Goal: Task Accomplishment & Management: Complete application form

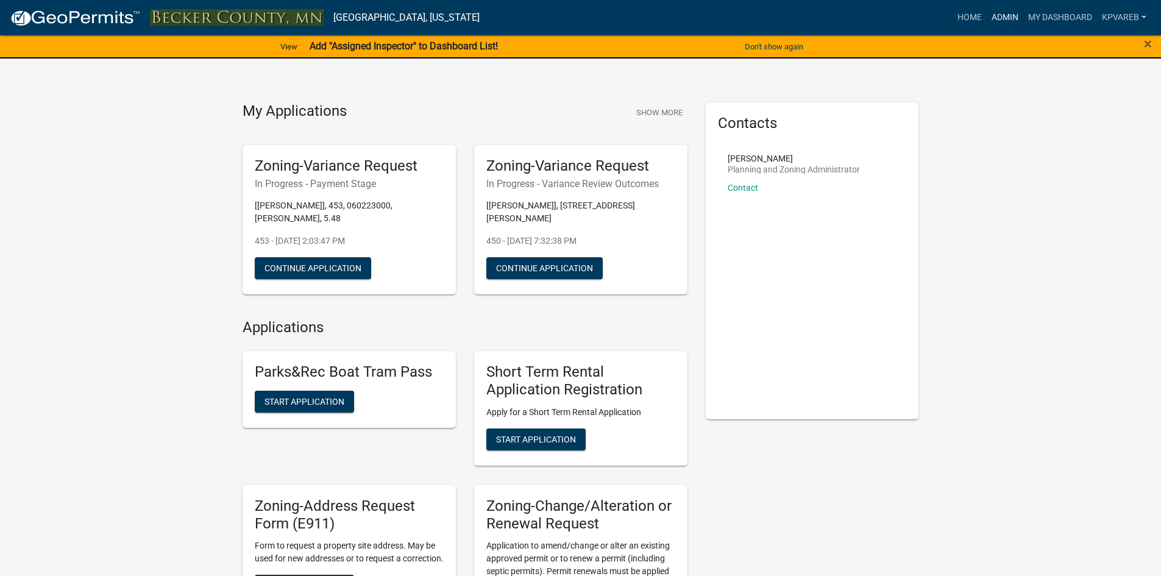
click at [1000, 16] on link "Admin" at bounding box center [1005, 17] width 37 height 23
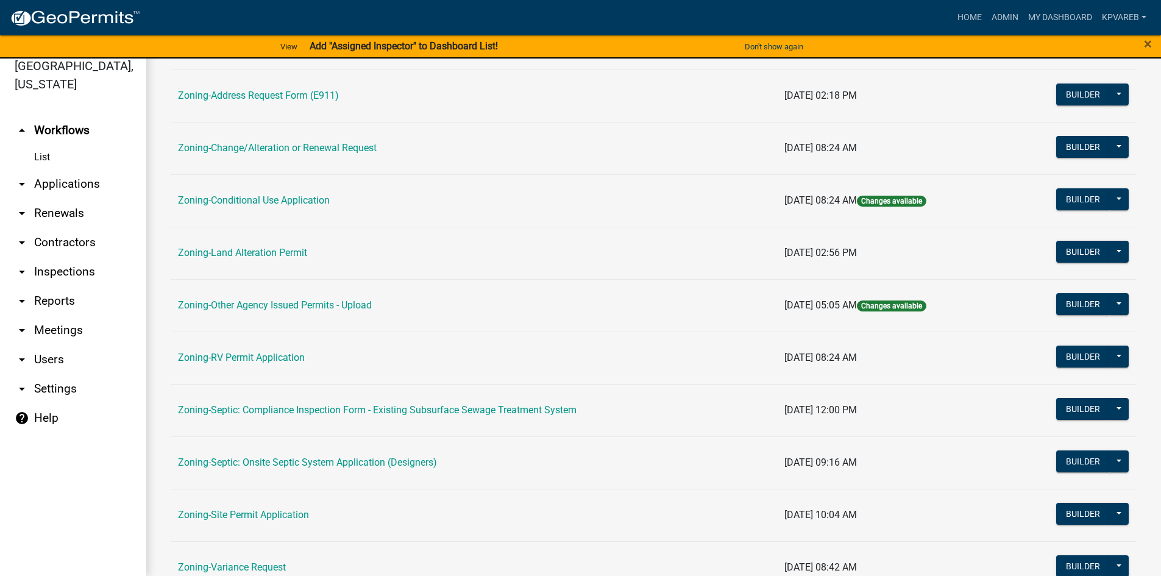
scroll to position [359, 0]
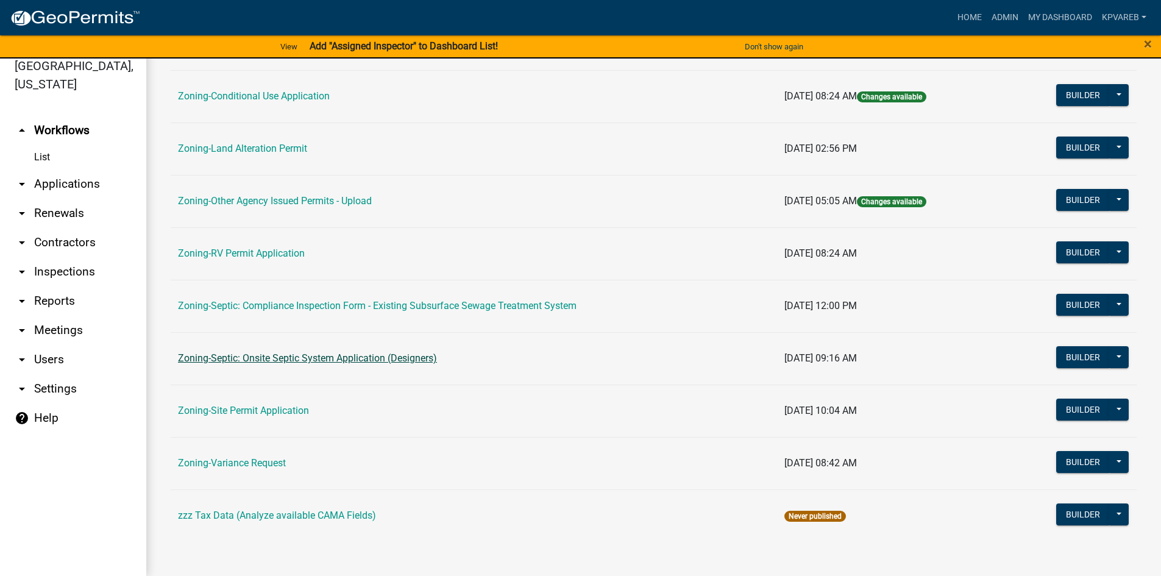
click at [361, 363] on link "Zoning-Septic: Onsite Septic System Application (Designers)" at bounding box center [307, 358] width 259 height 12
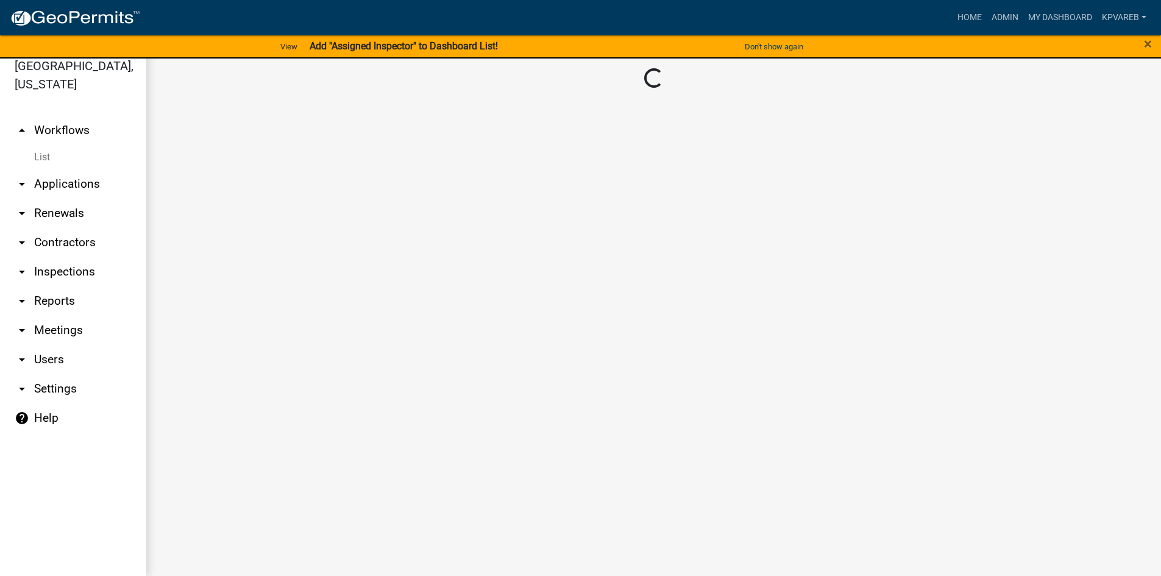
click at [361, 363] on main "Loading..." at bounding box center [653, 310] width 1015 height 532
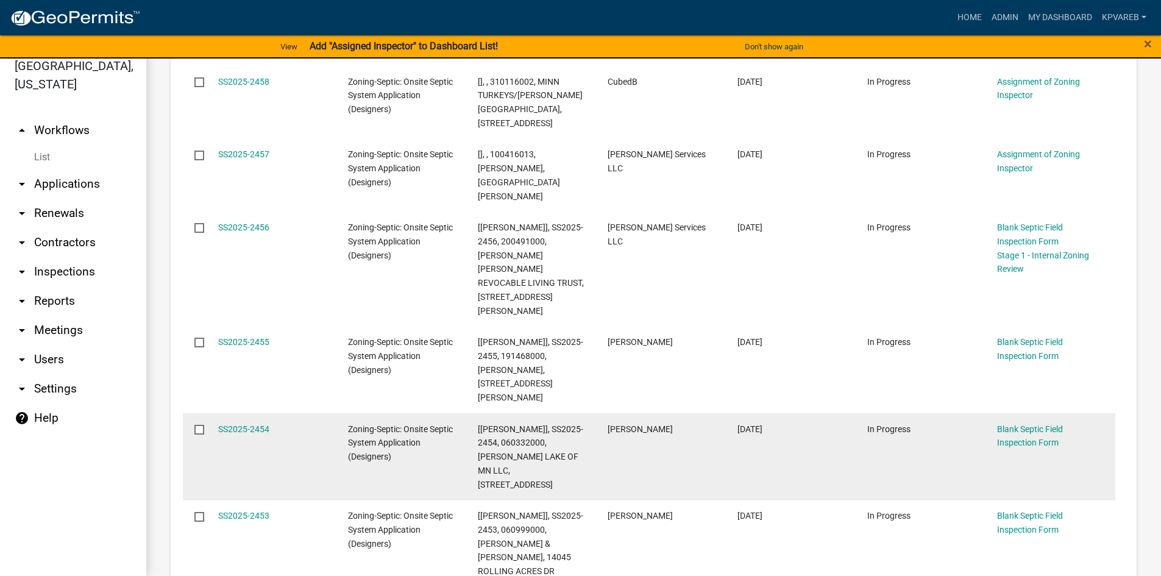
scroll to position [488, 0]
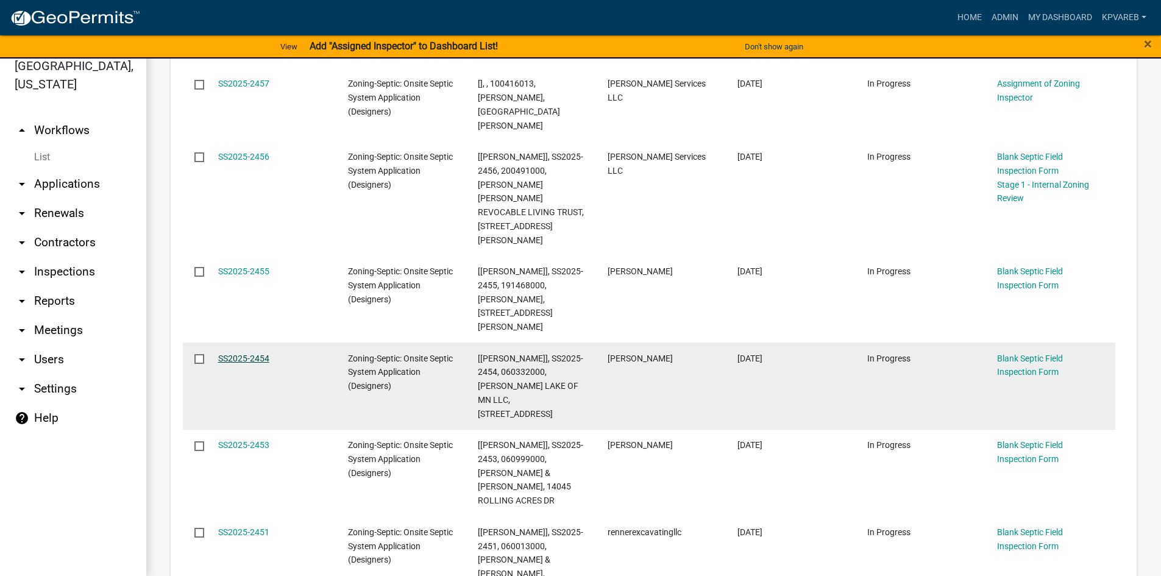
click at [256, 354] on link "SS2025-2454" at bounding box center [243, 359] width 51 height 10
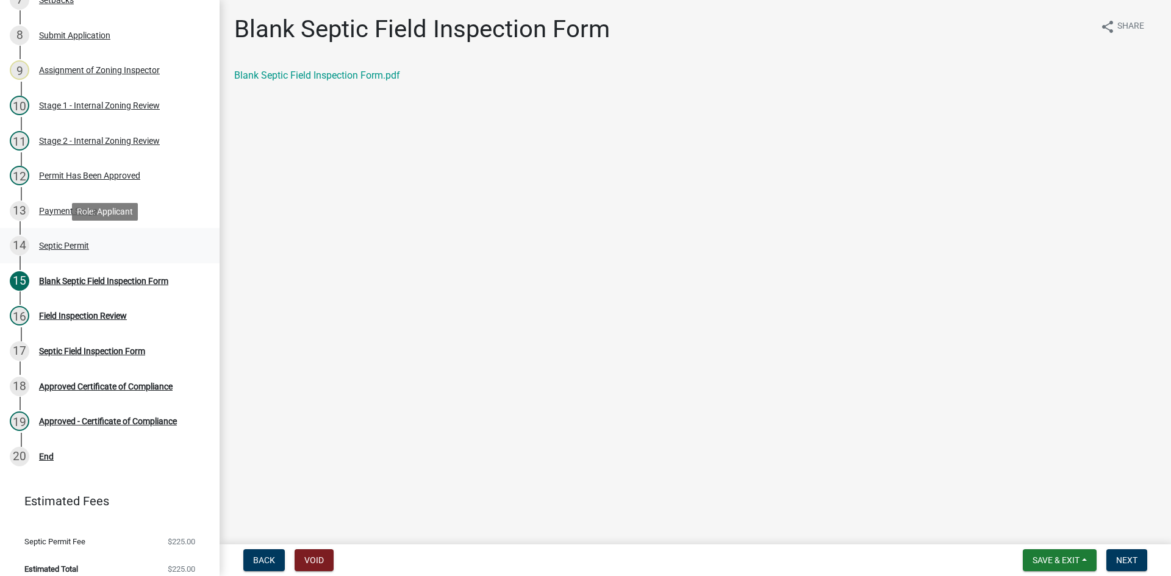
scroll to position [165, 0]
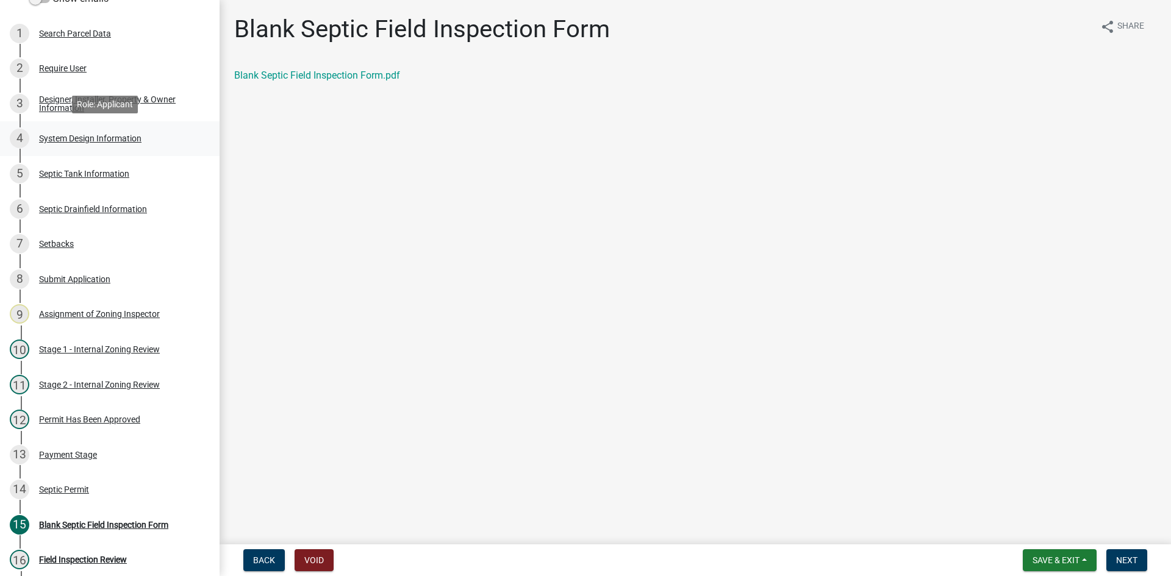
click at [119, 140] on div "System Design Information" at bounding box center [90, 138] width 102 height 9
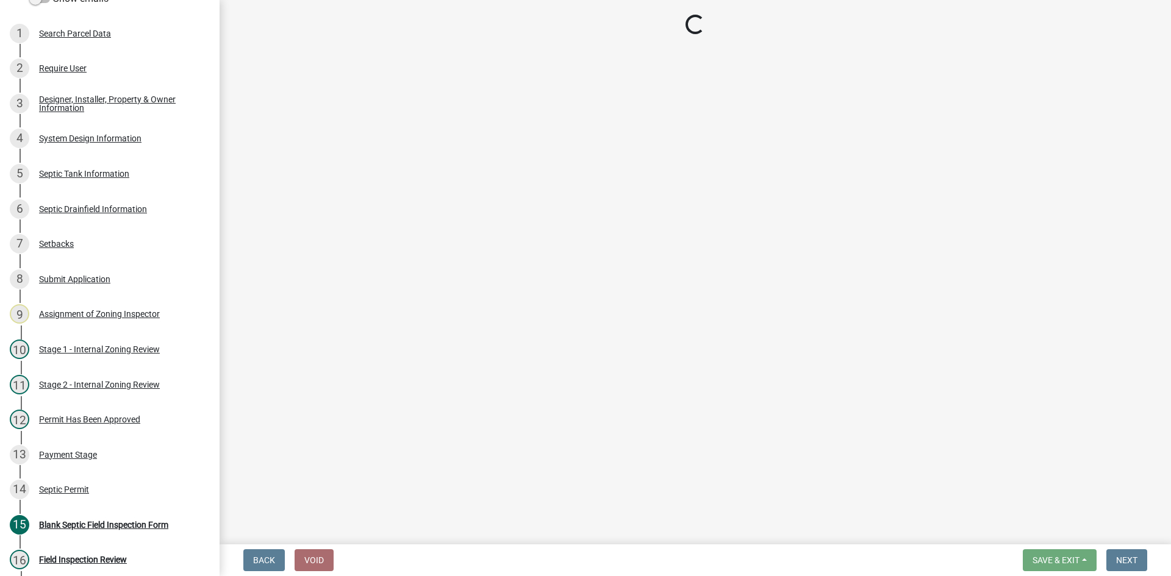
select select "8ba21533-2acf-4cc6-95e5-280e4aabd5a3"
select select "841e6e1b-3a1e-4ec6-be41-af079aae60a3"
select select "011fbff4-a41d-4a75-9bd8-71c7e6c69e0d"
select select "85fdfef2-2683-4311-b5d5-5505f6411127"
select select "1002d2f5-04ee-41f0-9277-2fadb170a736"
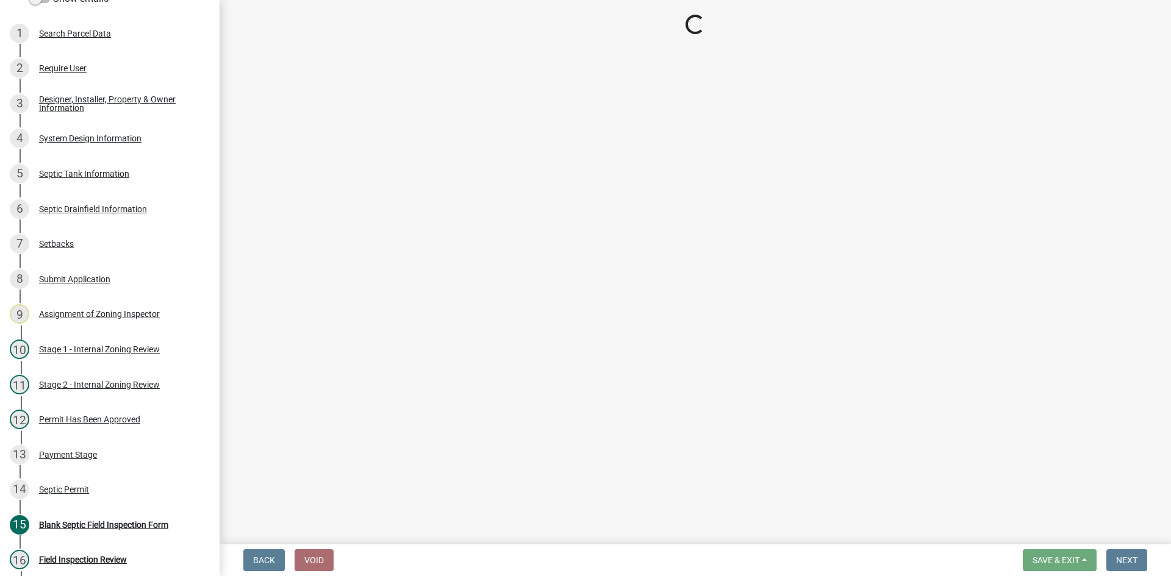
select select "ef698bf5-6172-44c1-9ffb-522c07469aed"
select select "384fc250-a67e-4e5e-a6e0-19116deb63e7"
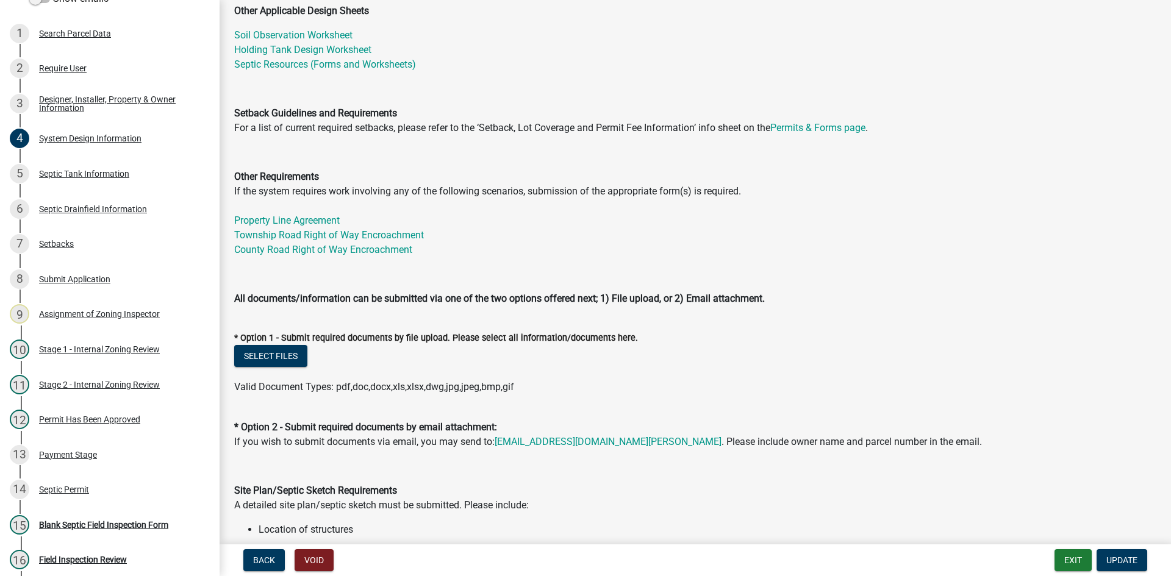
scroll to position [427, 0]
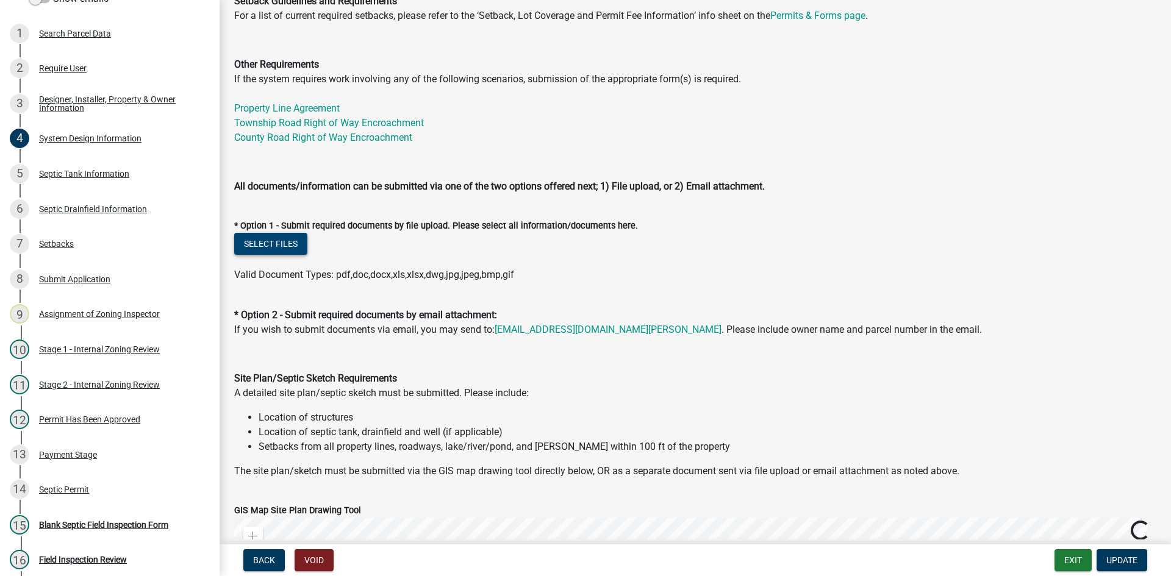
click at [287, 244] on button "Select files" at bounding box center [270, 244] width 73 height 22
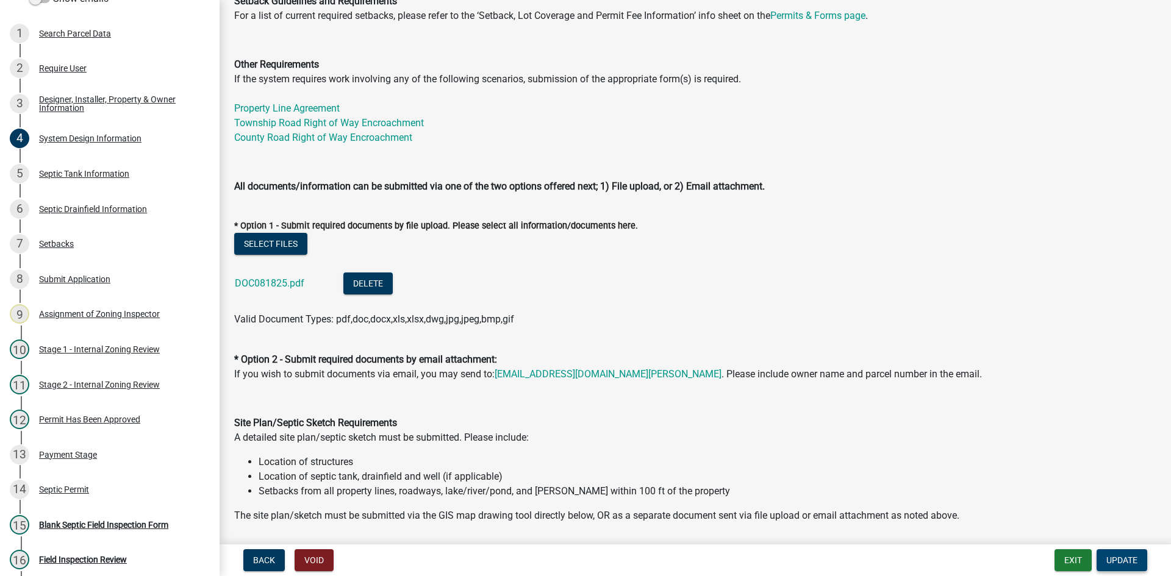
click at [1121, 561] on span "Update" at bounding box center [1121, 560] width 31 height 10
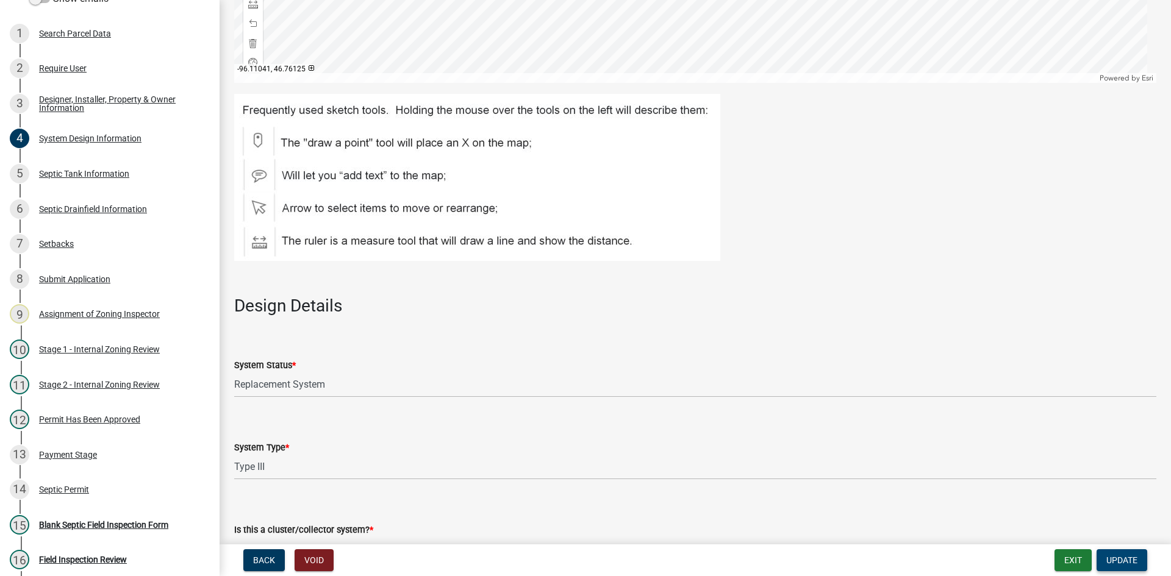
scroll to position [1036, 0]
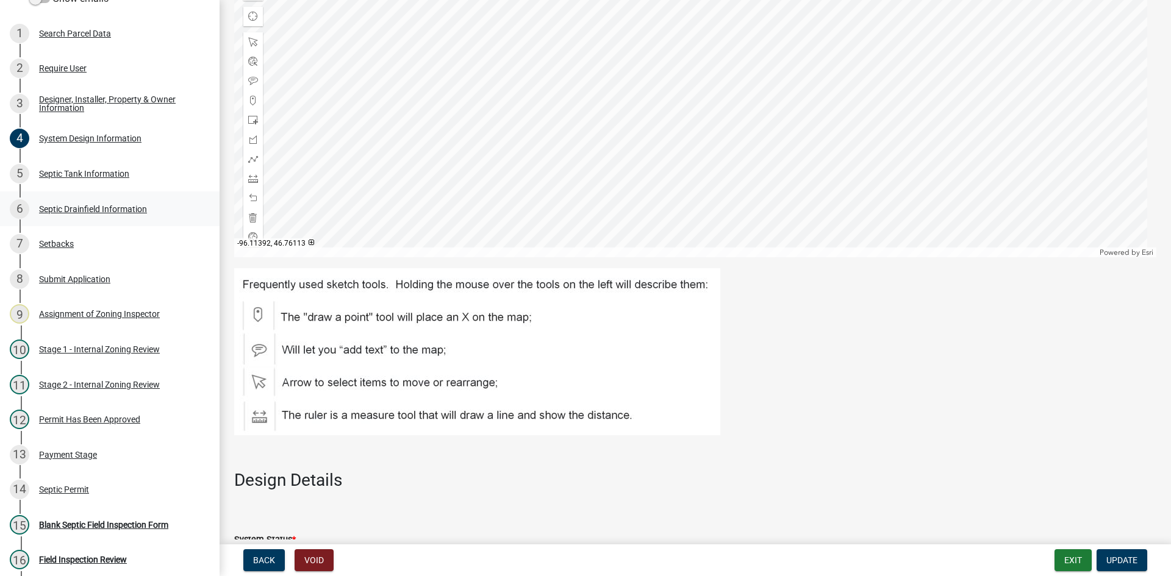
click at [123, 207] on div "Septic Drainfield Information" at bounding box center [93, 209] width 108 height 9
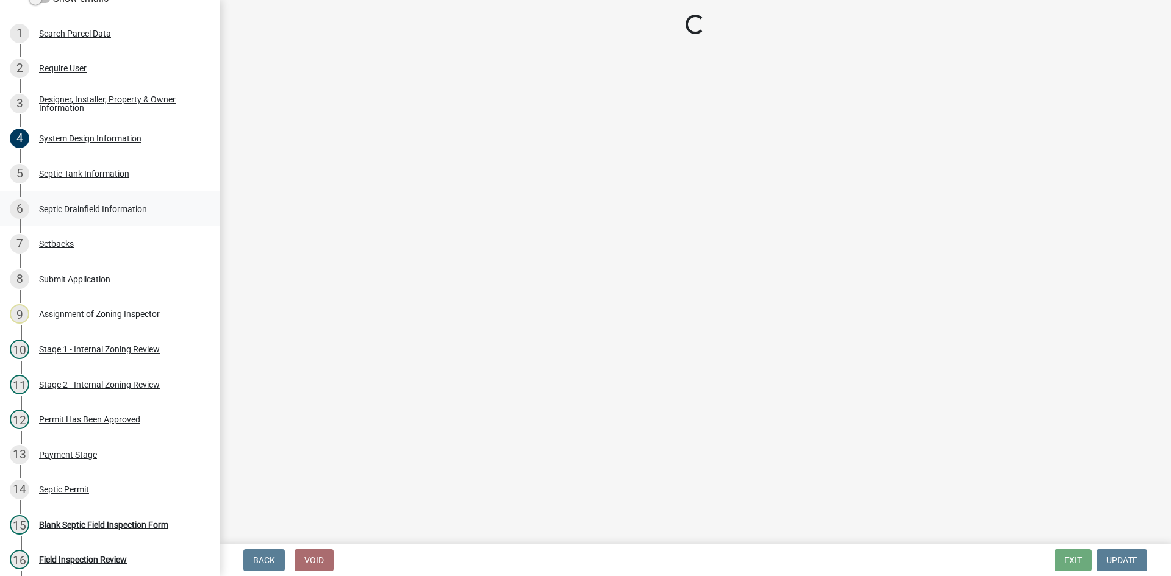
select select "757b77d3-357c-421c-8450-4fc78db4eecb"
select select "366d546d-8bc3-42fb-bca7-8a9455861f61"
select select "245bd747-17a2-4397-b461-91fbb509aaa8"
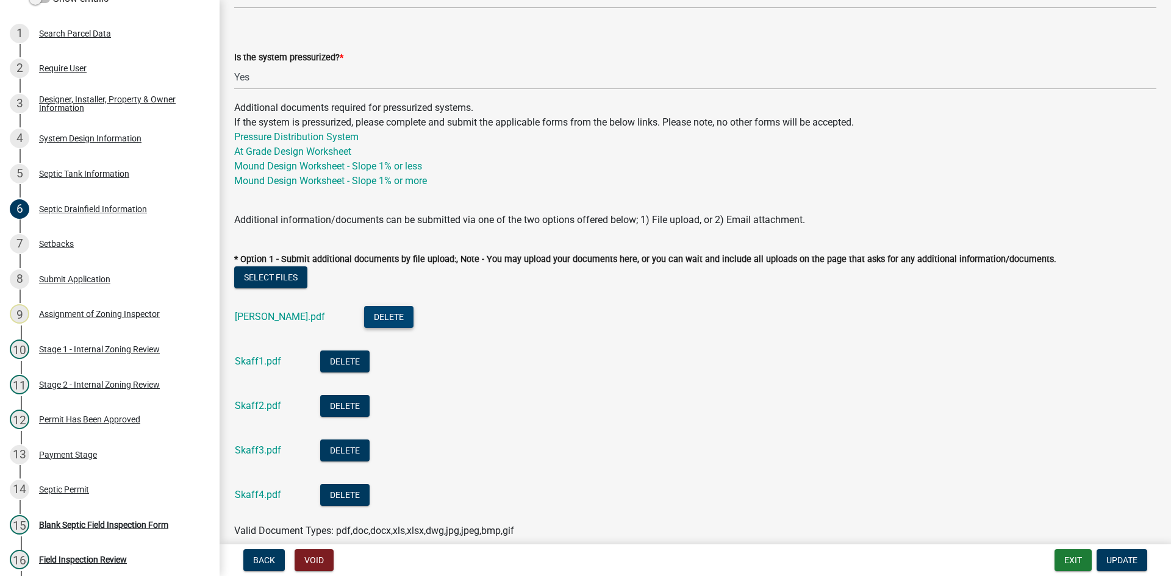
scroll to position [549, 0]
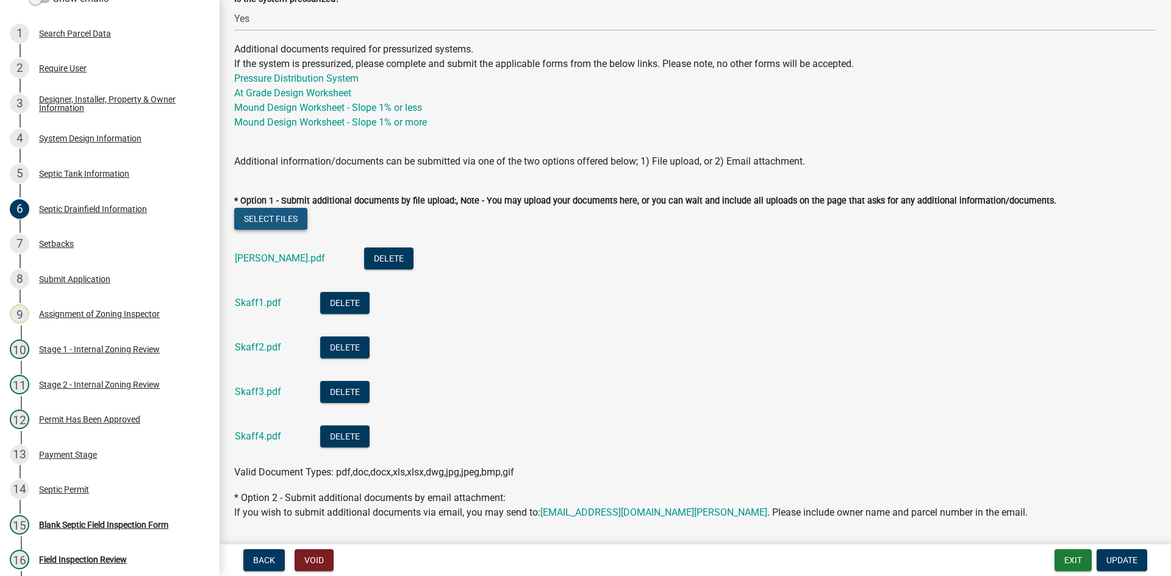
click at [288, 214] on button "Select files" at bounding box center [270, 219] width 73 height 22
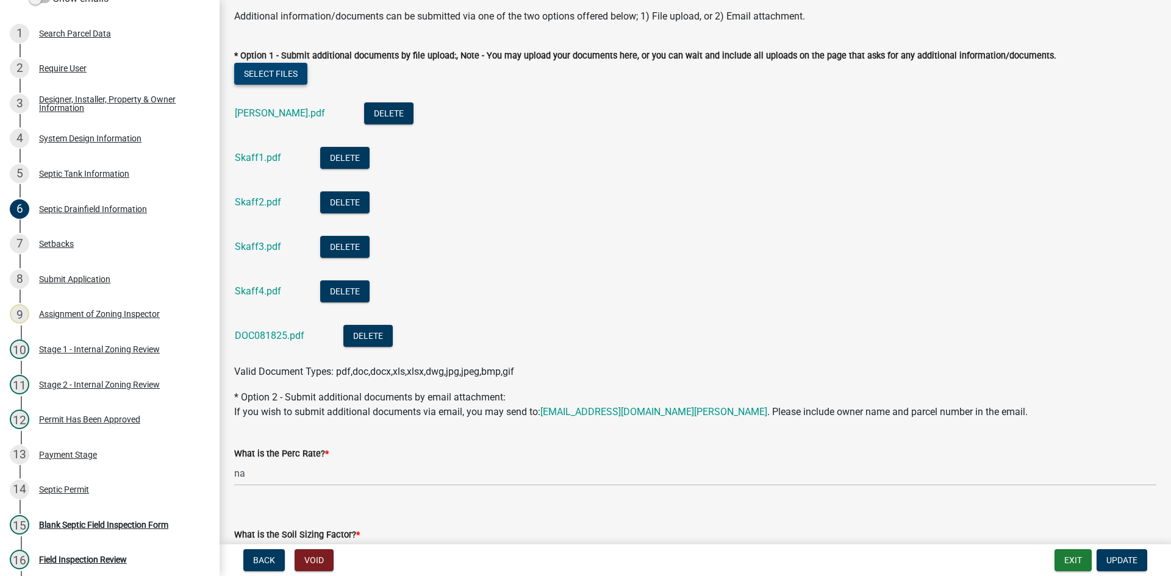
scroll to position [732, 0]
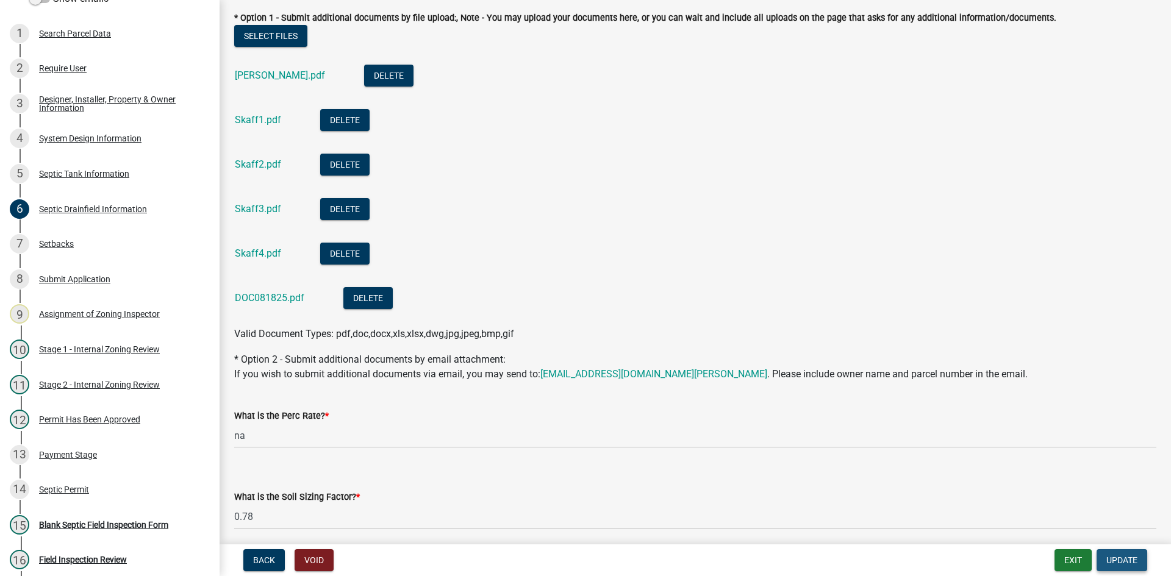
click at [1122, 563] on span "Update" at bounding box center [1121, 560] width 31 height 10
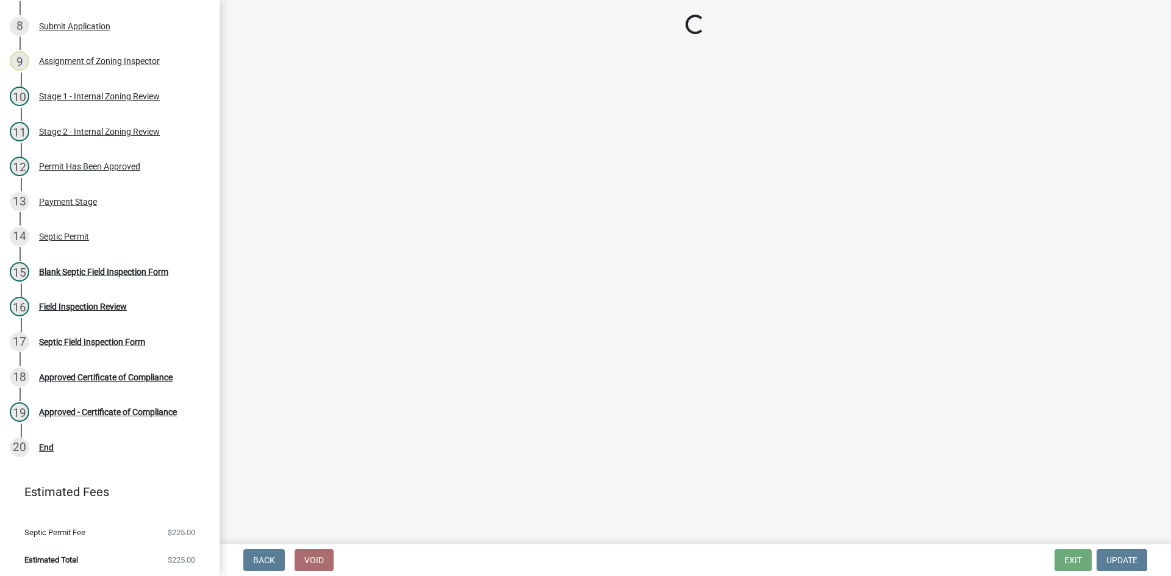
scroll to position [419, 0]
select select "49e49f1e-3b32-4342-8c2e-9cbd4919fe4d"
select select "ca07ae0a-7638-46ff-ada2-c67ca3524324"
select select "ec75a761-93b4-47c5-8535-fea253c32937"
select select "bcbb982e-a48c-4b4a-a83b-ed1363446a86"
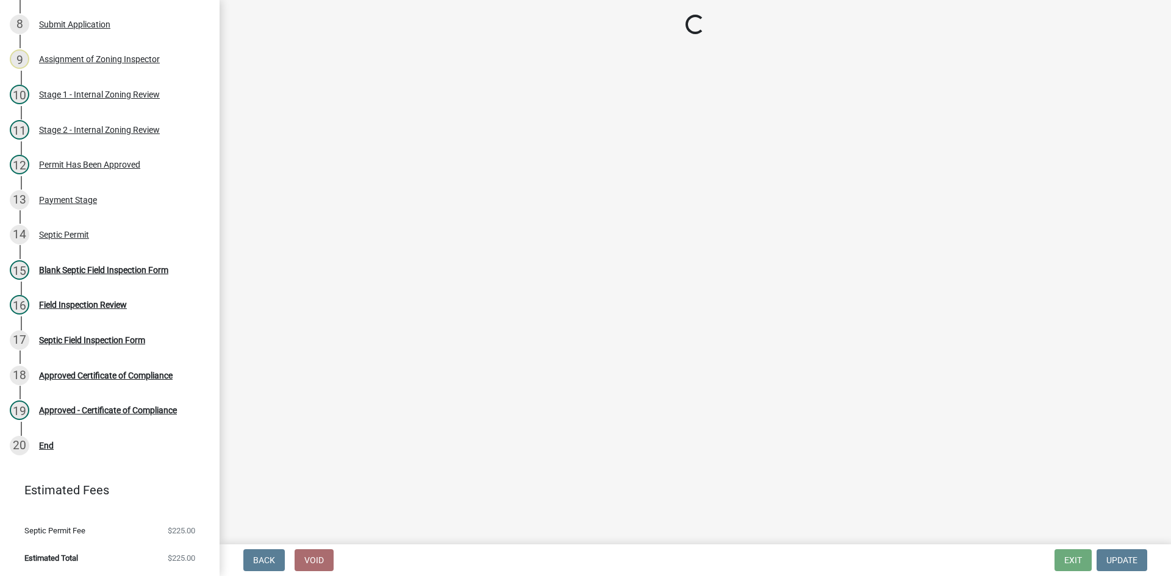
select select "47a2a5dd-5977-4941-8e6f-09ff03cdfb75"
select select "3f5b086d-5a4c-4236-93bc-fa7bf4d11838"
select select "888a8260-2be6-47f2-a4de-b9f453a4d3bc"
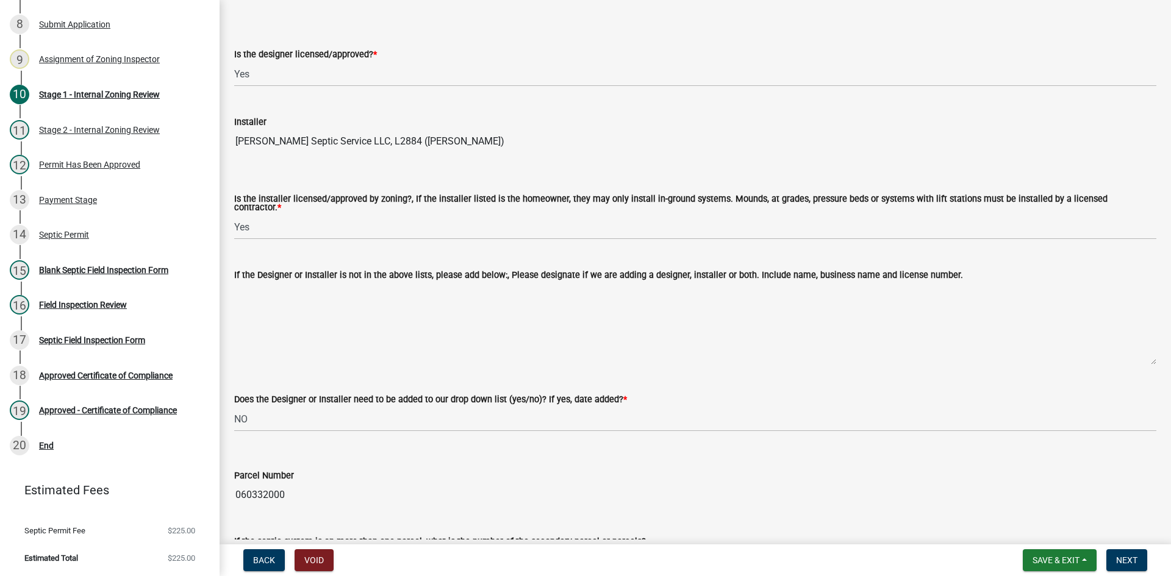
scroll to position [122, 0]
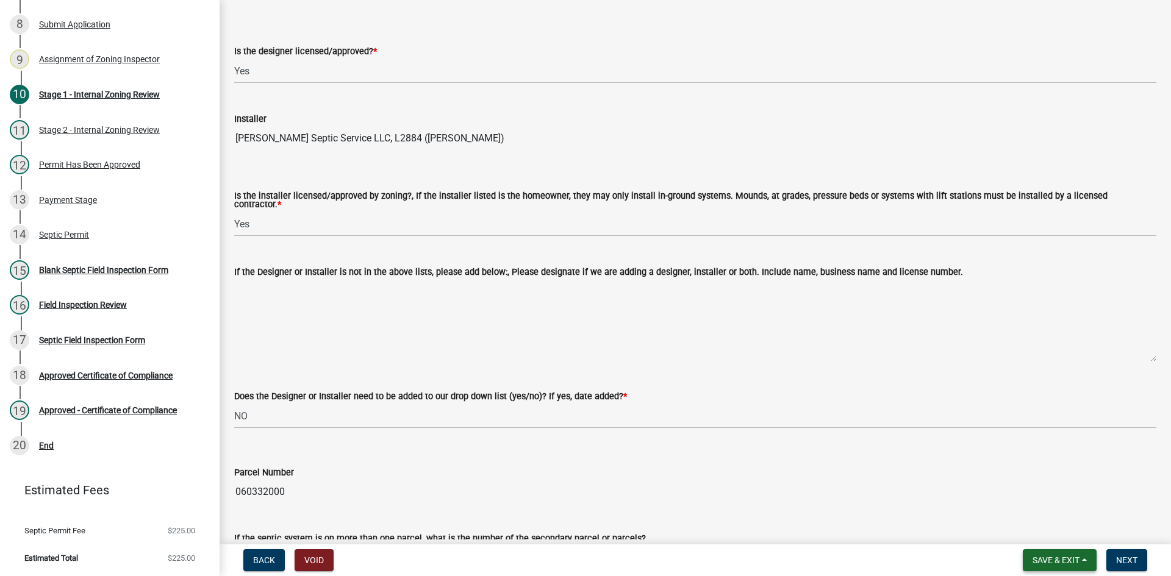
click at [1060, 556] on span "Save & Exit" at bounding box center [1055, 560] width 47 height 10
click at [1039, 529] on button "Save & Exit" at bounding box center [1048, 528] width 98 height 29
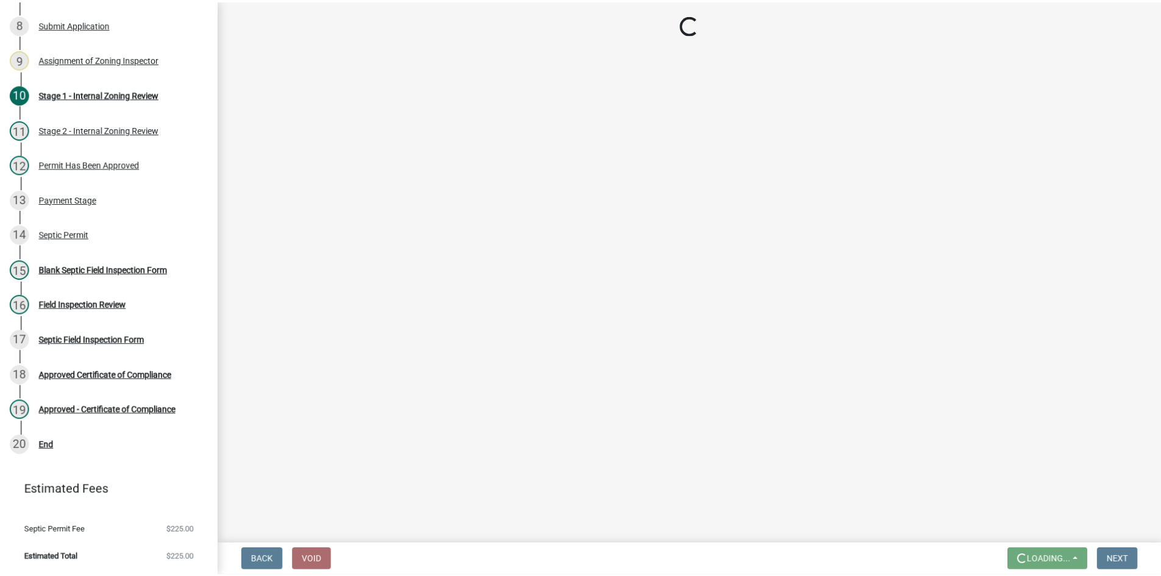
scroll to position [0, 0]
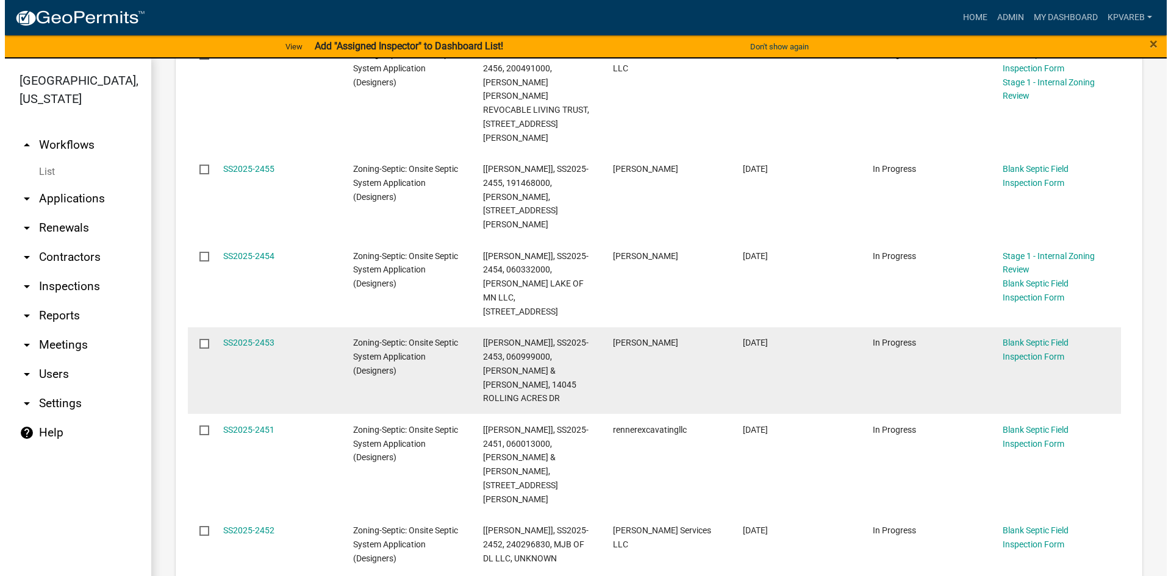
scroll to position [671, 0]
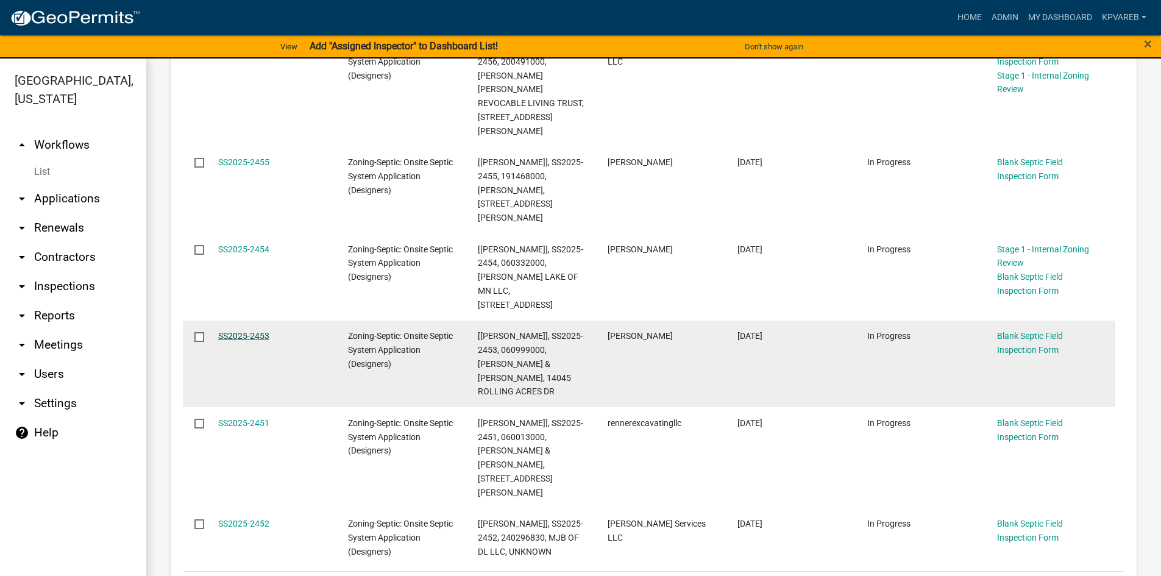
click at [249, 331] on link "SS2025-2453" at bounding box center [243, 336] width 51 height 10
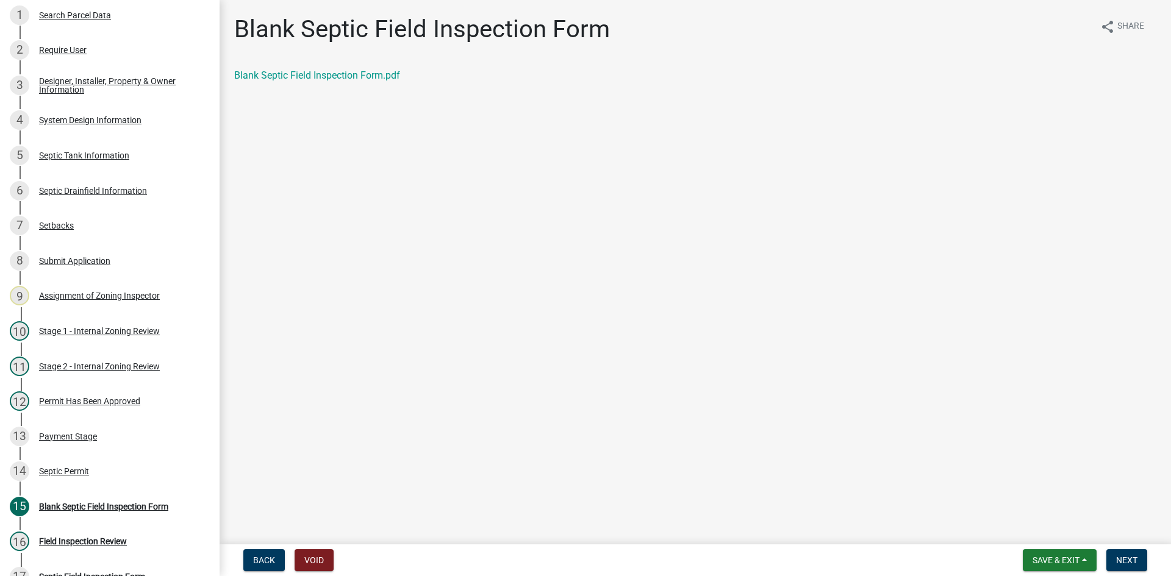
scroll to position [186, 0]
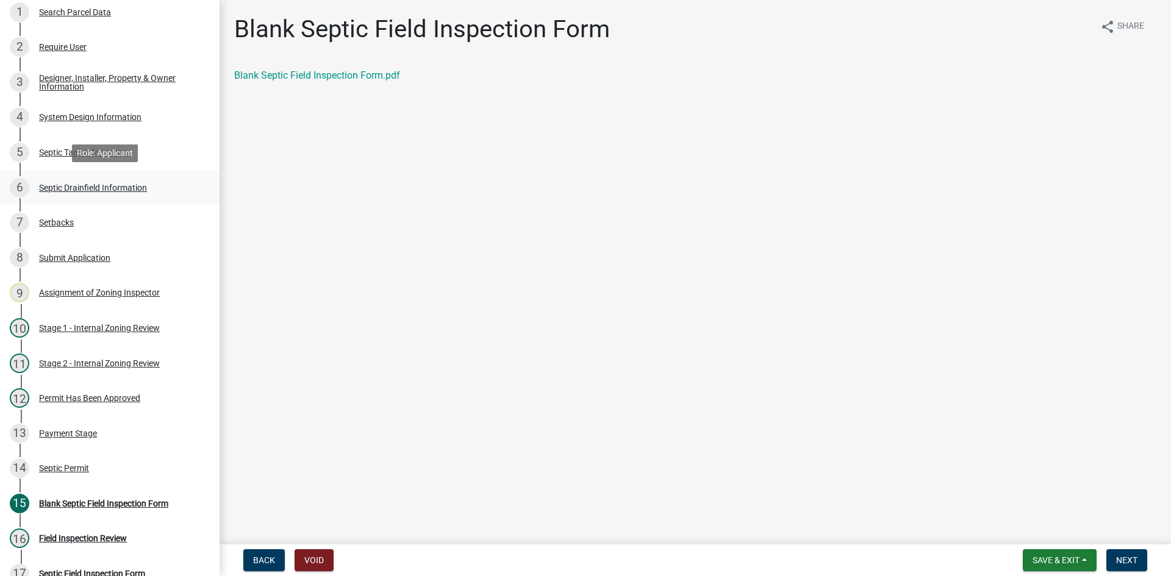
click at [130, 180] on div "6 Septic Drainfield Information" at bounding box center [105, 188] width 190 height 20
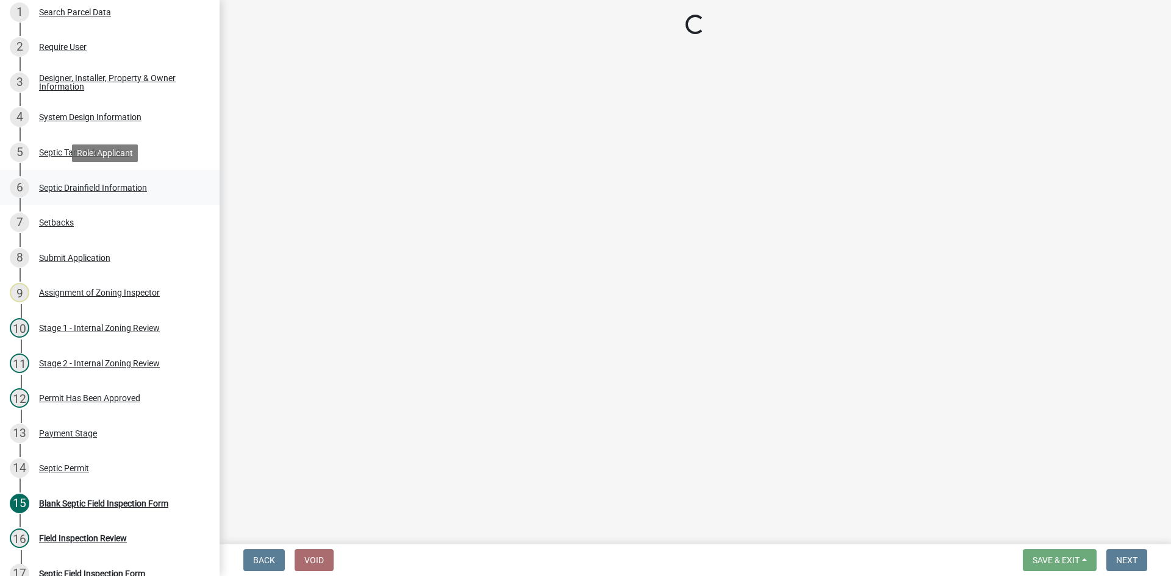
select select "757b77d3-357c-421c-8450-4fc78db4eecb"
select select "366d546d-8bc3-42fb-bca7-8a9455861f61"
select select "245bd747-17a2-4397-b461-91fbb509aaa8"
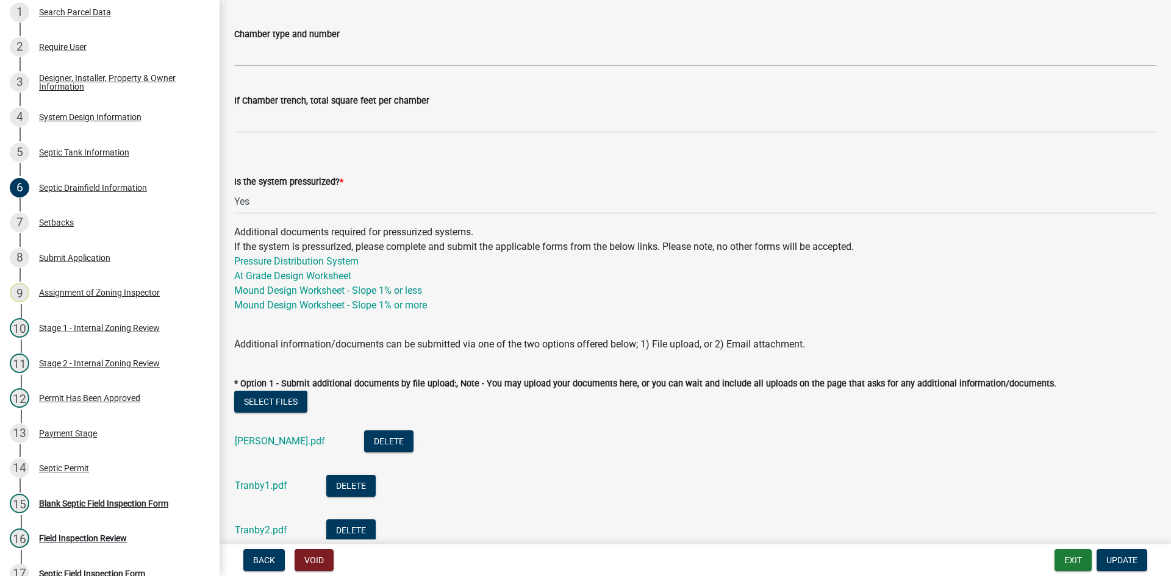
scroll to position [732, 0]
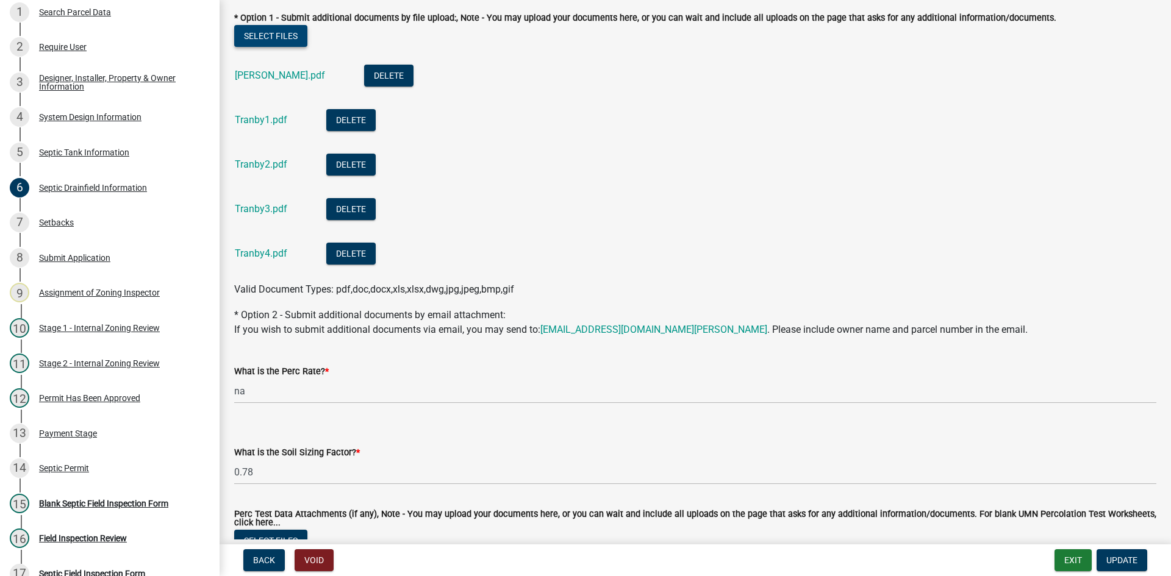
click at [270, 38] on button "Select files" at bounding box center [270, 36] width 73 height 22
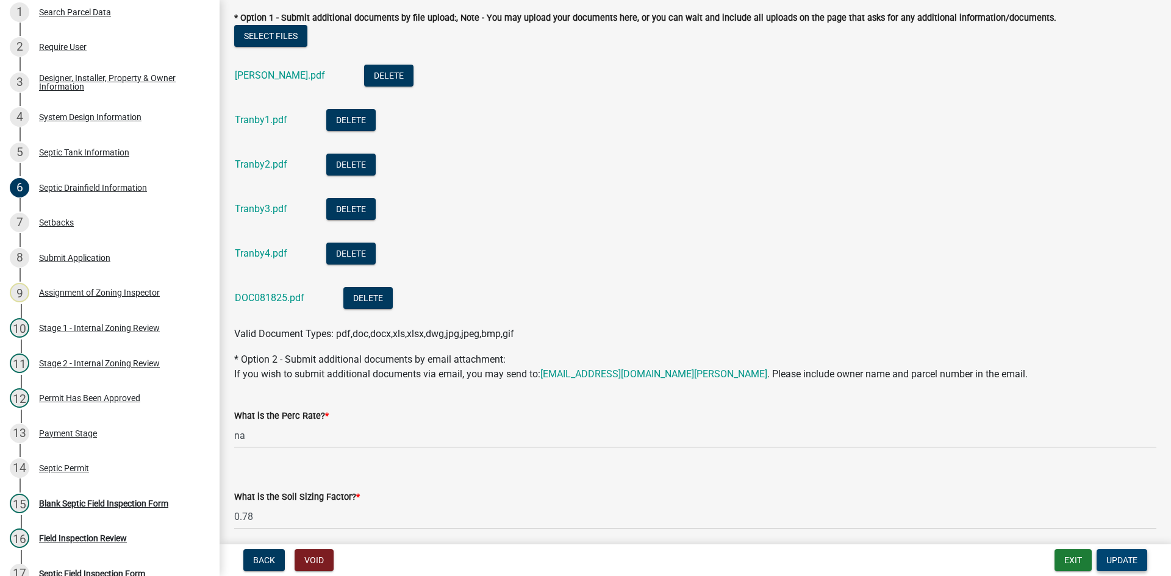
click at [1124, 560] on span "Update" at bounding box center [1121, 560] width 31 height 10
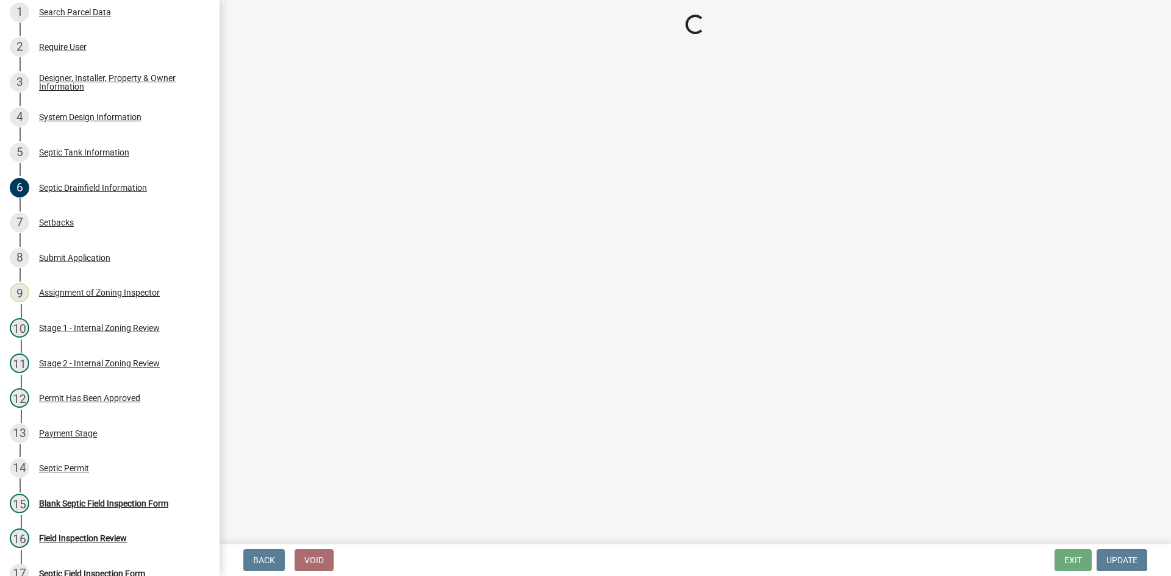
select select "49e49f1e-3b32-4342-8c2e-9cbd4919fe4d"
select select "ca07ae0a-7638-46ff-ada2-c67ca3524324"
select select "ec75a761-93b4-47c5-8535-fea253c32937"
select select "bcbb982e-a48c-4b4a-a83b-ed1363446a86"
select select "47a2a5dd-5977-4941-8e6f-09ff03cdfb75"
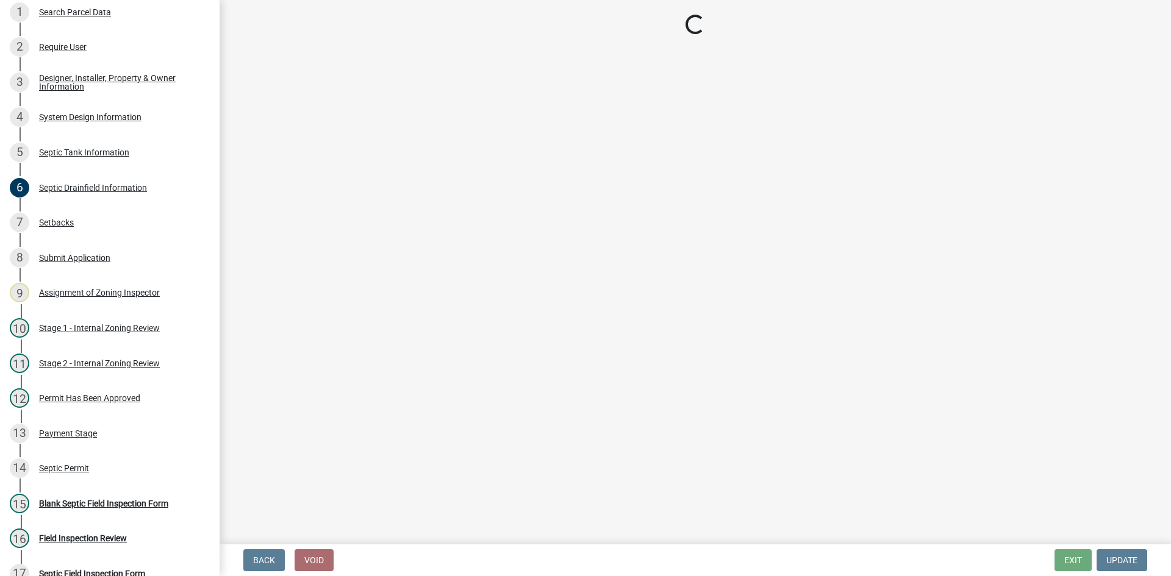
select select "3f5b086d-5a4c-4236-93bc-fa7bf4d11838"
select select "888a8260-2be6-47f2-a4de-b9f453a4d3bc"
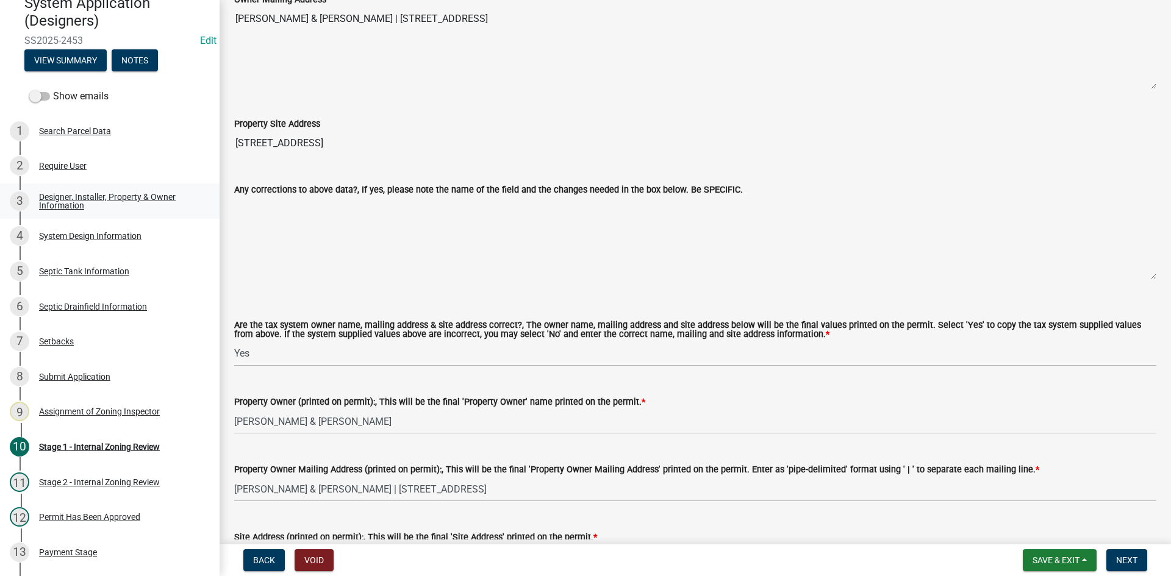
scroll to position [66, 0]
click at [118, 305] on div "Septic Drainfield Information" at bounding box center [93, 308] width 108 height 9
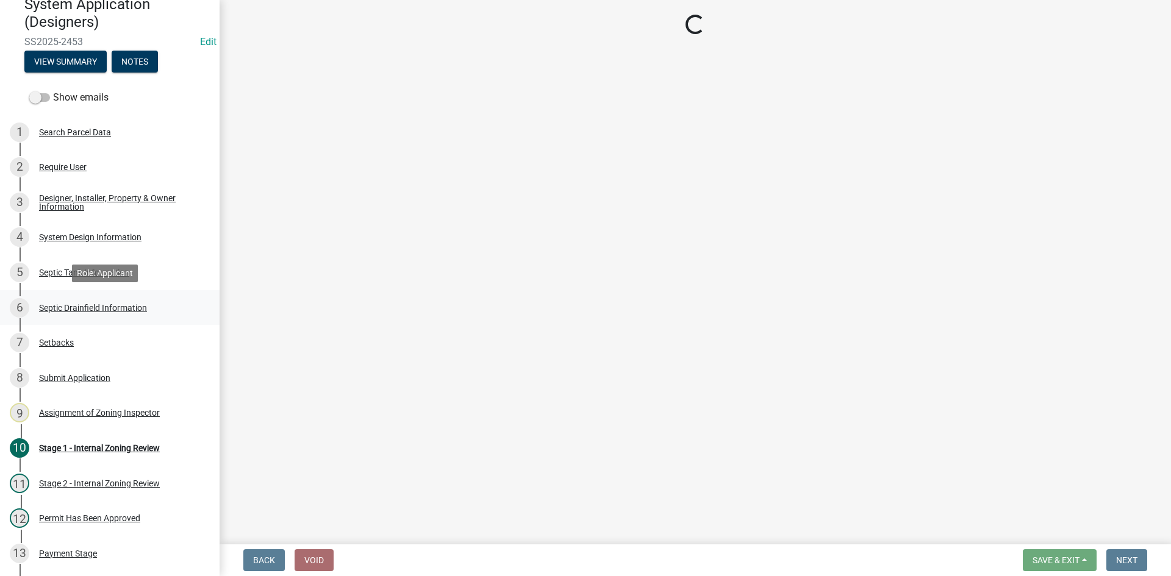
scroll to position [0, 0]
select select "757b77d3-357c-421c-8450-4fc78db4eecb"
select select "366d546d-8bc3-42fb-bca7-8a9455861f61"
select select "245bd747-17a2-4397-b461-91fbb509aaa8"
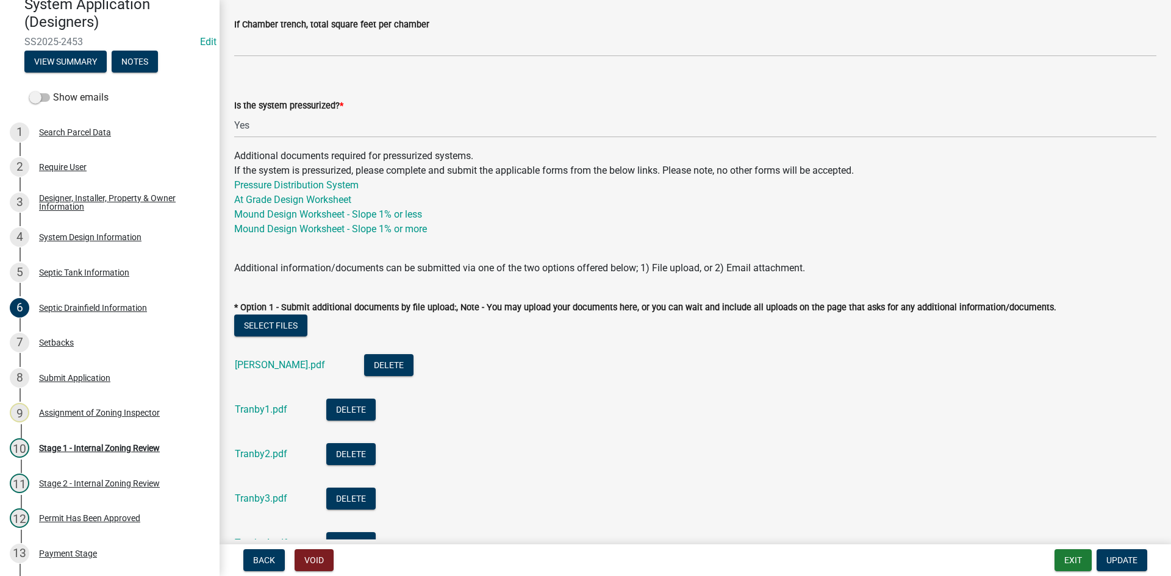
scroll to position [610, 0]
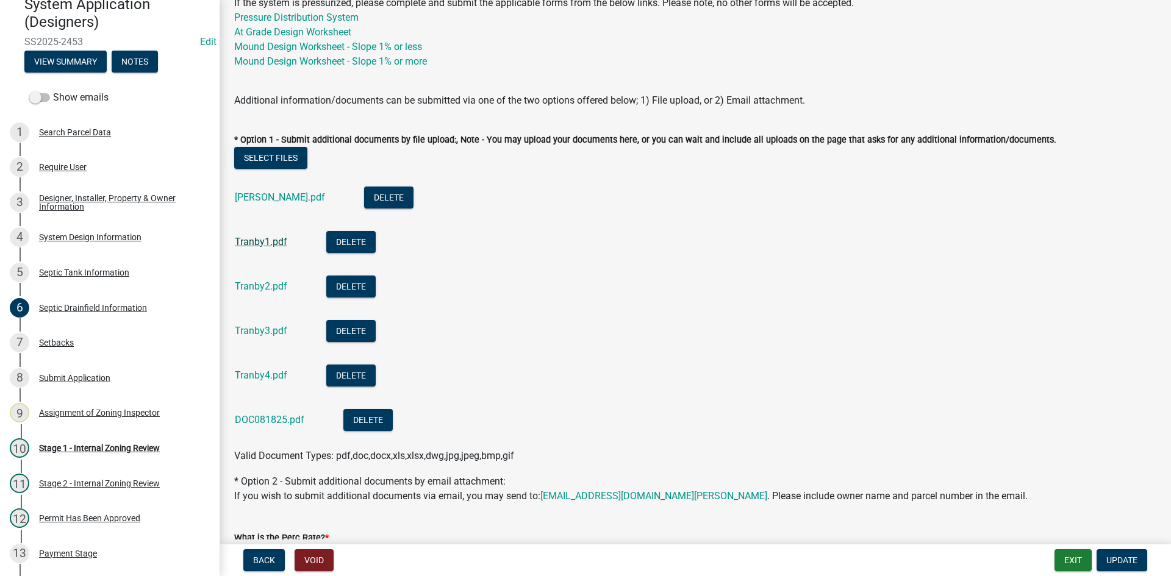
click at [276, 242] on link "Tranby1.pdf" at bounding box center [261, 242] width 52 height 12
click at [265, 199] on link "Tranby.pdf" at bounding box center [280, 197] width 90 height 12
click at [269, 238] on link "Tranby1.pdf" at bounding box center [261, 242] width 52 height 12
click at [265, 284] on link "Tranby2.pdf" at bounding box center [261, 286] width 52 height 12
click at [272, 330] on link "Tranby3.pdf" at bounding box center [261, 331] width 52 height 12
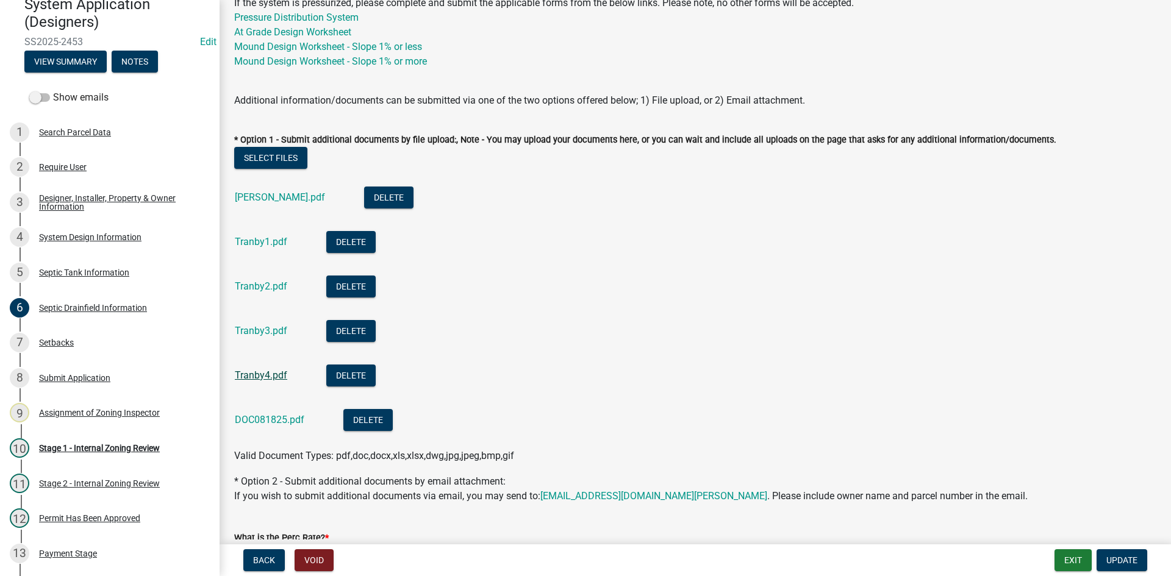
click at [268, 379] on link "Tranby4.pdf" at bounding box center [261, 375] width 52 height 12
click at [267, 418] on link "DOC081825.pdf" at bounding box center [269, 420] width 69 height 12
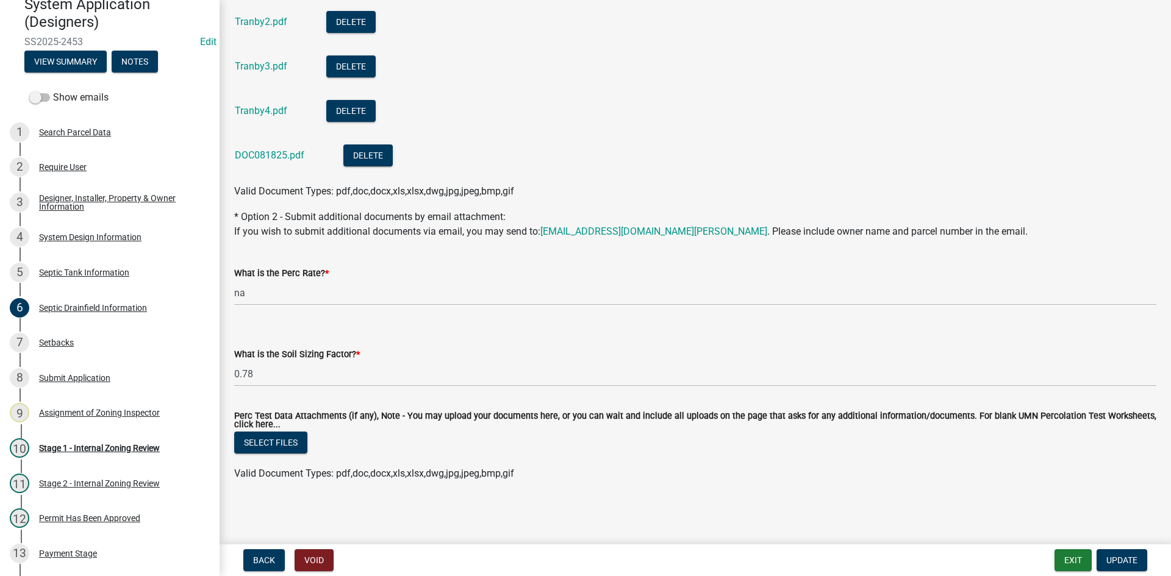
scroll to position [419, 0]
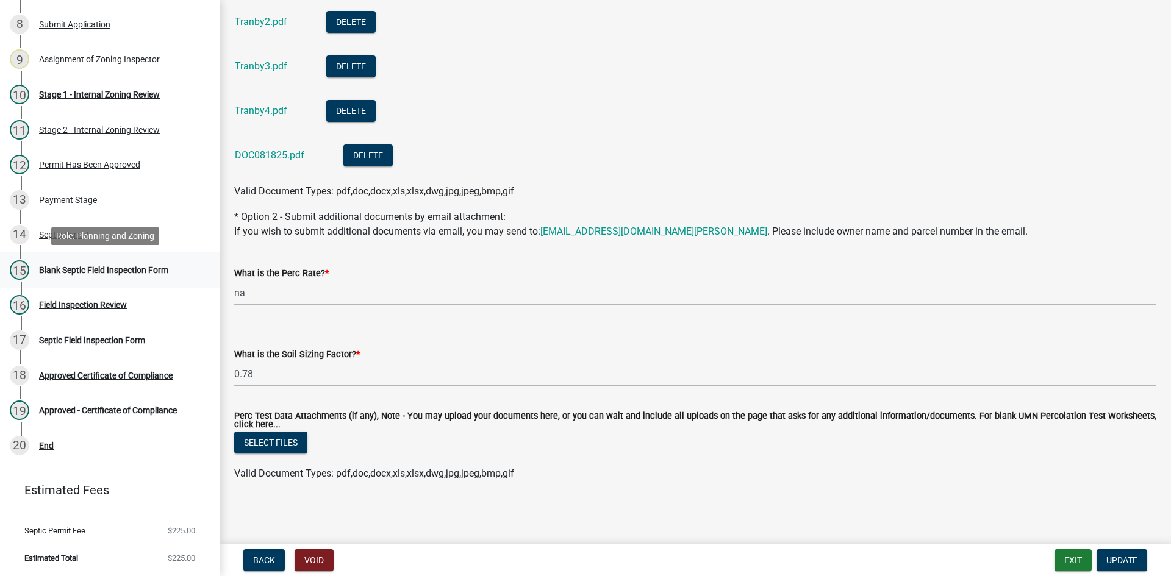
click at [129, 272] on div "Blank Septic Field Inspection Form" at bounding box center [103, 270] width 129 height 9
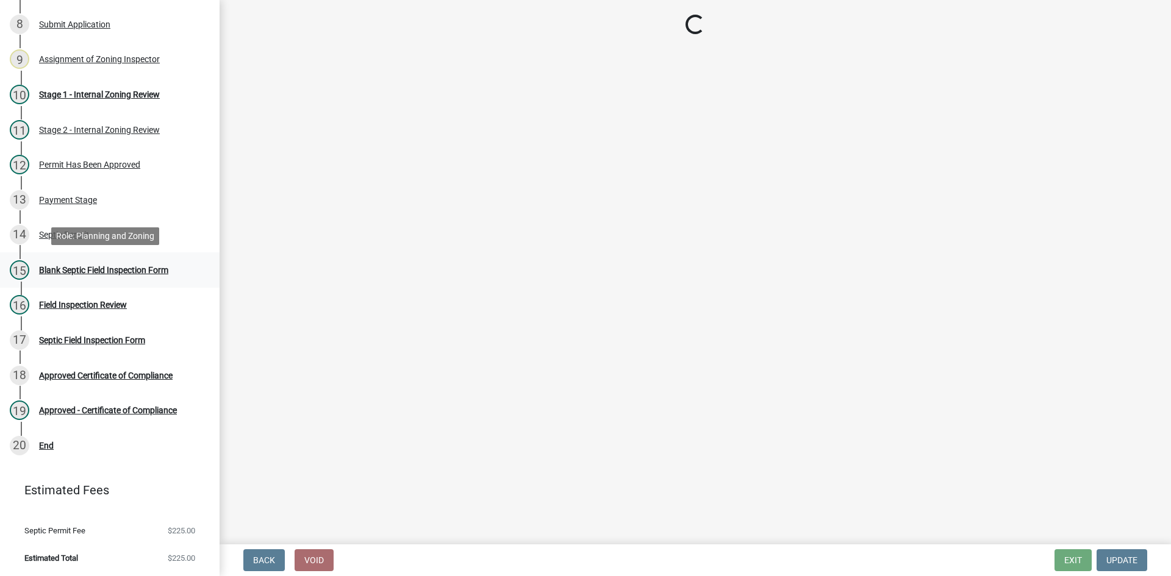
select select "757b77d3-357c-421c-8450-4fc78db4eecb"
select select "366d546d-8bc3-42fb-bca7-8a9455861f61"
select select "245bd747-17a2-4397-b461-91fbb509aaa8"
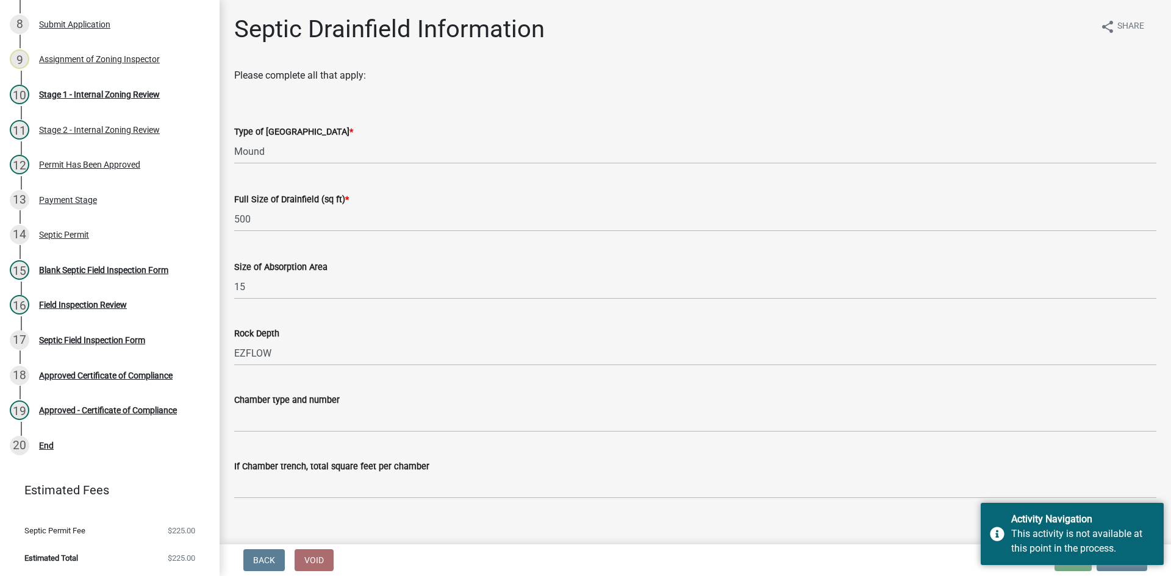
click at [963, 515] on div "Is the system pressurized? * Select Item... Yes No" at bounding box center [695, 543] width 922 height 71
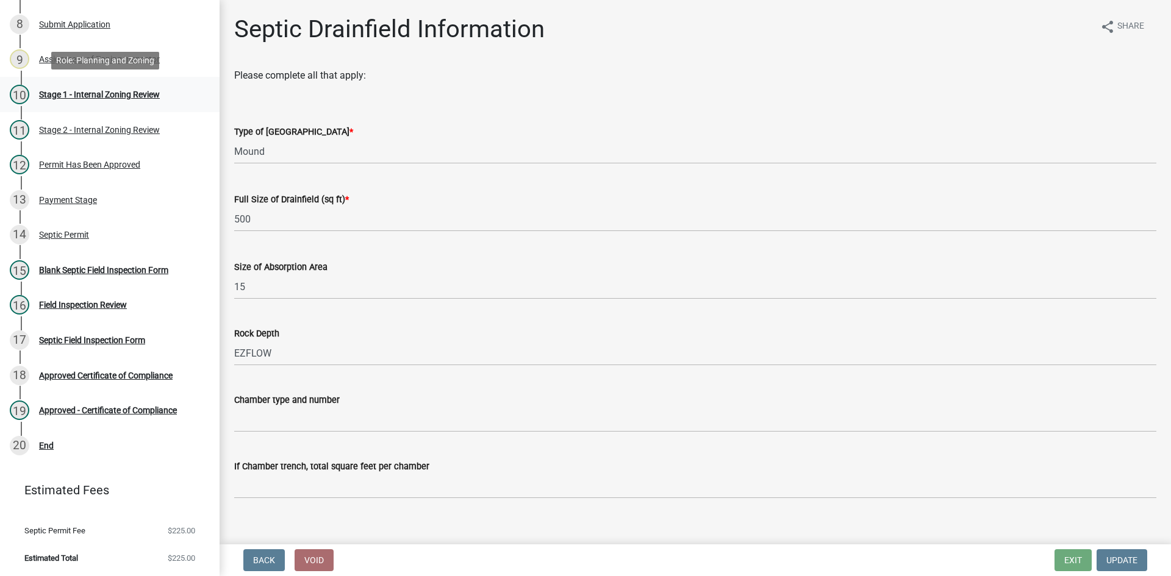
click at [132, 94] on div "Stage 1 - Internal Zoning Review" at bounding box center [99, 94] width 121 height 9
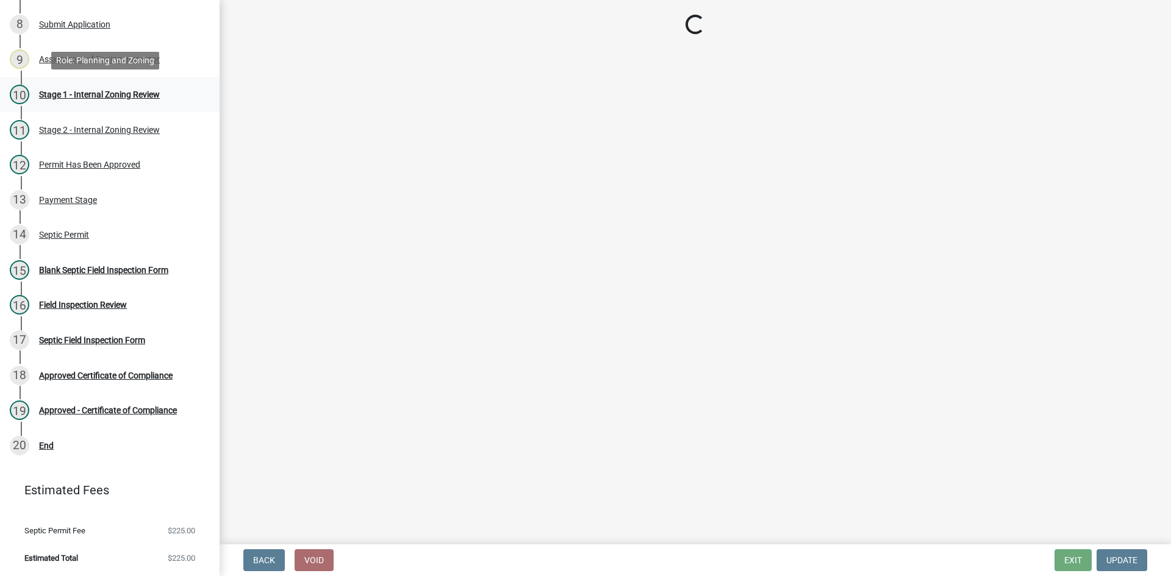
select select "49e49f1e-3b32-4342-8c2e-9cbd4919fe4d"
select select "ca07ae0a-7638-46ff-ada2-c67ca3524324"
select select "ec75a761-93b4-47c5-8535-fea253c32937"
select select "bcbb982e-a48c-4b4a-a83b-ed1363446a86"
select select "47a2a5dd-5977-4941-8e6f-09ff03cdfb75"
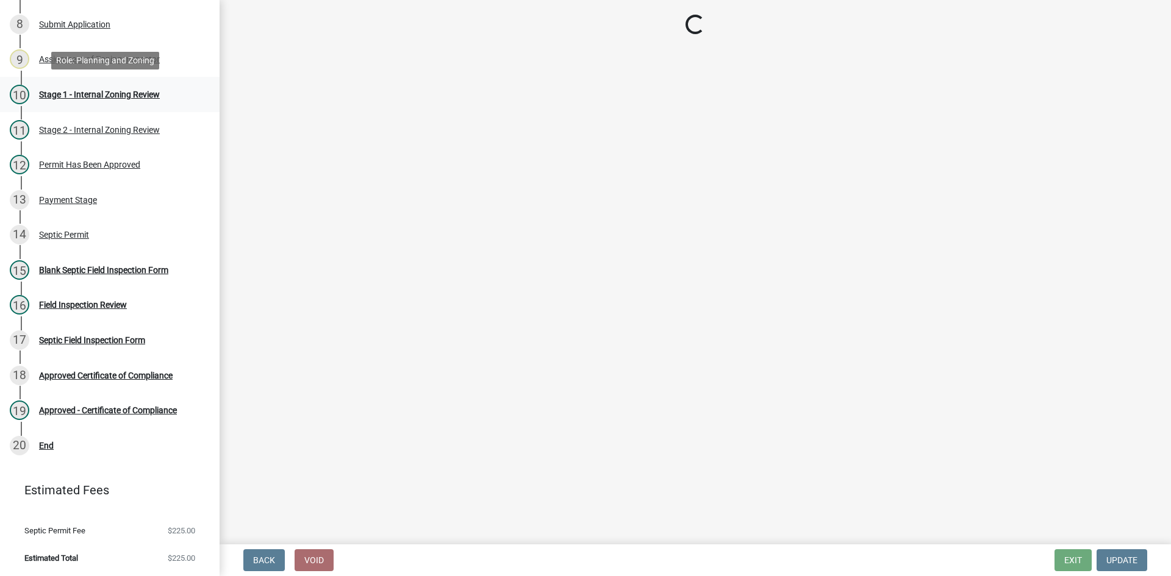
select select "3f5b086d-5a4c-4236-93bc-fa7bf4d11838"
select select "888a8260-2be6-47f2-a4de-b9f453a4d3bc"
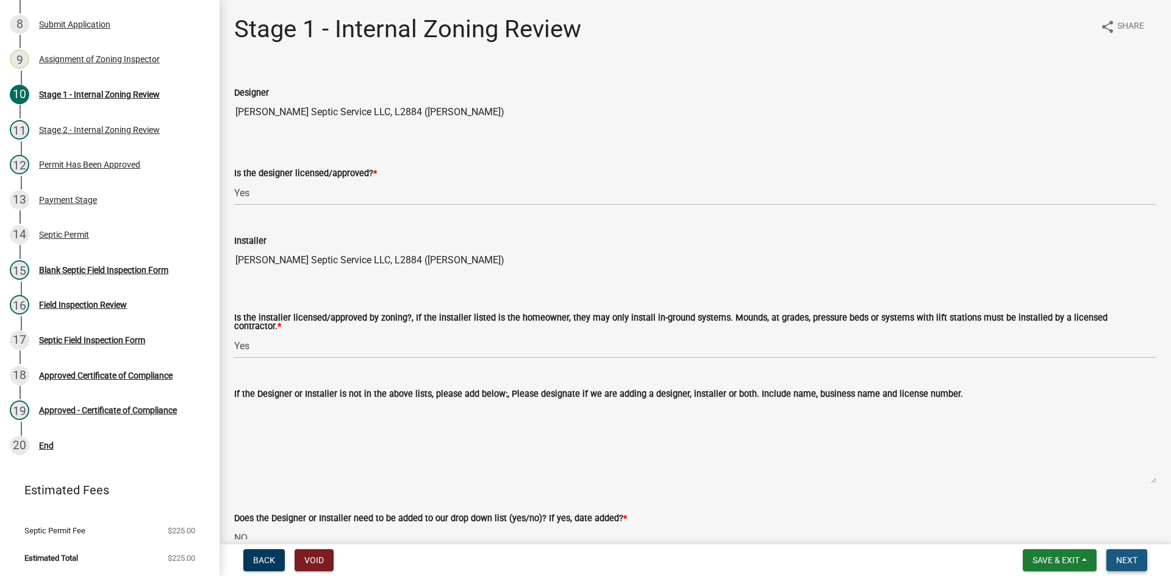
click at [1137, 560] on span "Next" at bounding box center [1126, 560] width 21 height 10
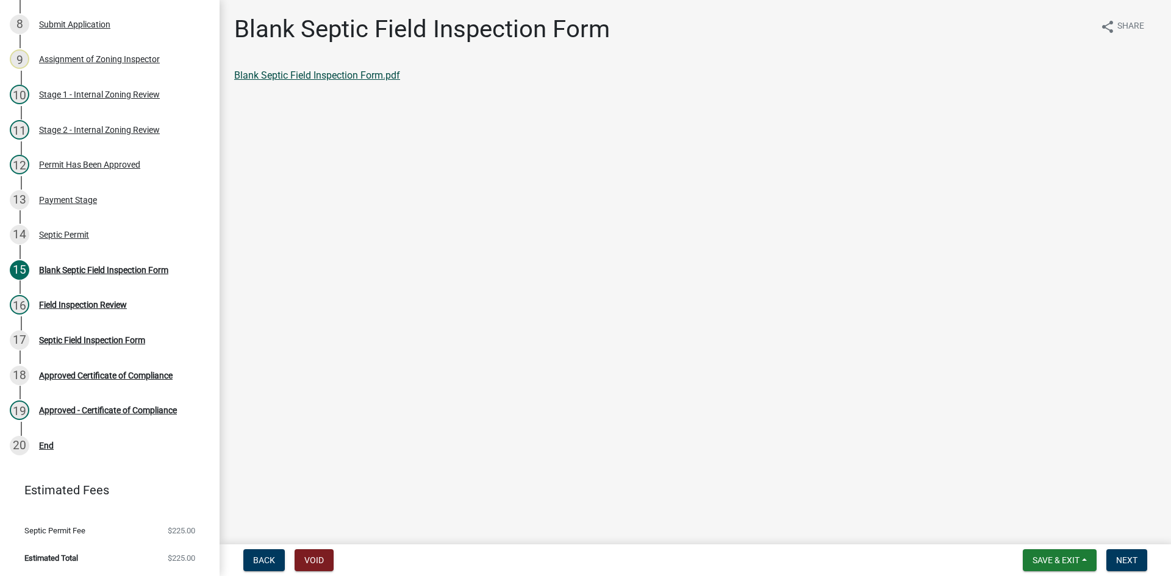
click at [371, 77] on link "Blank Septic Field Inspection Form.pdf" at bounding box center [317, 75] width 166 height 12
click at [72, 235] on div "Septic Permit" at bounding box center [64, 234] width 50 height 9
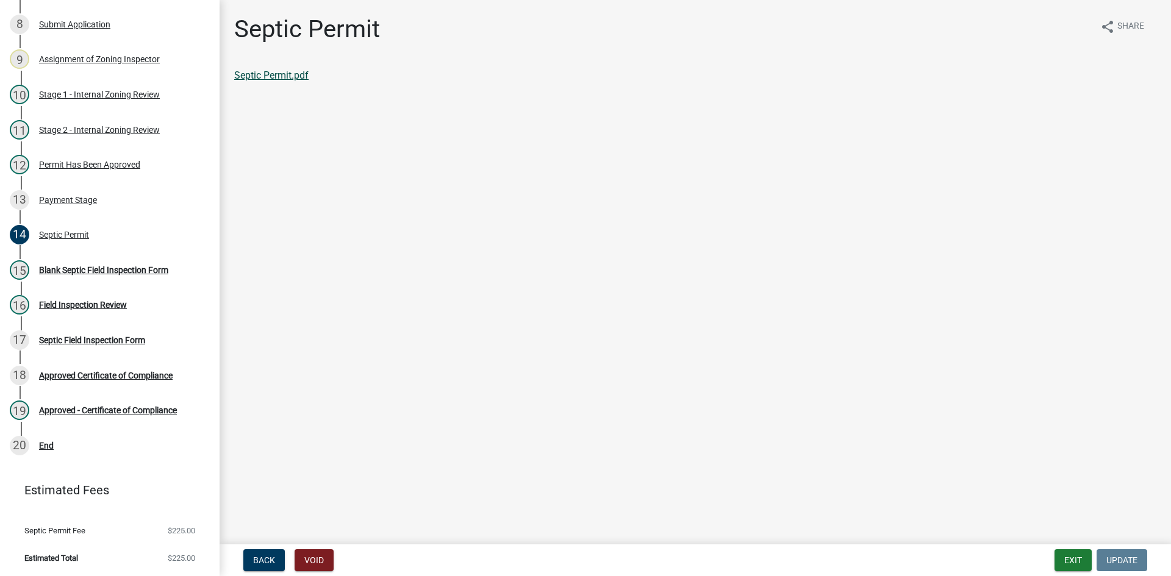
click at [263, 75] on link "Septic Permit.pdf" at bounding box center [271, 75] width 74 height 12
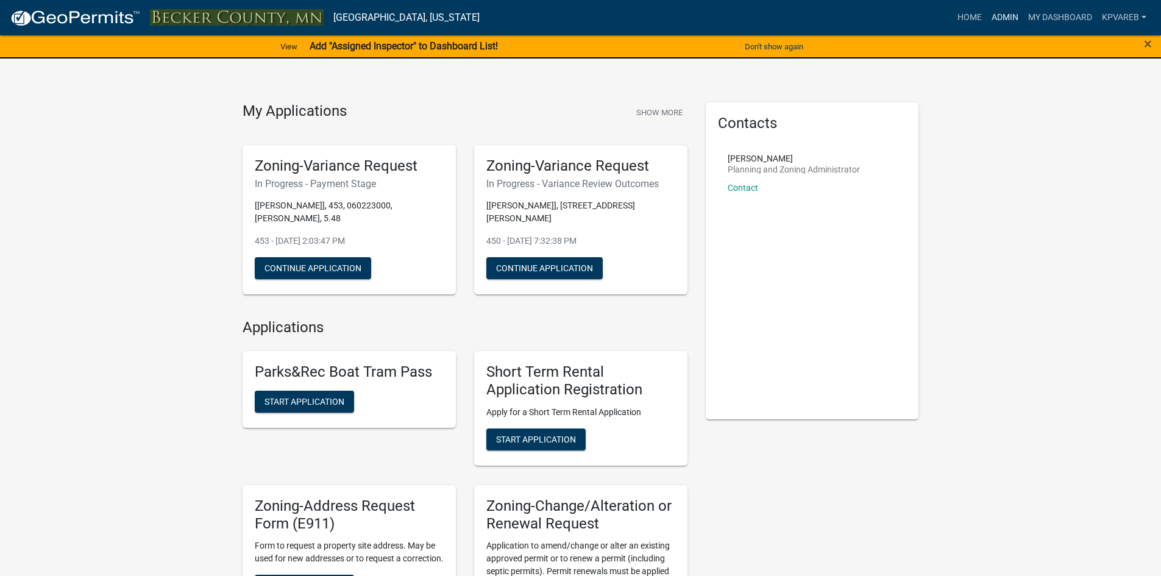
click at [1003, 14] on link "Admin" at bounding box center [1005, 17] width 37 height 23
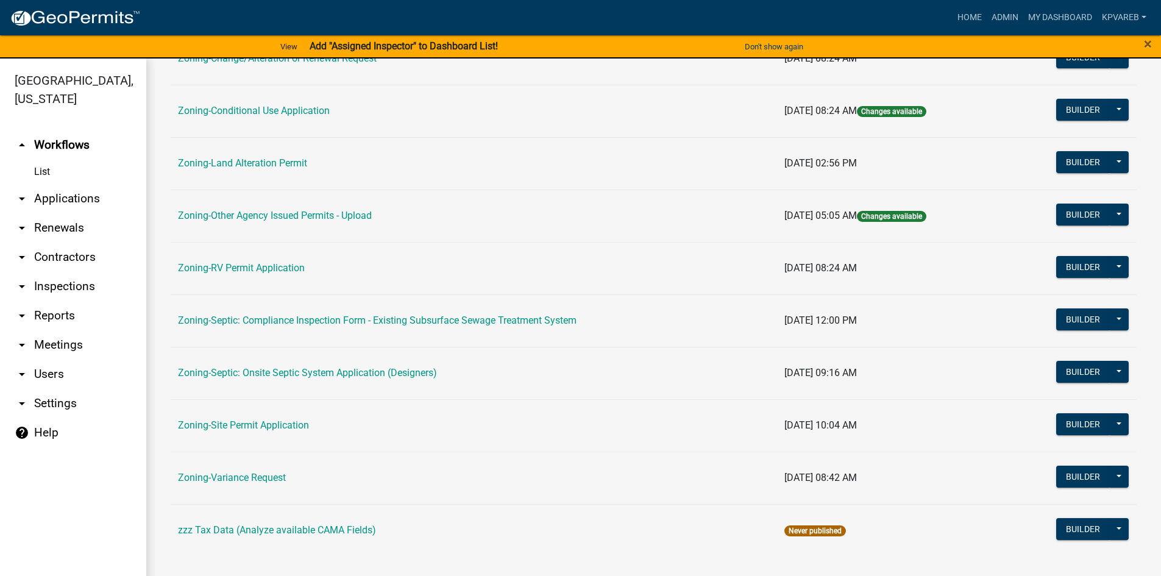
scroll to position [15, 0]
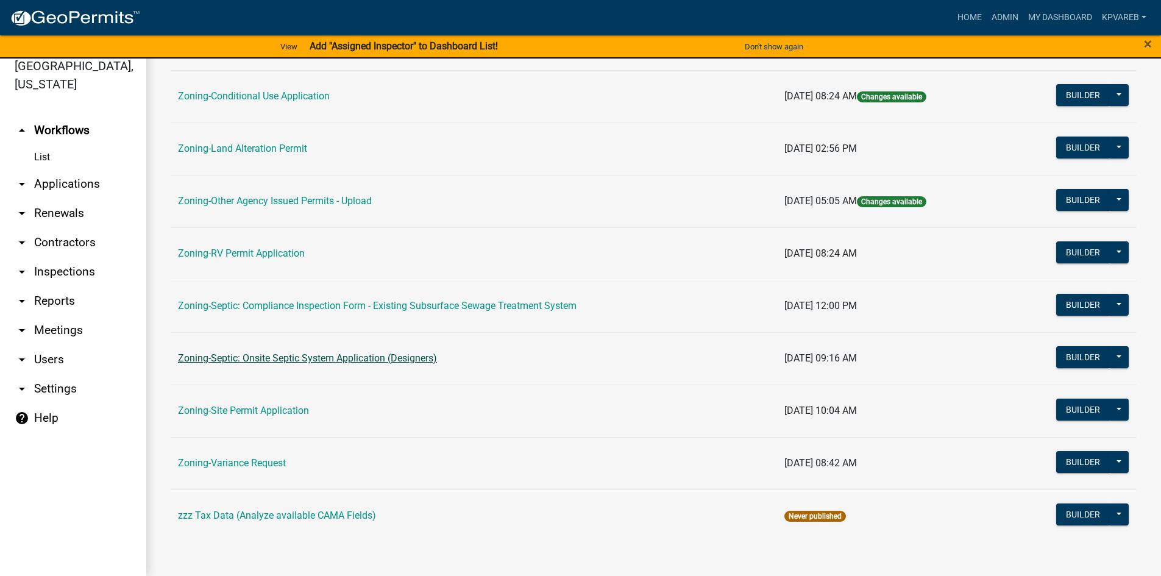
click at [387, 359] on link "Zoning-Septic: Onsite Septic System Application (Designers)" at bounding box center [307, 358] width 259 height 12
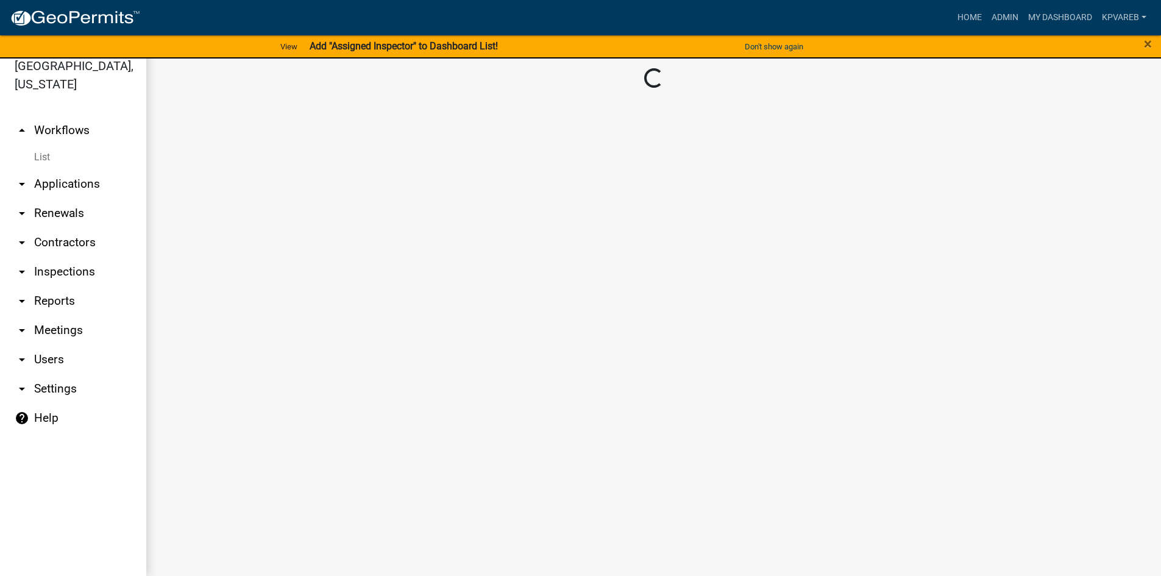
click at [387, 359] on main "Loading..." at bounding box center [653, 310] width 1015 height 532
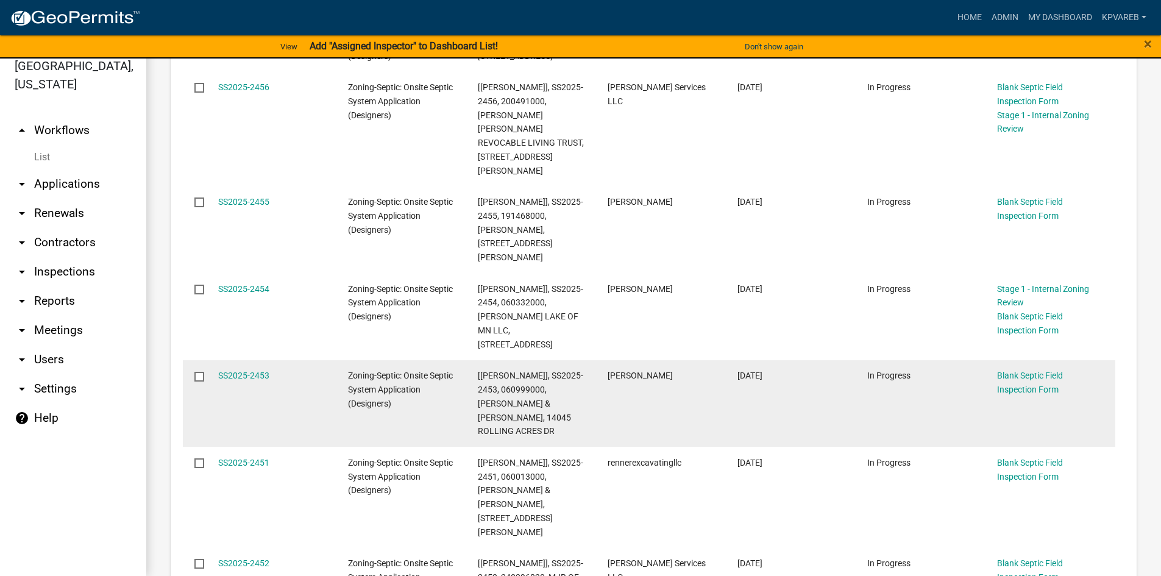
scroll to position [610, 0]
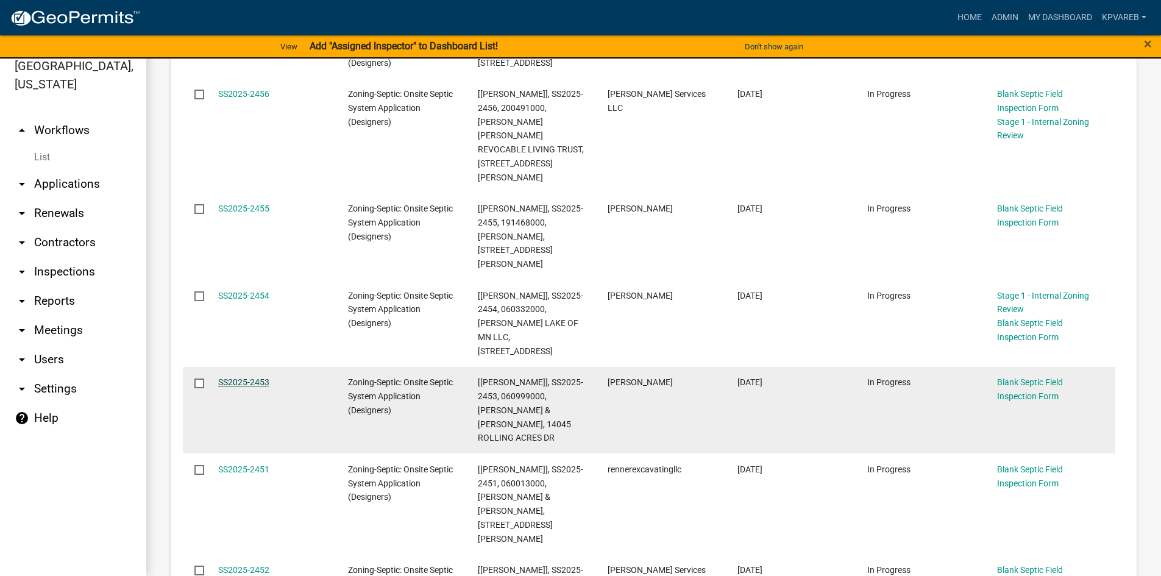
click at [243, 377] on link "SS2025-2453" at bounding box center [243, 382] width 51 height 10
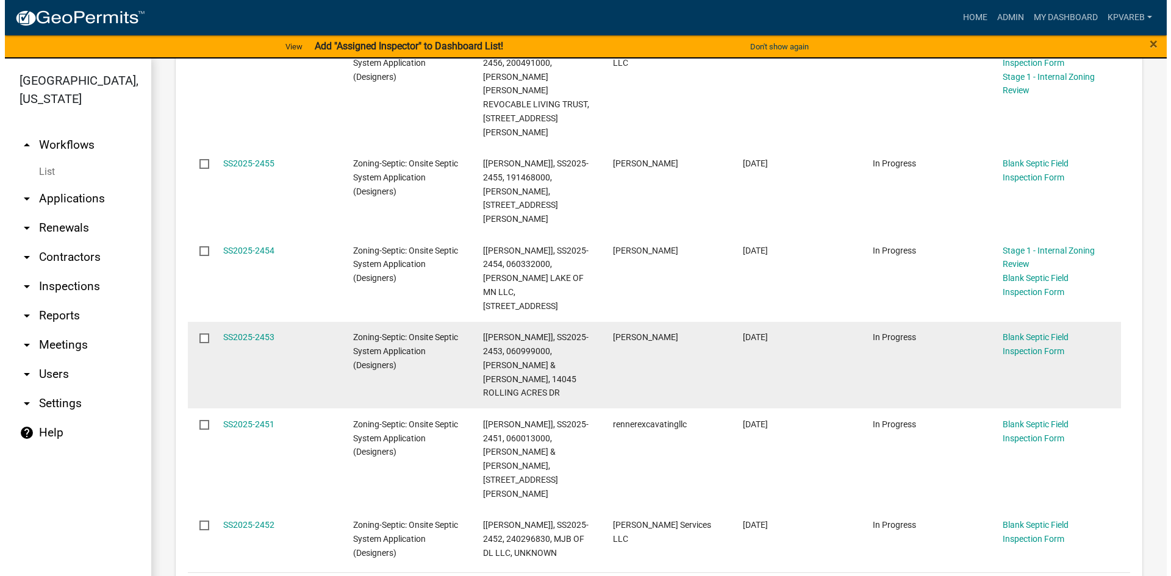
scroll to position [671, 0]
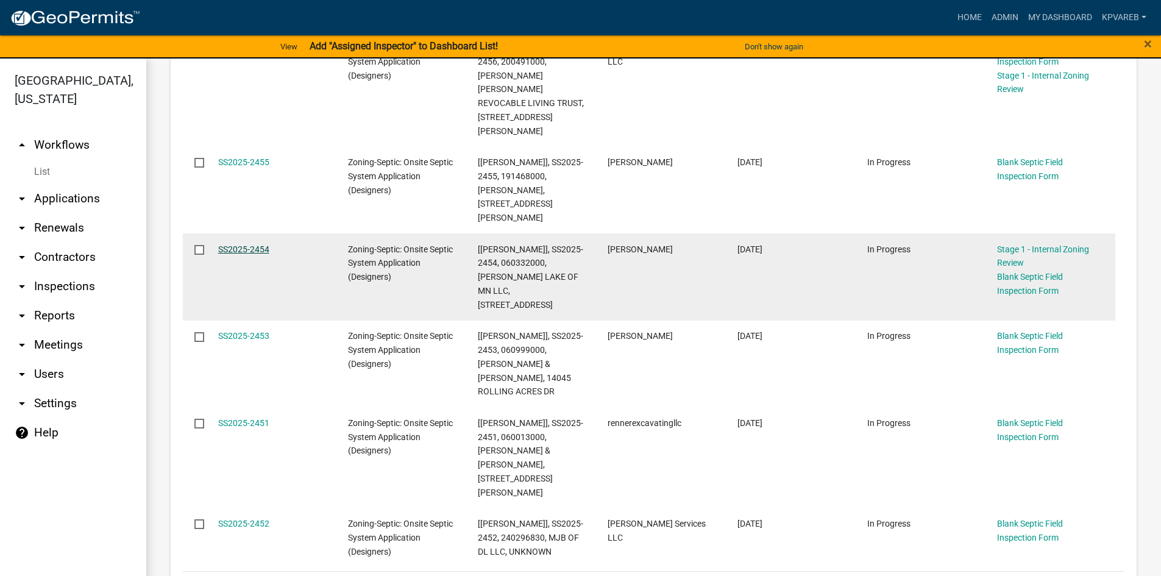
click at [242, 244] on link "SS2025-2454" at bounding box center [243, 249] width 51 height 10
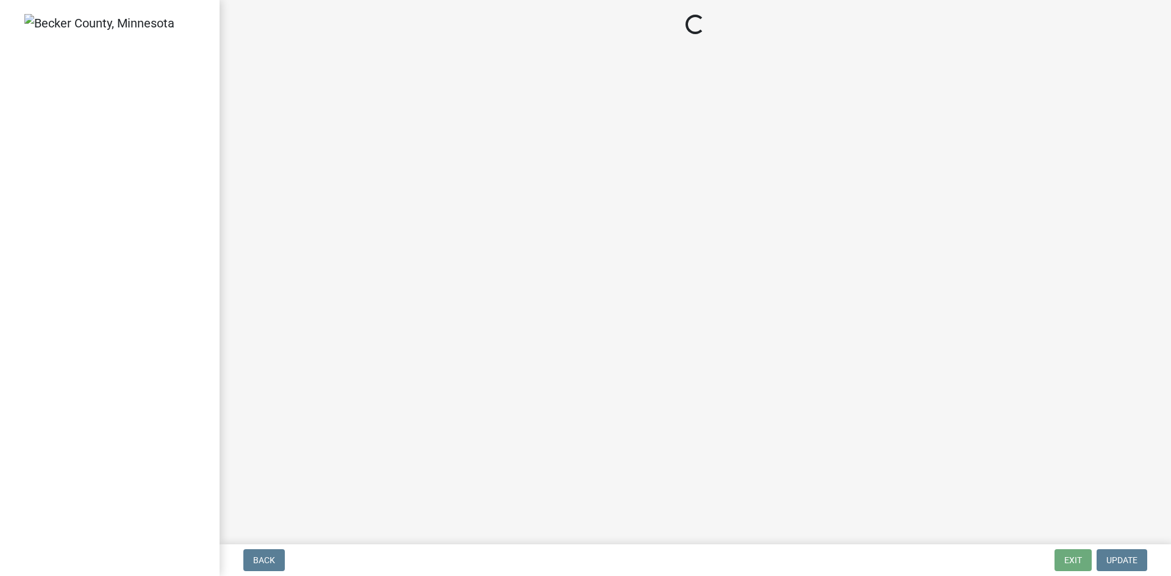
select select "49e49f1e-3b32-4342-8c2e-9cbd4919fe4d"
select select "ca07ae0a-7638-46ff-ada2-c67ca3524324"
select select "ec75a761-93b4-47c5-8535-fea253c32937"
select select "bcbb982e-a48c-4b4a-a83b-ed1363446a86"
select select "47a2a5dd-5977-4941-8e6f-09ff03cdfb75"
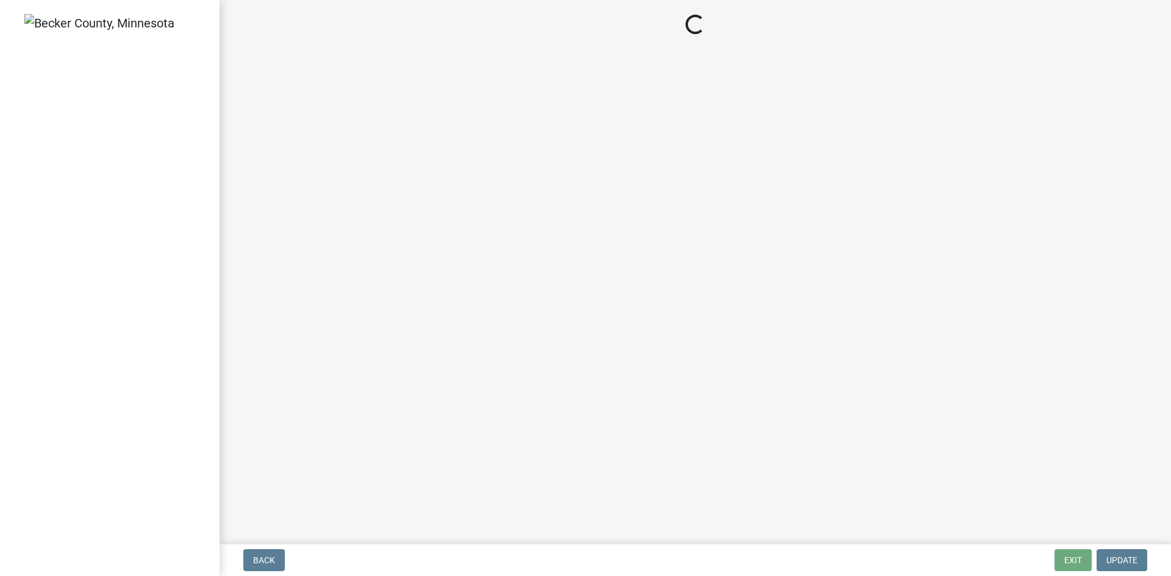
select select "3f5b086d-5a4c-4236-93bc-fa7bf4d11838"
select select "888a8260-2be6-47f2-a4de-b9f453a4d3bc"
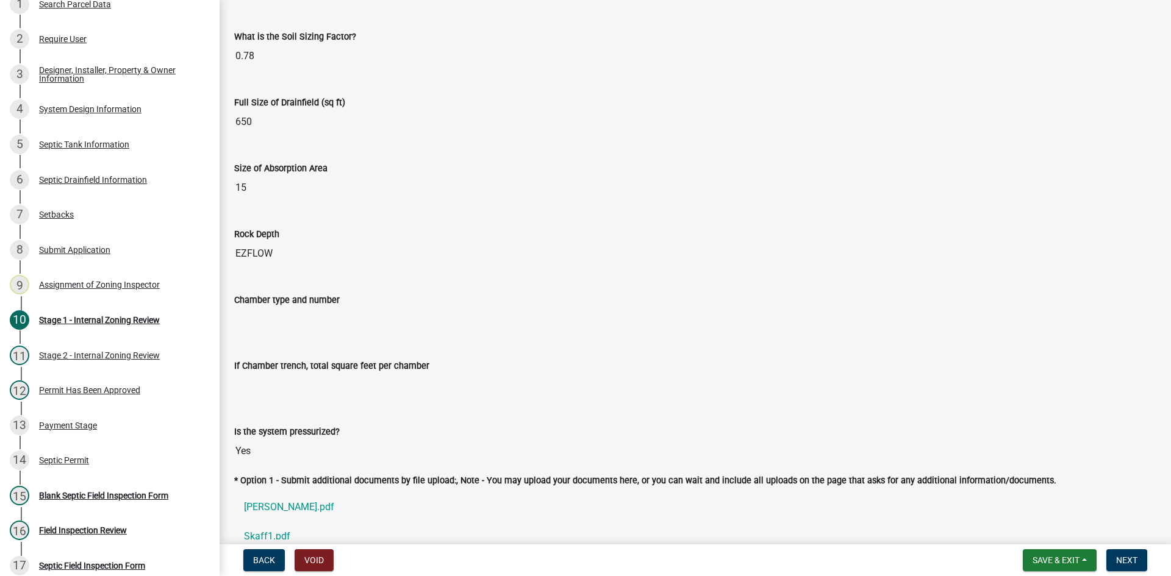
scroll to position [234, 0]
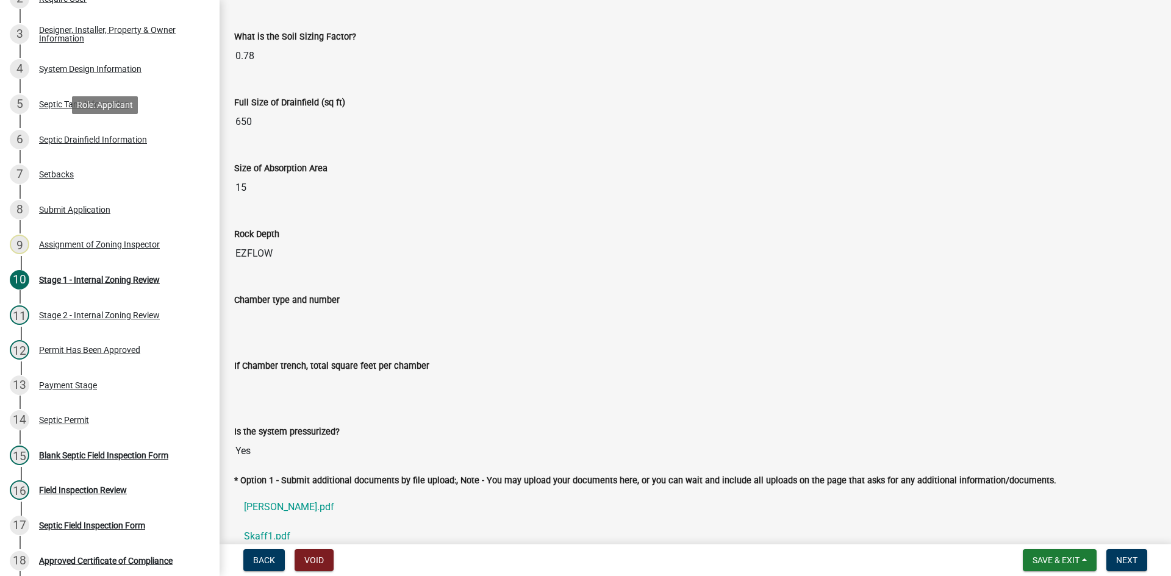
click at [111, 143] on div "Septic Drainfield Information" at bounding box center [93, 139] width 108 height 9
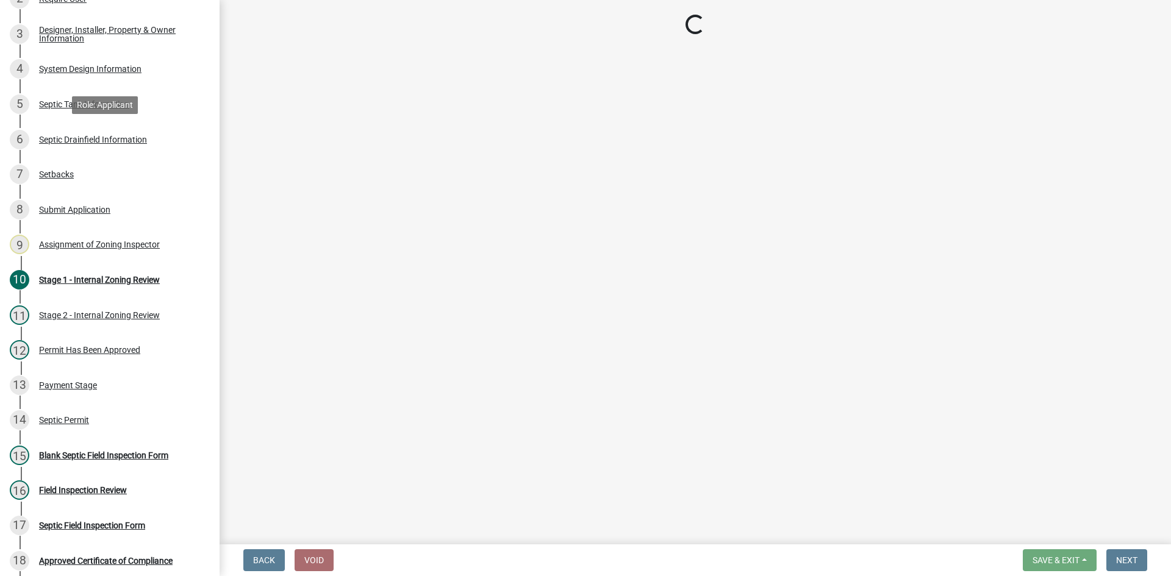
scroll to position [0, 0]
select select "757b77d3-357c-421c-8450-4fc78db4eecb"
select select "366d546d-8bc3-42fb-bca7-8a9455861f61"
select select "245bd747-17a2-4397-b461-91fbb509aaa8"
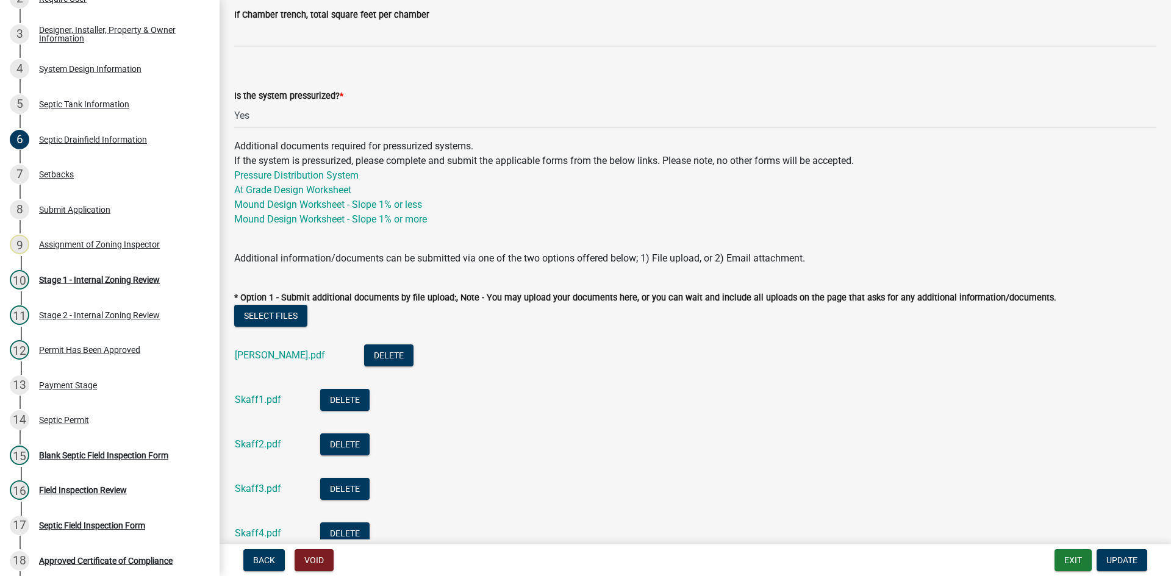
scroll to position [732, 0]
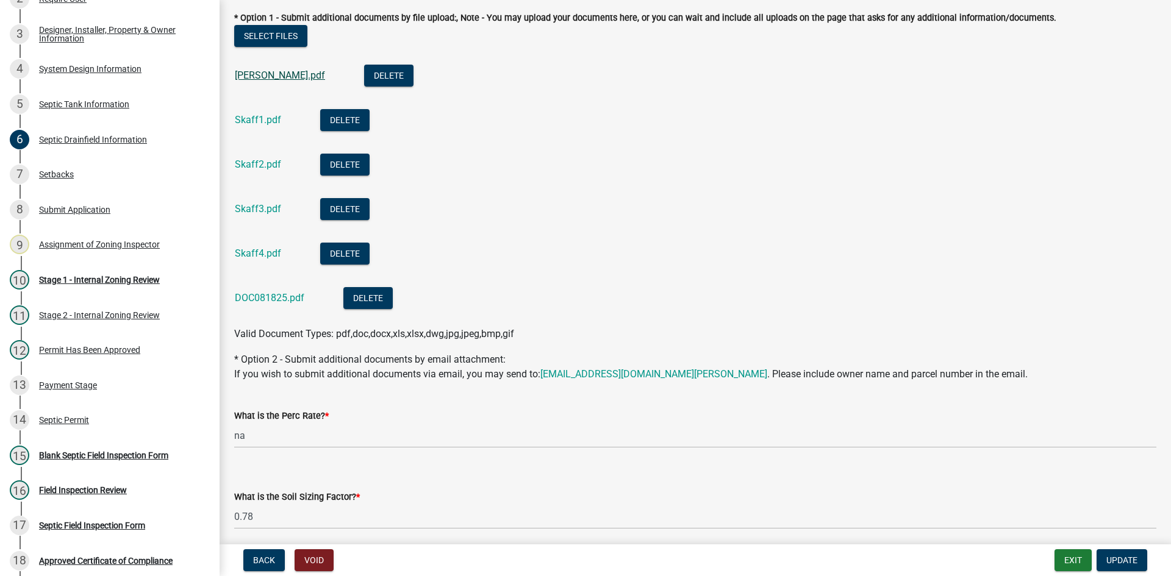
click at [266, 77] on link "Skaff.pdf" at bounding box center [280, 75] width 90 height 12
click at [241, 118] on link "Skaff1.pdf" at bounding box center [258, 120] width 46 height 12
click at [256, 167] on link "Skaff2.pdf" at bounding box center [258, 165] width 46 height 12
click at [262, 216] on div "Skaff3.pdf" at bounding box center [268, 210] width 66 height 25
click at [262, 213] on link "Skaff3.pdf" at bounding box center [258, 209] width 46 height 12
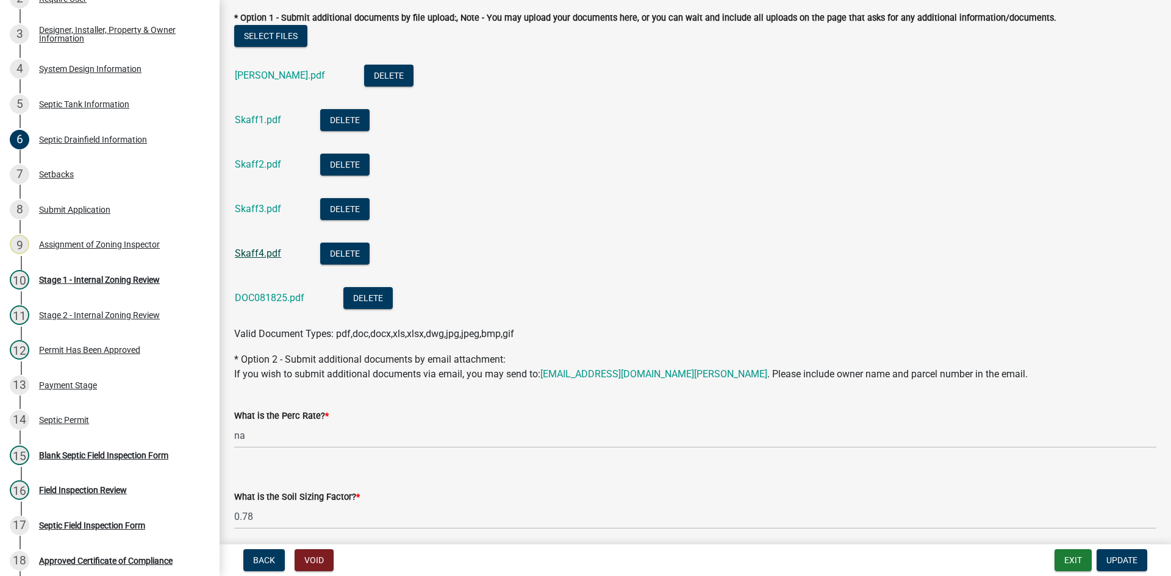
click at [262, 251] on link "Skaff4.pdf" at bounding box center [258, 254] width 46 height 12
click at [266, 298] on link "DOC081825.pdf" at bounding box center [269, 298] width 69 height 12
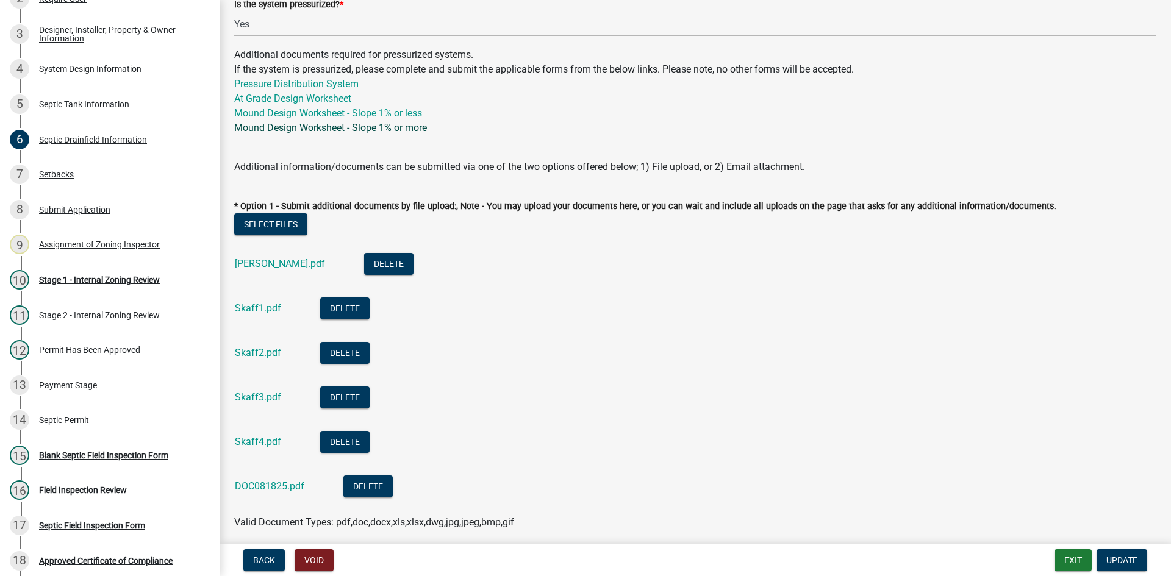
scroll to position [427, 0]
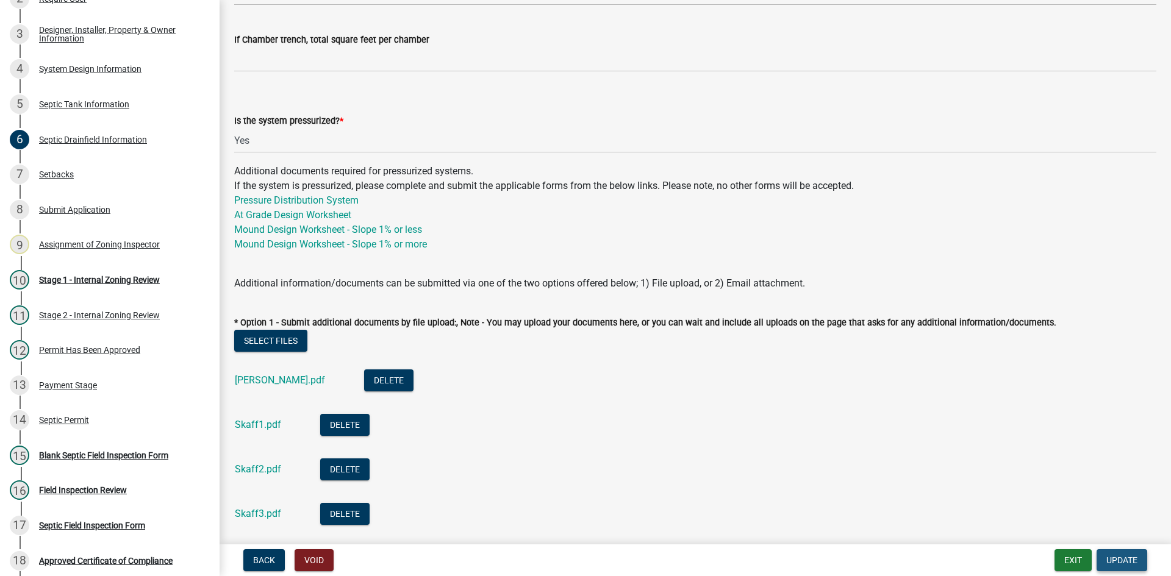
click at [1124, 560] on span "Update" at bounding box center [1121, 560] width 31 height 10
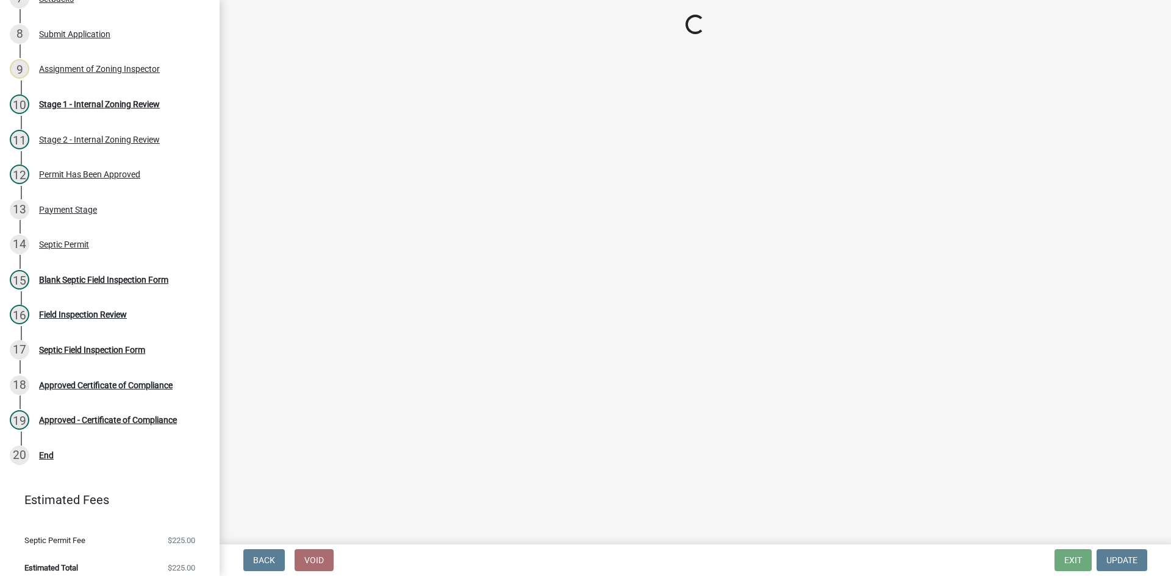
scroll to position [419, 0]
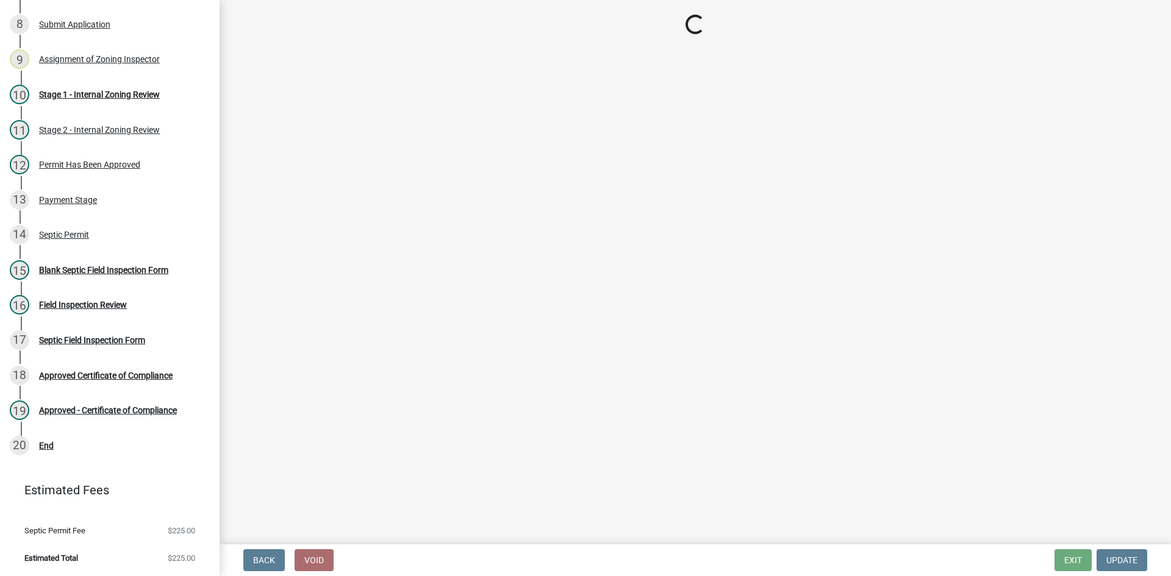
select select "49e49f1e-3b32-4342-8c2e-9cbd4919fe4d"
select select "ca07ae0a-7638-46ff-ada2-c67ca3524324"
select select "ec75a761-93b4-47c5-8535-fea253c32937"
select select "bcbb982e-a48c-4b4a-a83b-ed1363446a86"
select select "47a2a5dd-5977-4941-8e6f-09ff03cdfb75"
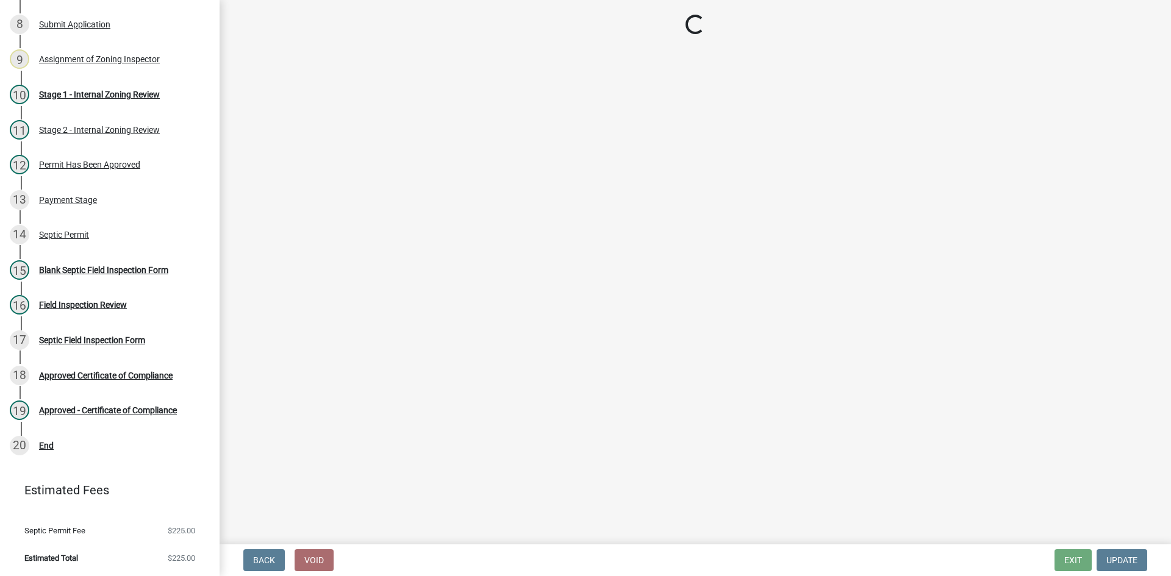
select select "3f5b086d-5a4c-4236-93bc-fa7bf4d11838"
select select "888a8260-2be6-47f2-a4de-b9f453a4d3bc"
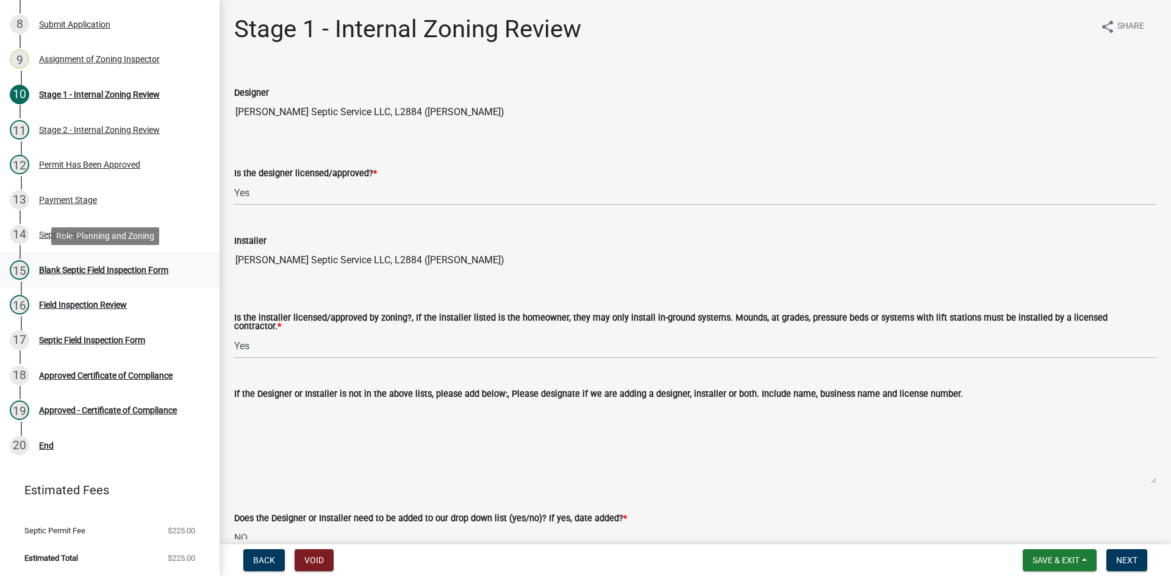
click at [134, 269] on div "Blank Septic Field Inspection Form" at bounding box center [103, 270] width 129 height 9
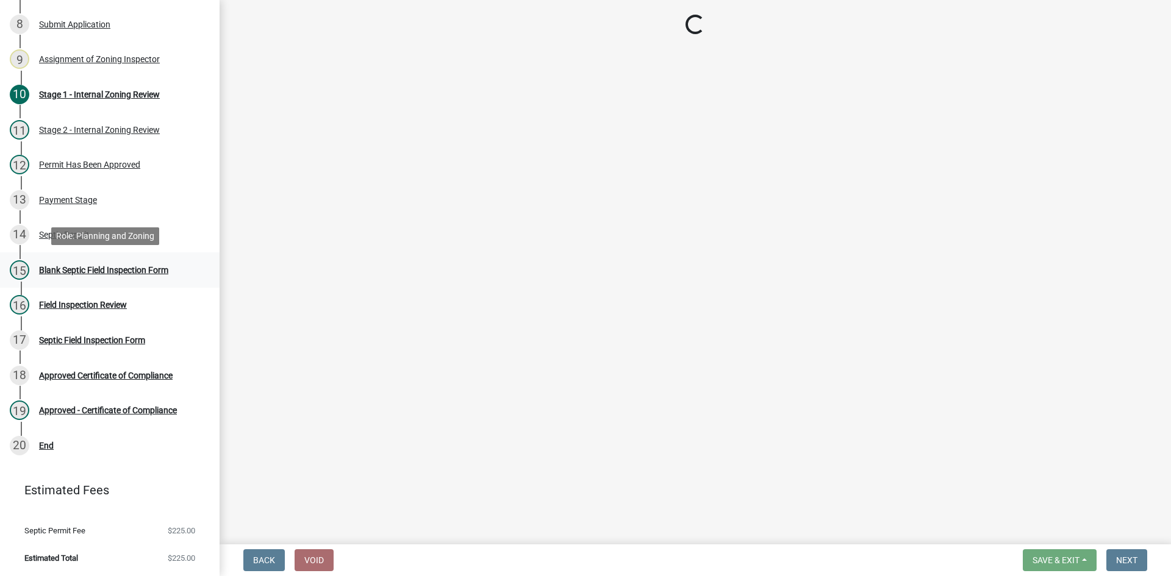
select select "49e49f1e-3b32-4342-8c2e-9cbd4919fe4d"
select select "ca07ae0a-7638-46ff-ada2-c67ca3524324"
select select "ec75a761-93b4-47c5-8535-fea253c32937"
select select "bcbb982e-a48c-4b4a-a83b-ed1363446a86"
select select "47a2a5dd-5977-4941-8e6f-09ff03cdfb75"
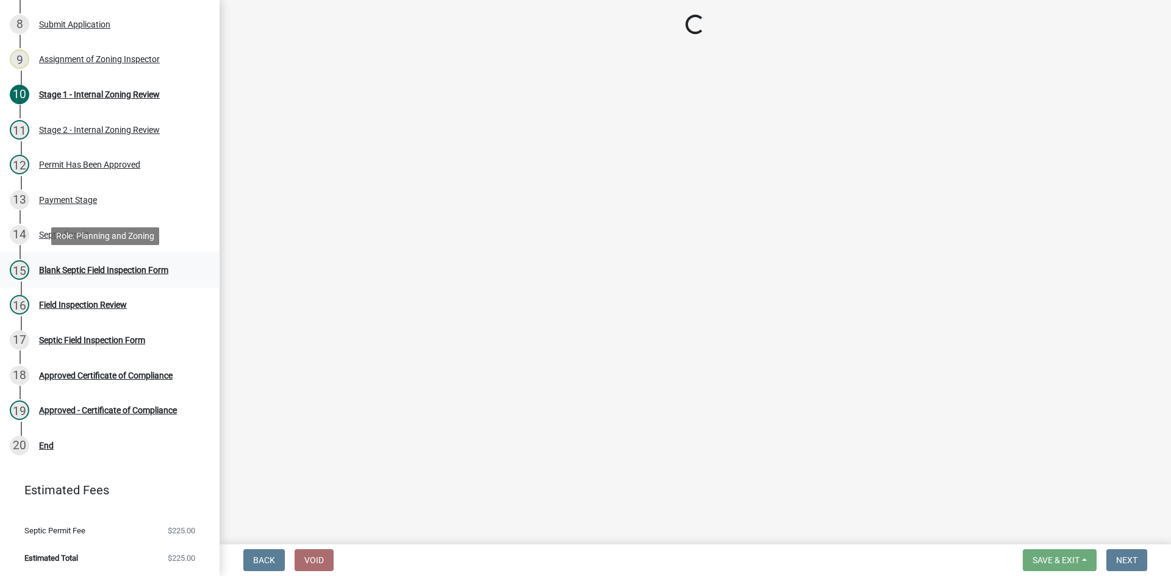
select select "3f5b086d-5a4c-4236-93bc-fa7bf4d11838"
select select "888a8260-2be6-47f2-a4de-b9f453a4d3bc"
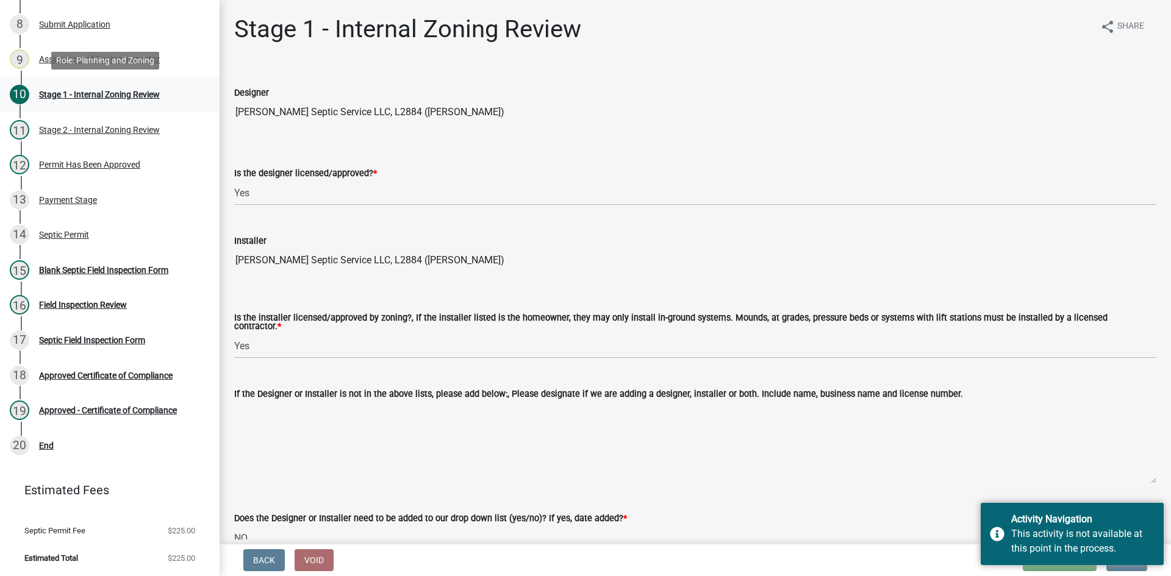
click at [141, 97] on div "Stage 1 - Internal Zoning Review" at bounding box center [99, 94] width 121 height 9
click at [1018, 369] on div "If the Designer or Installer is not in the above lists, please add below:, Plea…" at bounding box center [695, 426] width 922 height 115
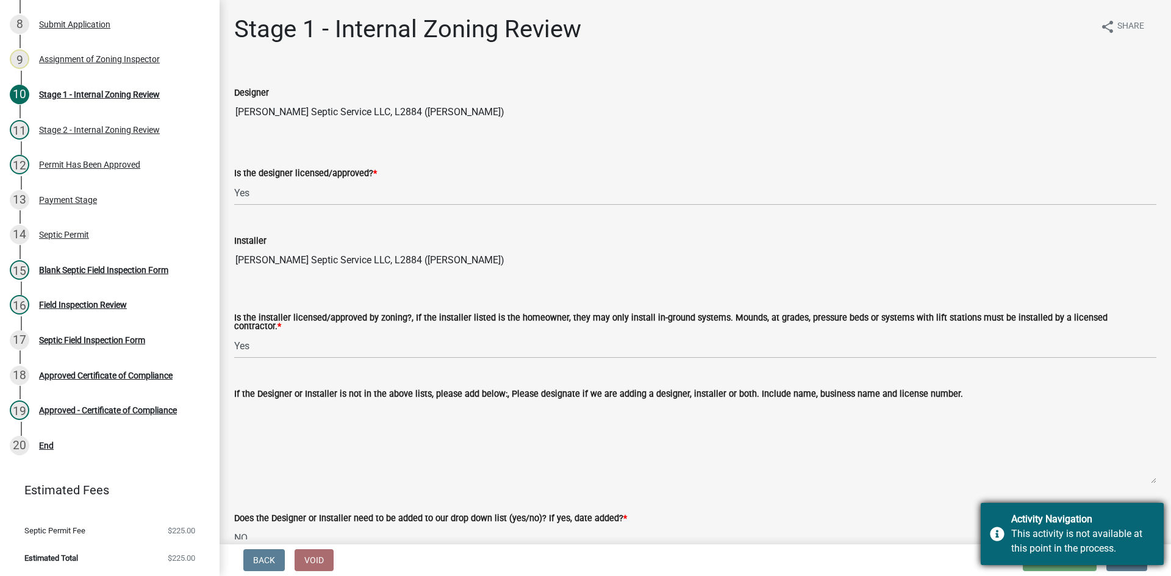
click at [1070, 511] on div "Activity Navigation This activity is not available at this point in the process." at bounding box center [1071, 534] width 183 height 62
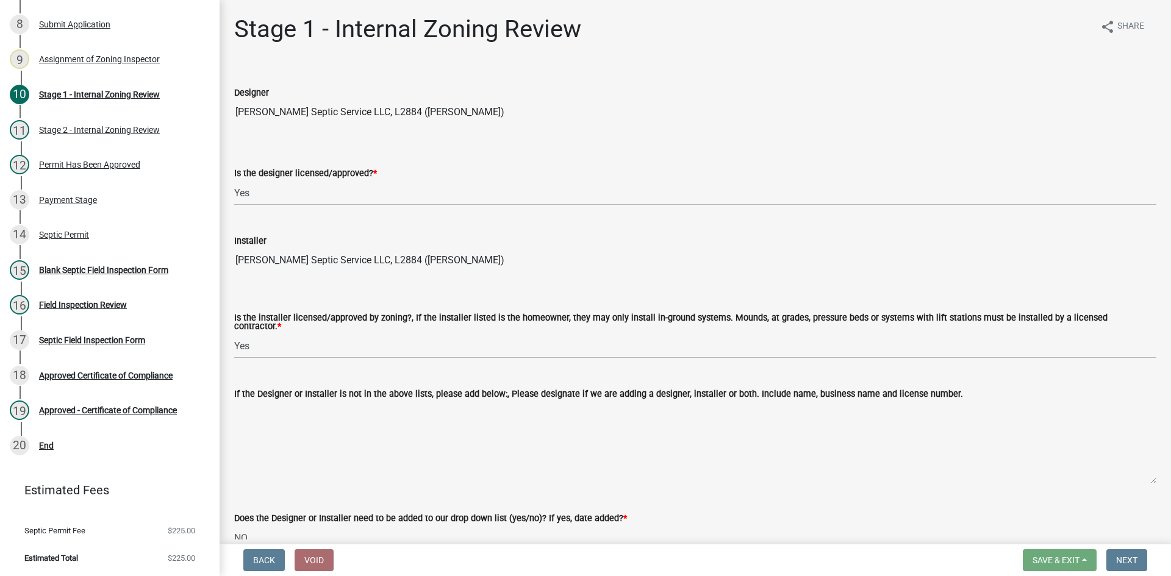
click at [927, 450] on textarea "If the Designer or Installer is not in the above lists, please add below:, Plea…" at bounding box center [695, 442] width 922 height 83
click at [119, 92] on div "Stage 1 - Internal Zoning Review" at bounding box center [99, 94] width 121 height 9
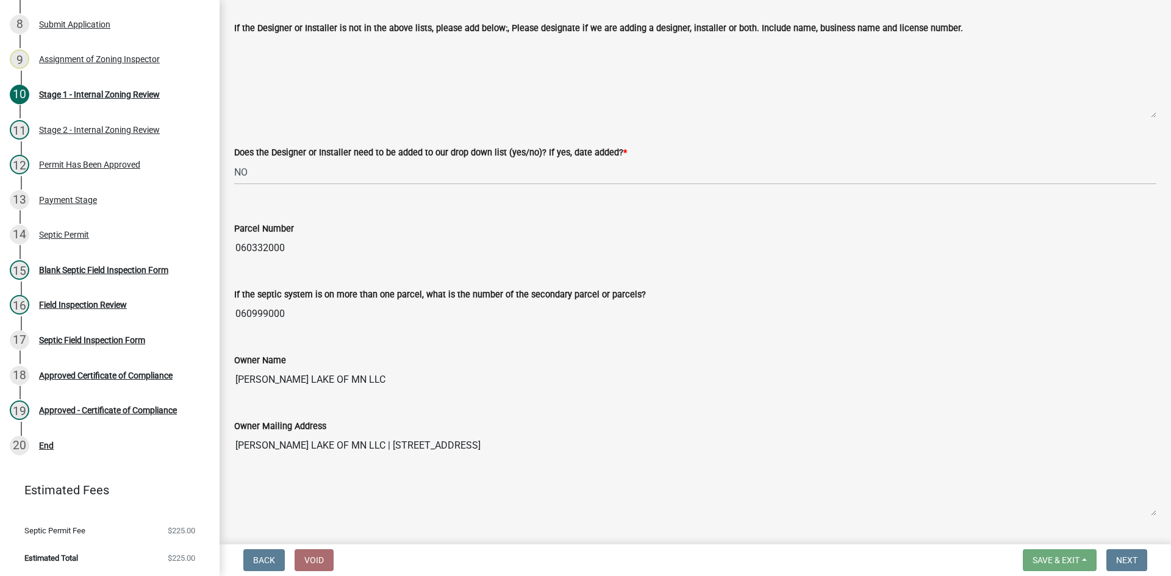
scroll to position [0, 0]
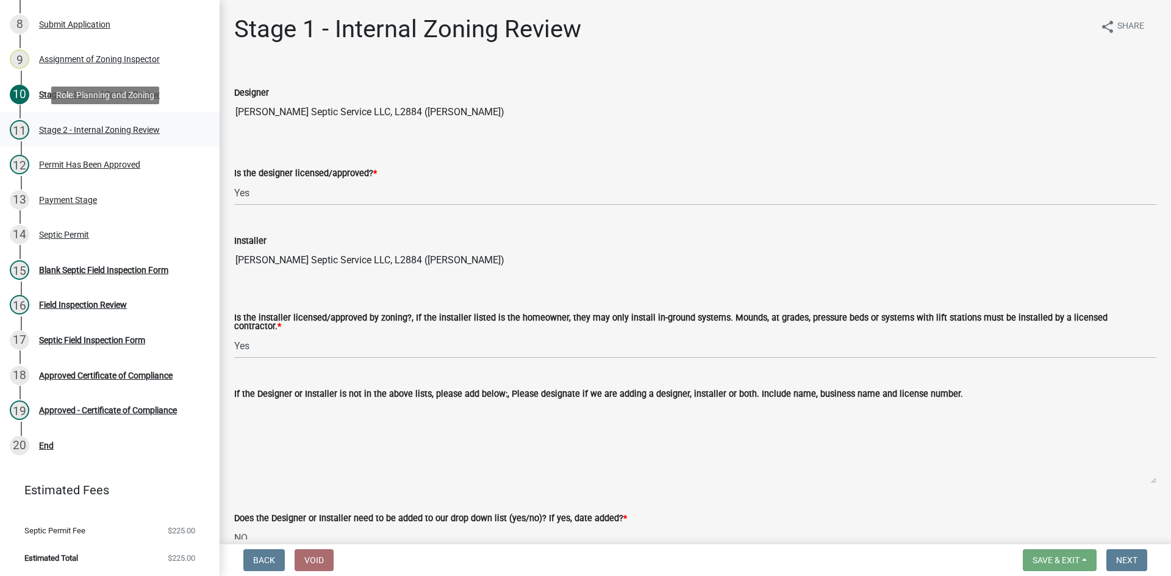
click at [136, 126] on div "Stage 2 - Internal Zoning Review" at bounding box center [99, 130] width 121 height 9
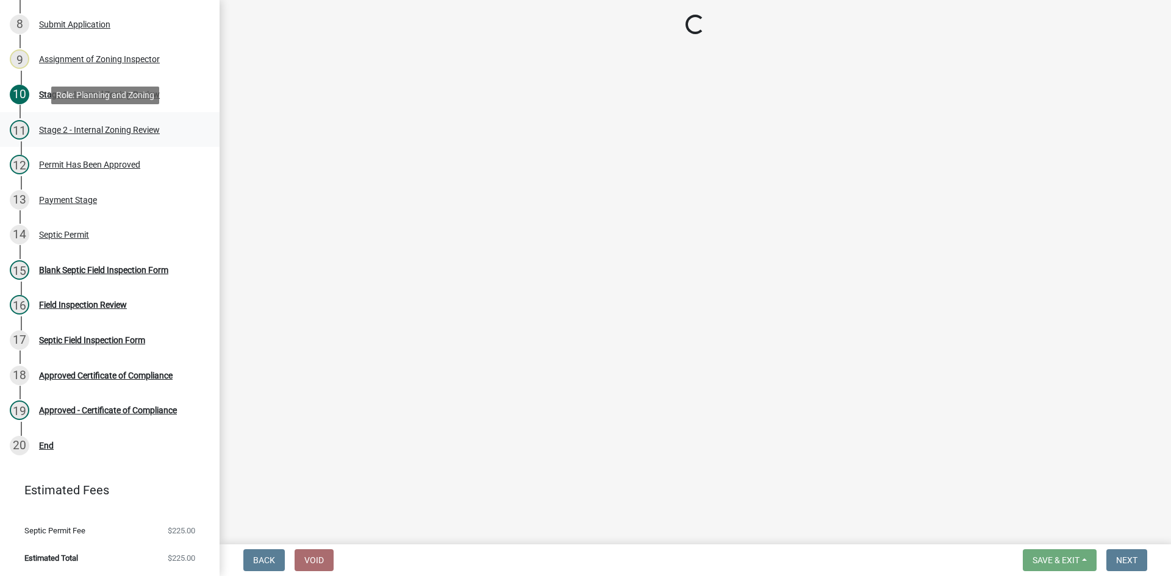
select select "49e49f1e-3b32-4342-8c2e-9cbd4919fe4d"
select select "ca07ae0a-7638-46ff-ada2-c67ca3524324"
select select "ec75a761-93b4-47c5-8535-fea253c32937"
select select "bcbb982e-a48c-4b4a-a83b-ed1363446a86"
select select "47a2a5dd-5977-4941-8e6f-09ff03cdfb75"
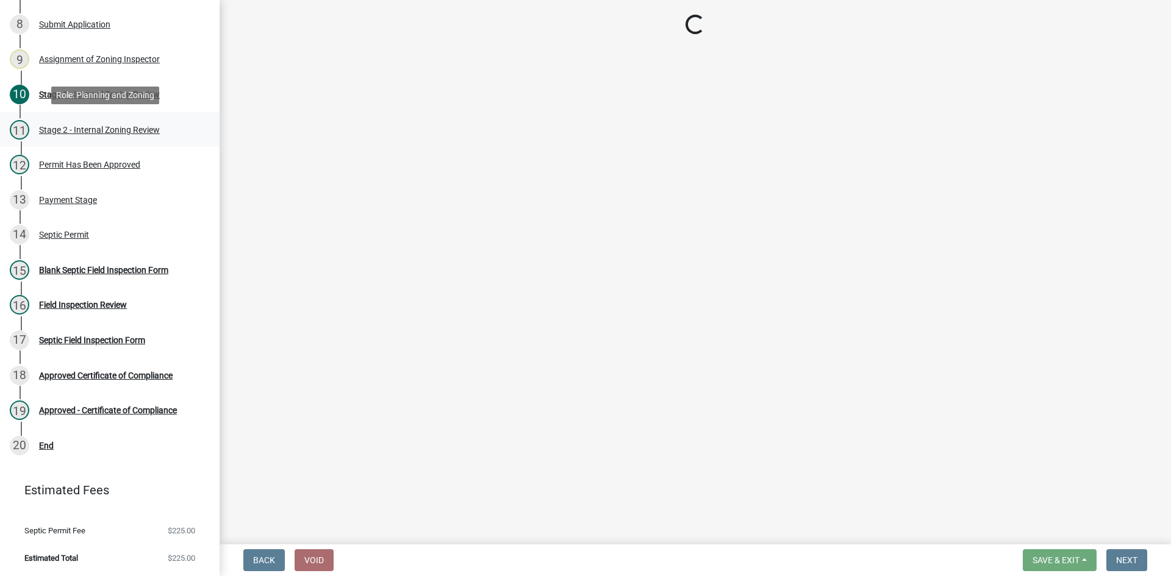
select select "3f5b086d-5a4c-4236-93bc-fa7bf4d11838"
select select "888a8260-2be6-47f2-a4de-b9f453a4d3bc"
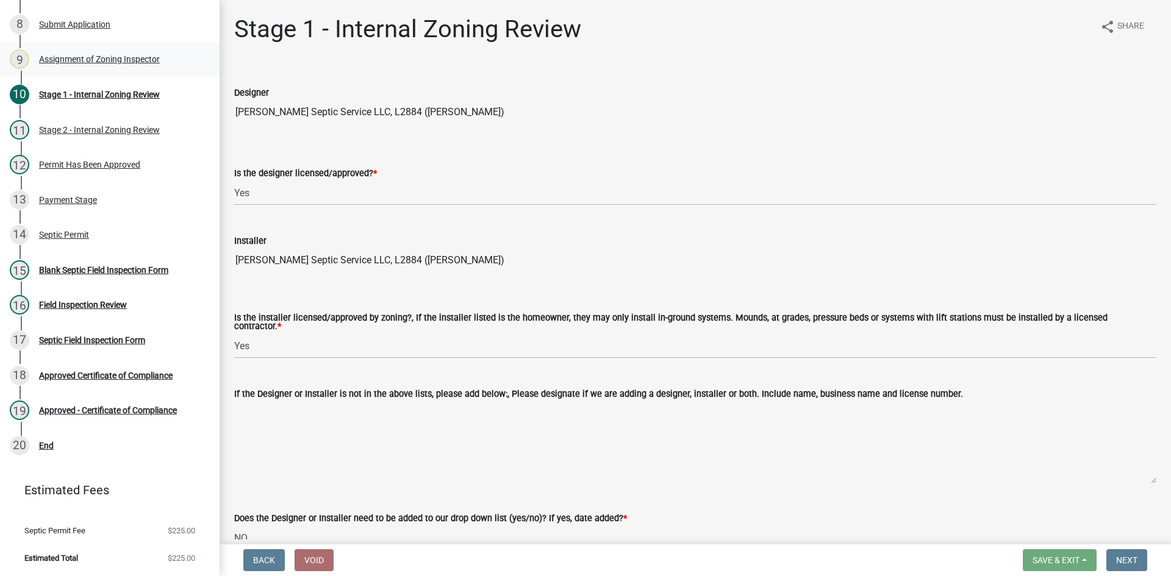
click at [124, 52] on div "9 Assignment of Zoning Inspector" at bounding box center [105, 59] width 190 height 20
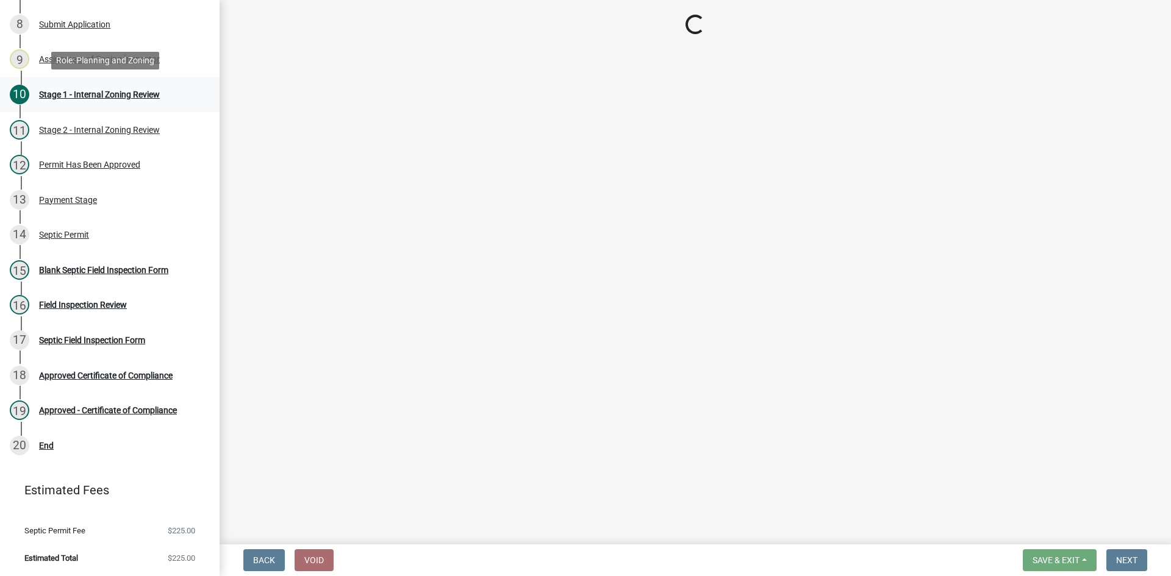
select select "7bfe52ba-73b7-4ac1-9bde-d3bb601555ca"
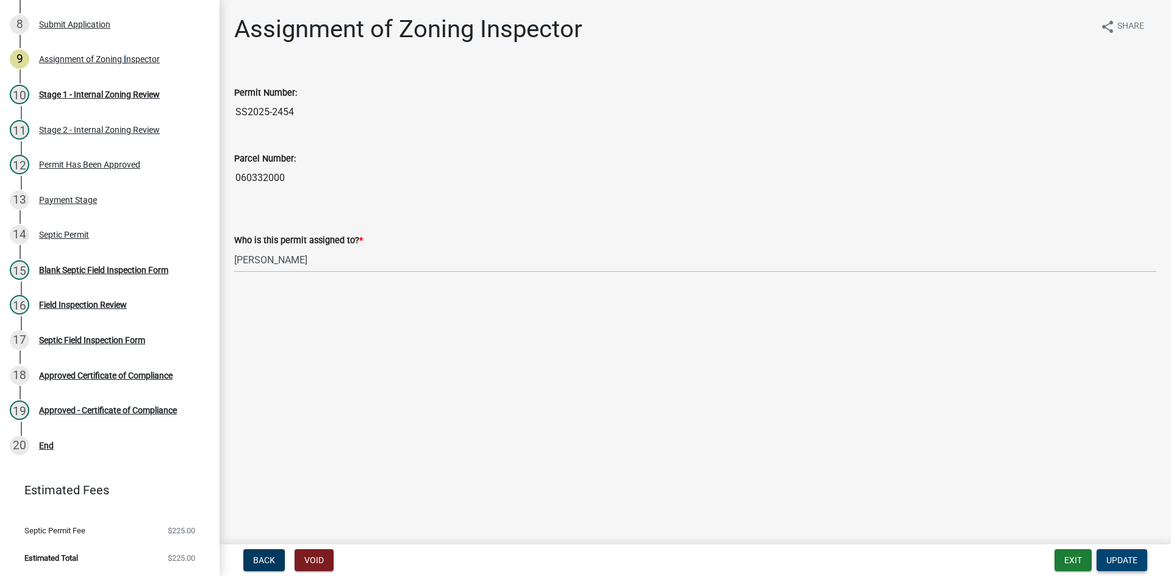
click at [1125, 563] on span "Update" at bounding box center [1121, 560] width 31 height 10
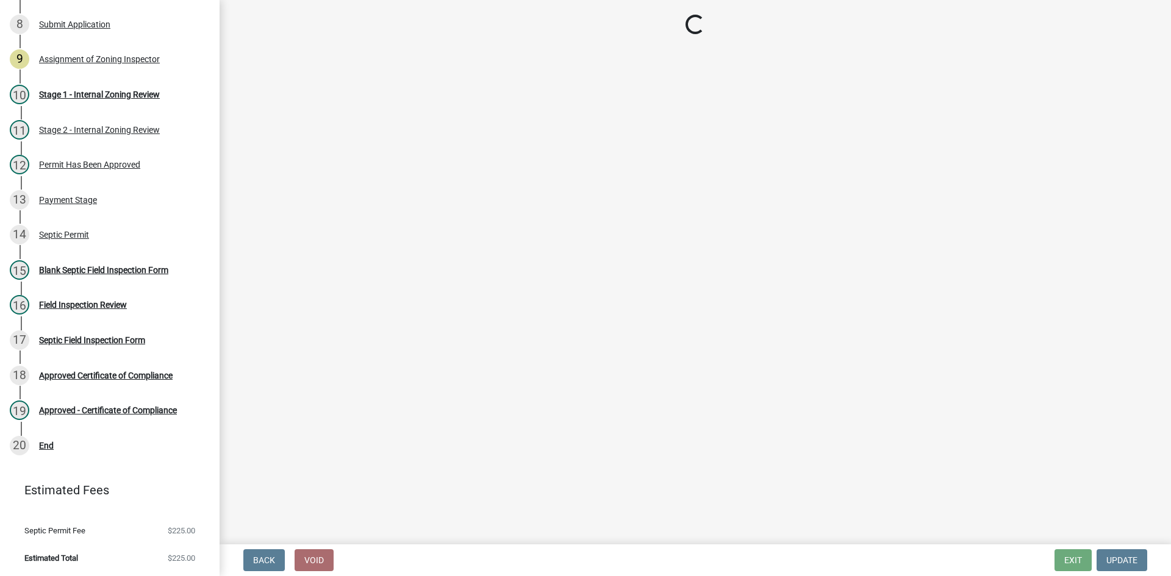
select select "49e49f1e-3b32-4342-8c2e-9cbd4919fe4d"
select select "ca07ae0a-7638-46ff-ada2-c67ca3524324"
select select "ec75a761-93b4-47c5-8535-fea253c32937"
select select "bcbb982e-a48c-4b4a-a83b-ed1363446a86"
select select "47a2a5dd-5977-4941-8e6f-09ff03cdfb75"
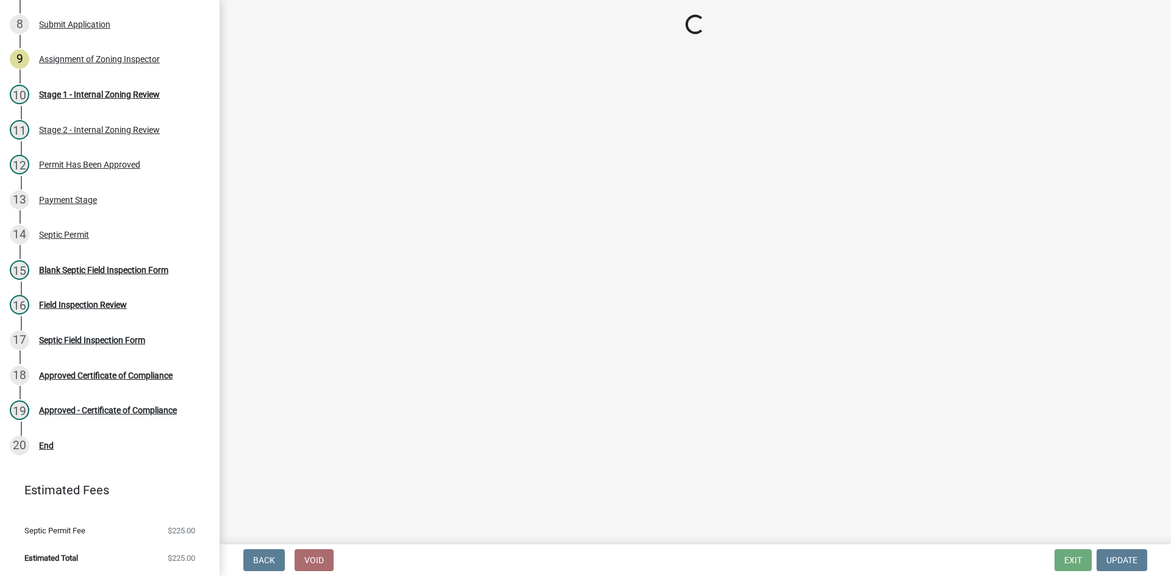
select select "3f5b086d-5a4c-4236-93bc-fa7bf4d11838"
select select "888a8260-2be6-47f2-a4de-b9f453a4d3bc"
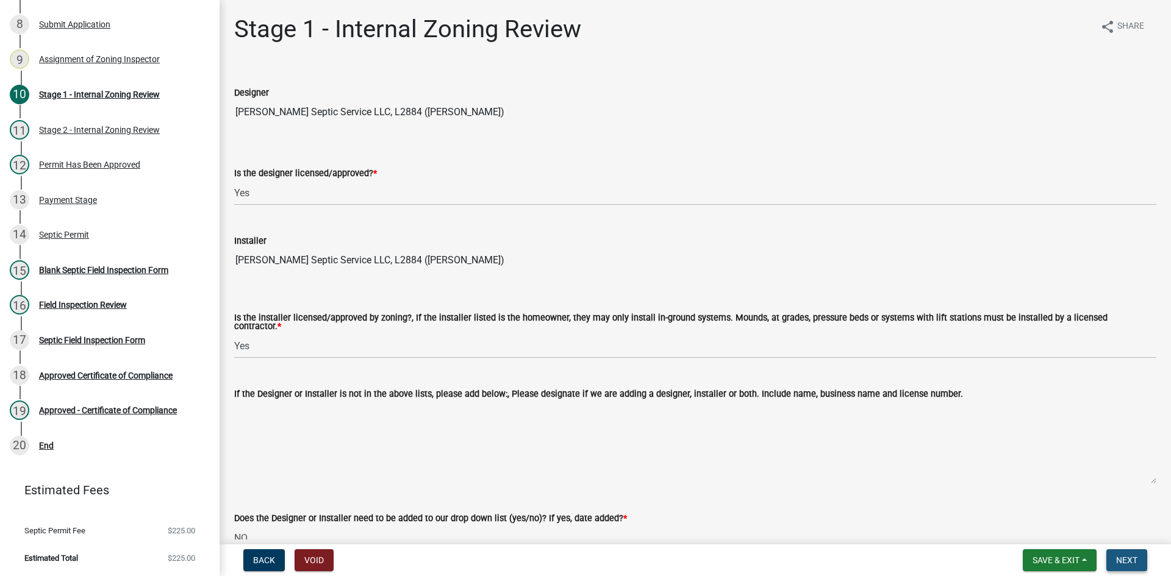
click at [1129, 558] on span "Next" at bounding box center [1126, 560] width 21 height 10
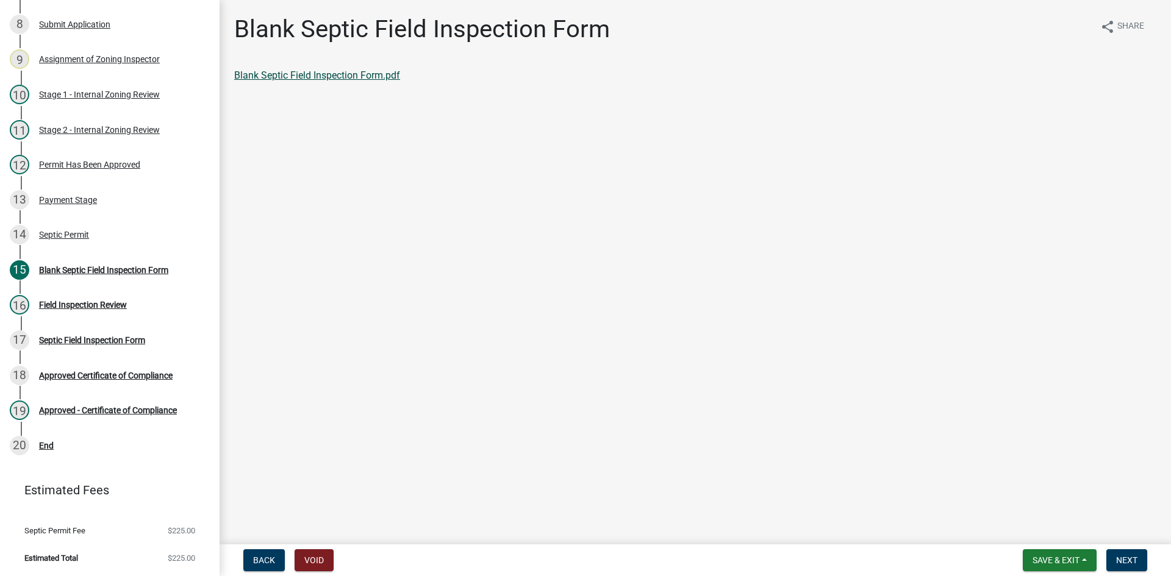
click at [364, 76] on link "Blank Septic Field Inspection Form.pdf" at bounding box center [317, 75] width 166 height 12
click at [68, 235] on div "Septic Permit" at bounding box center [64, 234] width 50 height 9
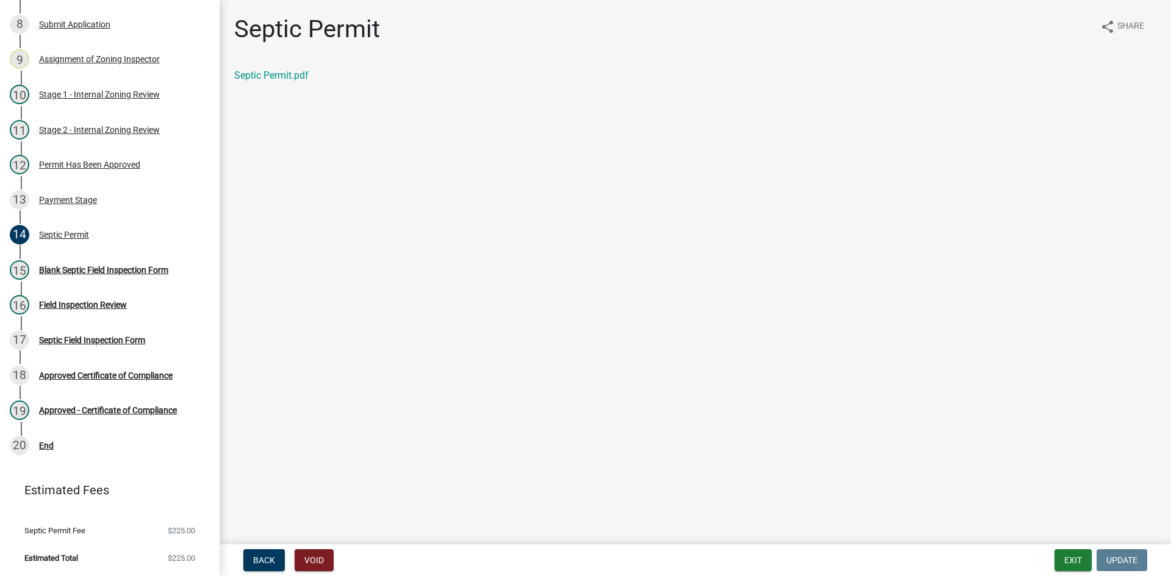
click at [265, 82] on div "Septic Permit.pdf" at bounding box center [695, 75] width 922 height 15
click at [271, 76] on link "Septic Permit.pdf" at bounding box center [271, 75] width 74 height 12
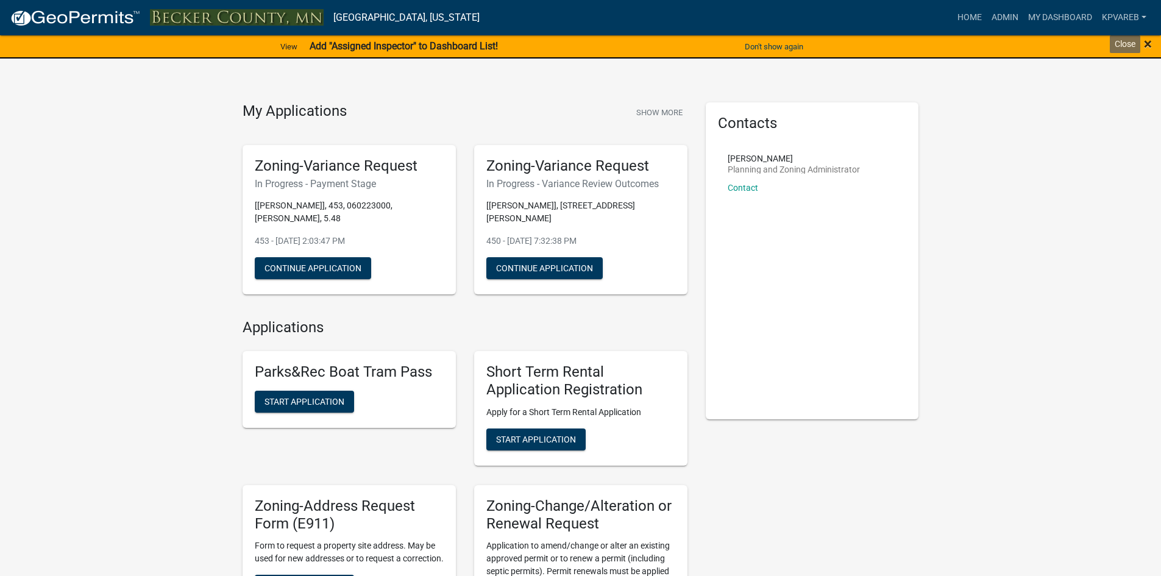
click at [1150, 48] on span "×" at bounding box center [1148, 43] width 8 height 17
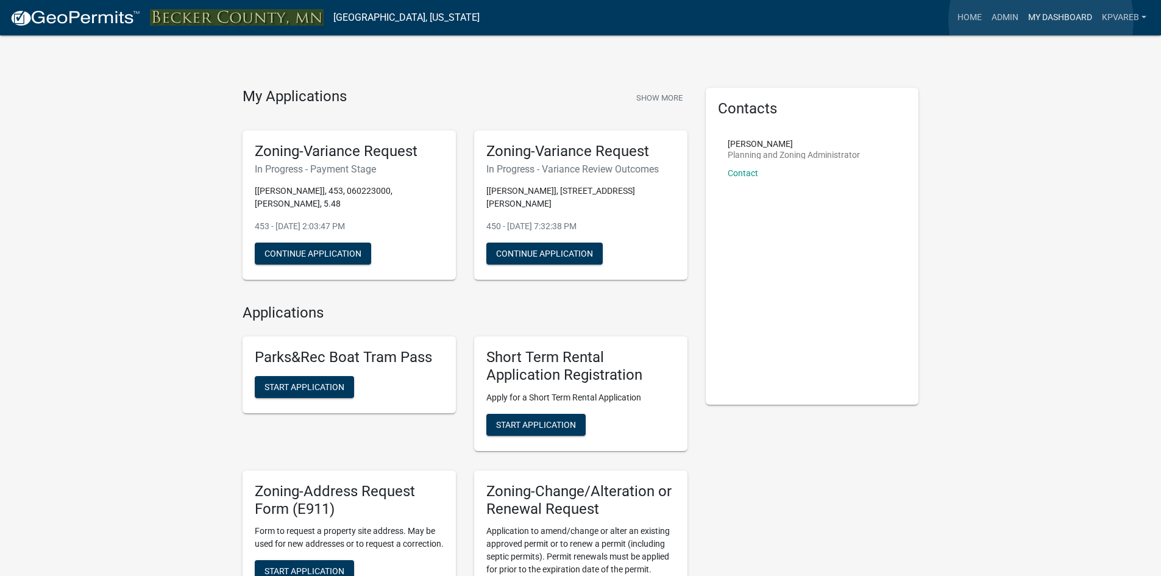
click at [1041, 20] on link "My Dashboard" at bounding box center [1061, 17] width 74 height 23
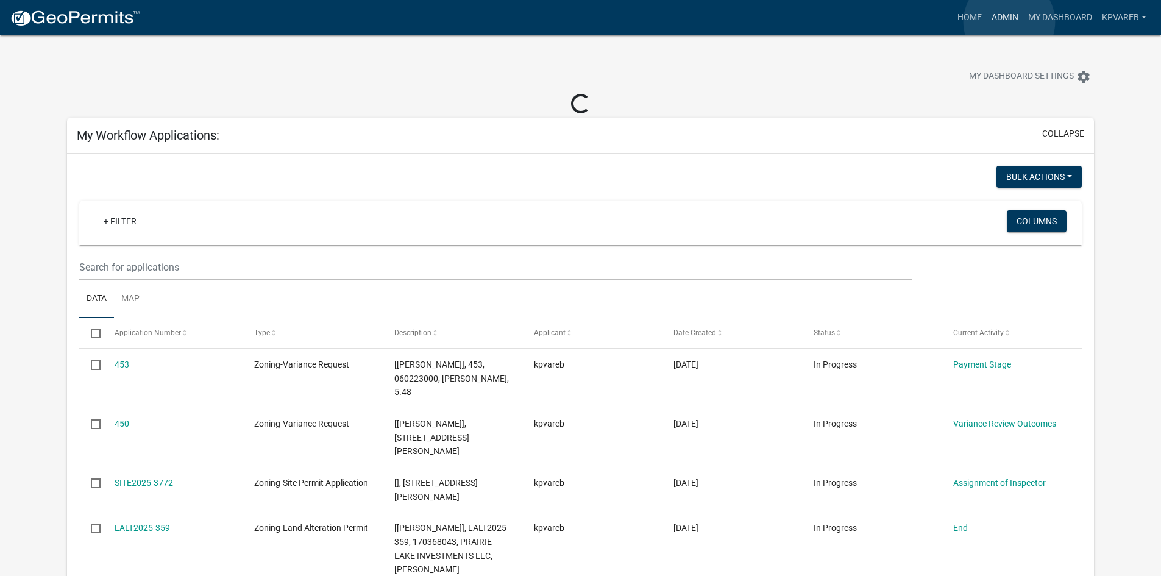
click at [1010, 22] on link "Admin" at bounding box center [1005, 17] width 37 height 23
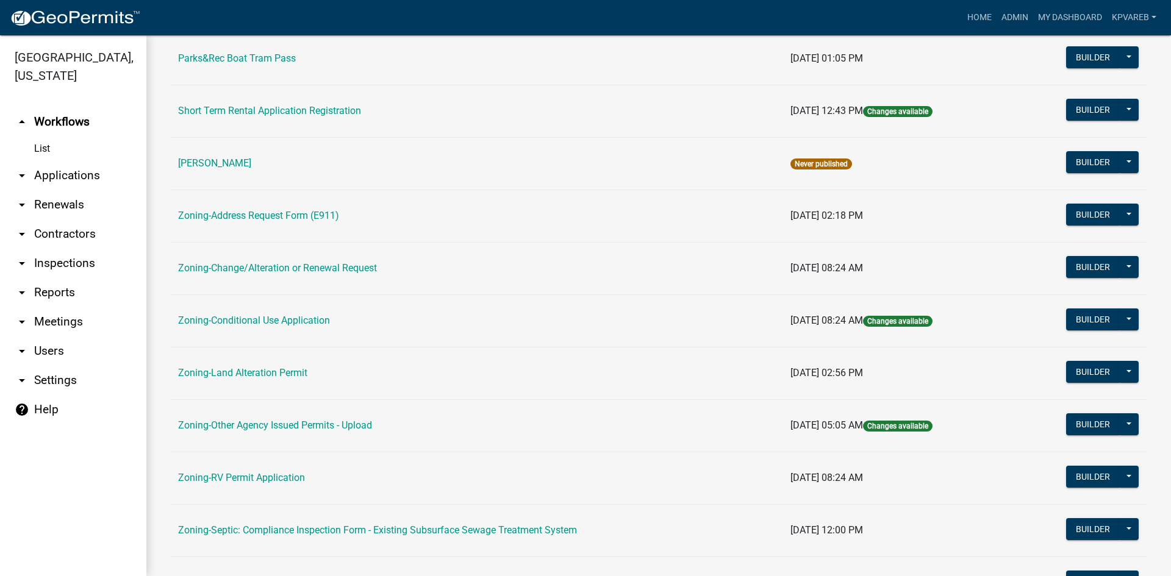
scroll to position [351, 0]
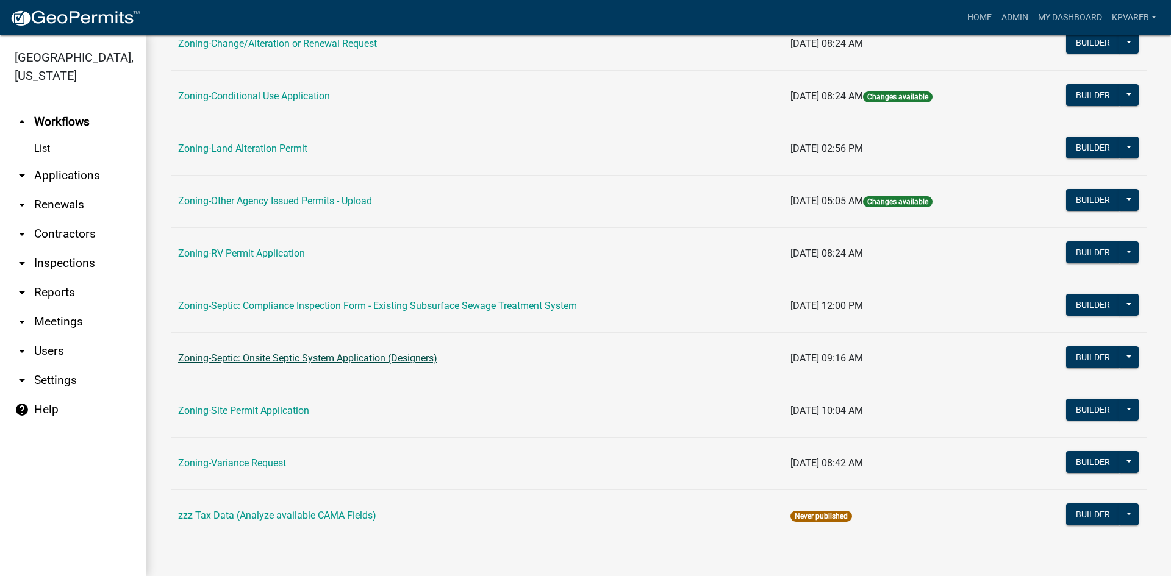
click at [334, 355] on link "Zoning-Septic: Onsite Septic System Application (Designers)" at bounding box center [307, 358] width 259 height 12
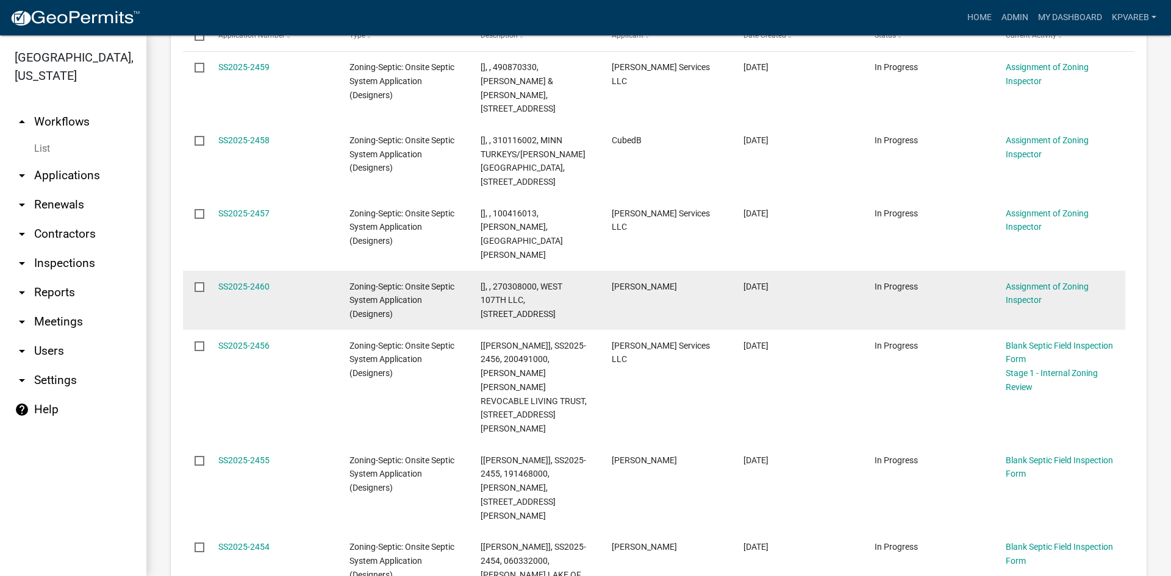
scroll to position [305, 0]
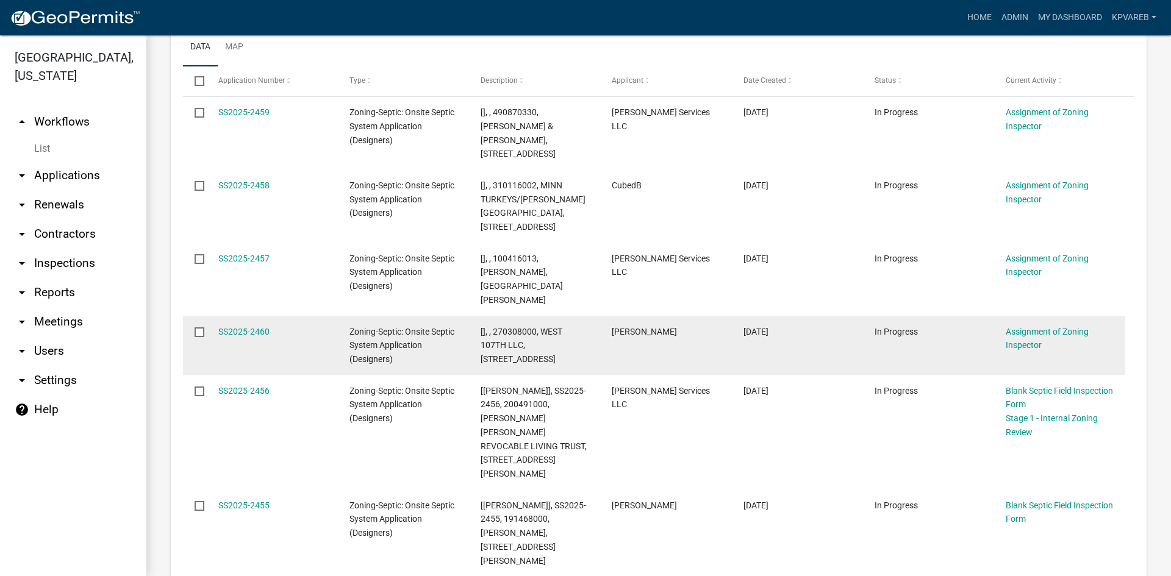
click at [638, 316] on datatable-body-cell "[PERSON_NAME]" at bounding box center [665, 345] width 131 height 59
click at [243, 327] on link "SS2025-2460" at bounding box center [243, 332] width 51 height 10
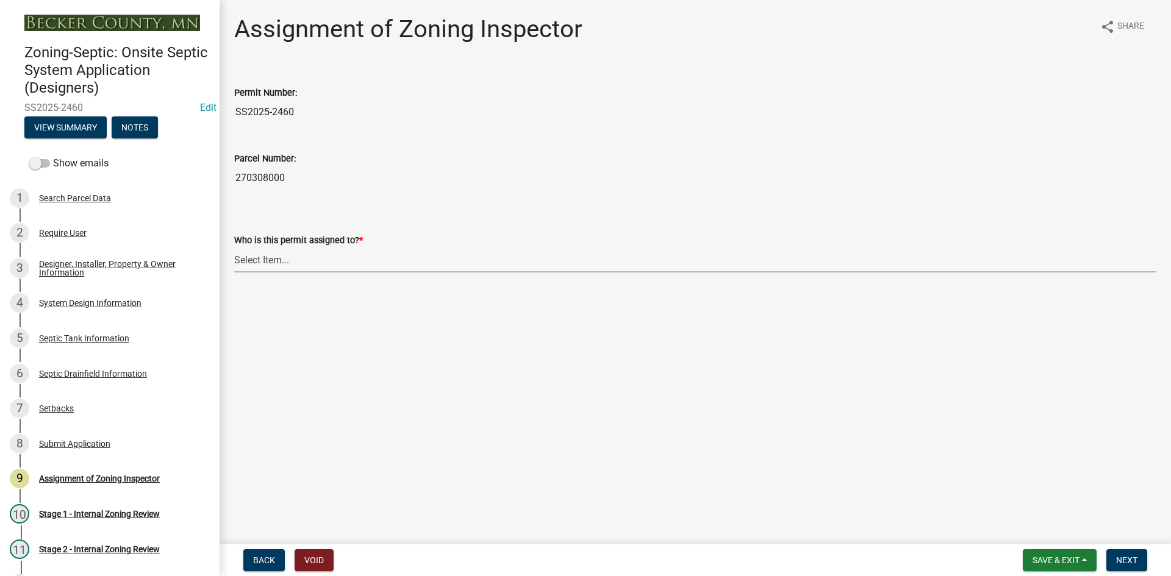
click at [271, 262] on select "Select Item... [PERSON_NAME] [PERSON_NAME] [PERSON_NAME] [PERSON_NAME] [PERSON_…" at bounding box center [695, 260] width 922 height 25
click at [234, 248] on select "Select Item... [PERSON_NAME] [PERSON_NAME] [PERSON_NAME] [PERSON_NAME] [PERSON_…" at bounding box center [695, 260] width 922 height 25
select select "7bfe52ba-73b7-4ac1-9bde-d3bb601555ca"
click at [1117, 560] on span "Next" at bounding box center [1126, 560] width 21 height 10
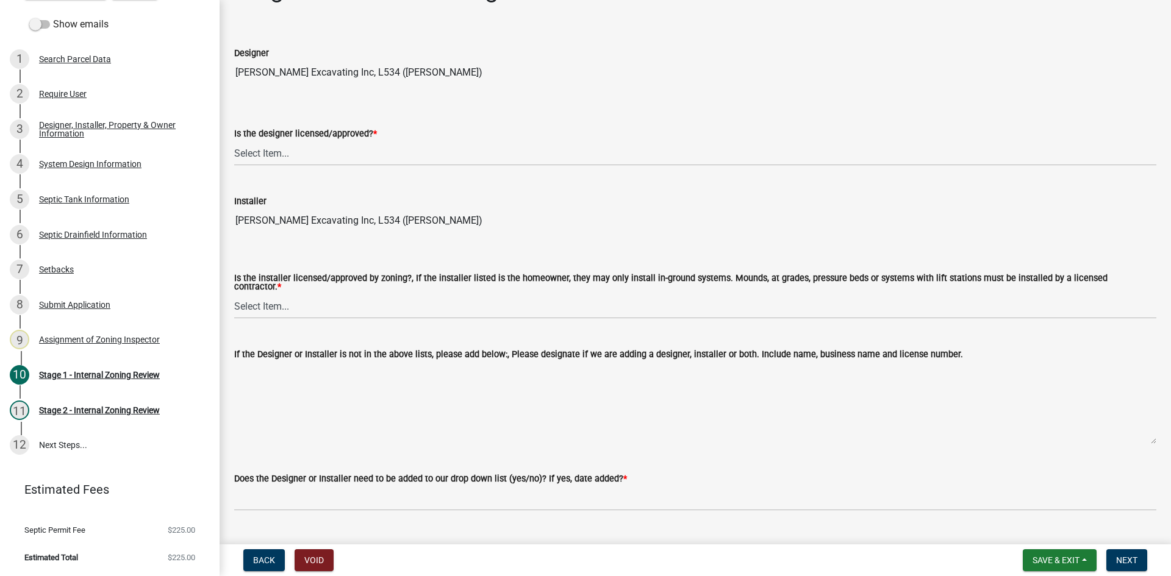
scroll to position [61, 0]
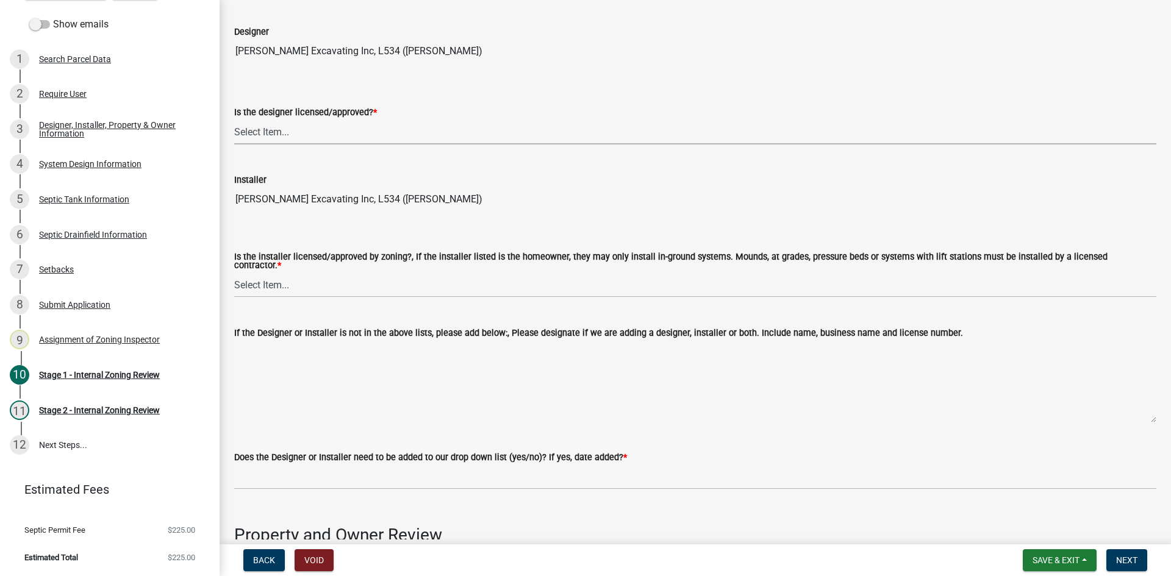
click at [262, 138] on select "Select Item... Yes No" at bounding box center [695, 131] width 922 height 25
click at [234, 119] on select "Select Item... Yes No" at bounding box center [695, 131] width 922 height 25
select select "49e49f1e-3b32-4342-8c2e-9cbd4919fe4d"
drag, startPoint x: 275, startPoint y: 282, endPoint x: 278, endPoint y: 292, distance: 10.8
click at [275, 282] on select "Select Item... Yes No" at bounding box center [695, 285] width 922 height 25
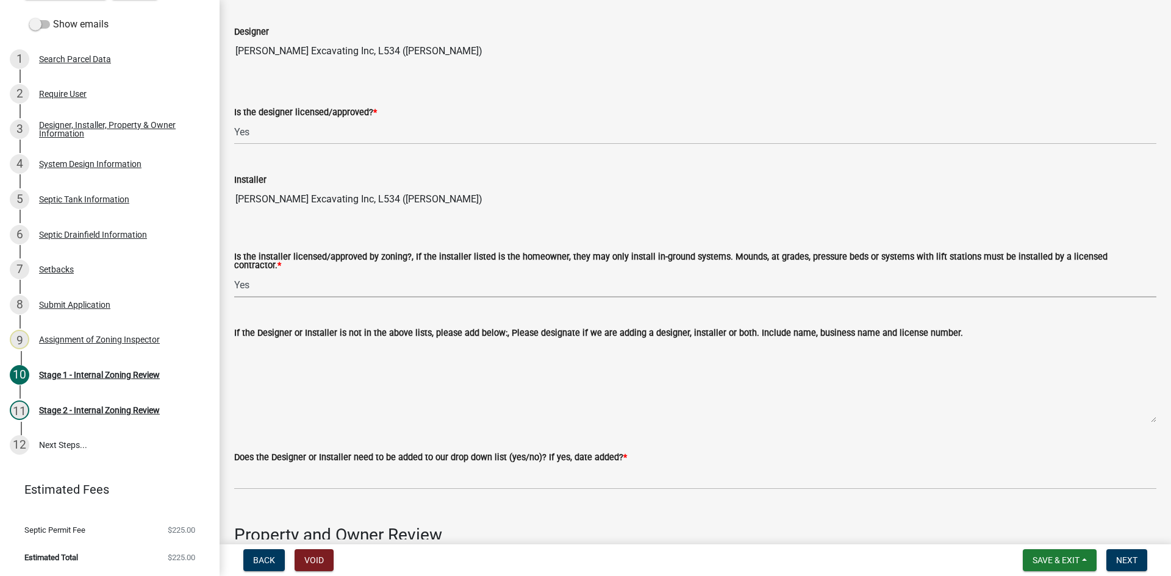
click at [234, 273] on select "Select Item... Yes No" at bounding box center [695, 285] width 922 height 25
select select "ca07ae0a-7638-46ff-ada2-c67ca3524324"
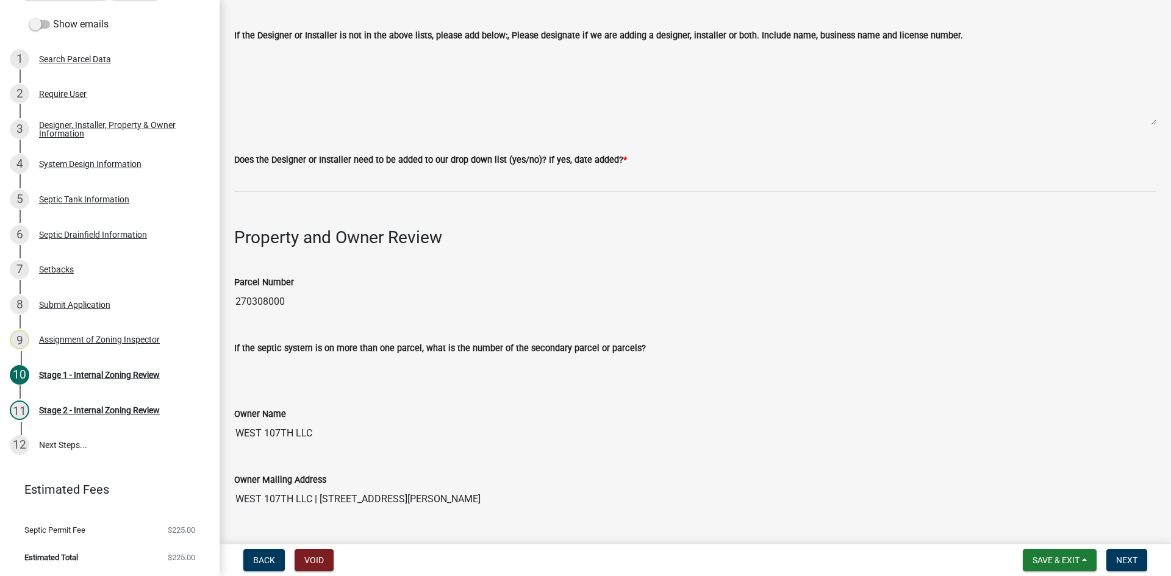
scroll to position [366, 0]
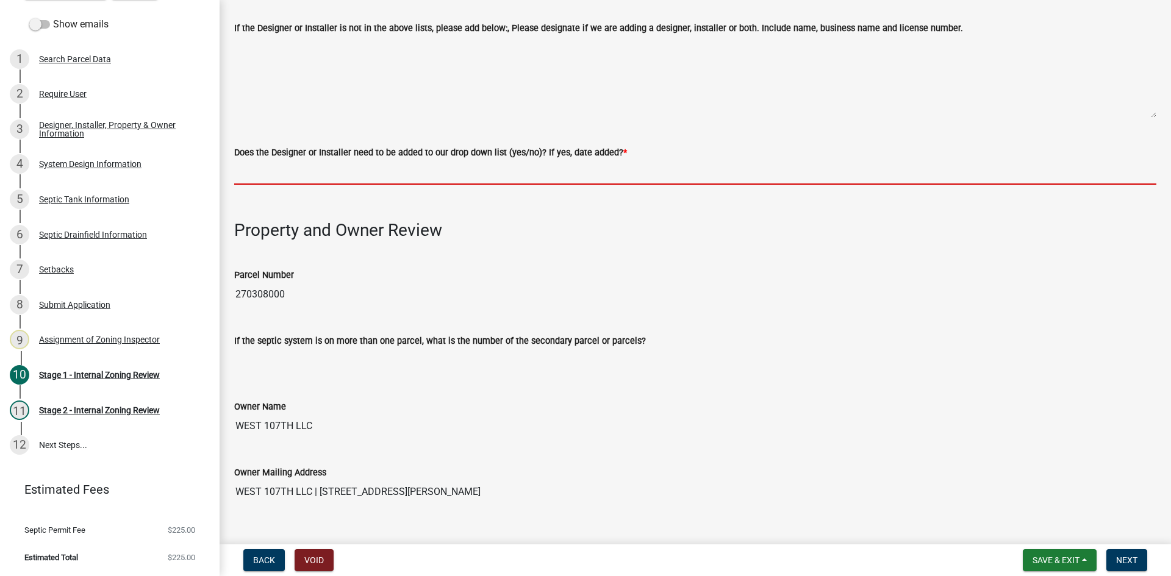
click at [288, 169] on input "Does the Designer or Installer need to be added to our drop down list (yes/no)?…" at bounding box center [695, 172] width 922 height 25
type input "NO"
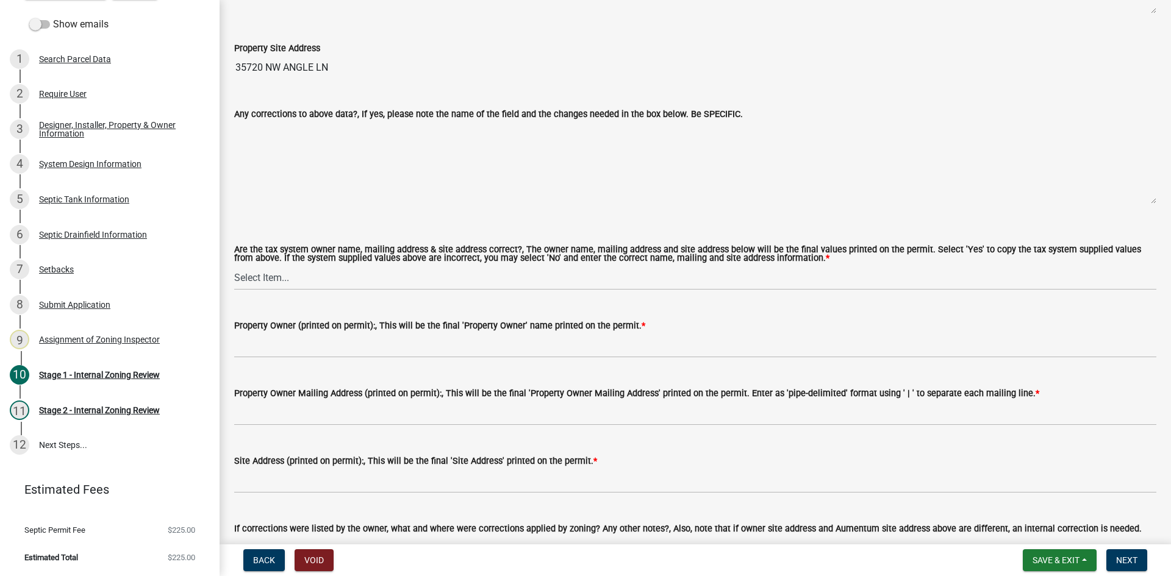
scroll to position [1097, 0]
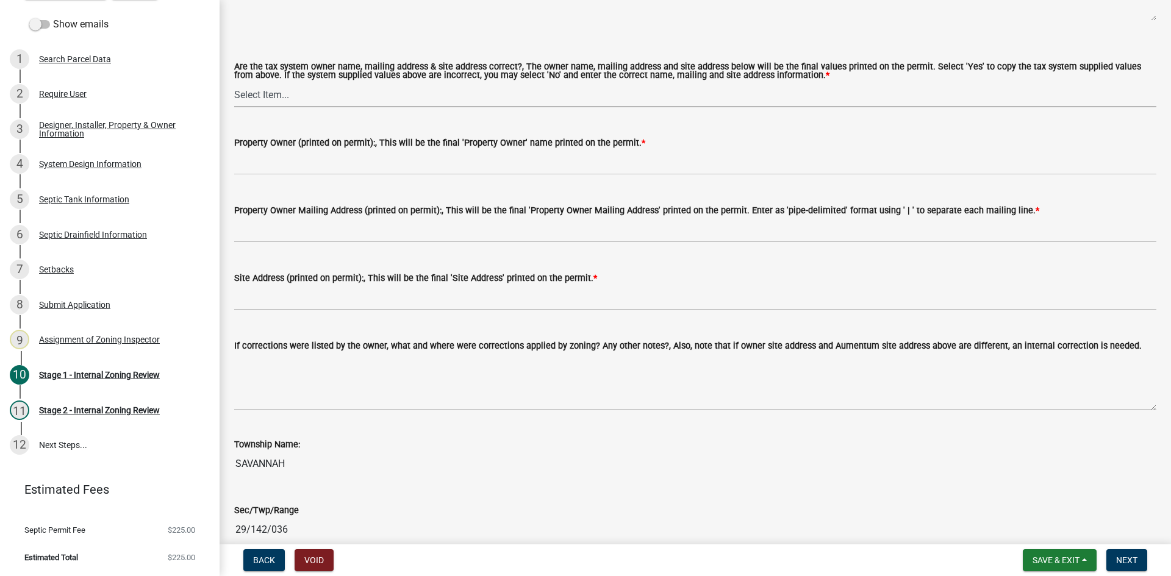
click at [253, 96] on select "Select Item... Yes No" at bounding box center [695, 94] width 922 height 25
click at [234, 82] on select "Select Item... Yes No" at bounding box center [695, 94] width 922 height 25
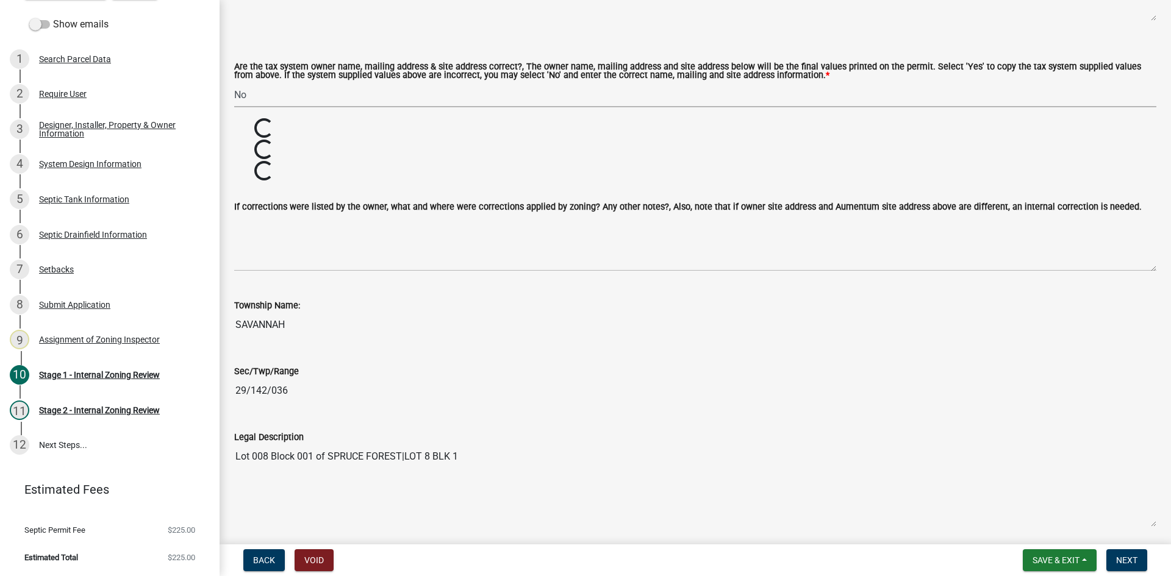
click at [264, 96] on select "Select Item... Yes No" at bounding box center [695, 94] width 922 height 25
click at [234, 82] on select "Select Item... Yes No" at bounding box center [695, 94] width 922 height 25
select select "ec75a761-93b4-47c5-8535-fea253c32937"
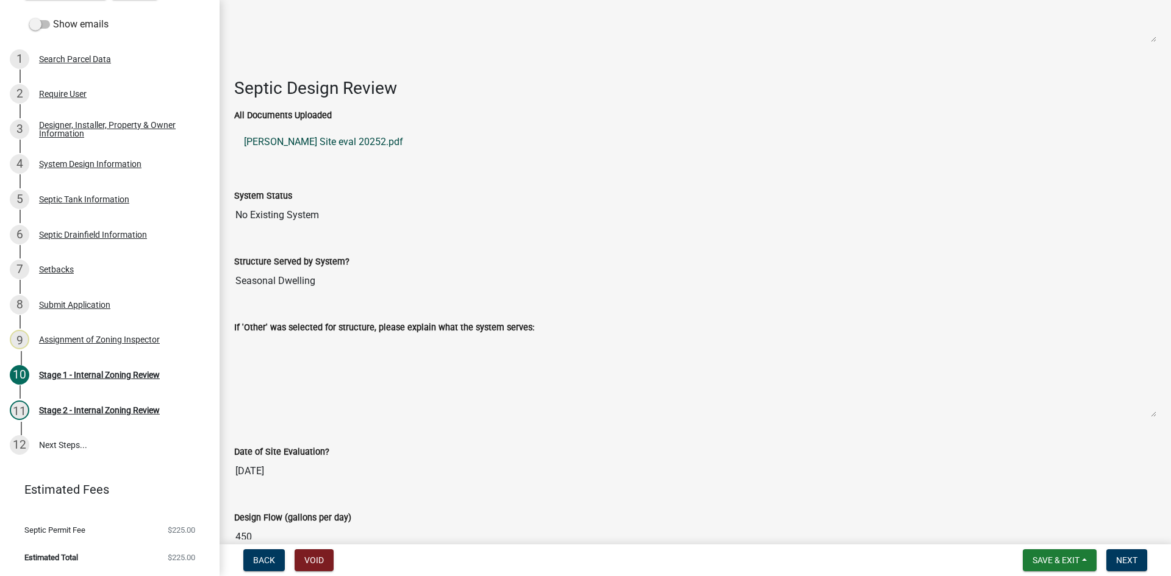
scroll to position [1585, 0]
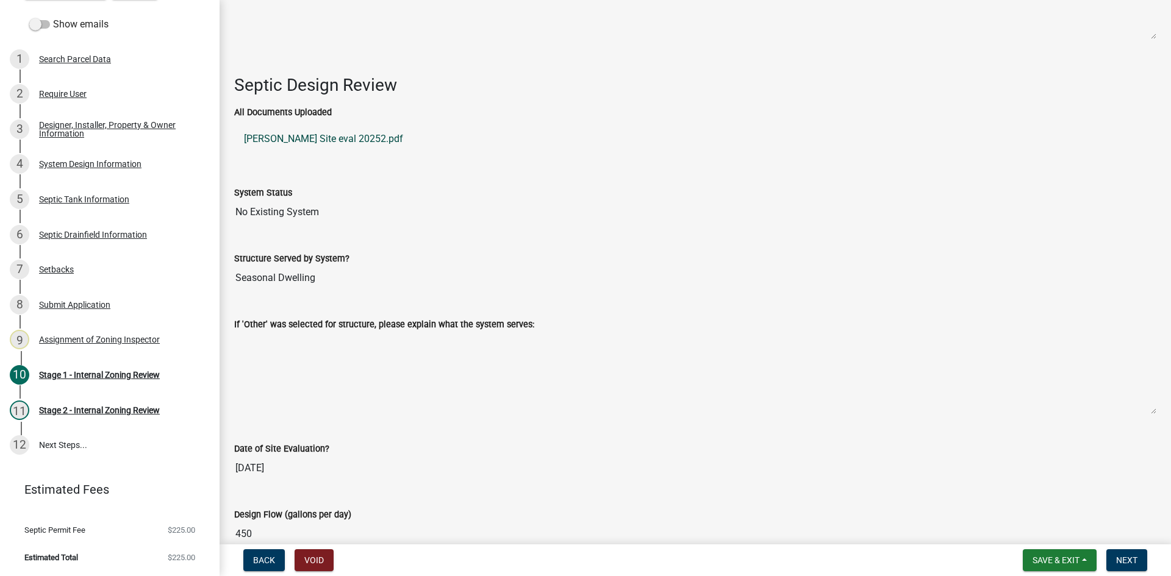
click at [338, 133] on link "[PERSON_NAME] Site eval 20252.pdf" at bounding box center [695, 138] width 922 height 29
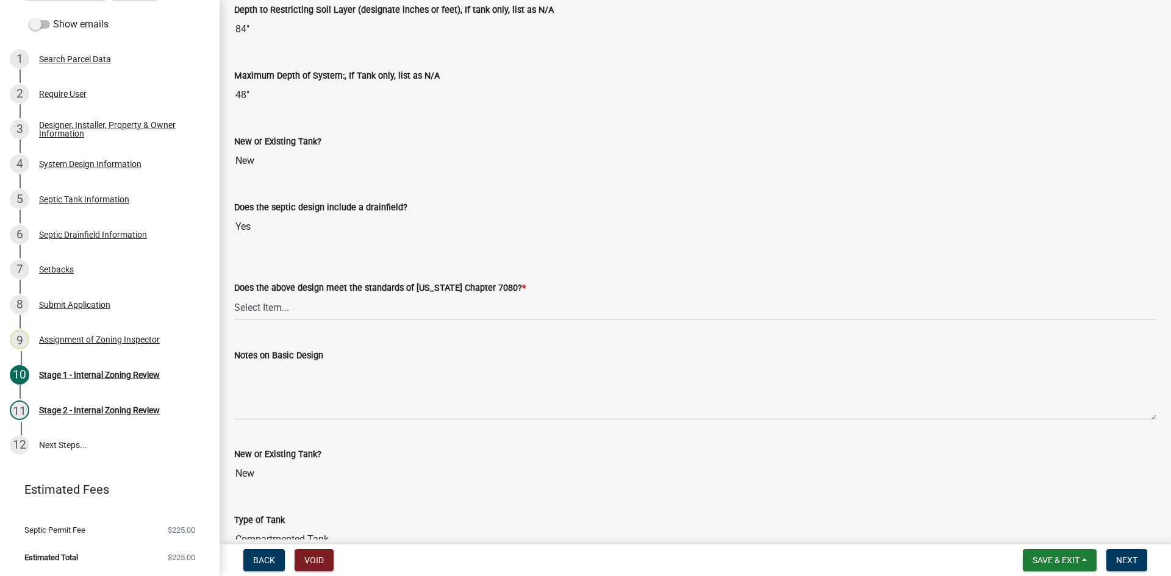
scroll to position [2212, 0]
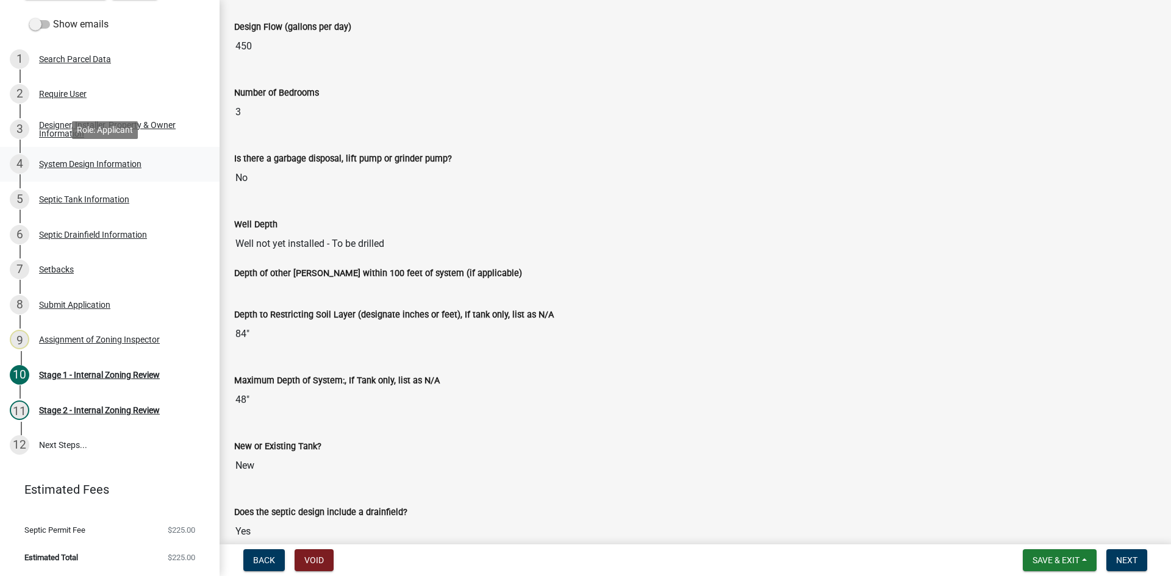
click at [100, 163] on div "System Design Information" at bounding box center [90, 164] width 102 height 9
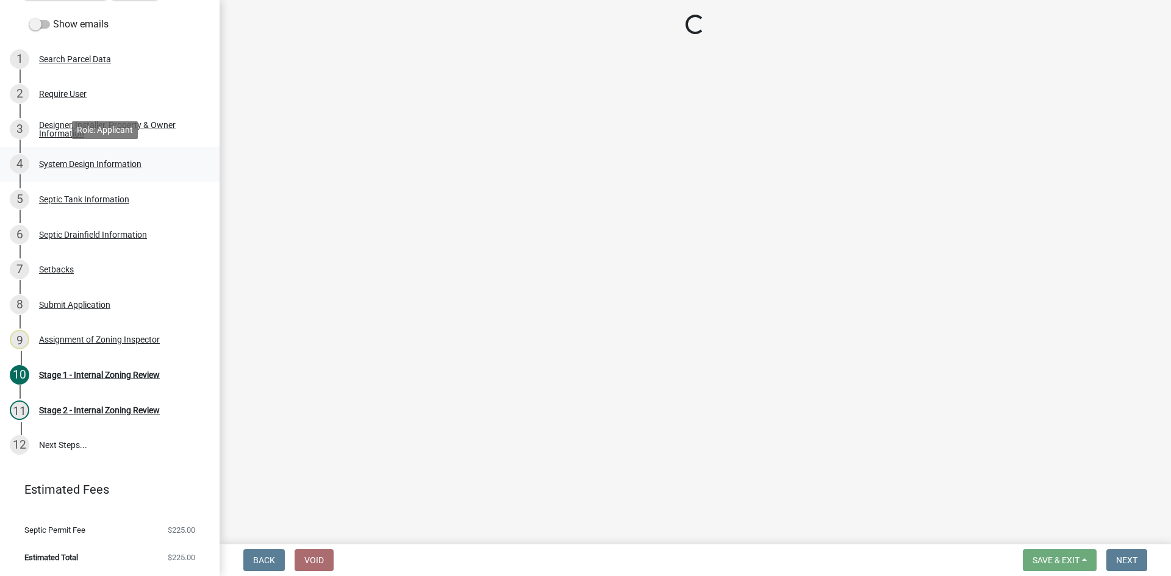
scroll to position [0, 0]
select select "55497d75-c43f-4635-a730-e0737ce05d56"
select select "25258e87-3ef9-4f1c-a5f1-75a1d463abfb"
select select "011fbff4-a41d-4a75-9bd8-71c7e6c69e0d"
select select "85fdfef2-2683-4311-b5d5-5505f6411127"
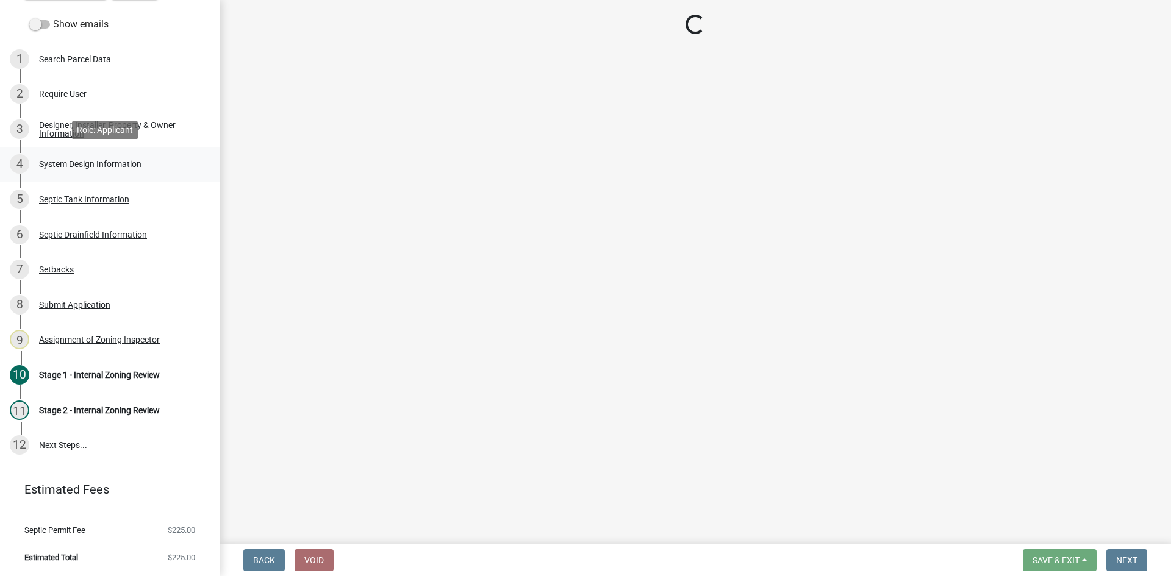
select select "bbba294c-e7e6-4483-b1a0-88fbc7e04017"
select select "ba735beb-519e-40f0-ae20-62d65fc4c46b"
select select "7b30f360-6895-496a-9f34-da1efdcbc234"
select select "a0c59fcd-b61c-4c3a-90a8-e70849750c47"
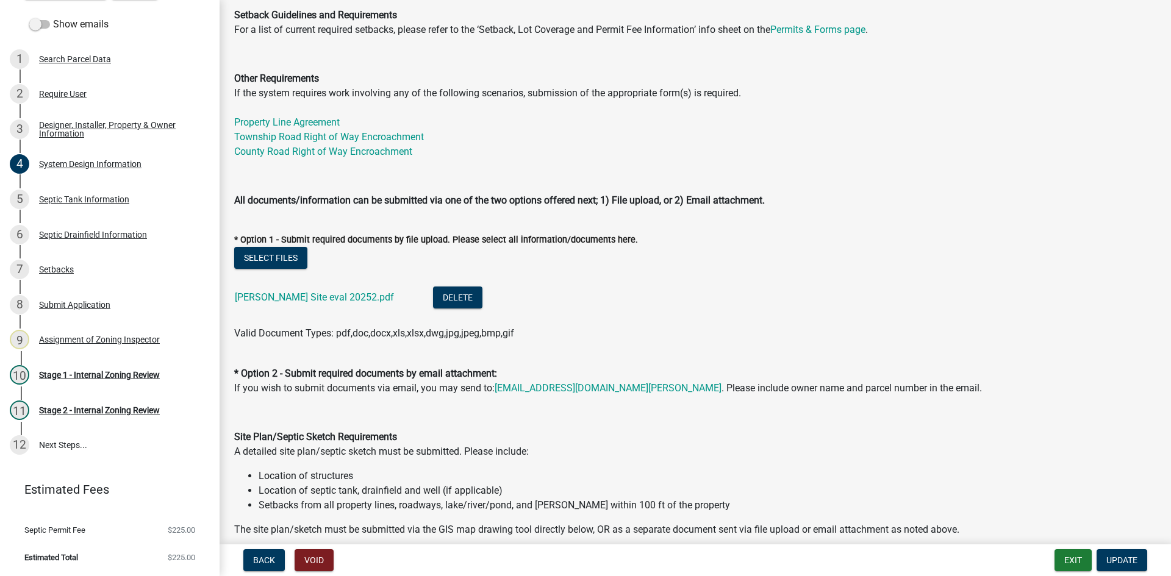
scroll to position [488, 0]
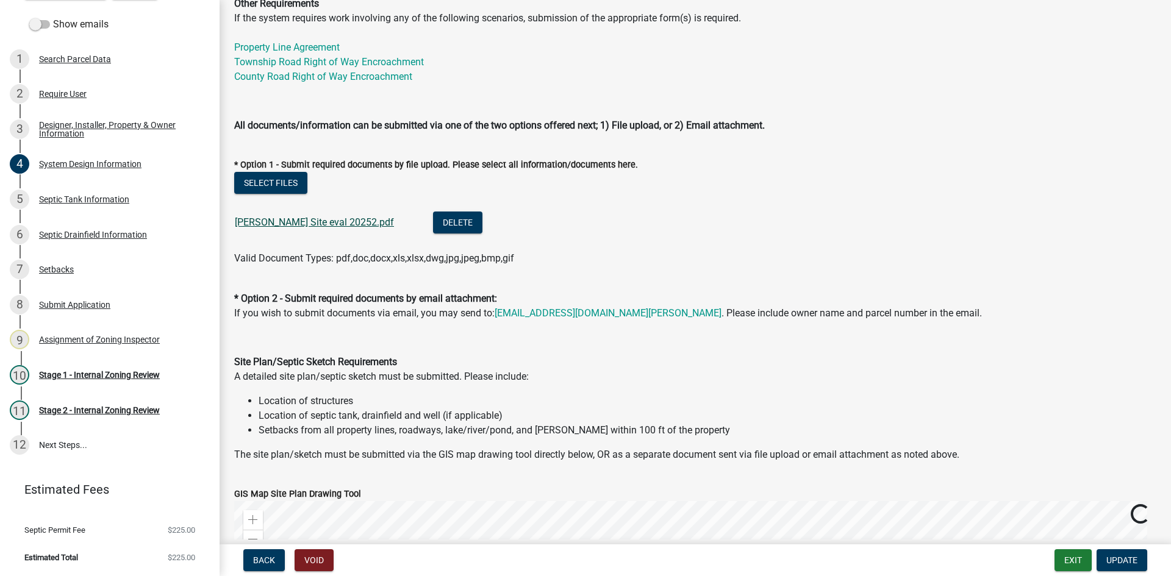
click at [304, 223] on link "[PERSON_NAME] Site eval 20252.pdf" at bounding box center [314, 222] width 159 height 12
click at [104, 193] on div "5 Septic Tank Information" at bounding box center [105, 200] width 190 height 20
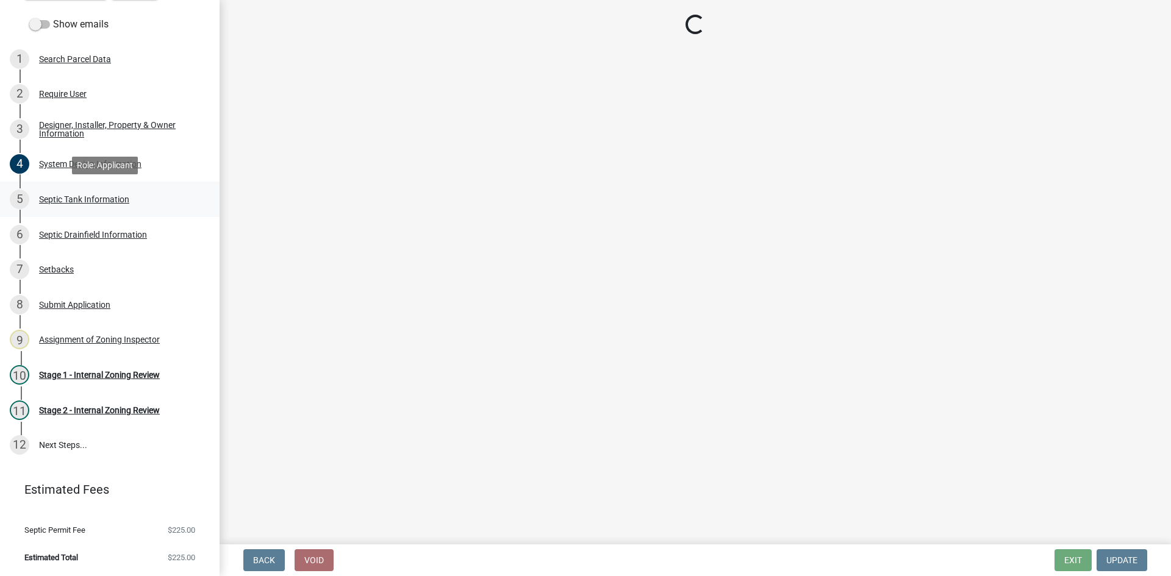
scroll to position [0, 0]
select select "f9fbe67c-c1cf-4a63-8ad4-799ce56b7f21"
select select "8af00ff6-ccdf-43a1-aa9f-9d195177e029"
select select "52556460-45fa-4026-a6c2-c70bb0823cb5"
select select "16f08e72-e833-4cd6-9035-d5a26ecbf3c9"
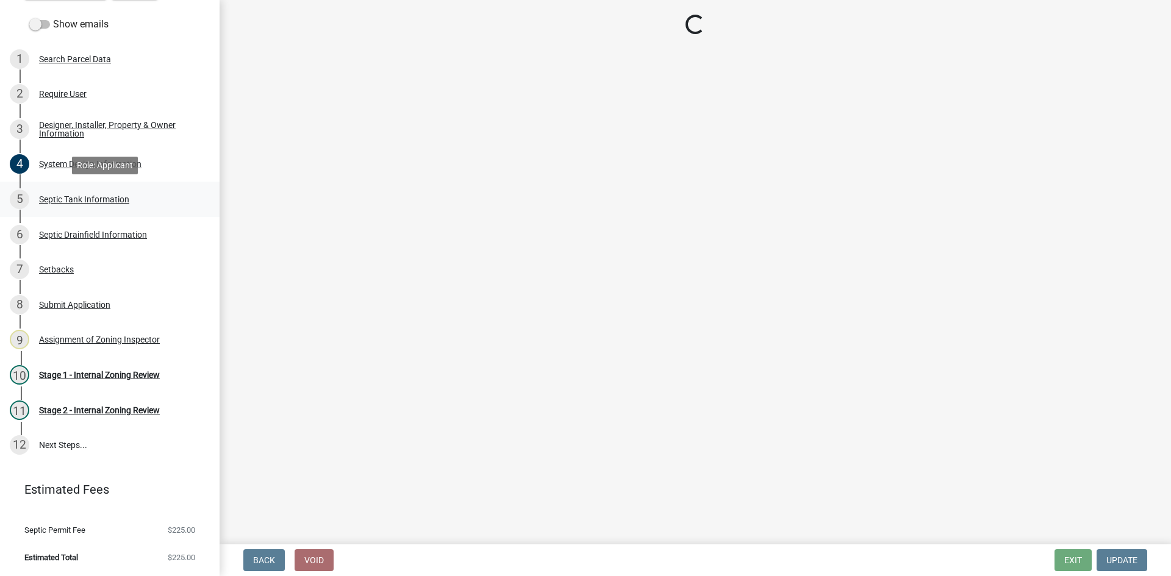
select select "ba43cfd8-3223-4e93-a41d-8bc71aa45820"
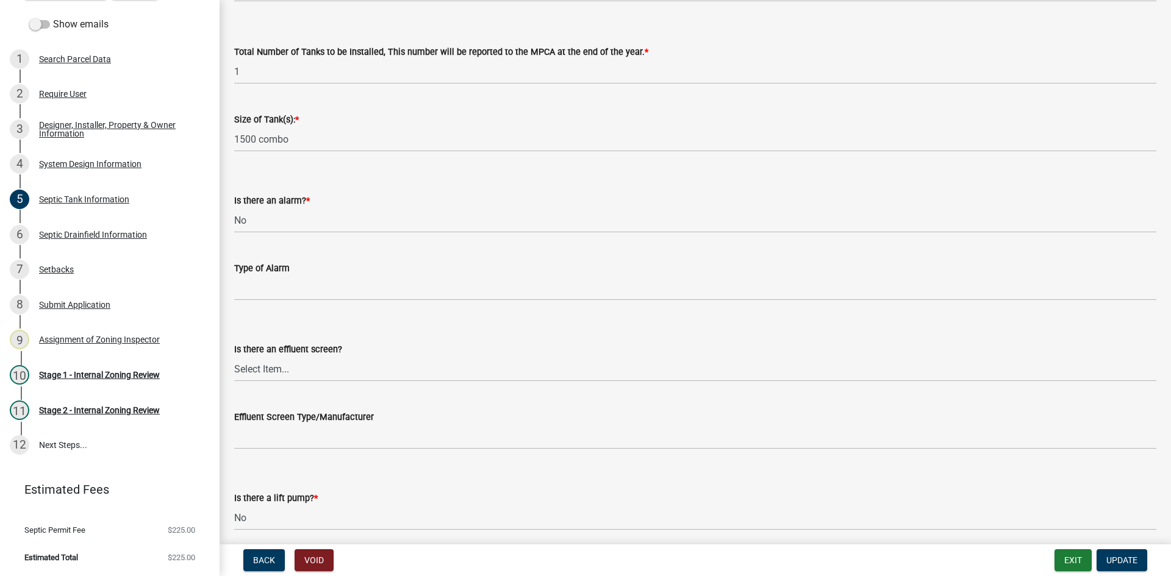
scroll to position [402, 0]
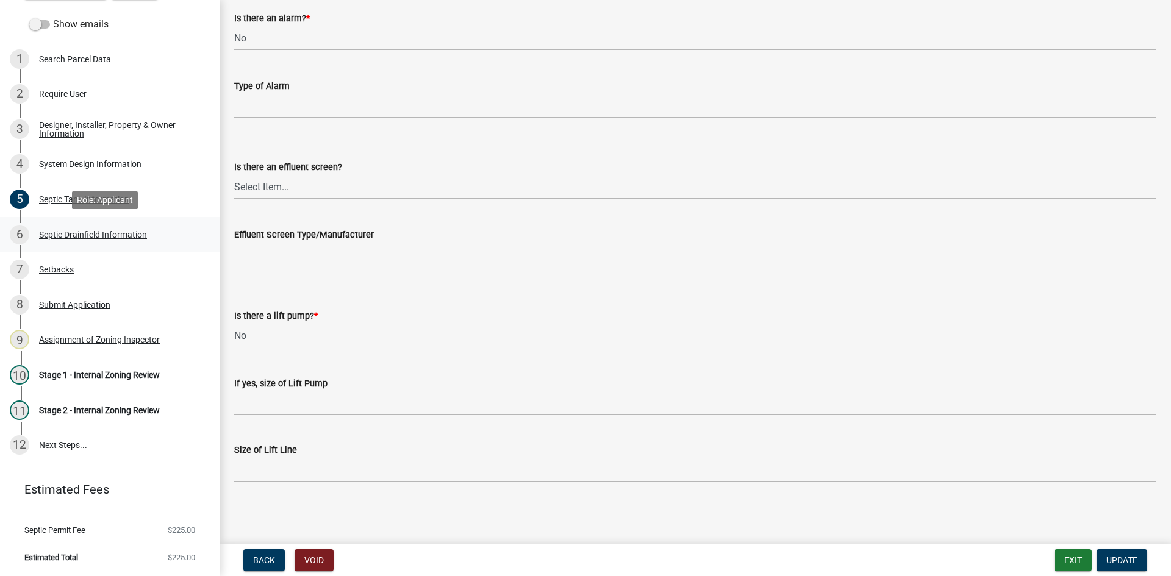
click at [107, 236] on div "Septic Drainfield Information" at bounding box center [93, 234] width 108 height 9
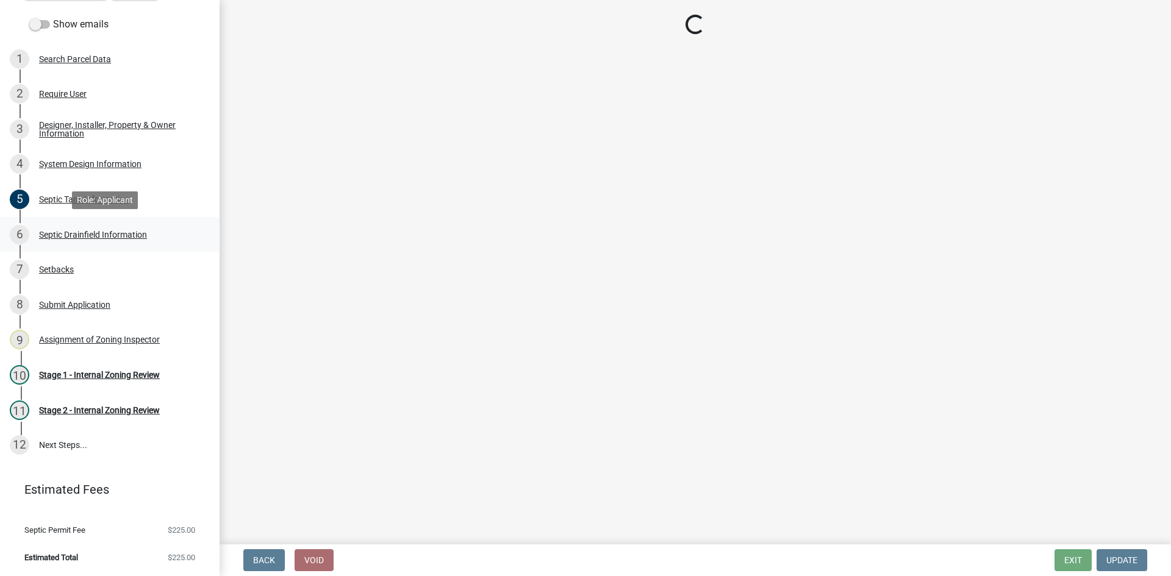
select select "aff5a67c-96fc-4cda-a582-7f2b3a4cd22a"
select select "8e987edc-9e69-430b-9b11-ad589d3299ec"
select select "52684610-3c7f-46a6-906a-038873286f5a"
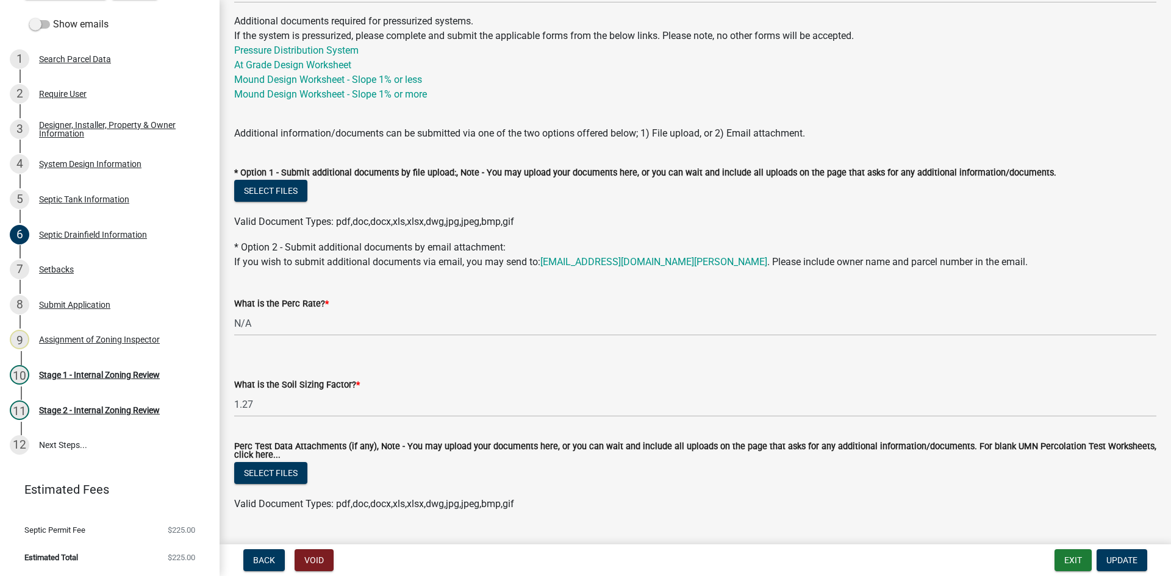
scroll to position [547, 0]
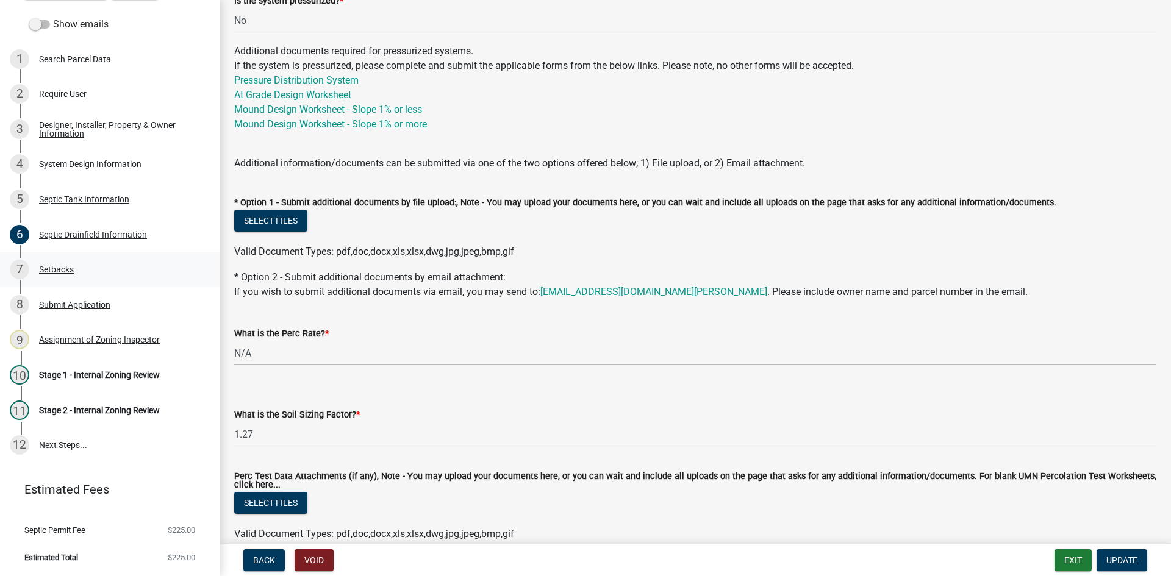
click at [74, 265] on div "7 Setbacks" at bounding box center [105, 270] width 190 height 20
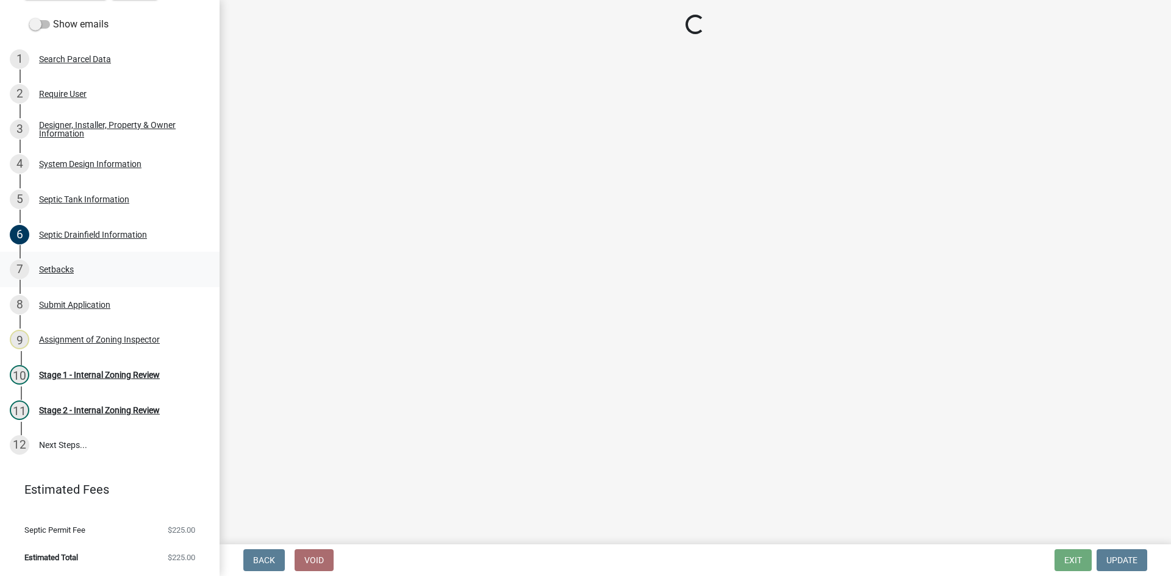
scroll to position [0, 0]
select select "c245ec0d-8d6f-4710-ab2b-b3aa70611708"
select select "f86942e1-b7a7-4c4e-b39b-4f0cfde84161"
select select "23044af5-43bb-4cf5-8aef-2716db2ce5fc"
select select "21af9b93-f494-48c6-91ae-235d36c6c939"
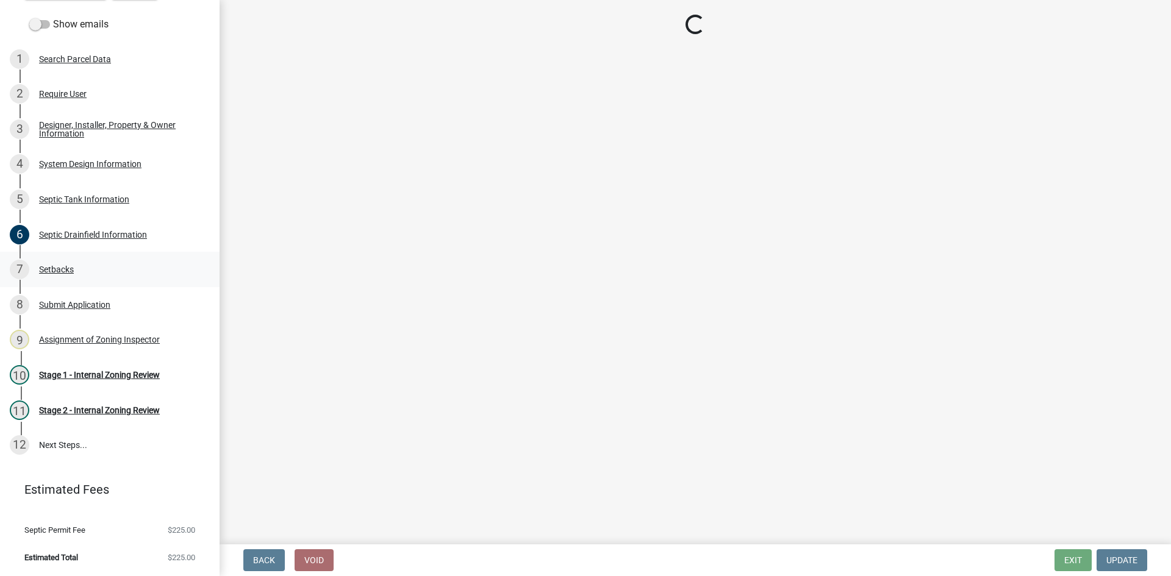
select select "a3ce498e-f8b1-44e2-889e-c4968ac74b5a"
select select "049523f5-25f3-43b3-9d04-28a56ac98106"
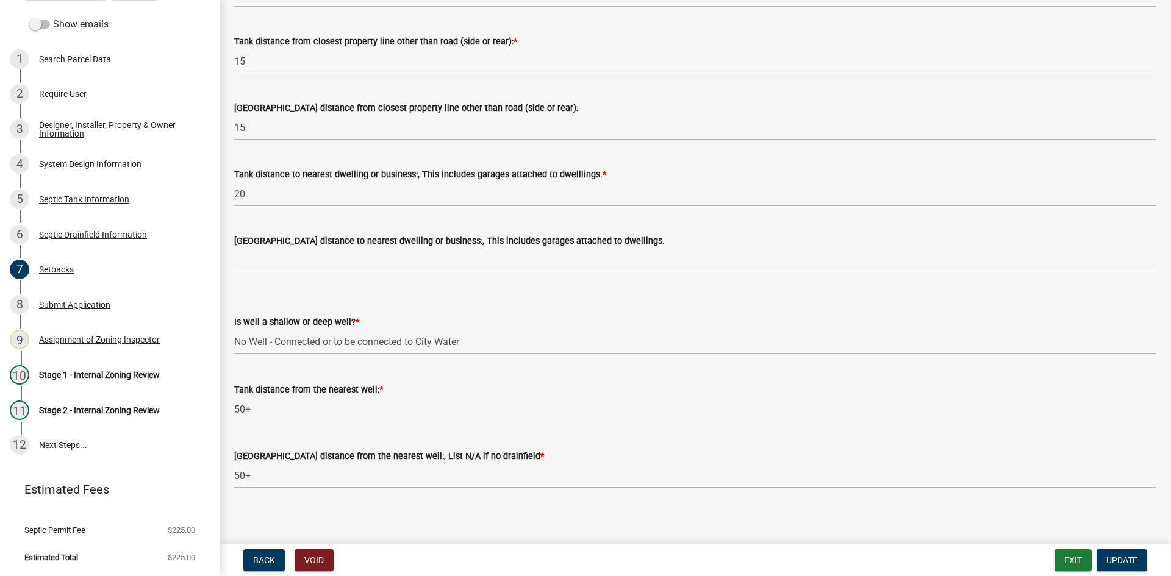
scroll to position [1084, 0]
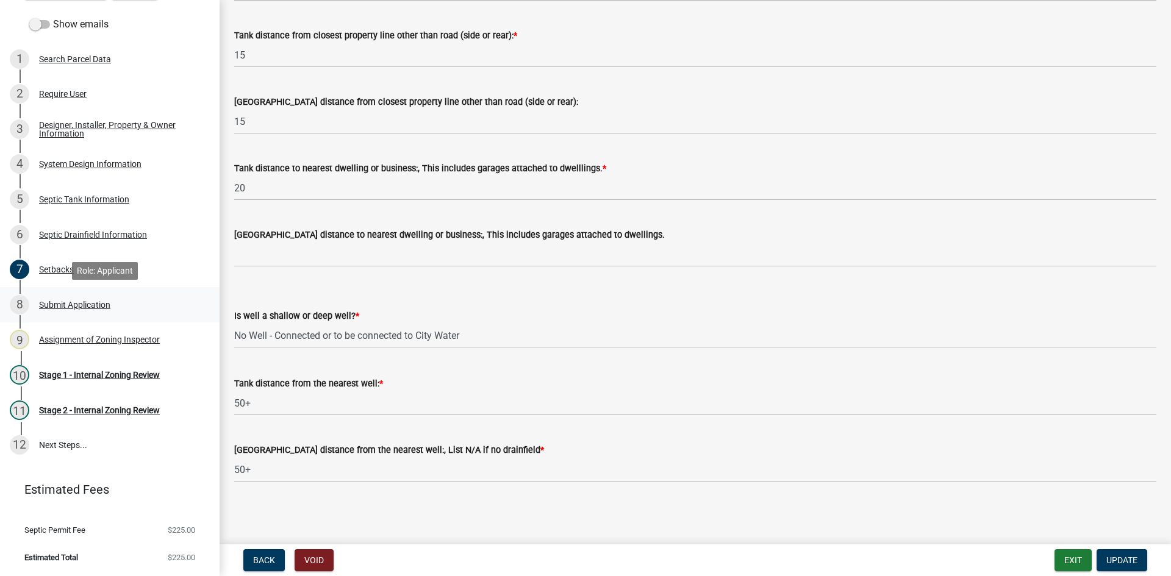
click at [73, 304] on div "Submit Application" at bounding box center [74, 305] width 71 height 9
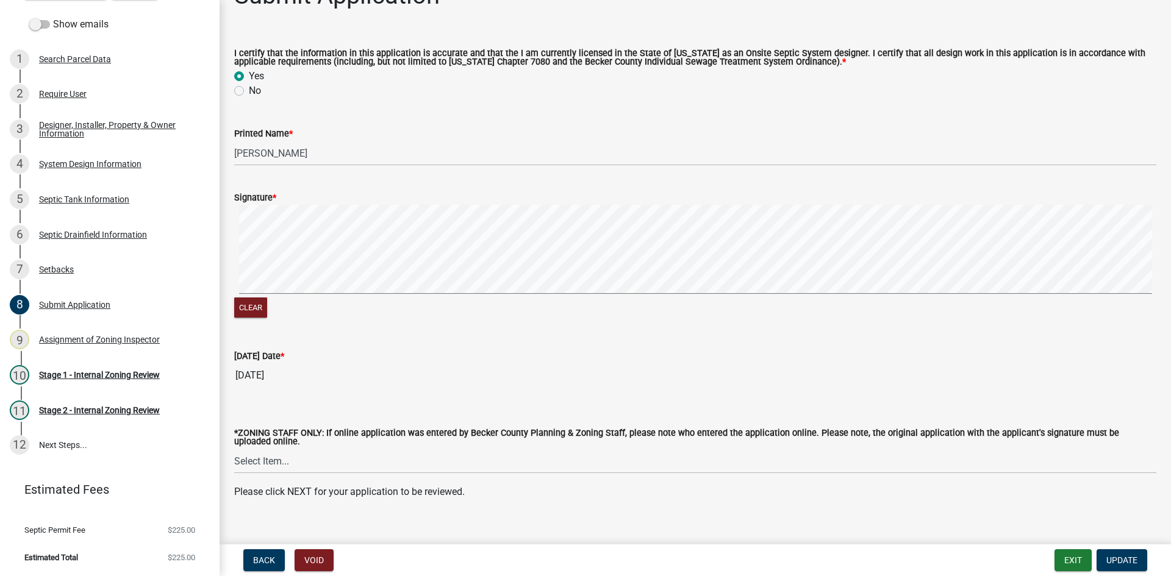
scroll to position [52, 0]
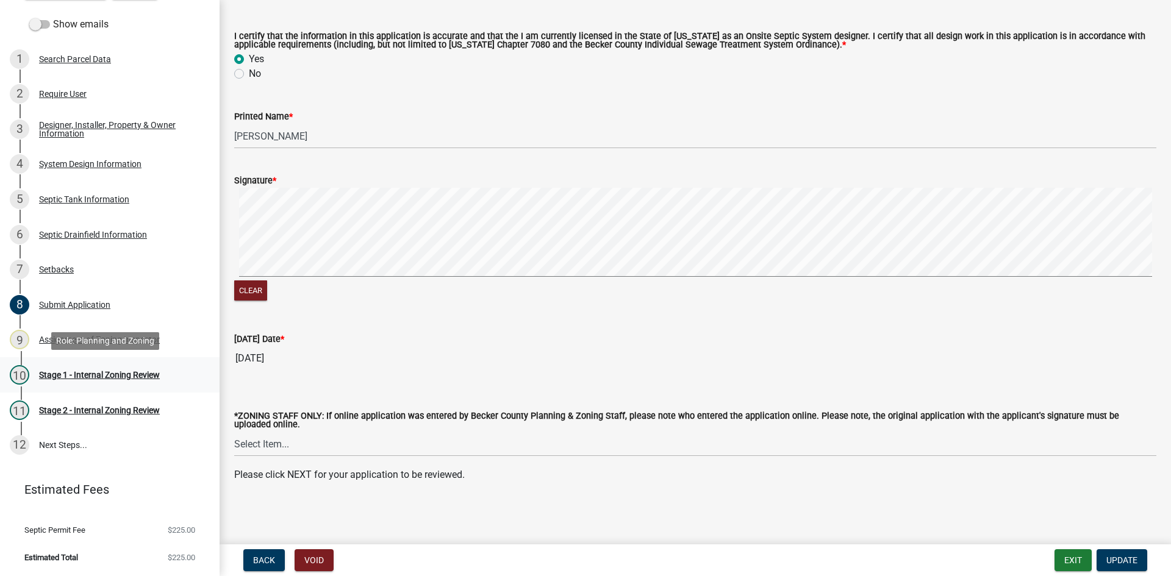
click at [94, 372] on div "Stage 1 - Internal Zoning Review" at bounding box center [99, 375] width 121 height 9
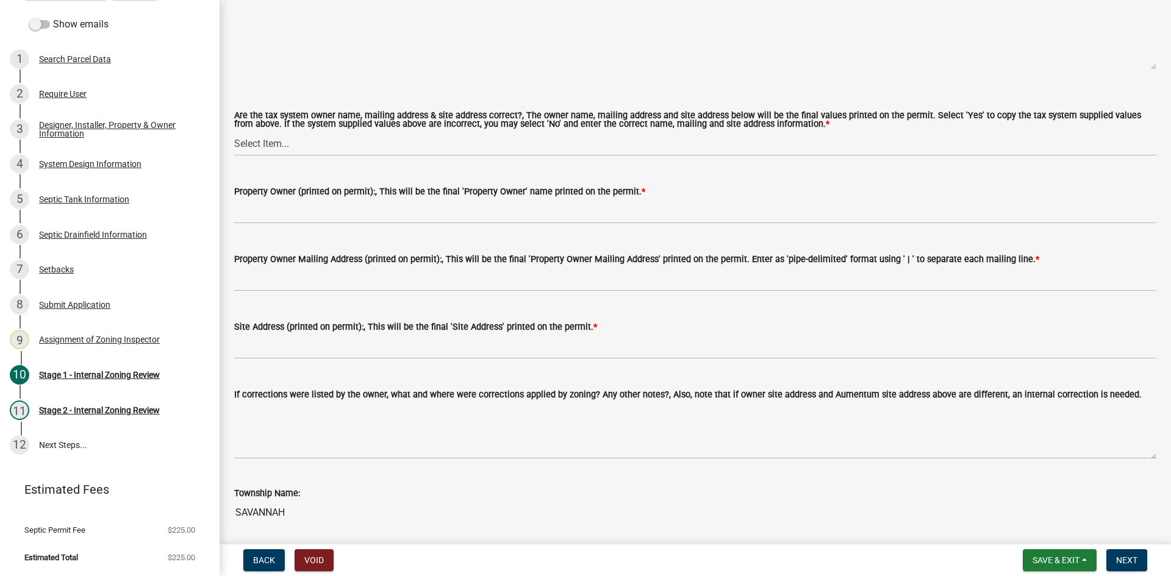
scroll to position [1158, 0]
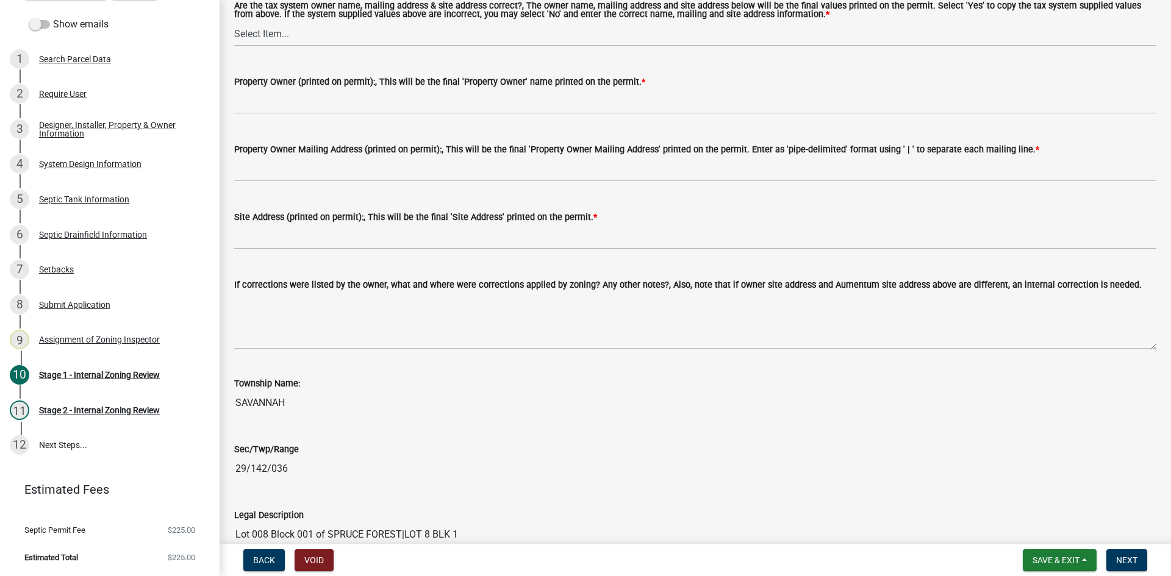
drag, startPoint x: 263, startPoint y: 16, endPoint x: 266, endPoint y: 24, distance: 8.7
click at [263, 16] on div "Are the tax system owner name, mailing address & site address correct?, The own…" at bounding box center [695, 12] width 922 height 20
click at [267, 26] on select "Select Item... Yes No" at bounding box center [695, 33] width 922 height 25
click at [234, 21] on select "Select Item... Yes No" at bounding box center [695, 33] width 922 height 25
select select "ec75a761-93b4-47c5-8535-fea253c32937"
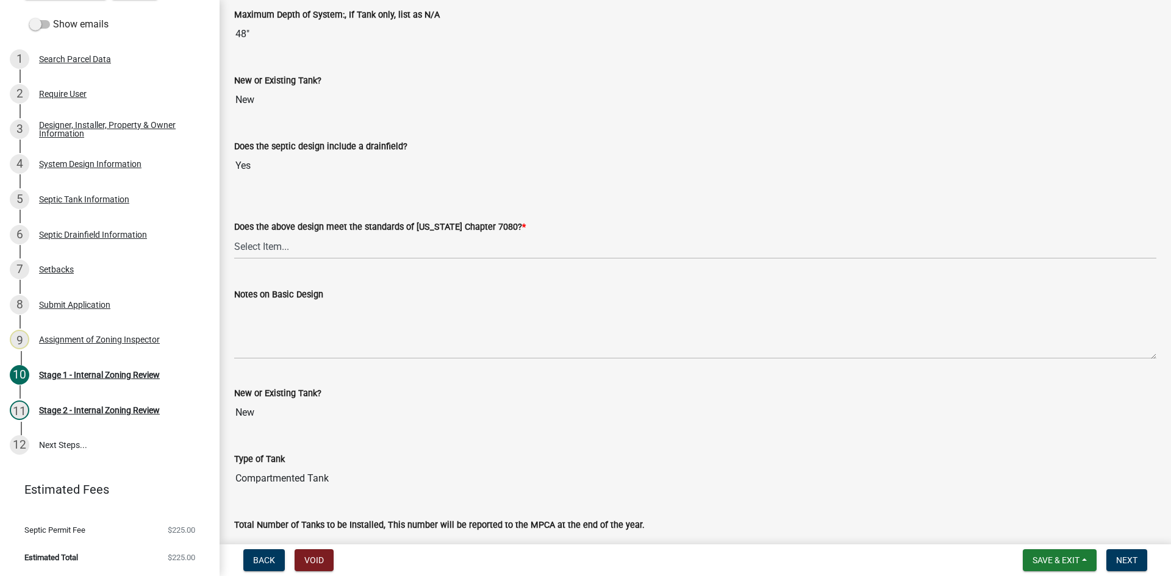
scroll to position [2760, 0]
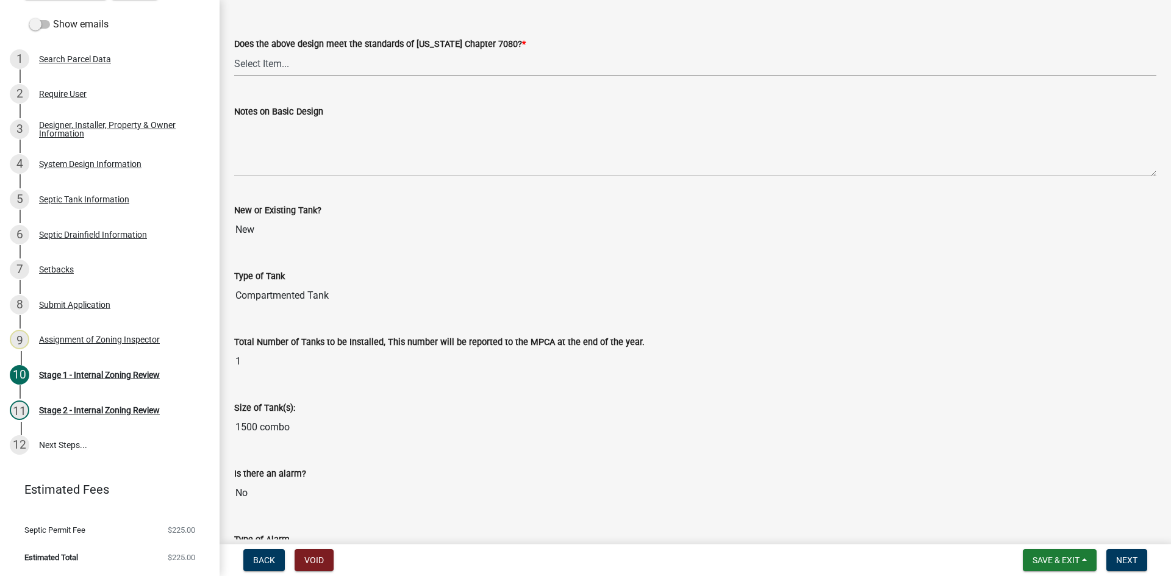
click at [281, 60] on select "Select Item... Yes No" at bounding box center [695, 63] width 922 height 25
click at [234, 51] on select "Select Item... Yes No" at bounding box center [695, 63] width 922 height 25
select select "bcbb982e-a48c-4b4a-a83b-ed1363446a86"
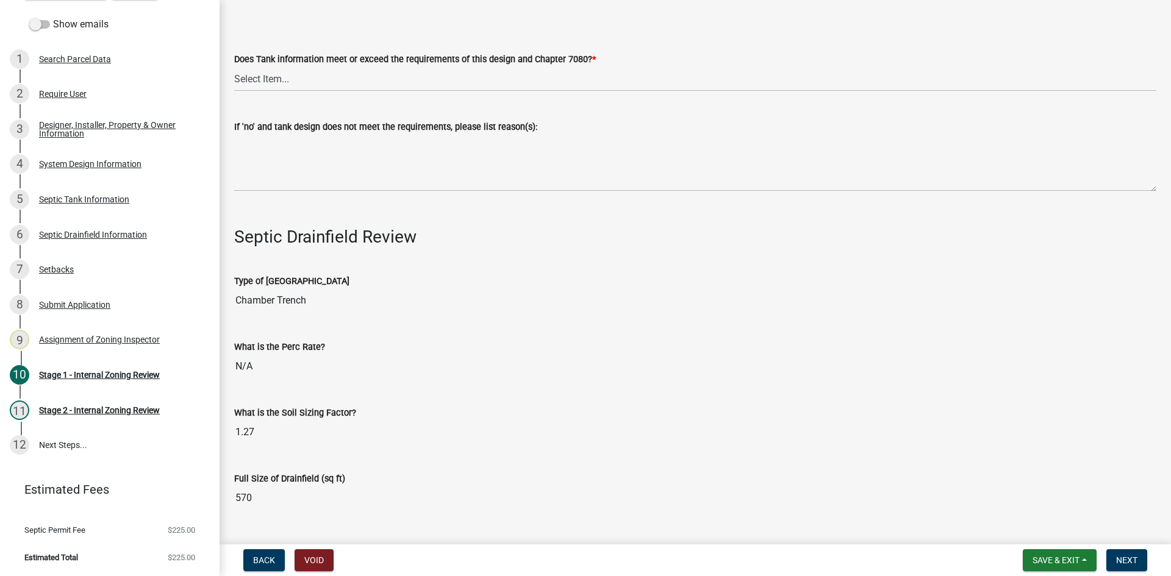
scroll to position [3614, 0]
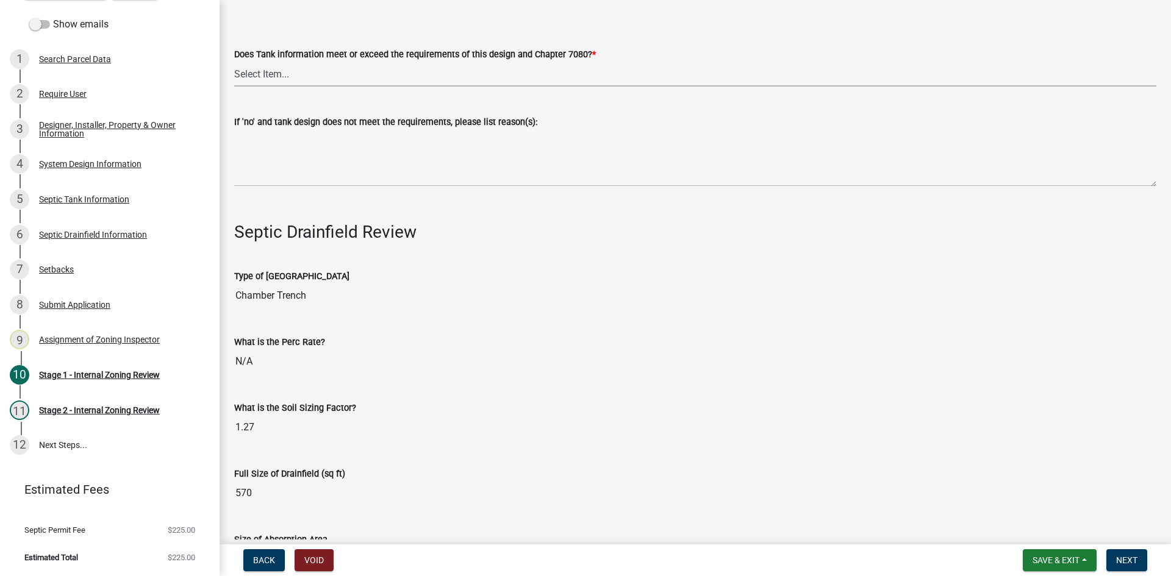
drag, startPoint x: 265, startPoint y: 62, endPoint x: 274, endPoint y: 74, distance: 14.9
click at [265, 62] on select "Select Item... Yes No" at bounding box center [695, 74] width 922 height 25
click at [234, 62] on select "Select Item... Yes No" at bounding box center [695, 74] width 922 height 25
select select "47a2a5dd-5977-4941-8e6f-09ff03cdfb75"
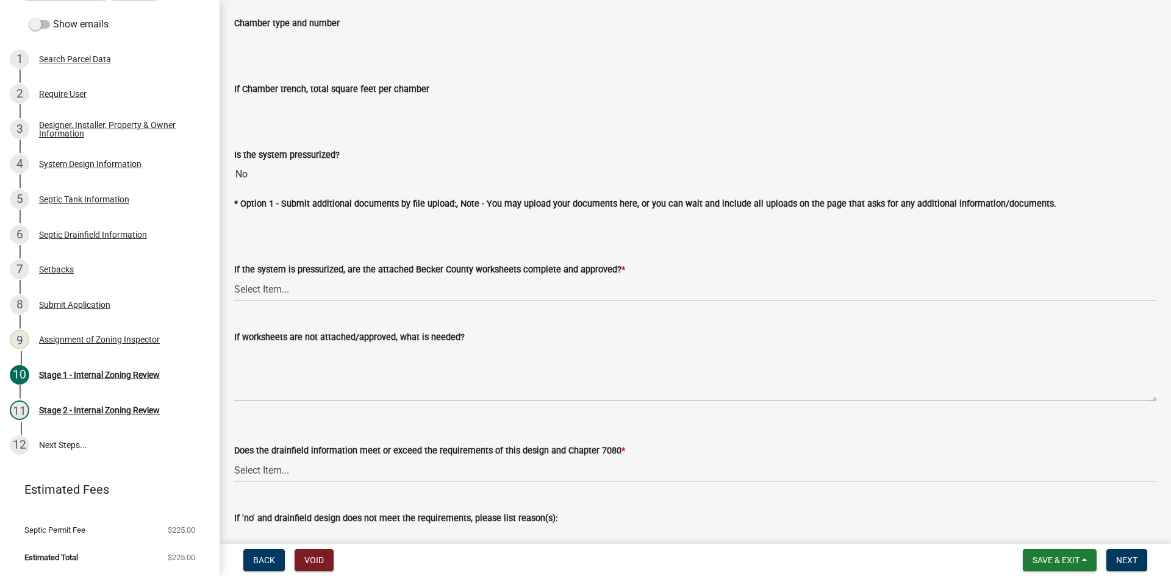
scroll to position [4346, 0]
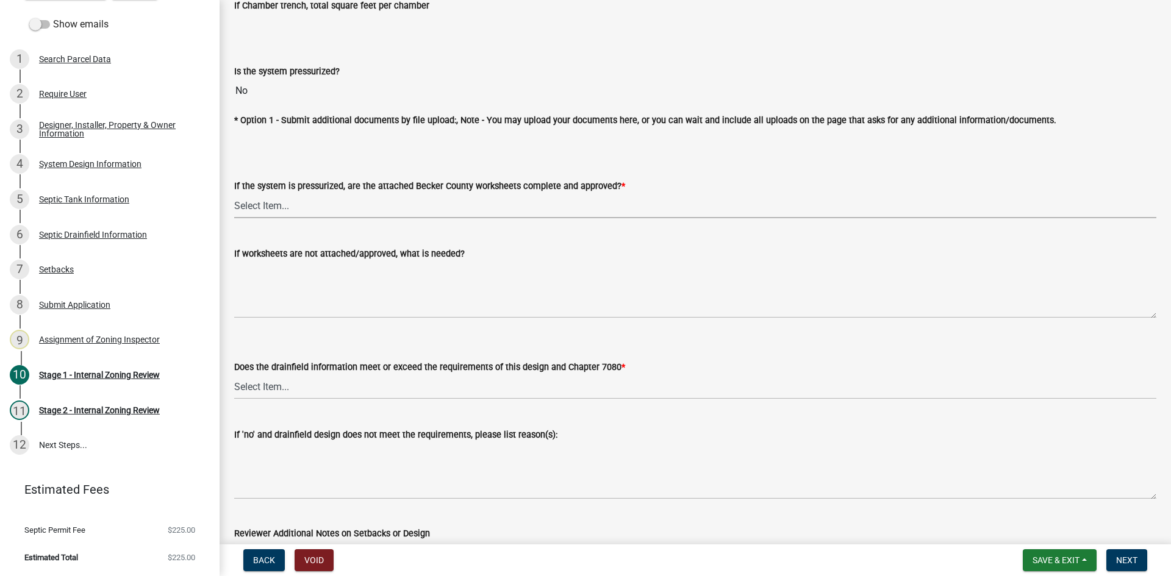
click at [268, 204] on select "Select Item... Yes No NA" at bounding box center [695, 205] width 922 height 25
click at [234, 193] on select "Select Item... Yes No NA" at bounding box center [695, 205] width 922 height 25
select select "3f07d53b-f129-45c8-90f2-315300c75b14"
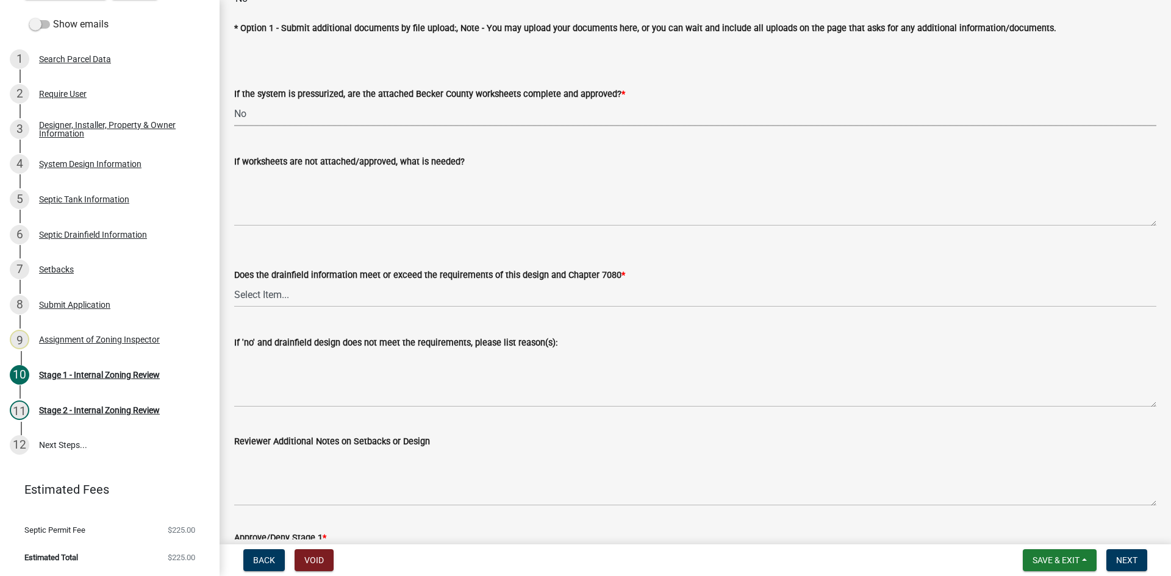
scroll to position [4527, 0]
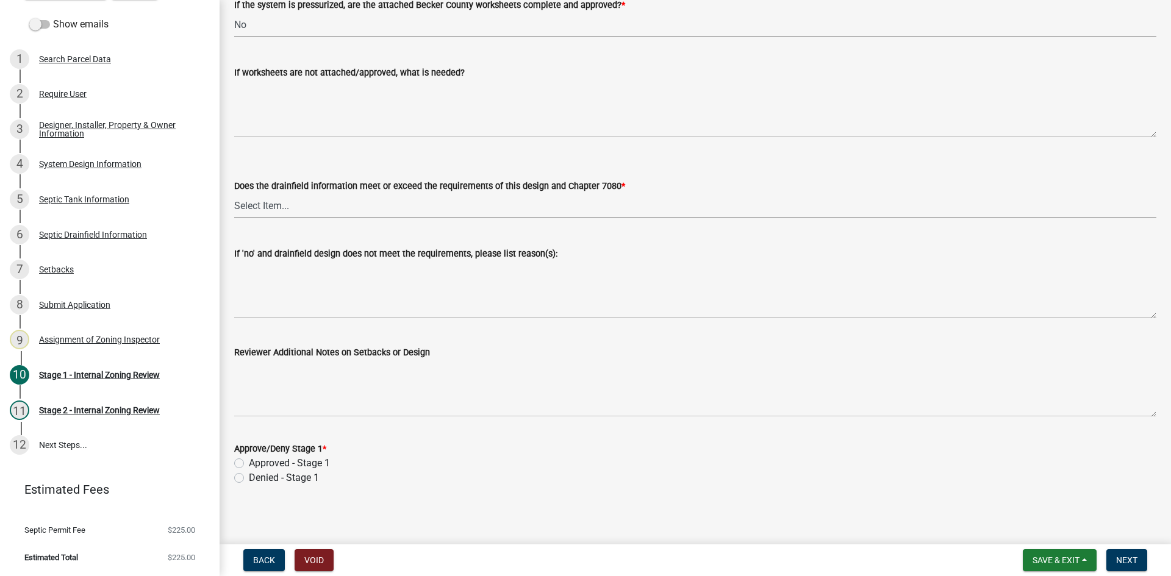
click at [250, 208] on select "Select Item... Yes No" at bounding box center [695, 205] width 922 height 25
click at [234, 193] on select "Select Item... Yes No" at bounding box center [695, 205] width 922 height 25
select select "888a8260-2be6-47f2-a4de-b9f453a4d3bc"
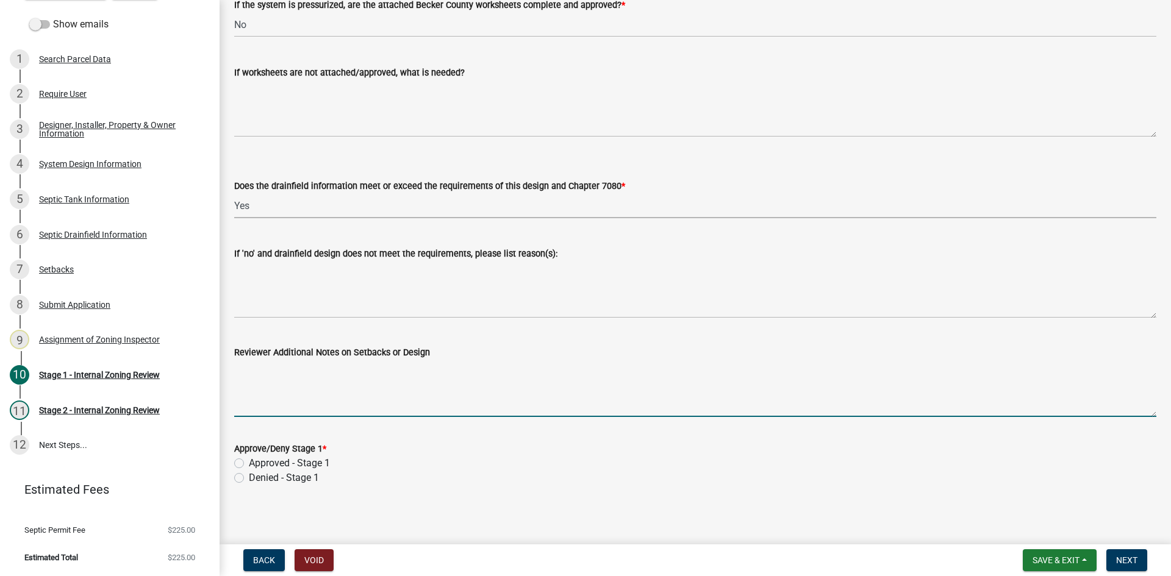
click at [306, 382] on textarea "Reviewer Additional Notes on Setbacks or Design" at bounding box center [695, 388] width 922 height 57
type textarea "39 [PERSON_NAME]"
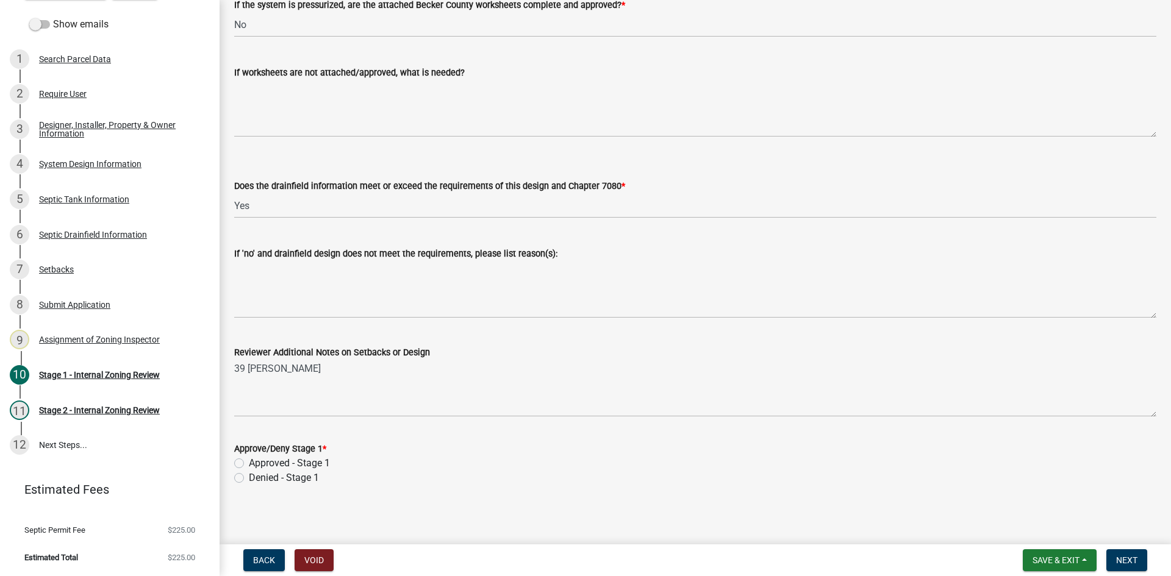
click at [241, 464] on div "Approved - Stage 1" at bounding box center [695, 463] width 922 height 15
click at [244, 461] on div "Approved - Stage 1" at bounding box center [695, 463] width 922 height 15
click at [249, 460] on label "Approved - Stage 1" at bounding box center [289, 463] width 81 height 15
click at [249, 460] on input "Approved - Stage 1" at bounding box center [253, 460] width 8 height 8
radio input "true"
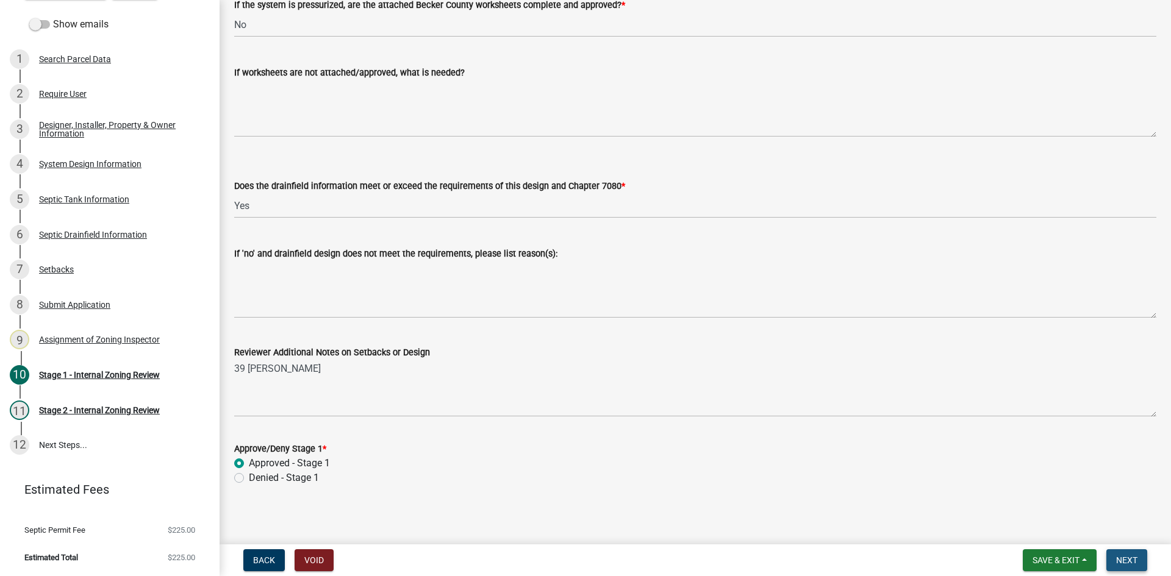
click at [1122, 558] on span "Next" at bounding box center [1126, 560] width 21 height 10
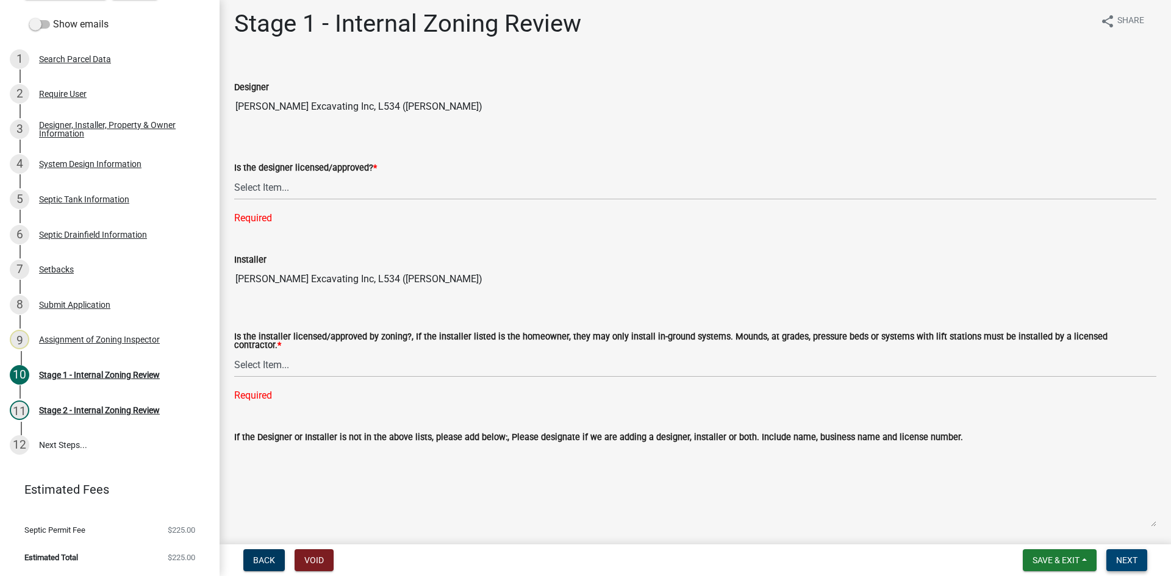
scroll to position [0, 0]
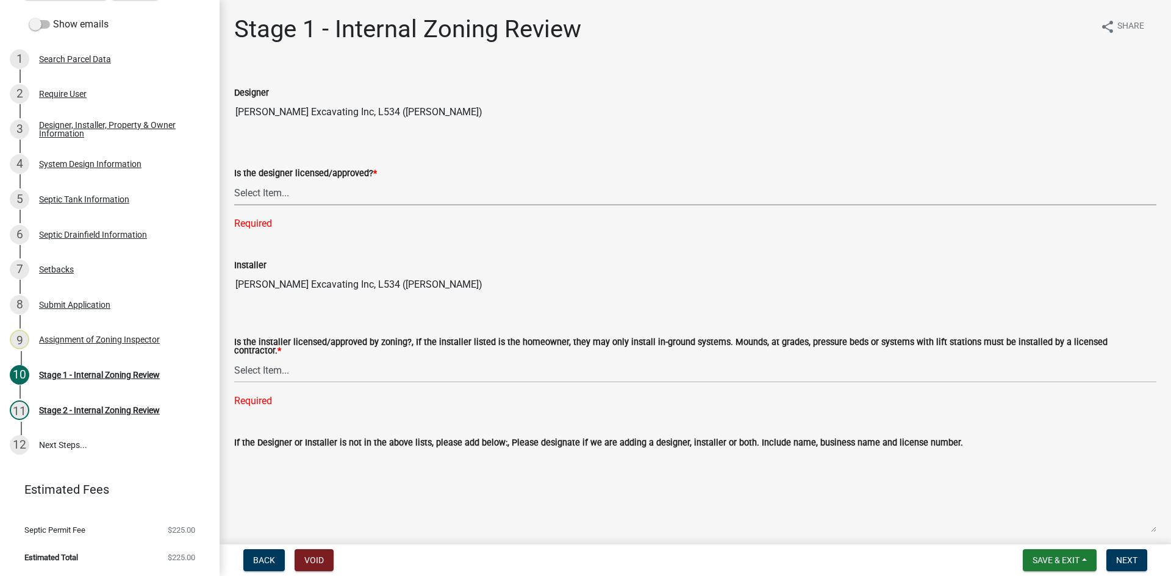
click at [292, 198] on select "Select Item... Yes No" at bounding box center [695, 192] width 922 height 25
click at [234, 180] on select "Select Item... Yes No" at bounding box center [695, 192] width 922 height 25
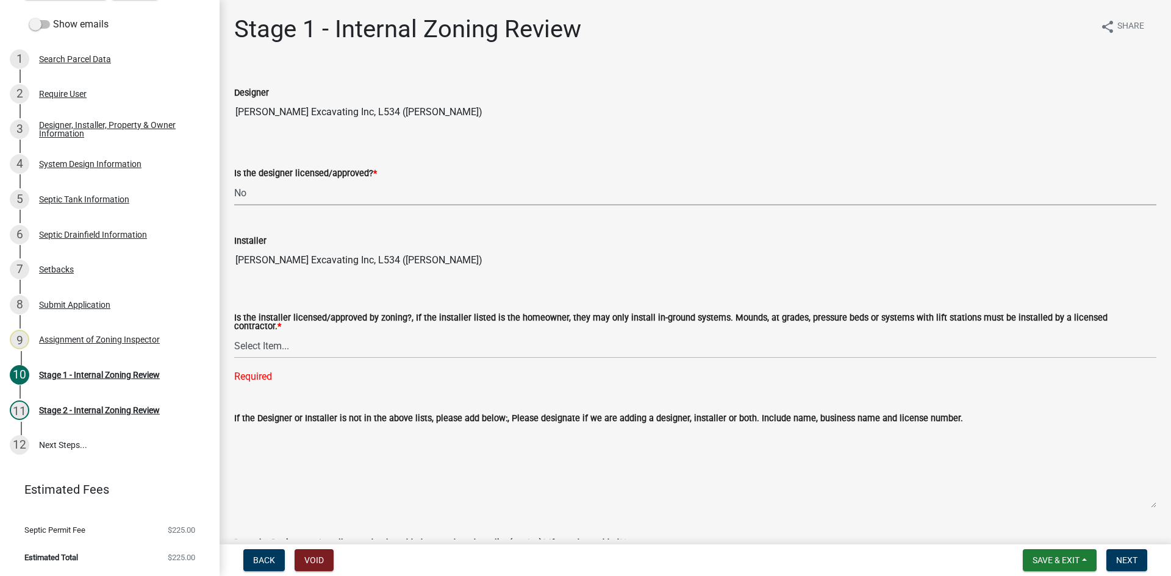
drag, startPoint x: 276, startPoint y: 194, endPoint x: 276, endPoint y: 203, distance: 9.1
click at [276, 194] on select "Select Item... Yes No" at bounding box center [695, 192] width 922 height 25
click at [234, 180] on select "Select Item... Yes No" at bounding box center [695, 192] width 922 height 25
select select "49e49f1e-3b32-4342-8c2e-9cbd4919fe4d"
click at [274, 363] on div "Is the installer licensed/approved by zoning?, If the installer listed is the h…" at bounding box center [695, 333] width 922 height 102
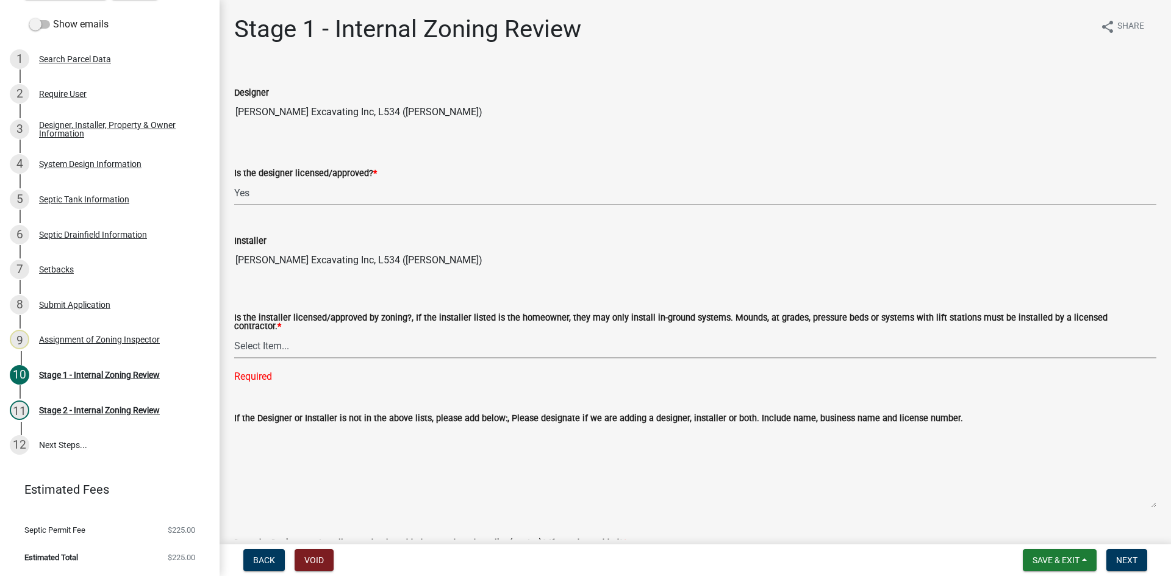
click at [273, 343] on select "Select Item... Yes No" at bounding box center [695, 345] width 922 height 25
click at [234, 333] on select "Select Item... Yes No" at bounding box center [695, 345] width 922 height 25
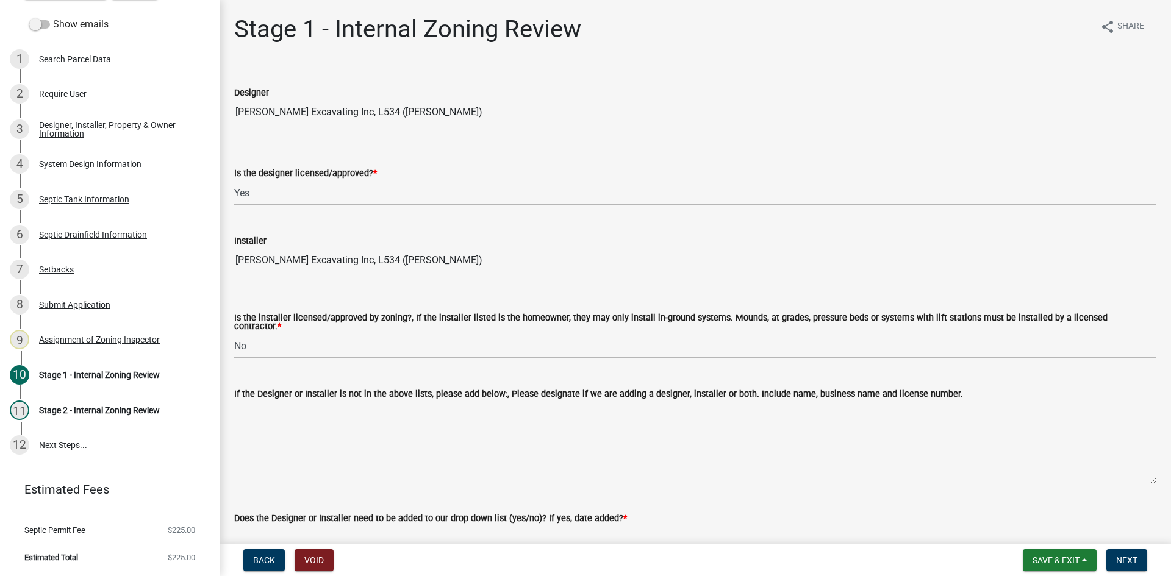
click at [290, 339] on select "Select Item... Yes No" at bounding box center [695, 345] width 922 height 25
click at [234, 333] on select "Select Item... Yes No" at bounding box center [695, 345] width 922 height 25
select select "ca07ae0a-7638-46ff-ada2-c67ca3524324"
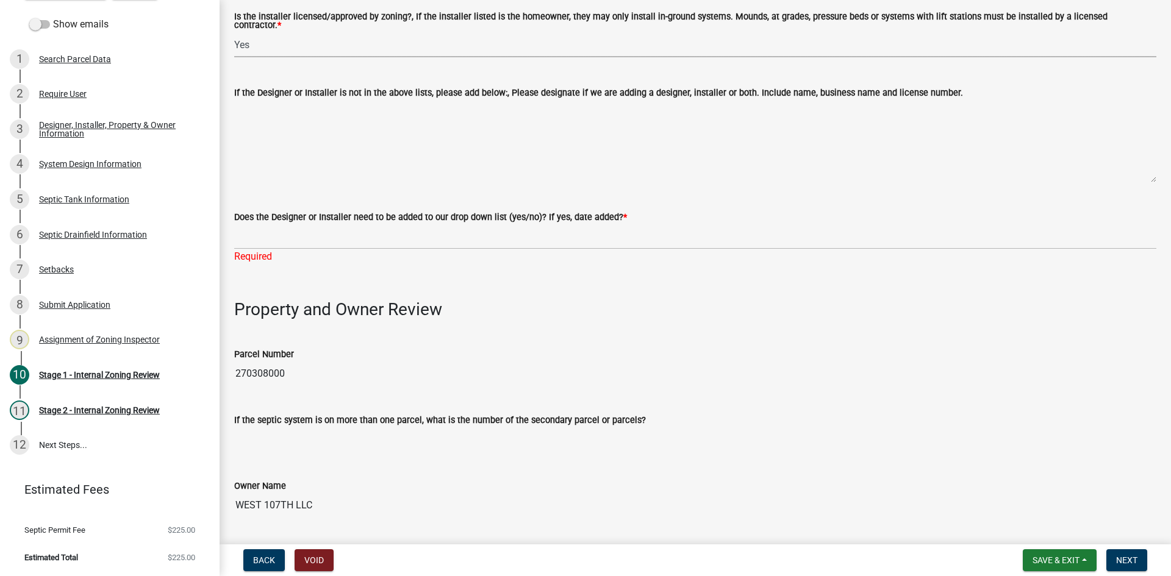
scroll to position [305, 0]
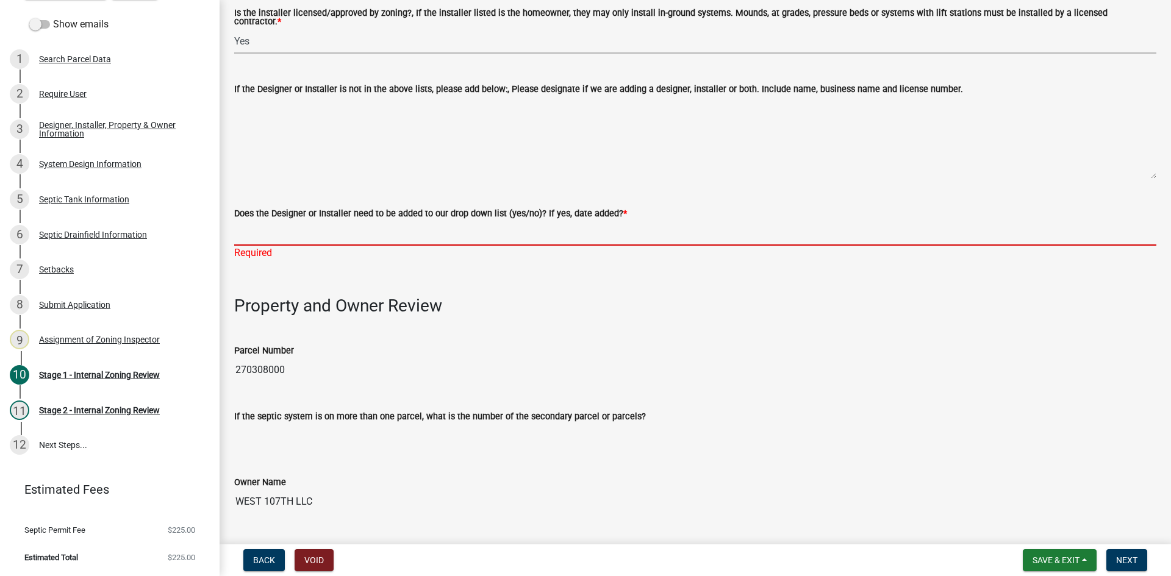
click at [288, 226] on input "Does the Designer or Installer need to be added to our drop down list (yes/no)?…" at bounding box center [695, 233] width 922 height 25
type input "NO"
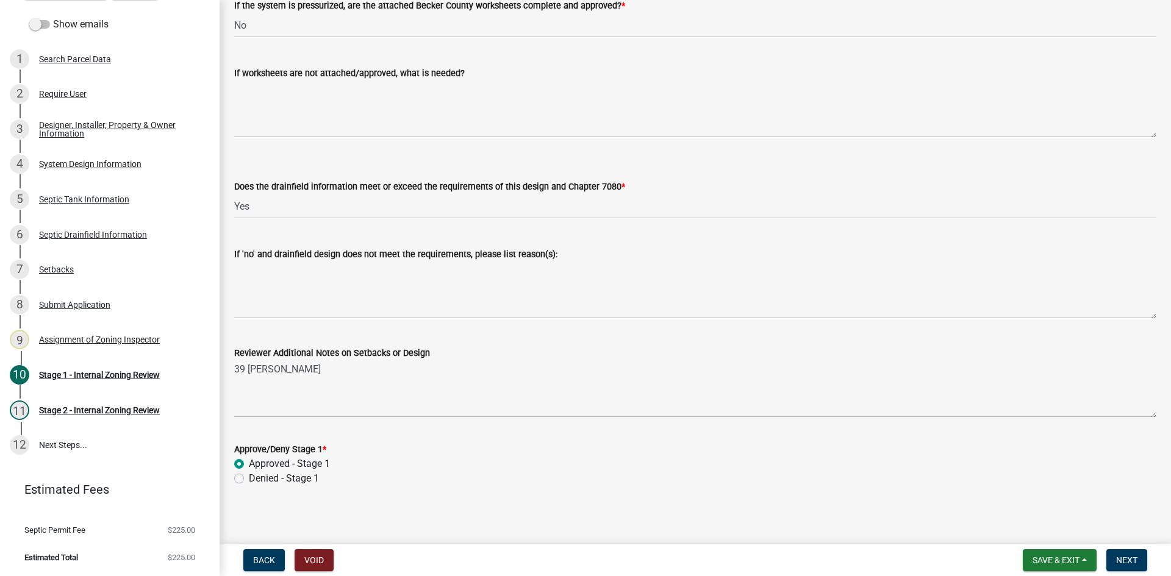
scroll to position [4527, 0]
click at [1125, 561] on span "Next" at bounding box center [1126, 560] width 21 height 10
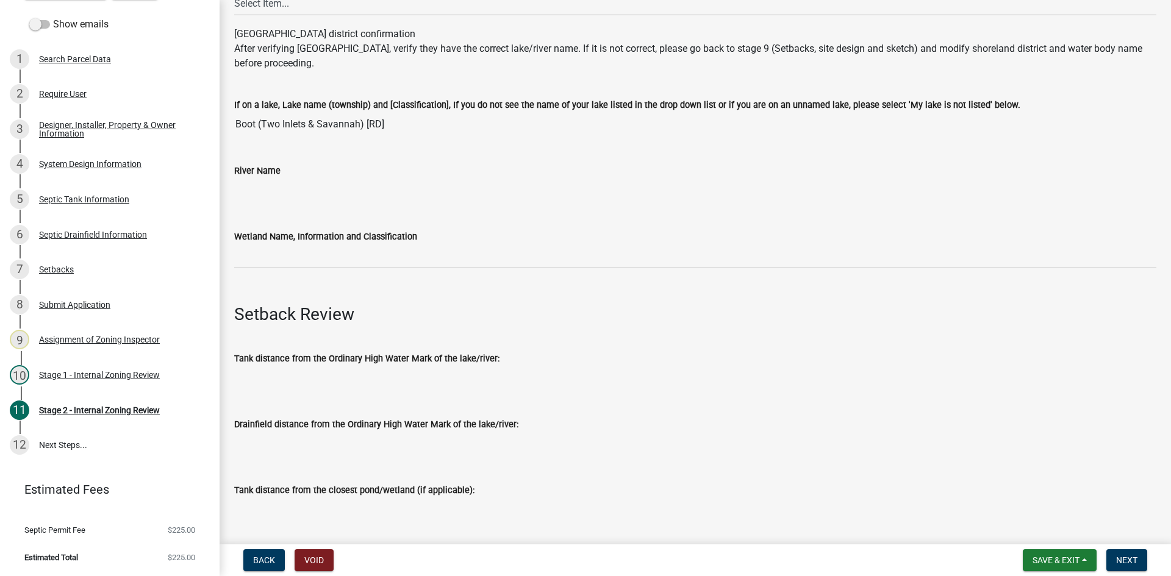
scroll to position [366, 0]
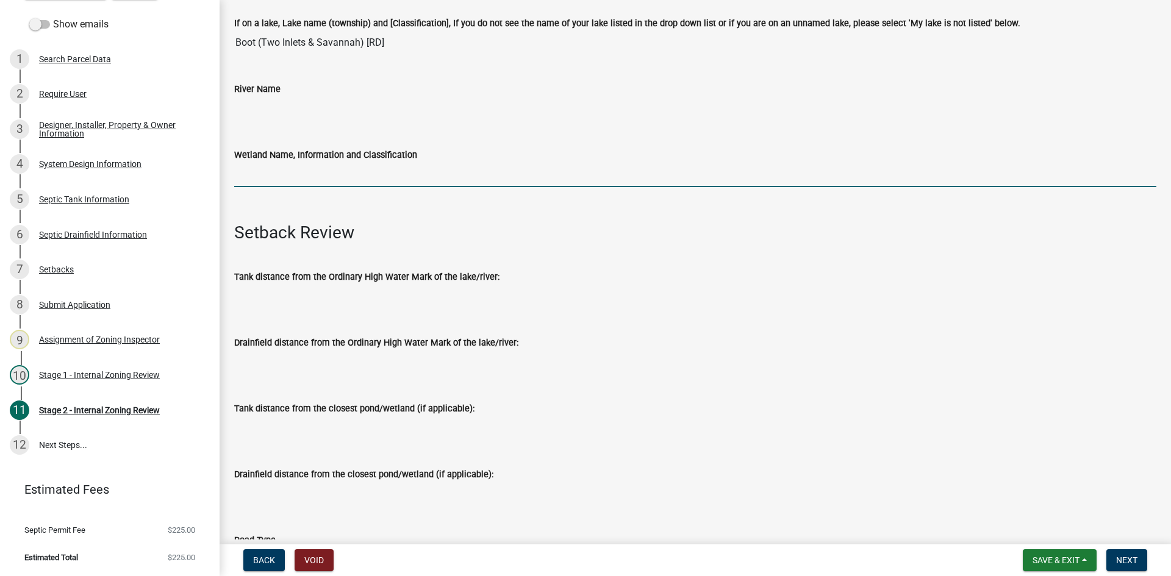
drag, startPoint x: 289, startPoint y: 171, endPoint x: 313, endPoint y: 184, distance: 27.0
click at [290, 170] on input "Wetland Name, Information and Classification" at bounding box center [695, 174] width 922 height 25
type input "rd100"
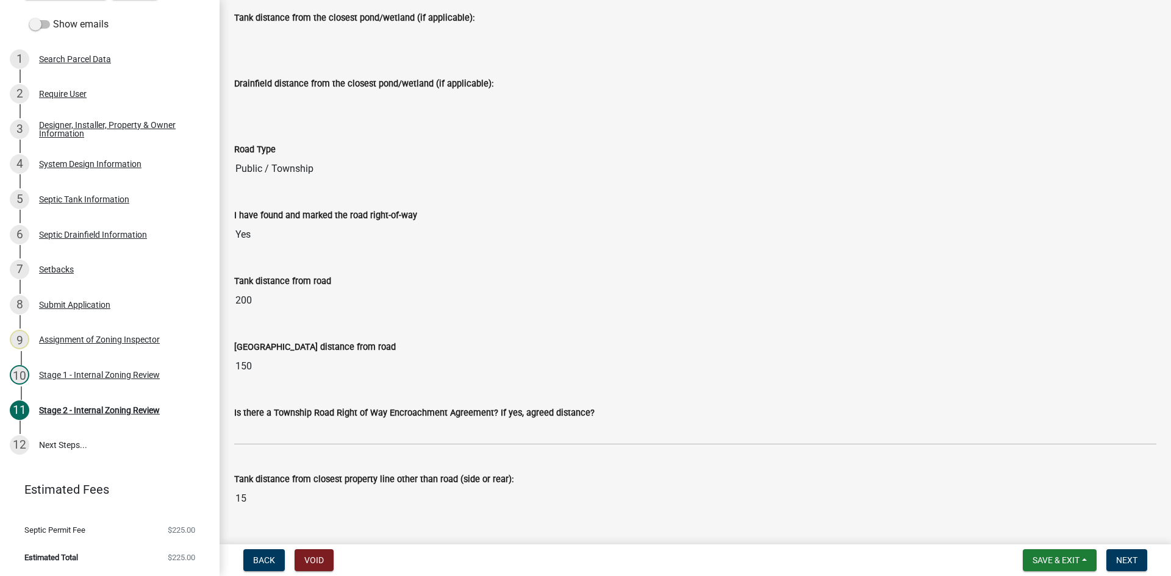
scroll to position [914, 0]
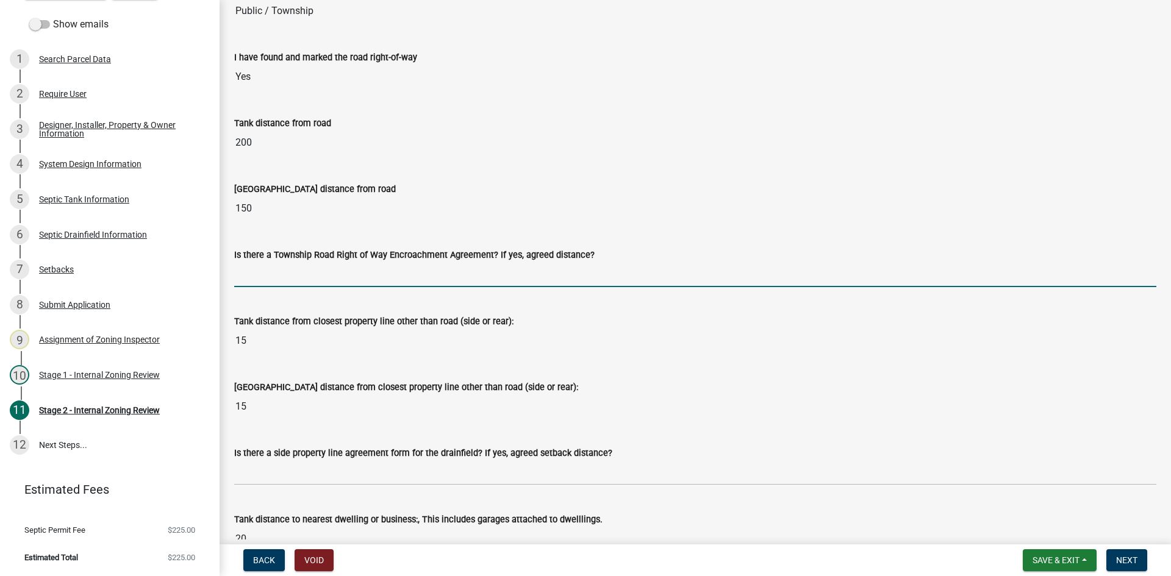
click at [252, 278] on input "Is there a Township Road Right of Way Encroachment Agreement? If yes, agreed di…" at bounding box center [695, 274] width 922 height 25
type input "na"
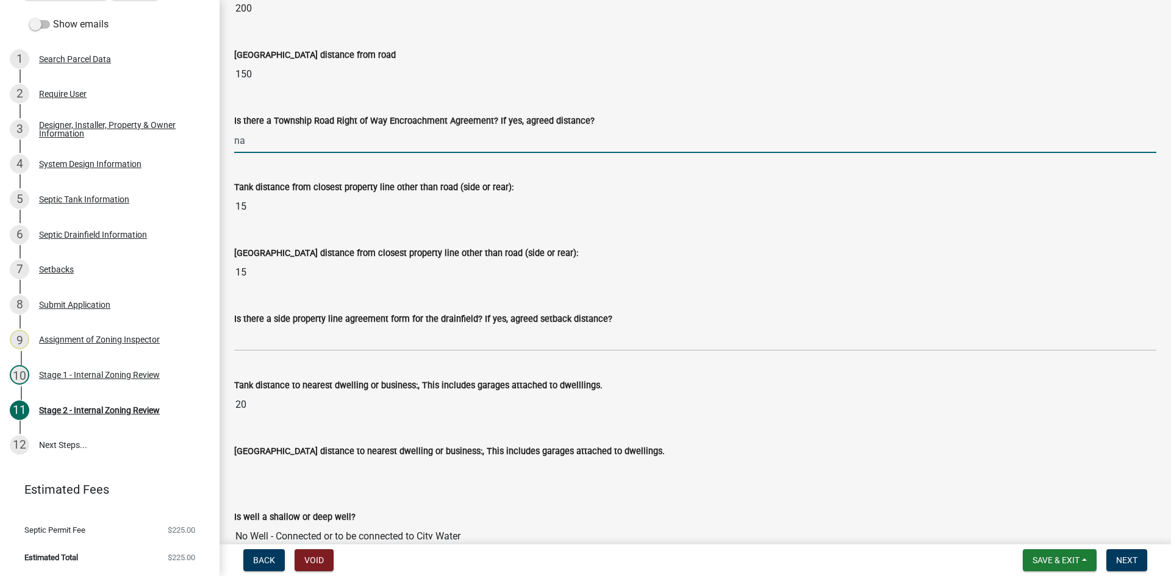
scroll to position [1219, 0]
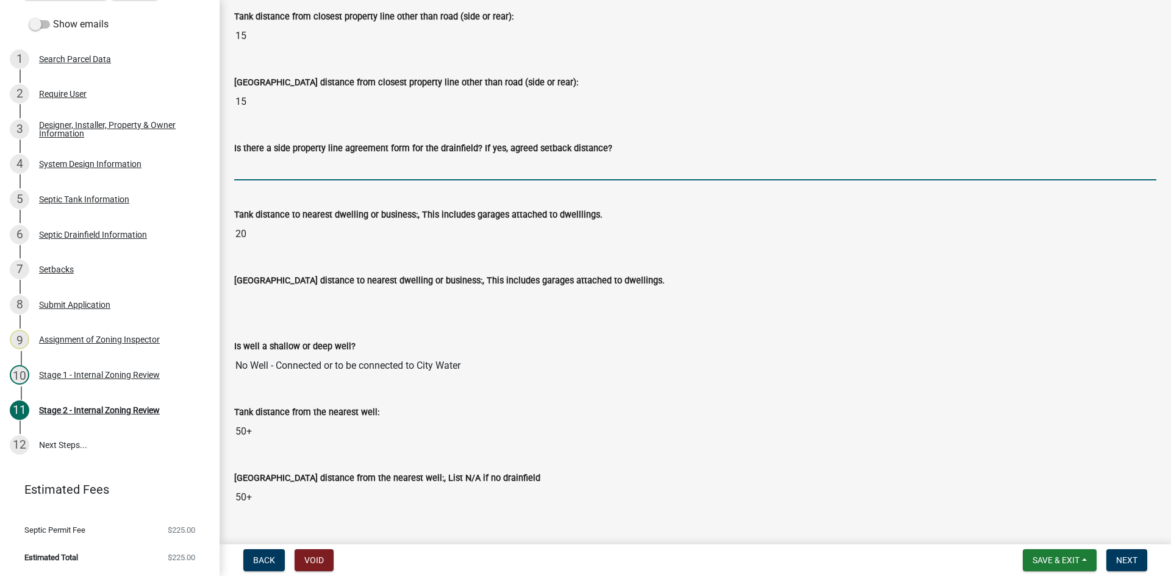
drag, startPoint x: 254, startPoint y: 164, endPoint x: 264, endPoint y: 169, distance: 11.2
click at [254, 164] on input "Is there a side property line agreement form for the drainfield? If yes, agreed…" at bounding box center [695, 167] width 922 height 25
type input "na"
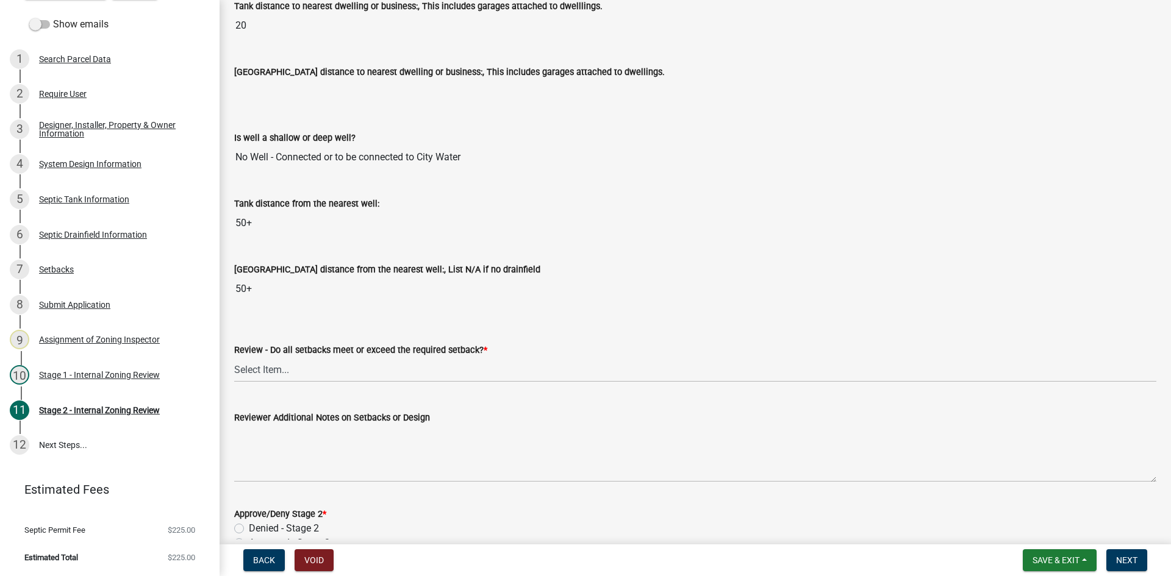
scroll to position [1463, 0]
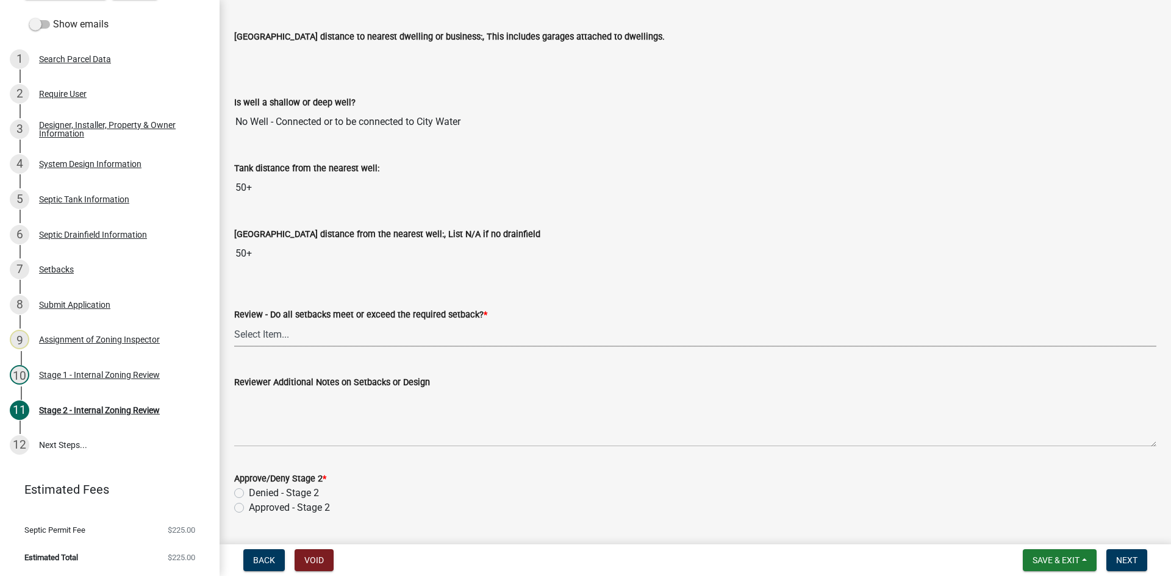
click at [271, 331] on select "Select Item... Yes No N/A" at bounding box center [695, 334] width 922 height 25
click at [307, 332] on select "Select Item... Yes No N/A" at bounding box center [695, 334] width 922 height 25
click at [1064, 558] on span "Save & Exit" at bounding box center [1055, 560] width 47 height 10
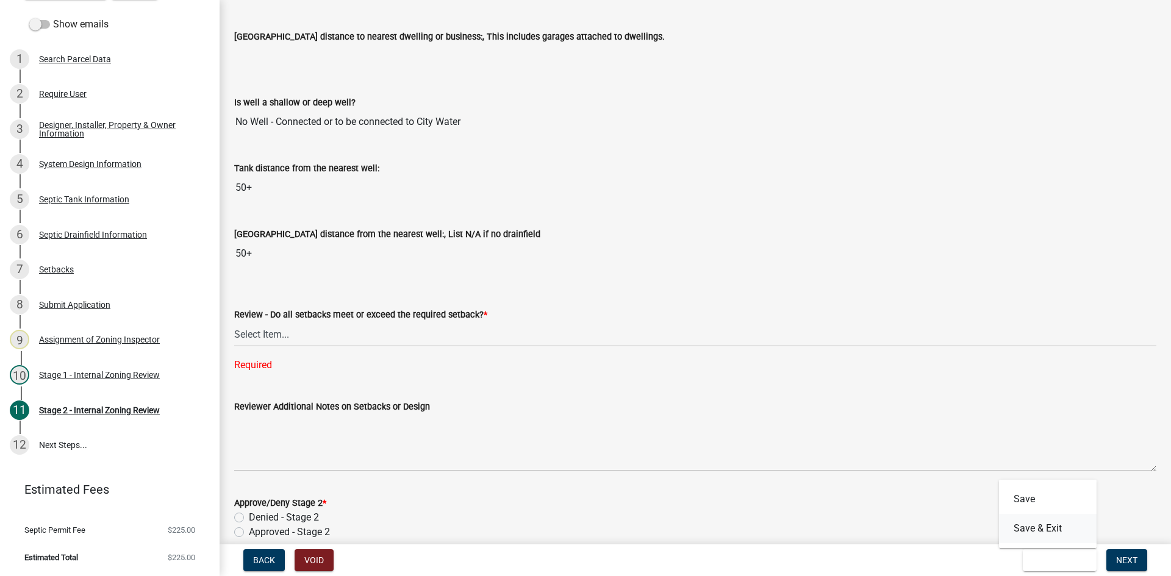
click at [1042, 529] on button "Save & Exit" at bounding box center [1048, 528] width 98 height 29
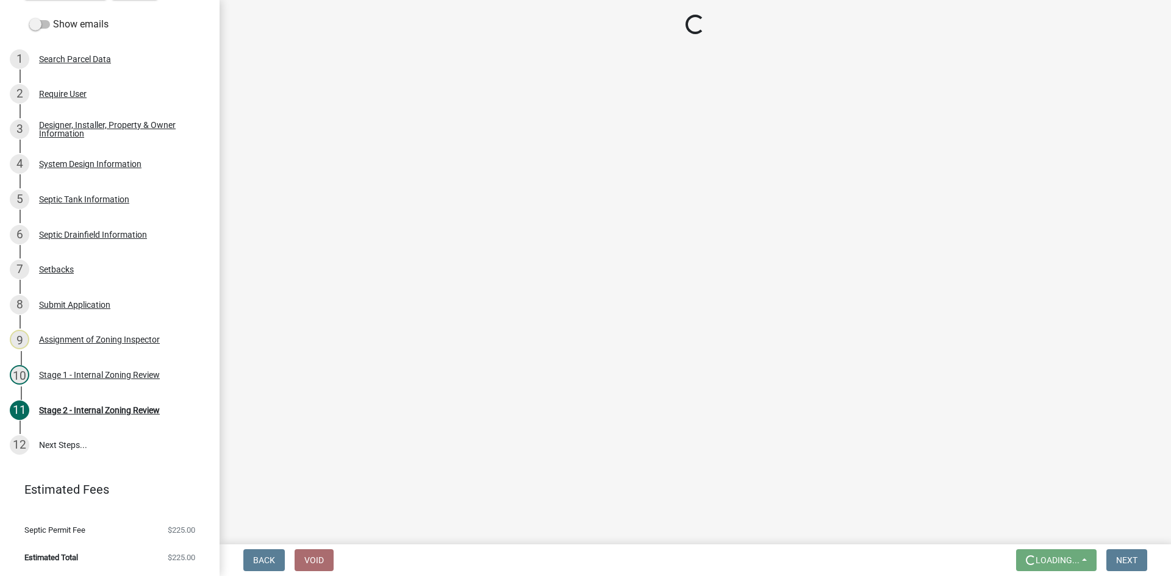
scroll to position [0, 0]
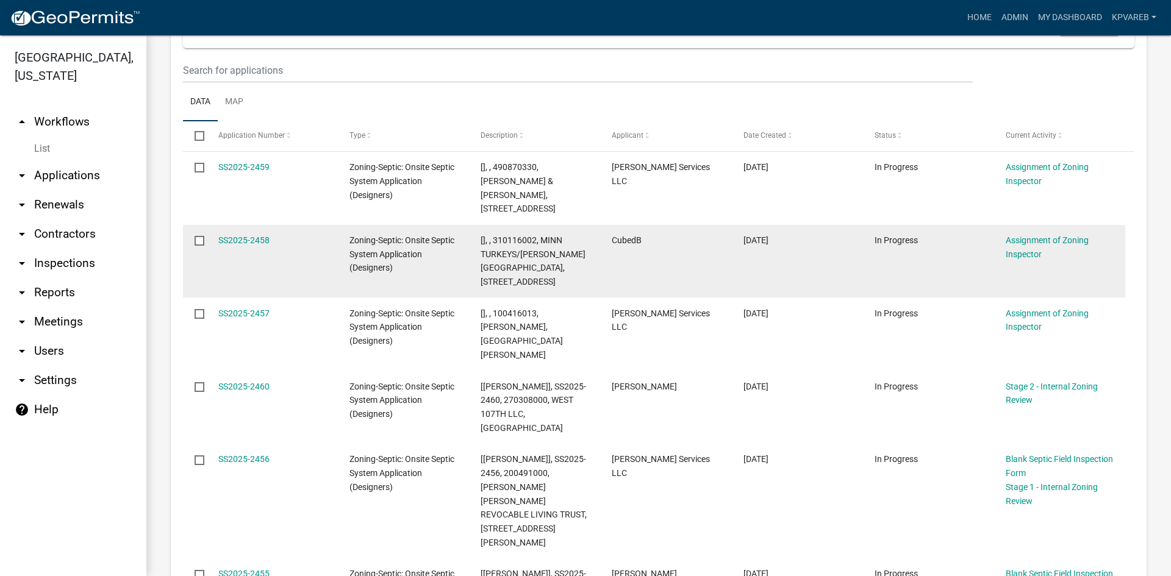
scroll to position [366, 0]
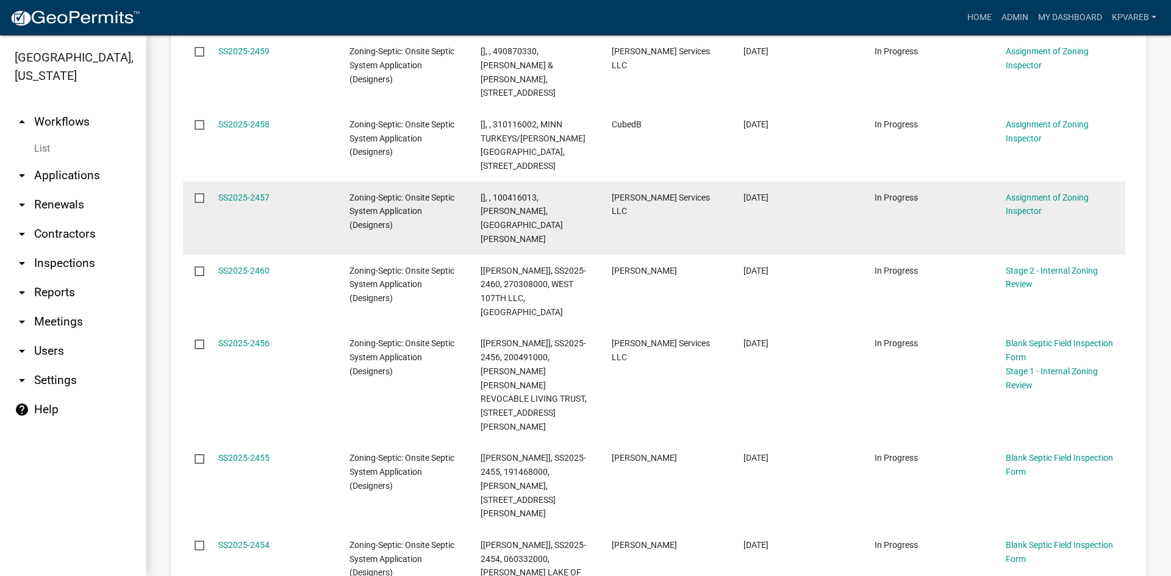
click at [530, 198] on datatable-body-cell "[], , 100416013, [PERSON_NAME], [GEOGRAPHIC_DATA][PERSON_NAME]" at bounding box center [534, 218] width 131 height 73
click at [257, 193] on link "SS2025-2457" at bounding box center [243, 198] width 51 height 10
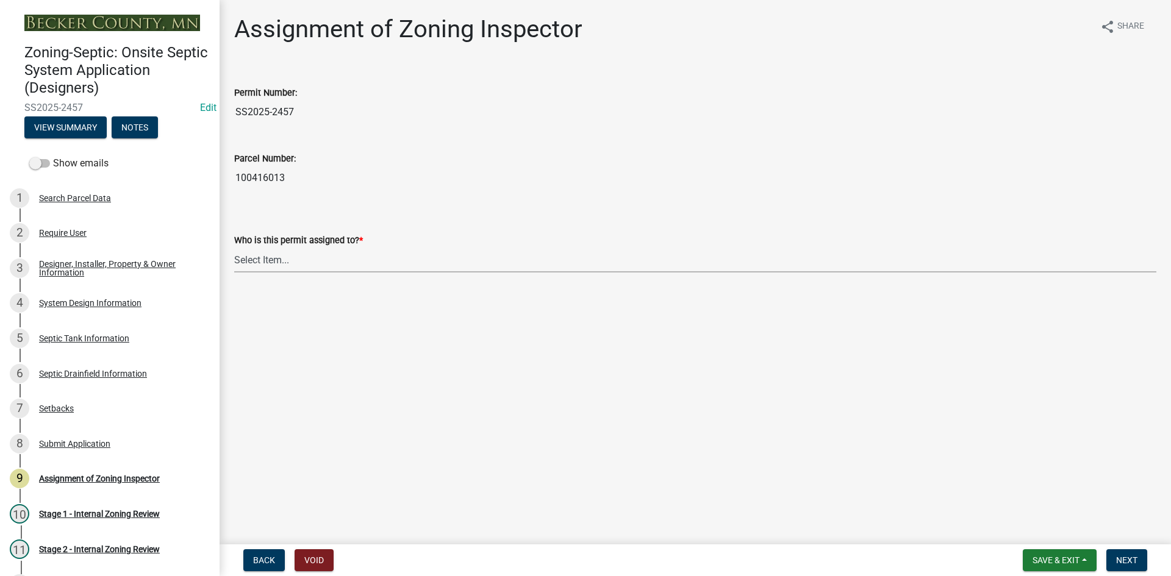
click at [295, 257] on select "Select Item... [PERSON_NAME] [PERSON_NAME] [PERSON_NAME] [PERSON_NAME] [PERSON_…" at bounding box center [695, 260] width 922 height 25
click at [234, 248] on select "Select Item... [PERSON_NAME] [PERSON_NAME] [PERSON_NAME] [PERSON_NAME] [PERSON_…" at bounding box center [695, 260] width 922 height 25
select select "7bfe52ba-73b7-4ac1-9bde-d3bb601555ca"
click at [1131, 556] on span "Next" at bounding box center [1126, 560] width 21 height 10
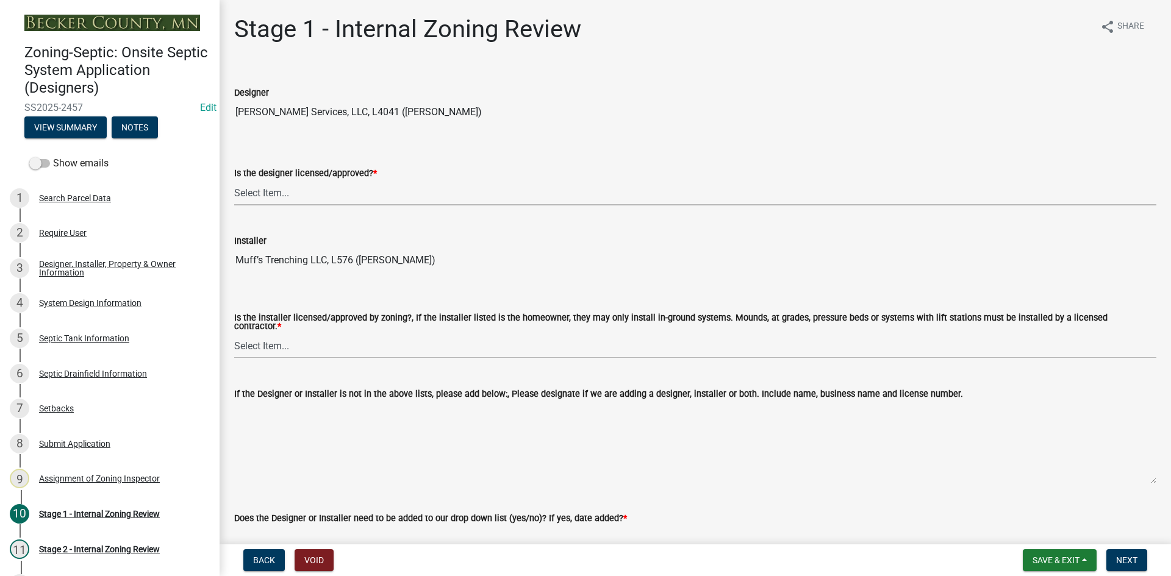
click at [280, 194] on select "Select Item... Yes No" at bounding box center [695, 192] width 922 height 25
click at [234, 180] on select "Select Item... Yes No" at bounding box center [695, 192] width 922 height 25
select select "49e49f1e-3b32-4342-8c2e-9cbd4919fe4d"
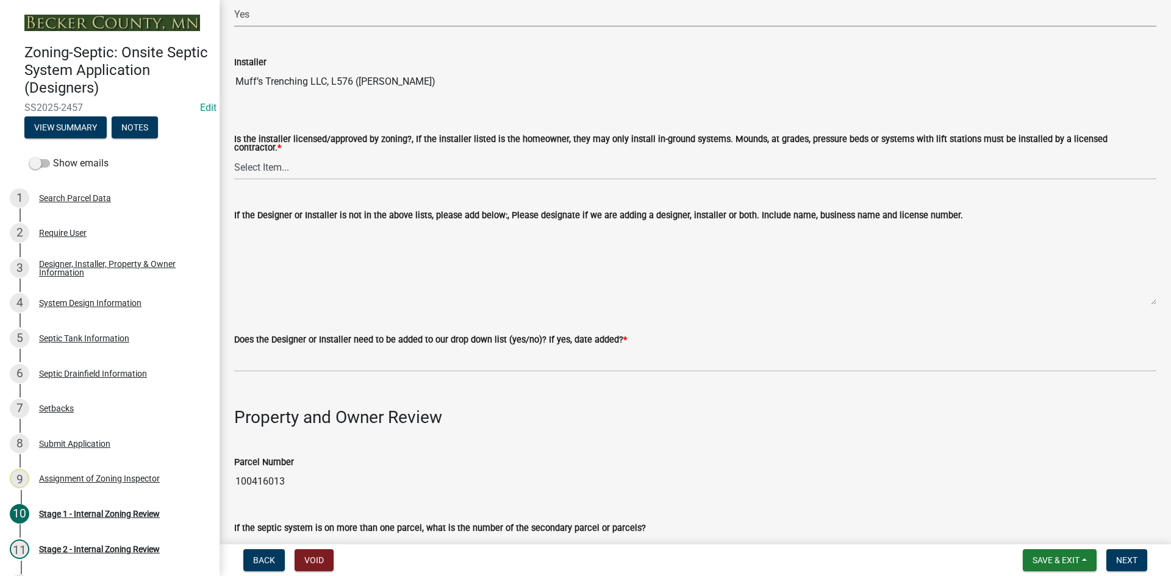
scroll to position [183, 0]
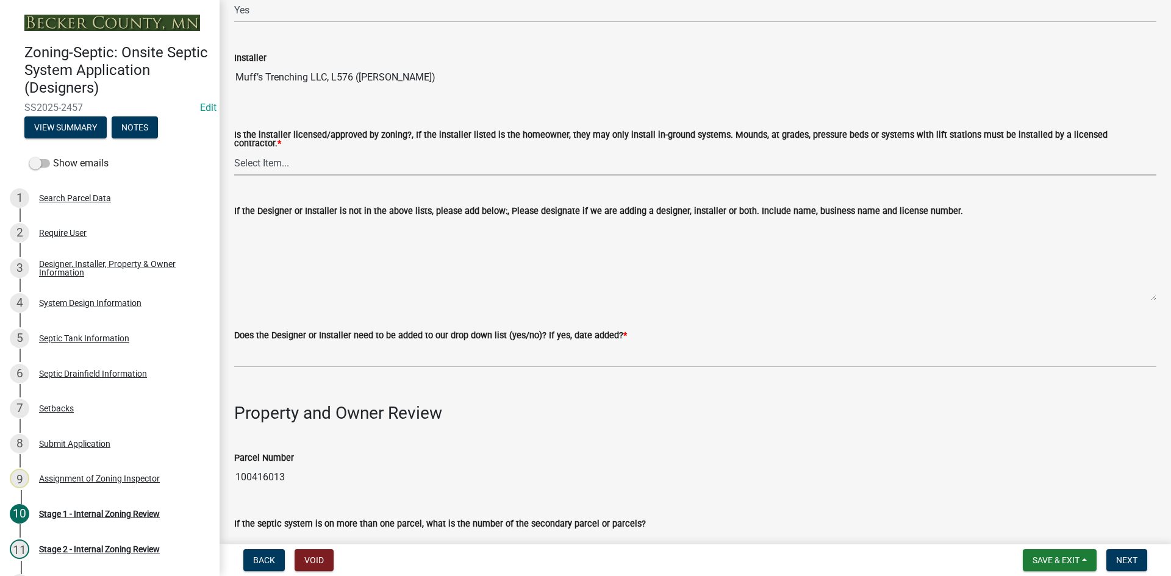
click at [276, 158] on select "Select Item... Yes No" at bounding box center [695, 163] width 922 height 25
click at [234, 151] on select "Select Item... Yes No" at bounding box center [695, 163] width 922 height 25
select select "ca07ae0a-7638-46ff-ada2-c67ca3524324"
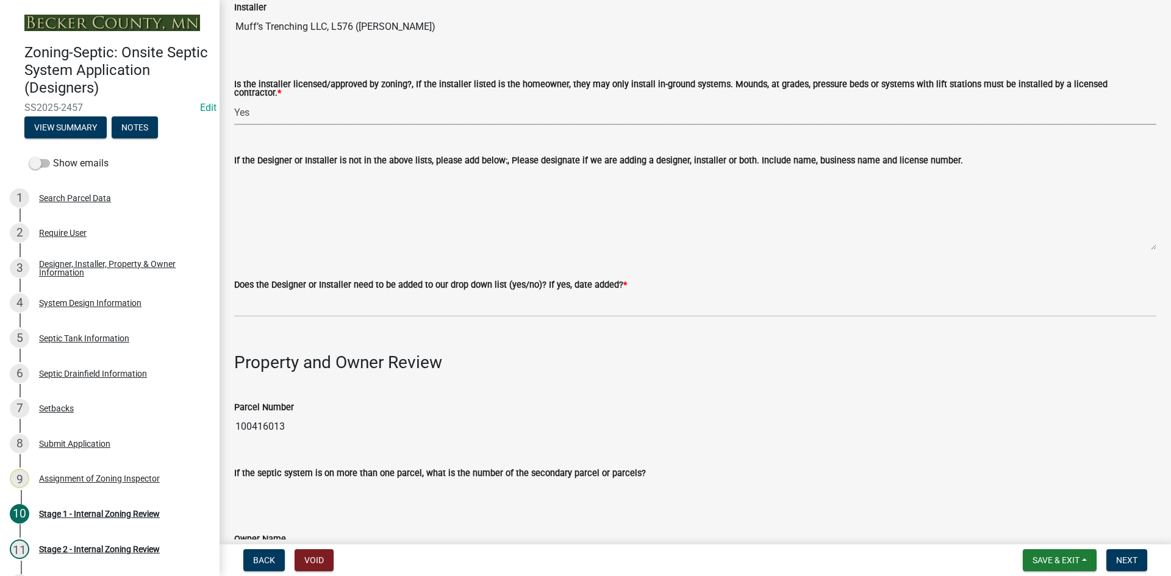
scroll to position [366, 0]
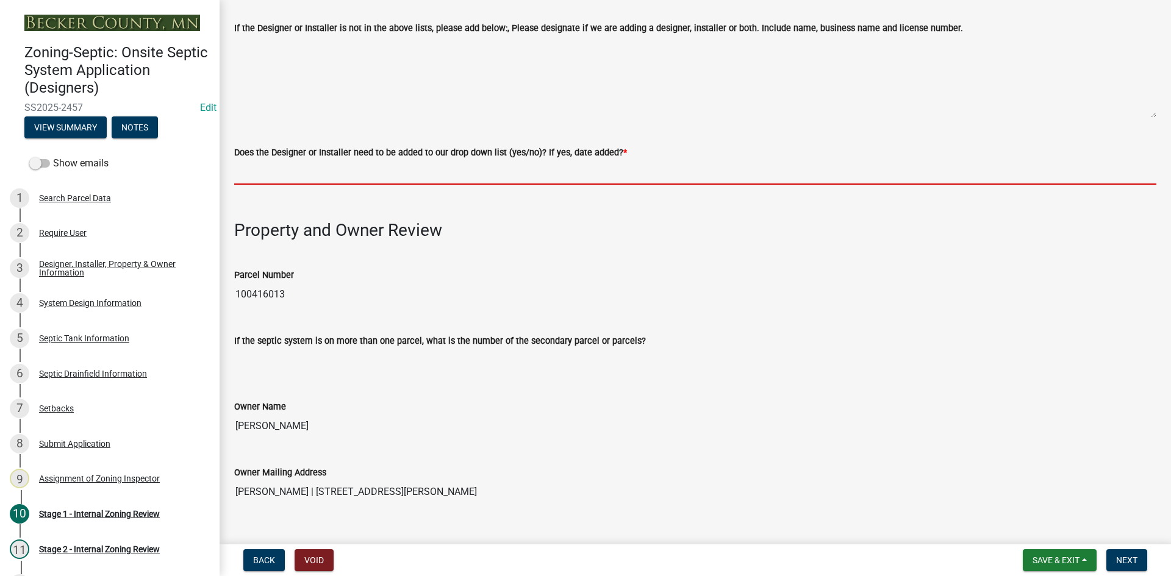
click at [277, 167] on input "Does the Designer or Installer need to be added to our drop down list (yes/no)?…" at bounding box center [695, 172] width 922 height 25
type input "NO"
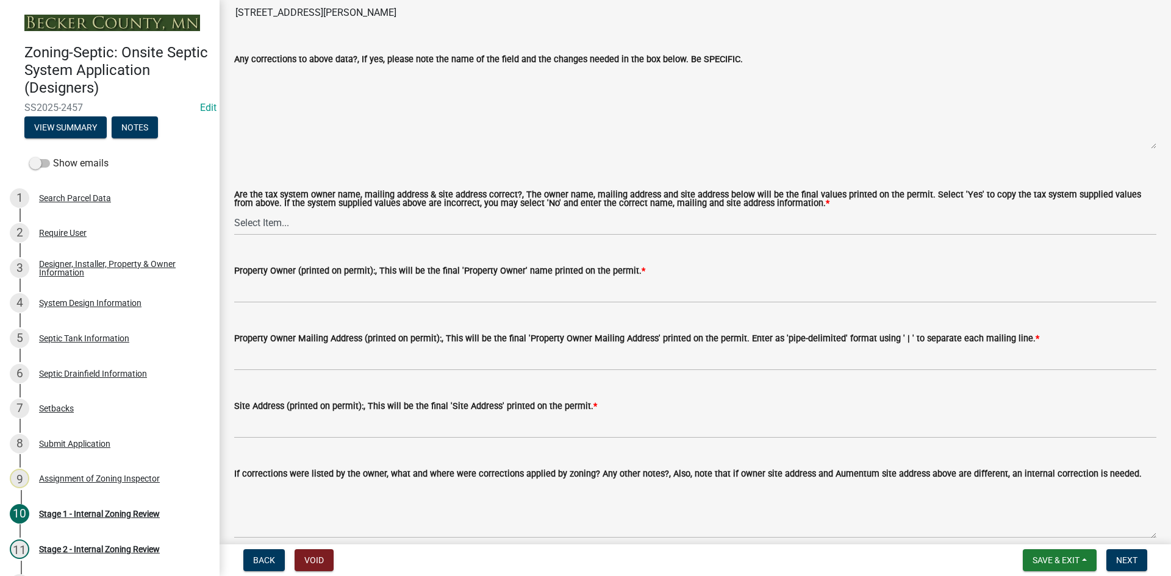
scroll to position [975, 0]
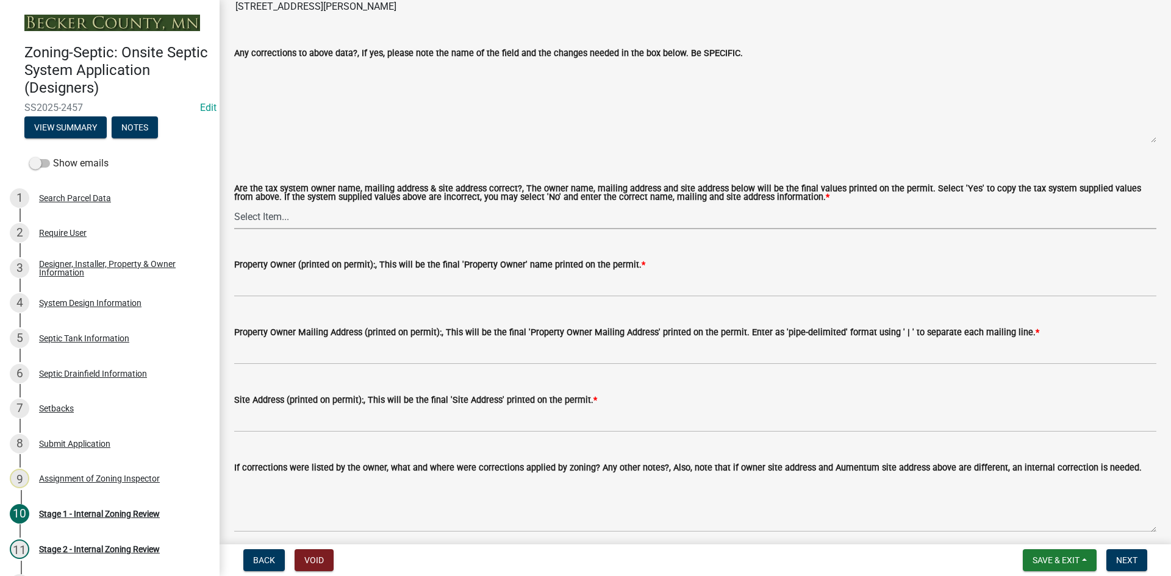
click at [255, 208] on select "Select Item... Yes No" at bounding box center [695, 216] width 922 height 25
click at [234, 204] on select "Select Item... Yes No" at bounding box center [695, 216] width 922 height 25
select select "ec75a761-93b4-47c5-8535-fea253c32937"
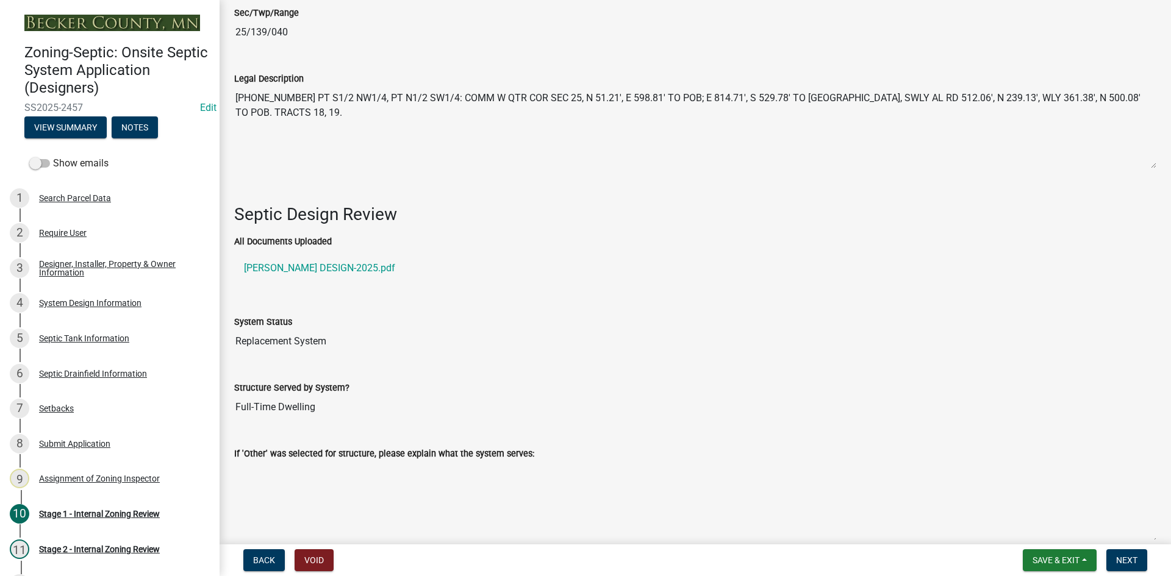
scroll to position [1707, 0]
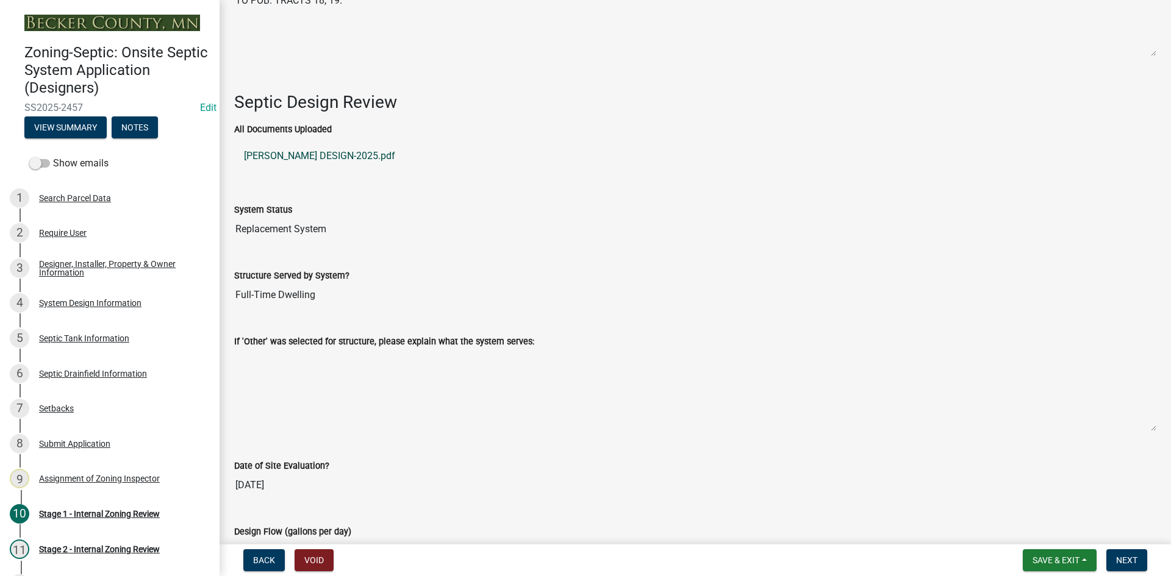
click at [300, 150] on link "[PERSON_NAME] DESIGN-2025.pdf" at bounding box center [695, 155] width 922 height 29
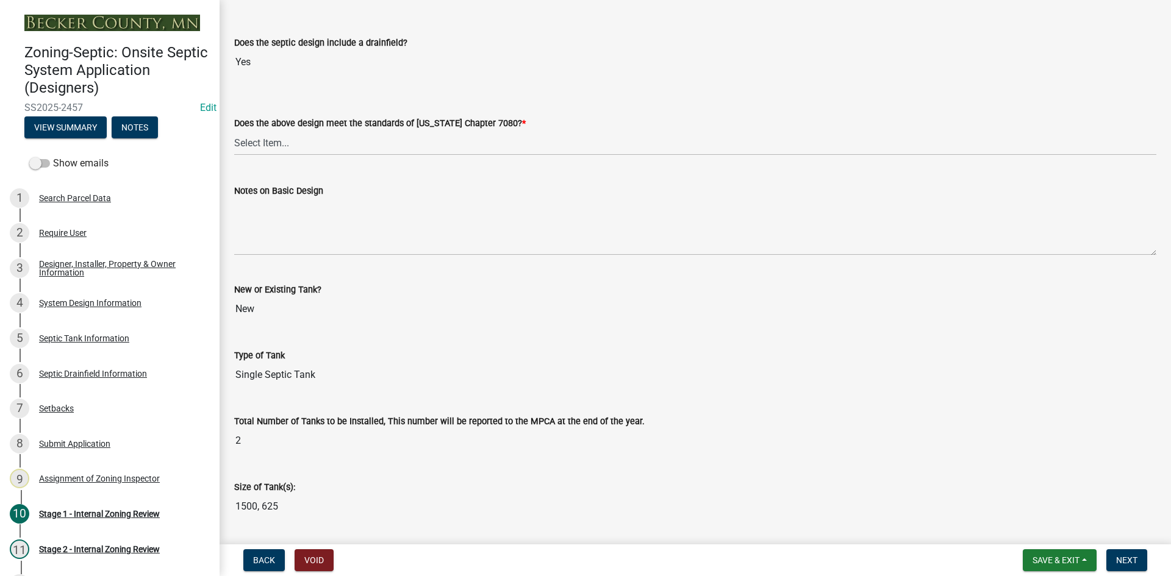
scroll to position [2682, 0]
drag, startPoint x: 282, startPoint y: 130, endPoint x: 283, endPoint y: 136, distance: 6.1
click at [281, 130] on select "Select Item... Yes No" at bounding box center [695, 141] width 922 height 25
click at [234, 129] on select "Select Item... Yes No" at bounding box center [695, 141] width 922 height 25
select select "bcbb982e-a48c-4b4a-a83b-ed1363446a86"
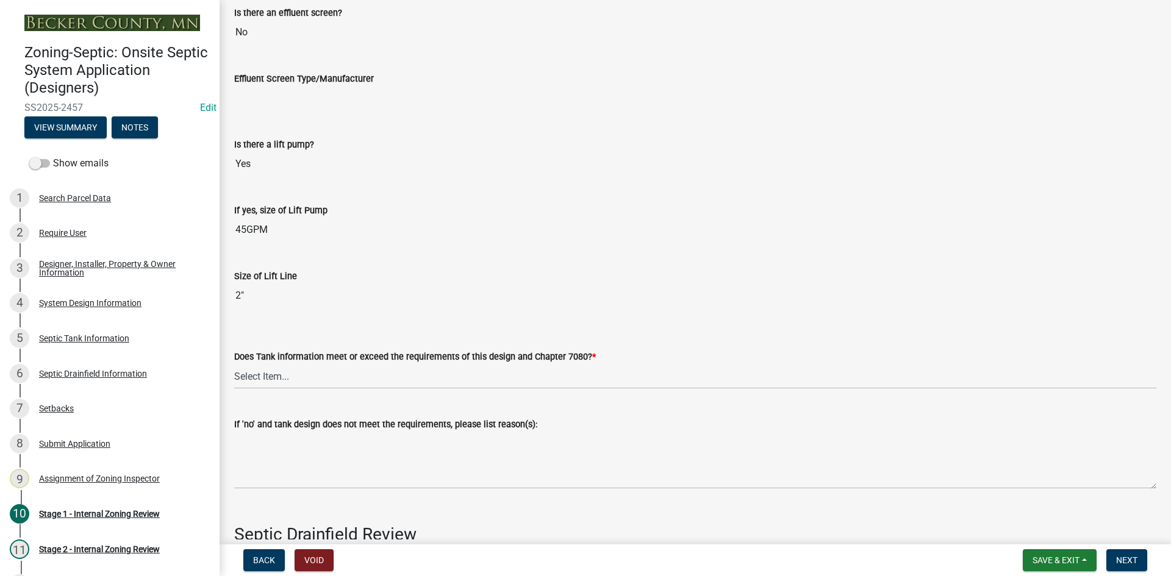
scroll to position [3536, 0]
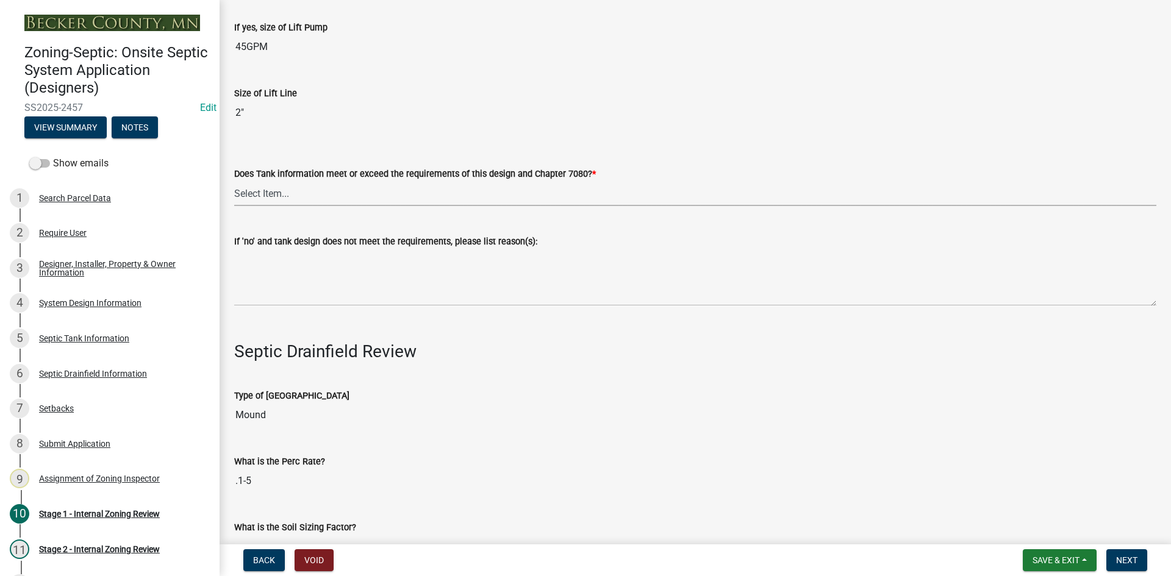
drag, startPoint x: 293, startPoint y: 187, endPoint x: 301, endPoint y: 201, distance: 16.1
click at [294, 187] on select "Select Item... Yes No" at bounding box center [695, 193] width 922 height 25
click at [234, 181] on select "Select Item... Yes No" at bounding box center [695, 193] width 922 height 25
select select "47a2a5dd-5977-4941-8e6f-09ff03cdfb75"
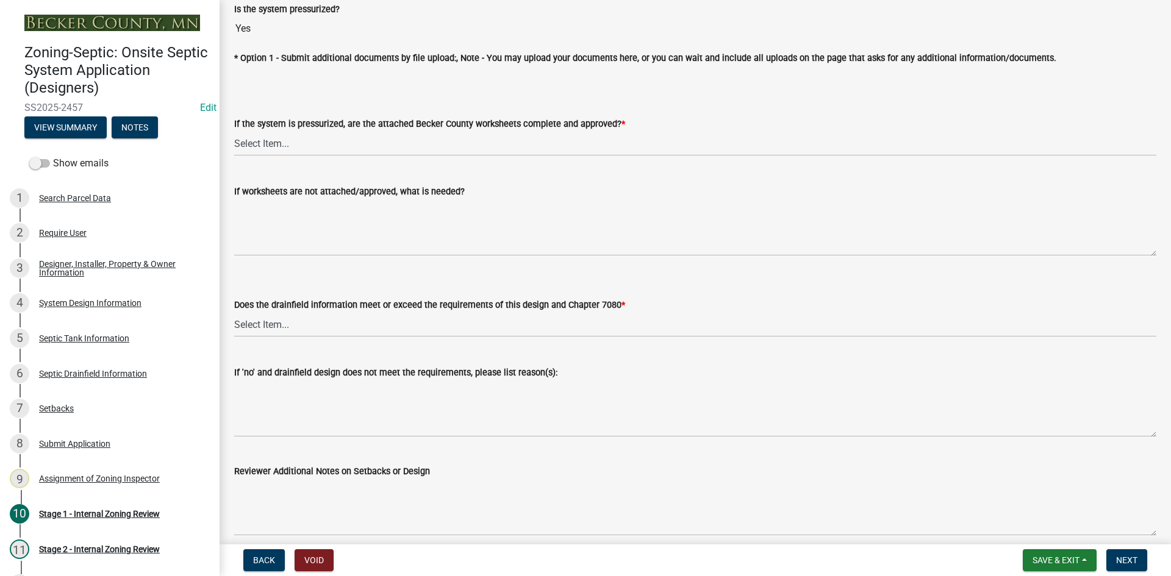
scroll to position [4450, 0]
click at [279, 140] on select "Select Item... Yes No NA" at bounding box center [695, 142] width 922 height 25
click at [234, 130] on select "Select Item... Yes No NA" at bounding box center [695, 142] width 922 height 25
select select "3f5b086d-5a4c-4236-93bc-fa7bf4d11838"
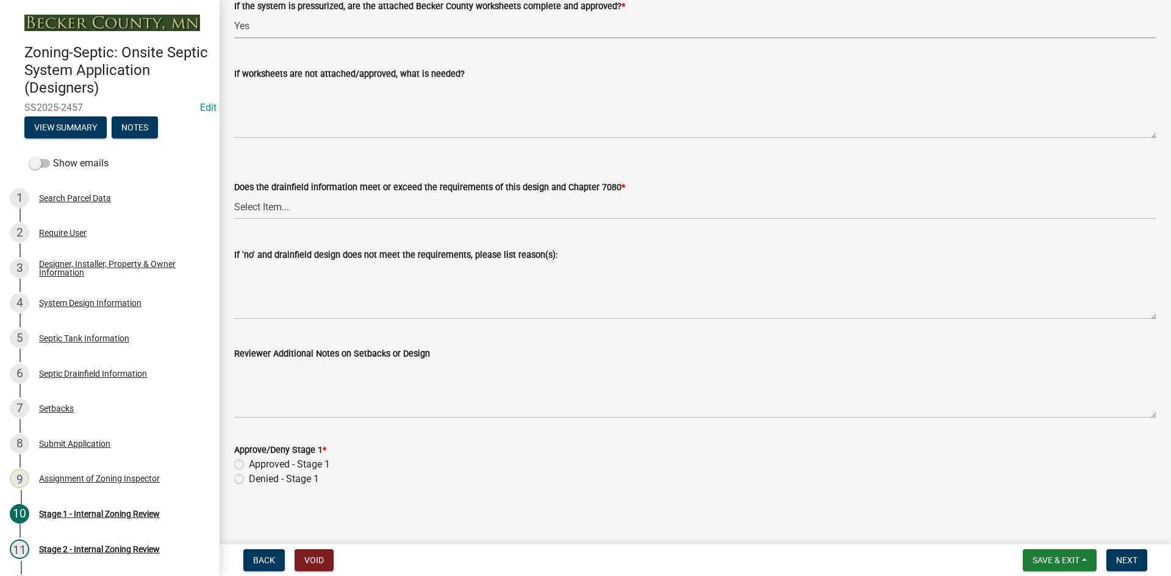
scroll to position [4568, 0]
click at [258, 207] on select "Select Item... Yes No" at bounding box center [695, 205] width 922 height 25
click at [234, 193] on select "Select Item... Yes No" at bounding box center [695, 205] width 922 height 25
select select "888a8260-2be6-47f2-a4de-b9f453a4d3bc"
click at [249, 456] on label "Approved - Stage 1" at bounding box center [289, 463] width 81 height 15
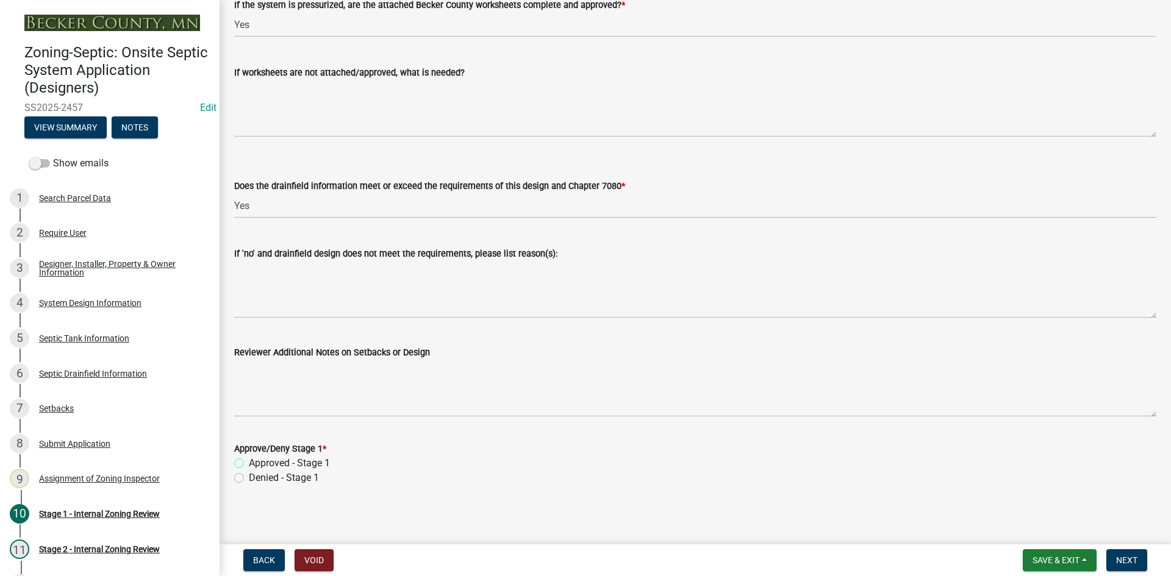
click at [249, 456] on input "Approved - Stage 1" at bounding box center [253, 460] width 8 height 8
radio input "true"
click at [1119, 560] on span "Next" at bounding box center [1126, 560] width 21 height 10
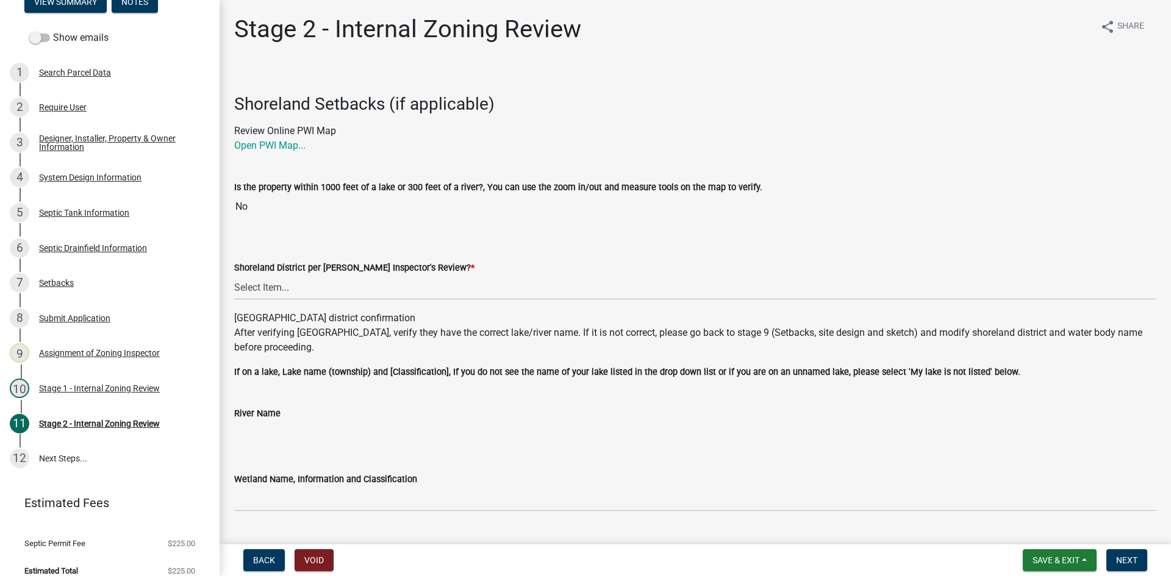
scroll to position [183, 0]
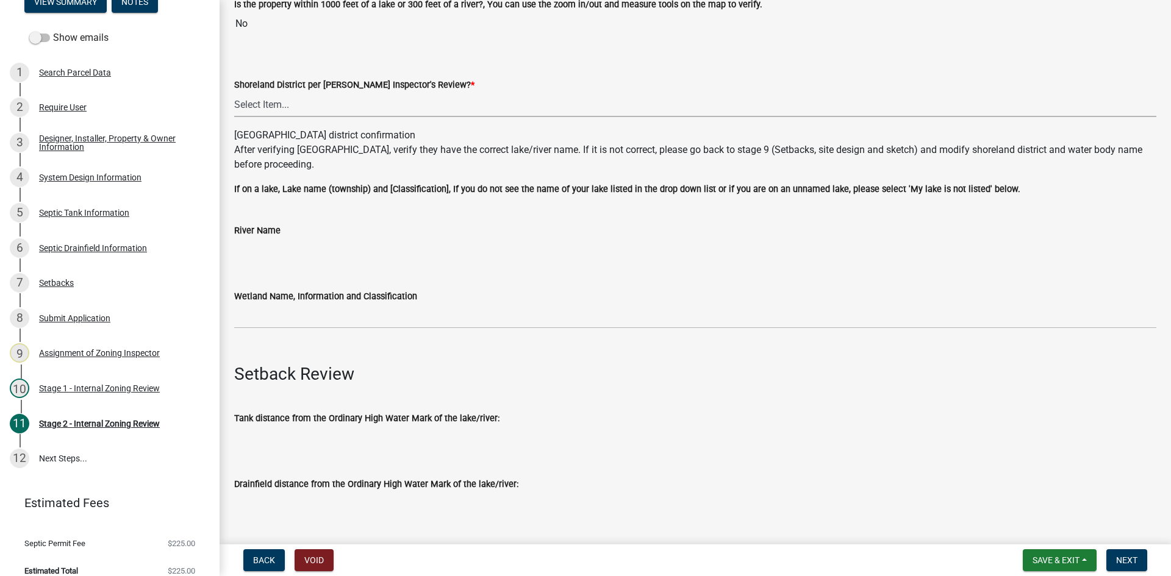
drag, startPoint x: 286, startPoint y: 104, endPoint x: 292, endPoint y: 109, distance: 7.8
click at [287, 104] on select "Select Item... Yes No" at bounding box center [695, 104] width 922 height 25
click at [234, 92] on select "Select Item... Yes No" at bounding box center [695, 104] width 922 height 25
select select "6aff4bf5-f522-4fb2-96f1-02faf4b88fa3"
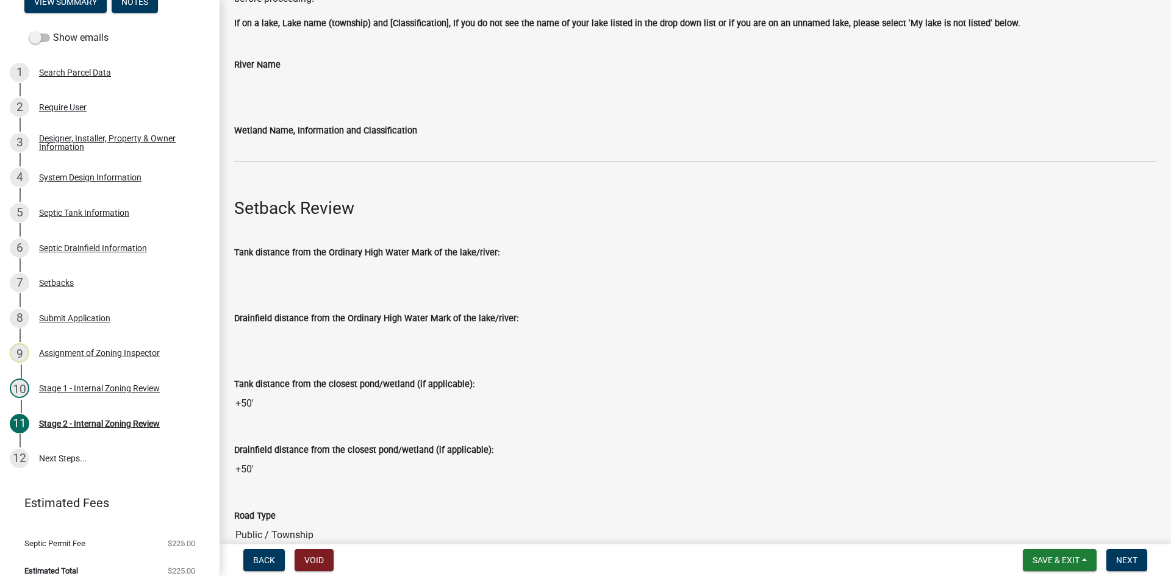
scroll to position [366, 0]
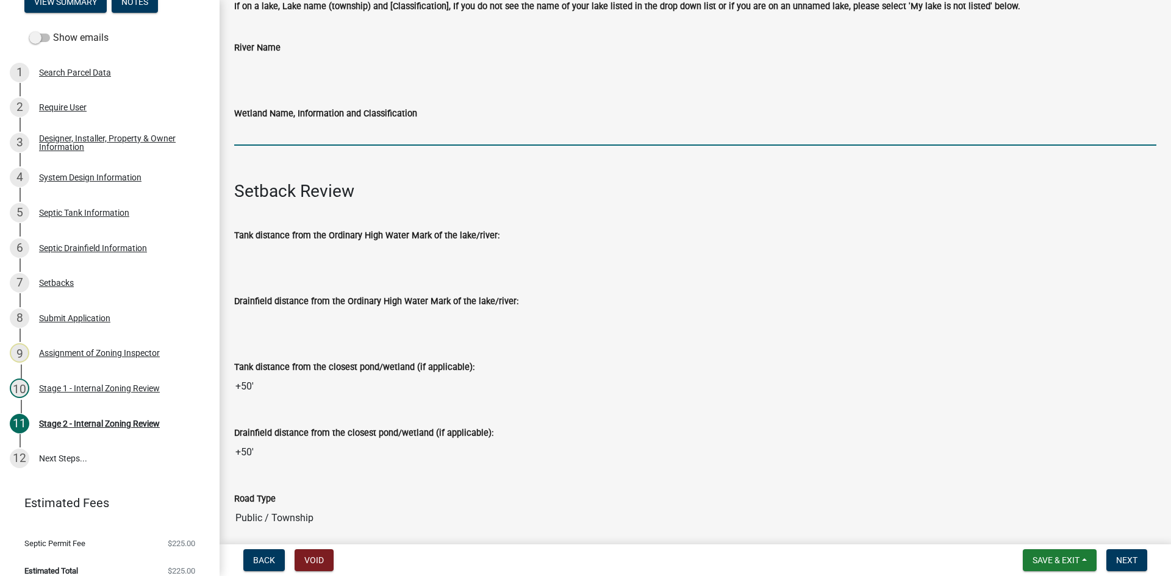
click at [309, 132] on input "Wetland Name, Information and Classification" at bounding box center [695, 133] width 922 height 25
type input "na"
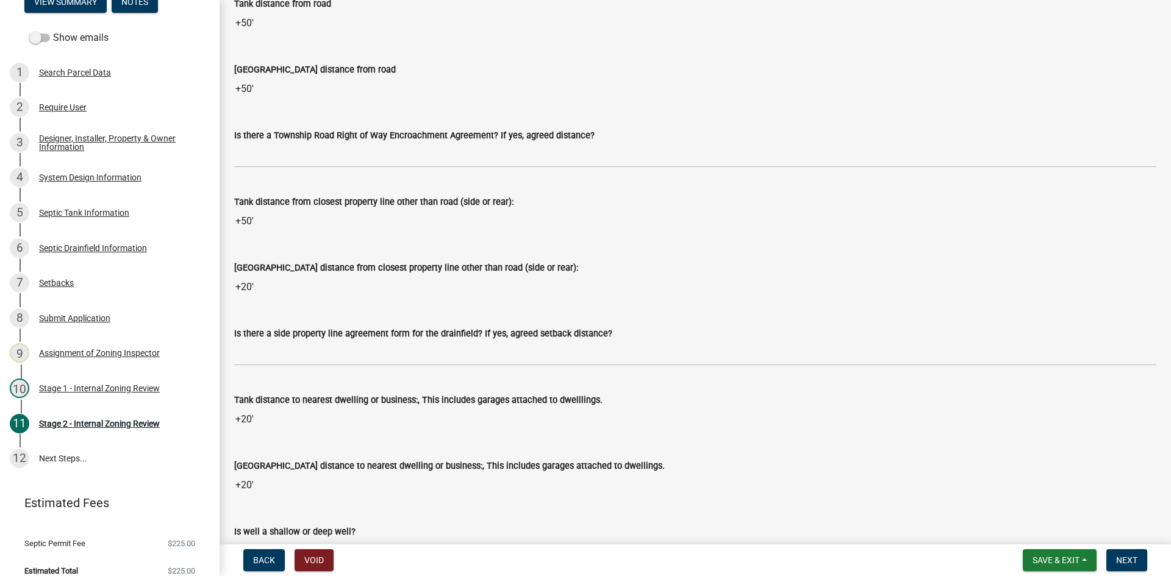
scroll to position [1036, 0]
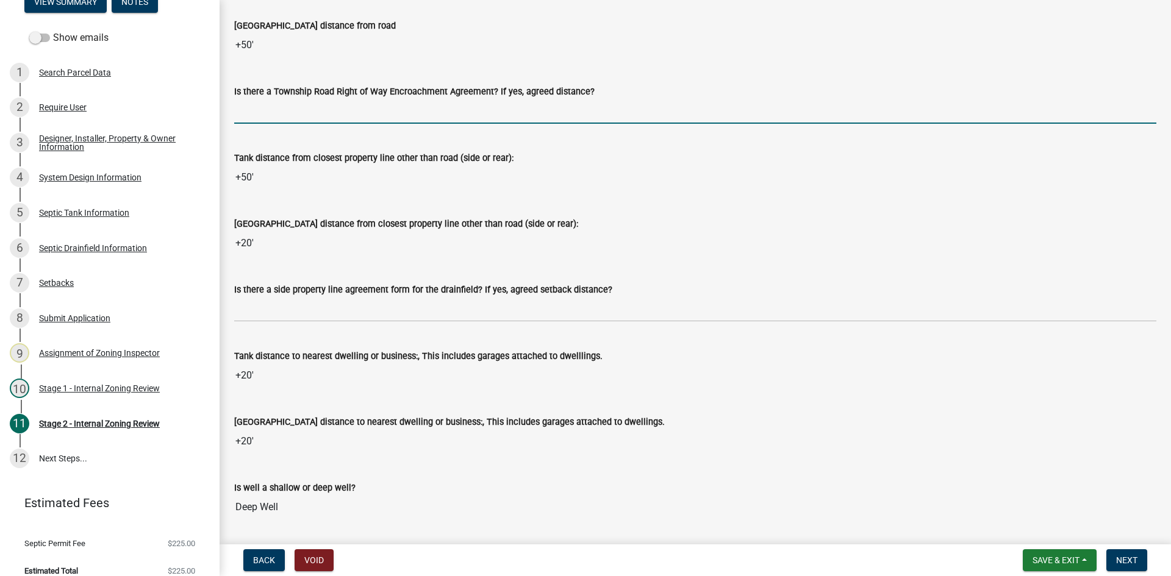
click at [325, 106] on input "Is there a Township Road Right of Way Encroachment Agreement? If yes, agreed di…" at bounding box center [695, 111] width 922 height 25
type input "na"
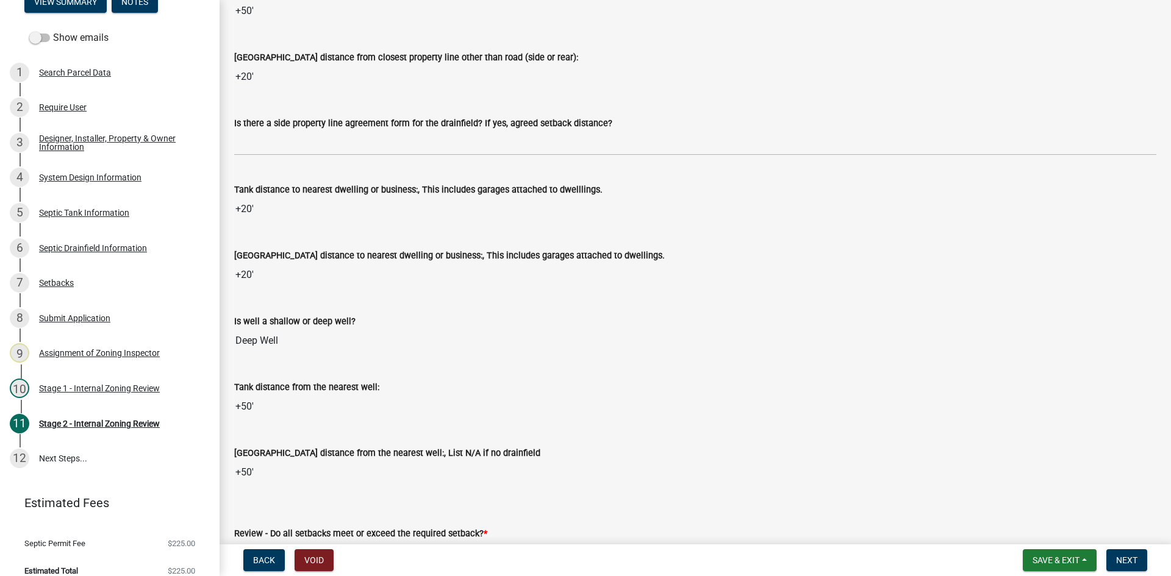
scroll to position [1219, 0]
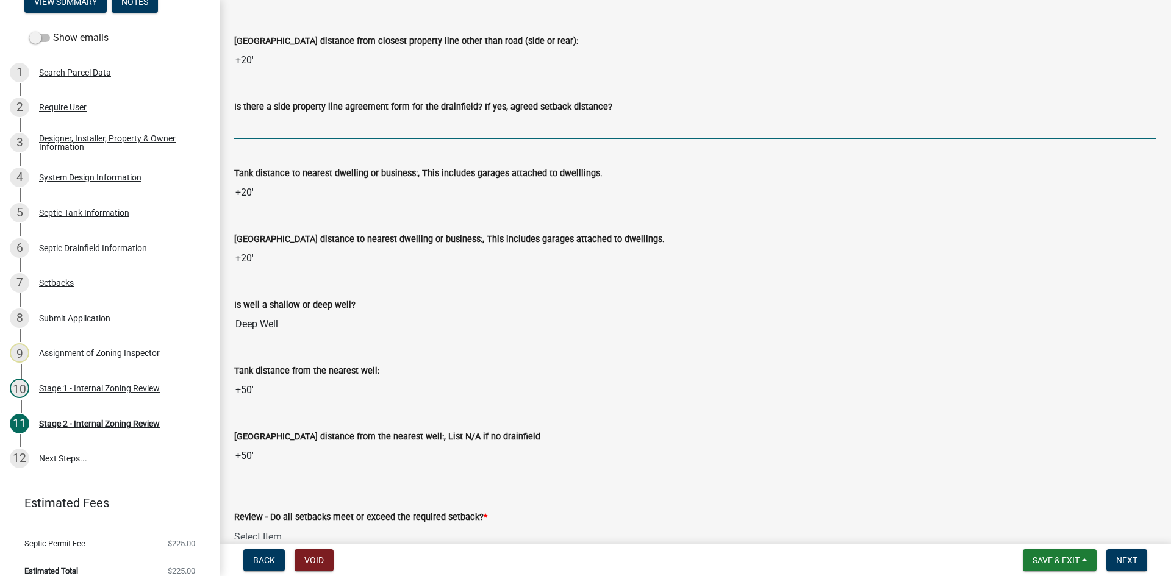
drag, startPoint x: 321, startPoint y: 117, endPoint x: 324, endPoint y: 124, distance: 7.9
click at [319, 118] on input "Is there a side property line agreement form for the drainfield? If yes, agreed…" at bounding box center [695, 126] width 922 height 25
type input "na"
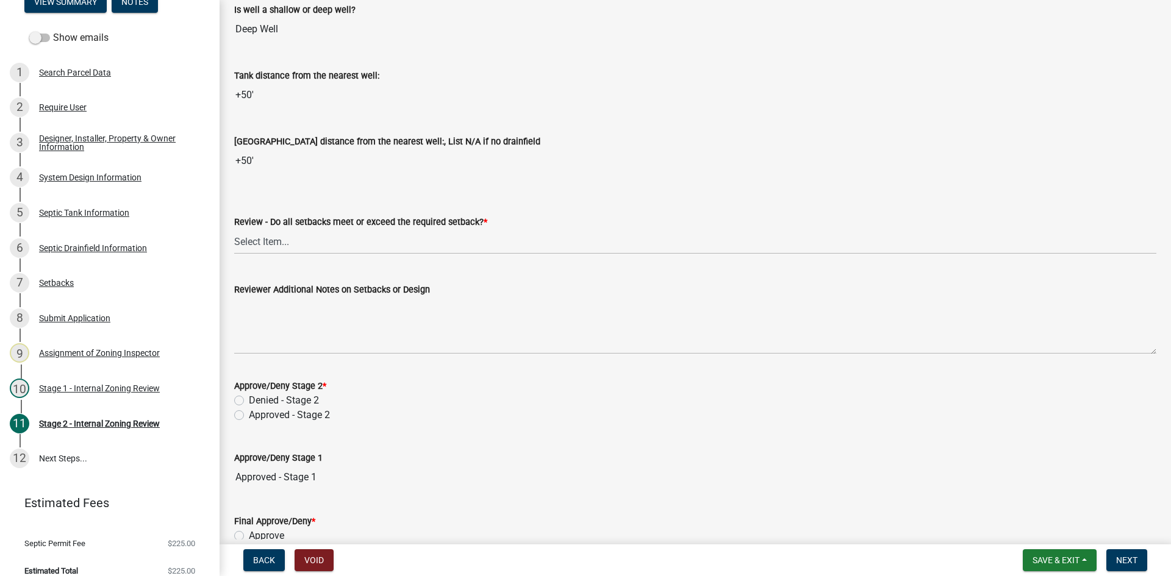
scroll to position [1585, 0]
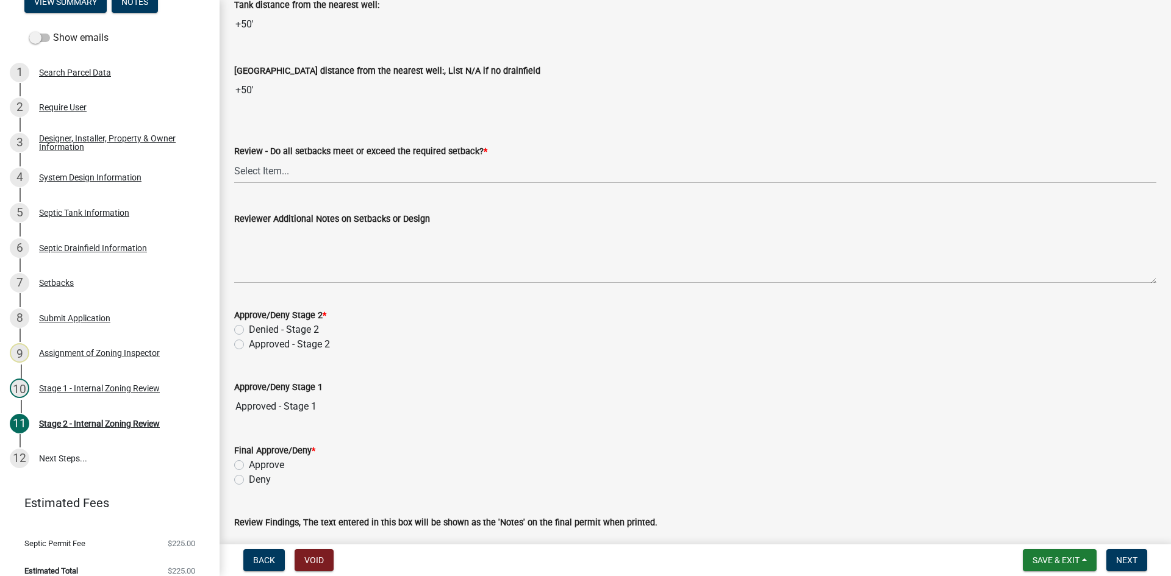
click at [233, 168] on div "Review - Do all setbacks meet or exceed the required setback? * Select Item... …" at bounding box center [695, 147] width 940 height 71
click at [252, 174] on select "Select Item... Yes No N/A" at bounding box center [695, 171] width 922 height 25
click at [234, 159] on select "Select Item... Yes No N/A" at bounding box center [695, 171] width 922 height 25
select select "1ad81be4-5d59-46bf-8b7b-d7c0f20ad891"
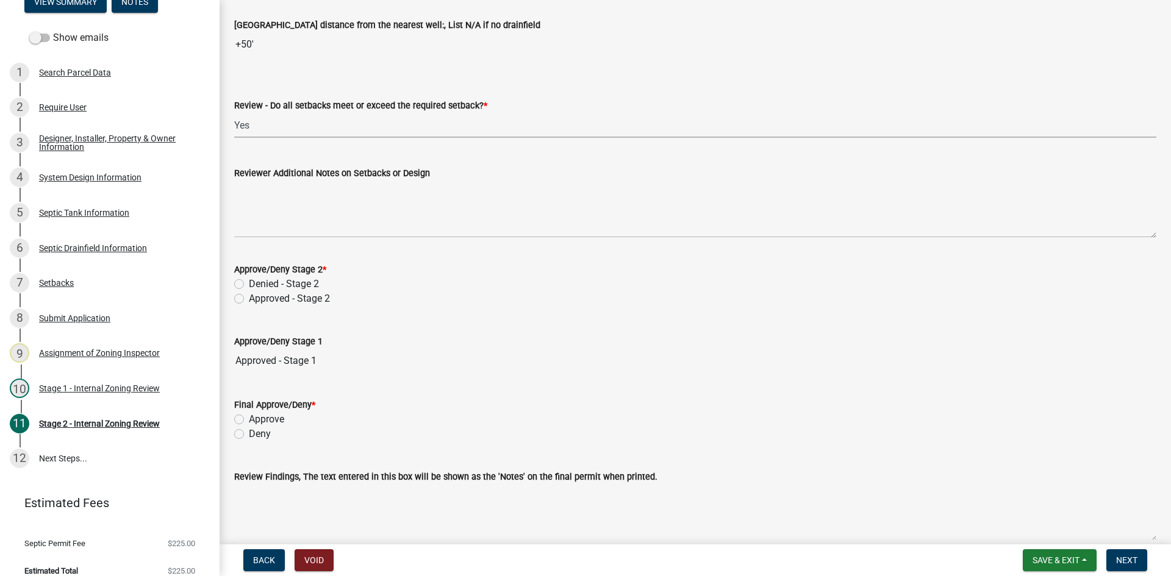
scroll to position [1690, 0]
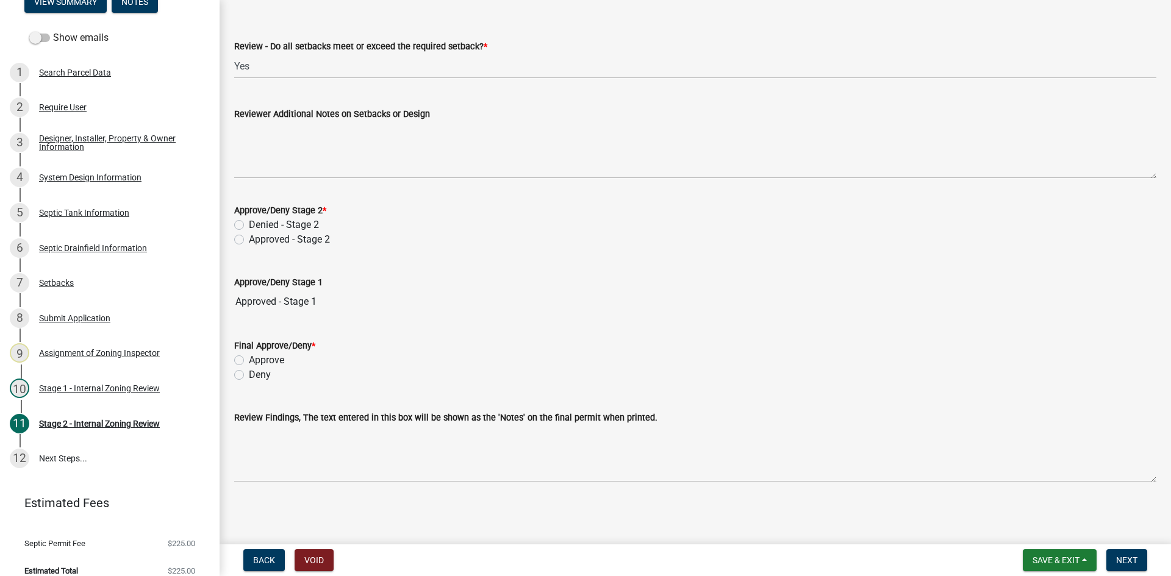
click at [249, 237] on label "Approved - Stage 2" at bounding box center [289, 239] width 81 height 15
click at [249, 237] on input "Approved - Stage 2" at bounding box center [253, 236] width 8 height 8
radio input "true"
click at [249, 358] on label "Approve" at bounding box center [266, 360] width 35 height 15
click at [249, 358] on input "Approve" at bounding box center [253, 357] width 8 height 8
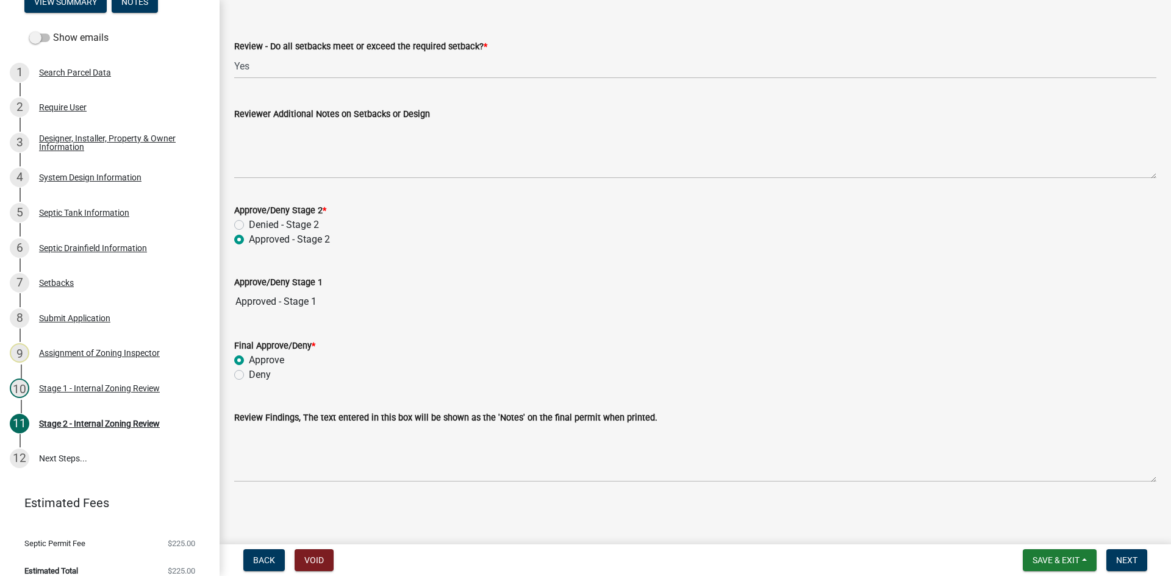
radio input "true"
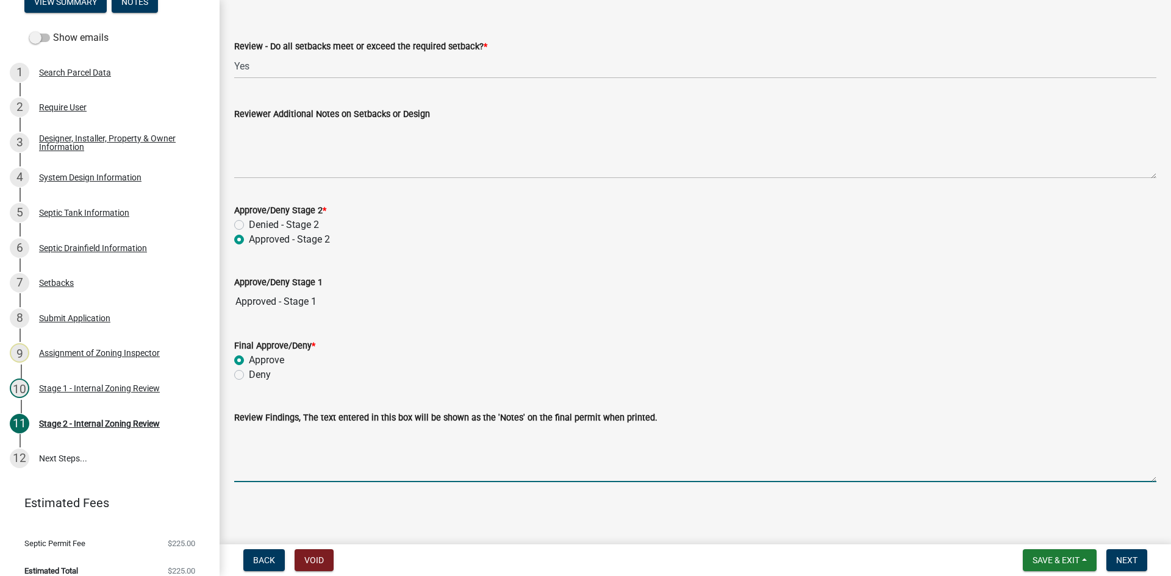
click at [281, 455] on textarea "Review Findings, The text entered in this box will be shown as the 'Notes' on t…" at bounding box center [695, 453] width 922 height 57
type textarea "10x50 rock bed 1ft sand lift 1500/625"
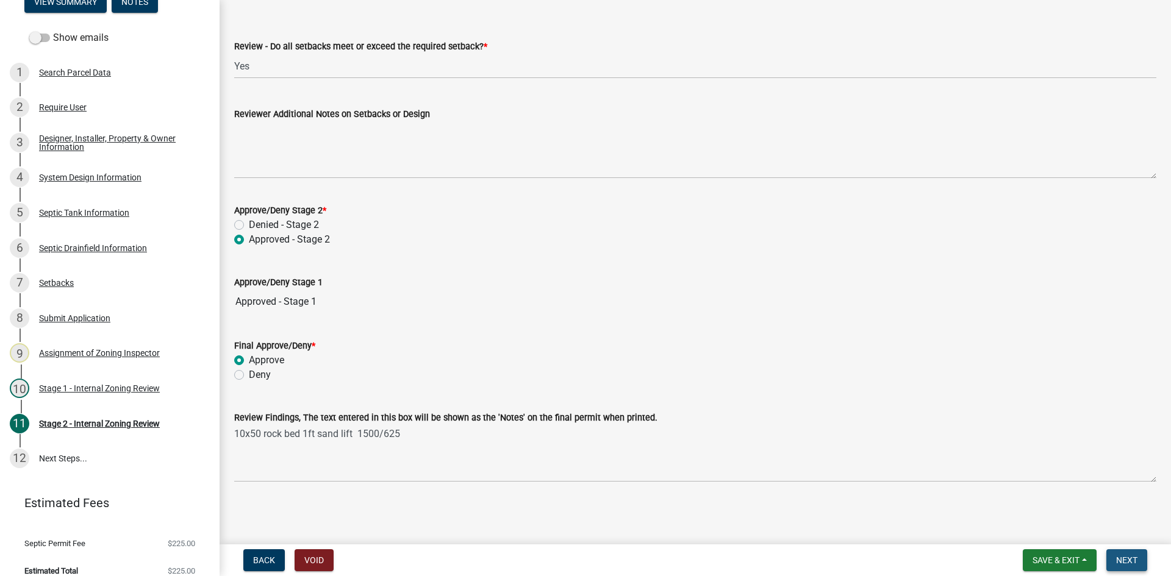
click at [1124, 563] on span "Next" at bounding box center [1126, 560] width 21 height 10
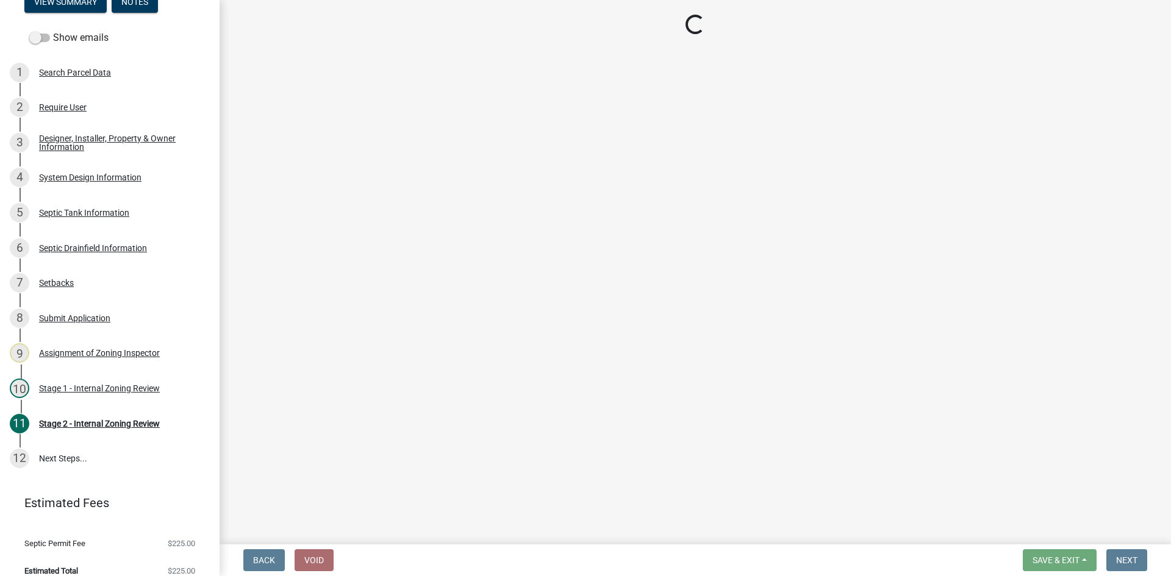
scroll to position [139, 0]
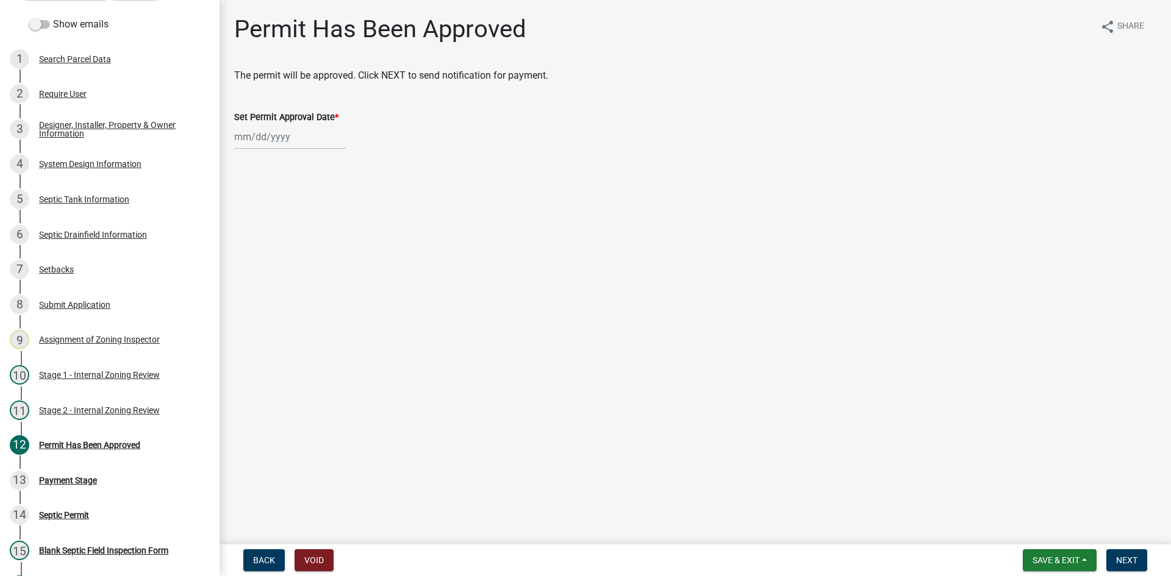
click at [315, 147] on div at bounding box center [290, 136] width 112 height 25
select select "8"
select select "2025"
click at [247, 265] on div "18" at bounding box center [247, 261] width 20 height 20
type input "[DATE]"
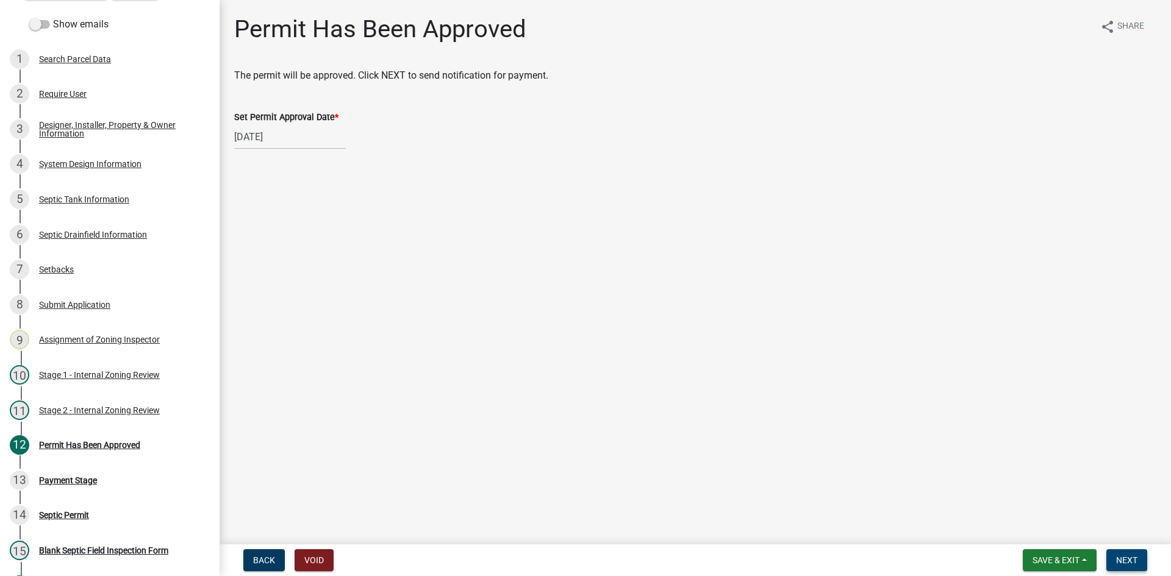
click at [1124, 552] on button "Next" at bounding box center [1126, 560] width 41 height 22
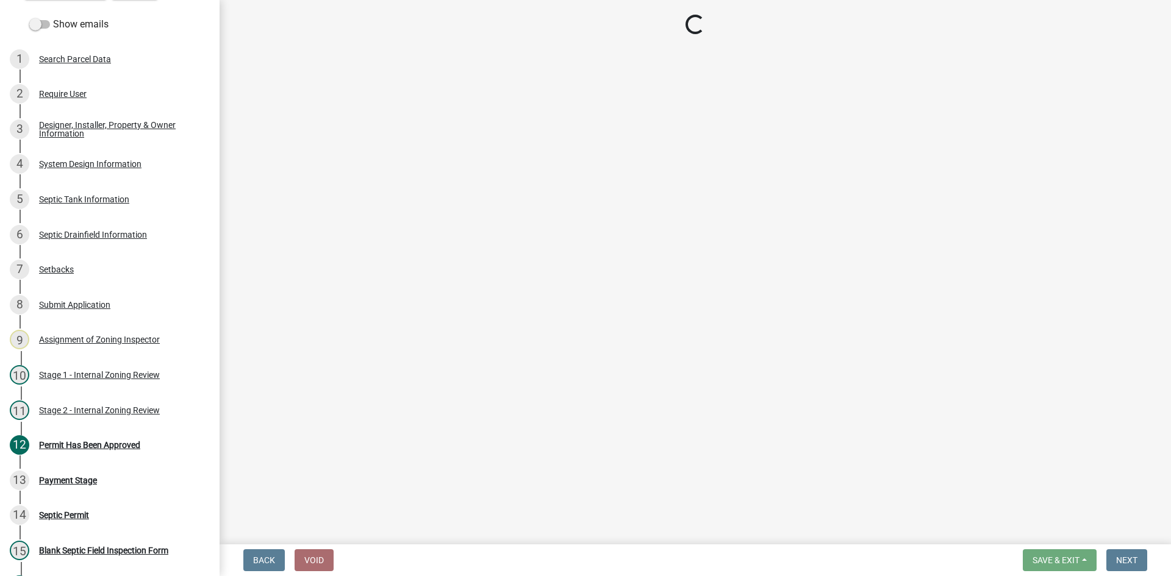
select select "3: 3"
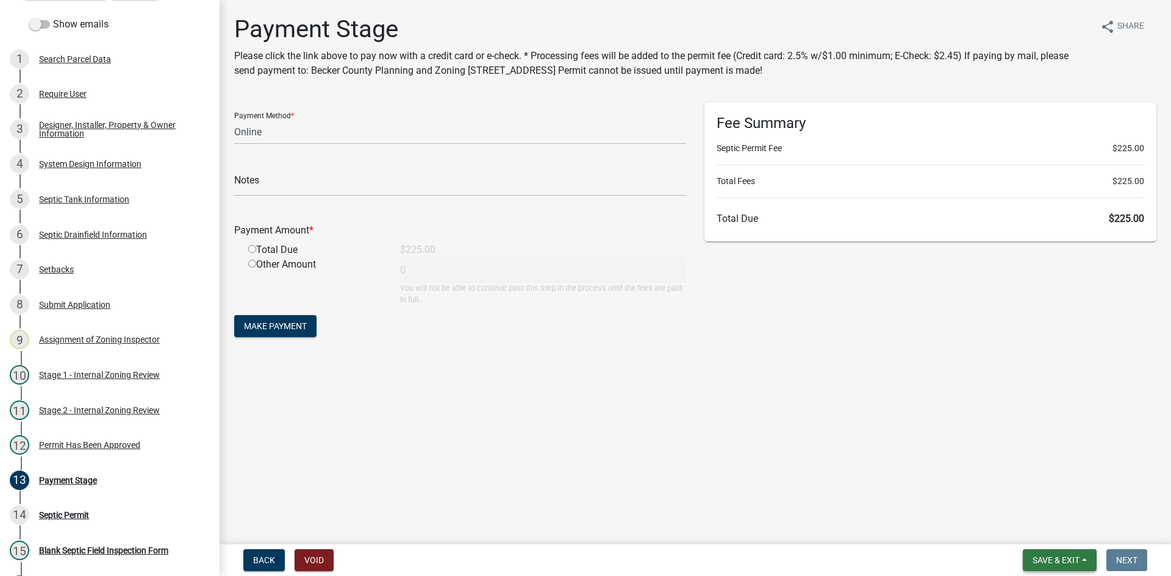
click at [1052, 558] on span "Save & Exit" at bounding box center [1055, 560] width 47 height 10
click at [1042, 531] on button "Save & Exit" at bounding box center [1048, 528] width 98 height 29
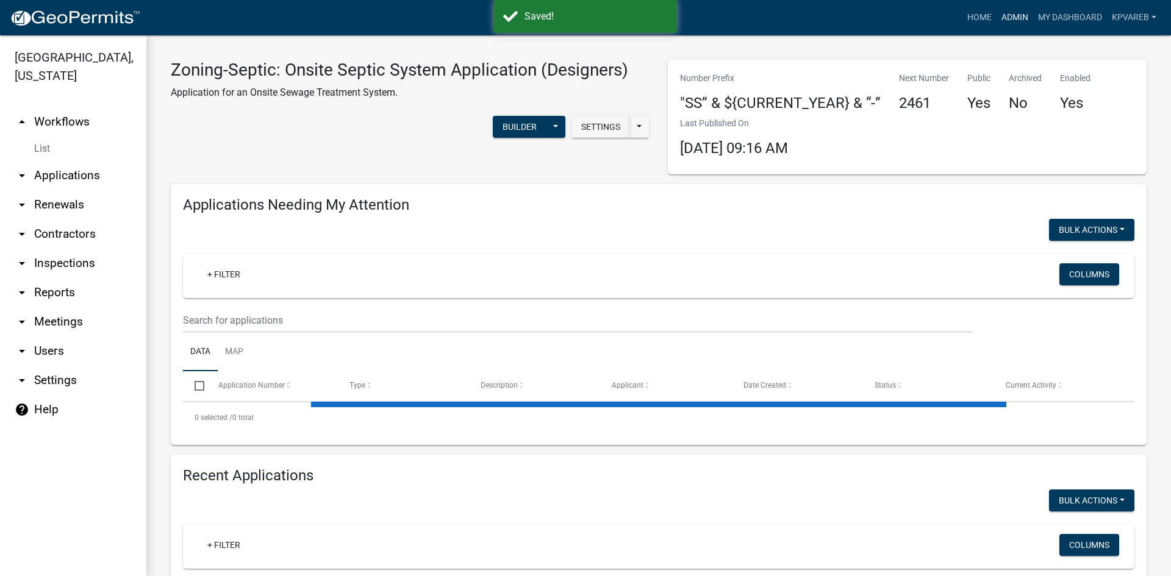
click at [1017, 18] on link "Admin" at bounding box center [1014, 17] width 37 height 23
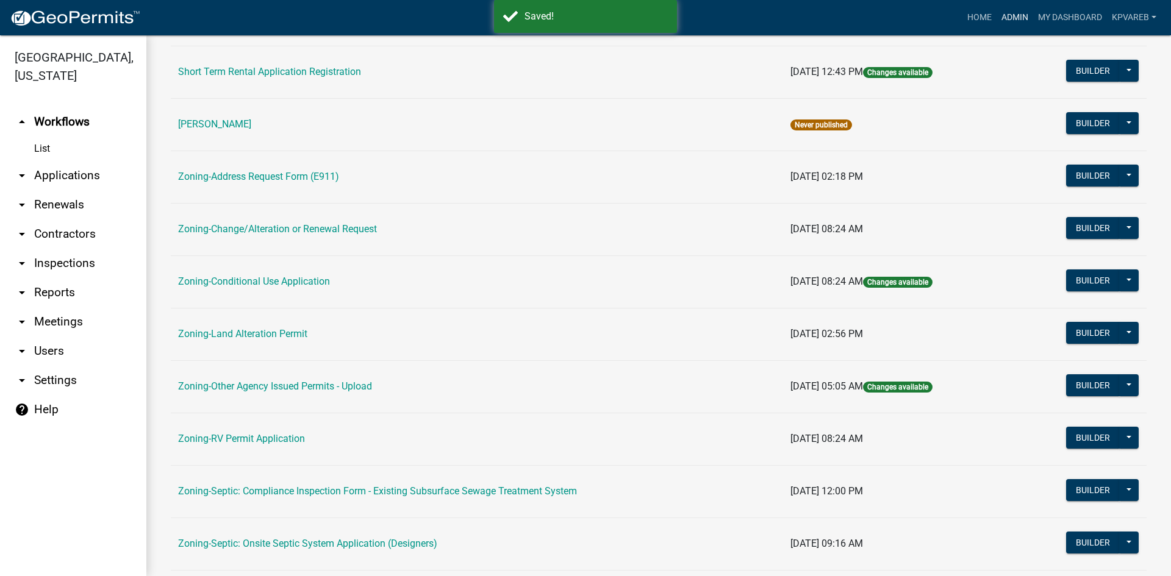
scroll to position [351, 0]
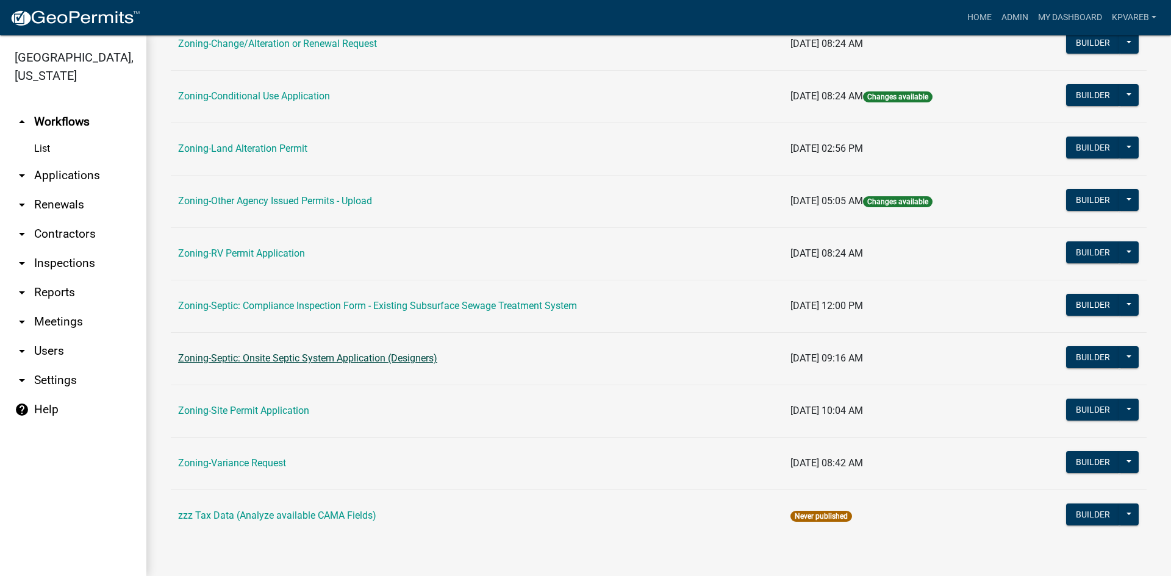
click at [347, 360] on link "Zoning-Septic: Onsite Septic System Application (Designers)" at bounding box center [307, 358] width 259 height 12
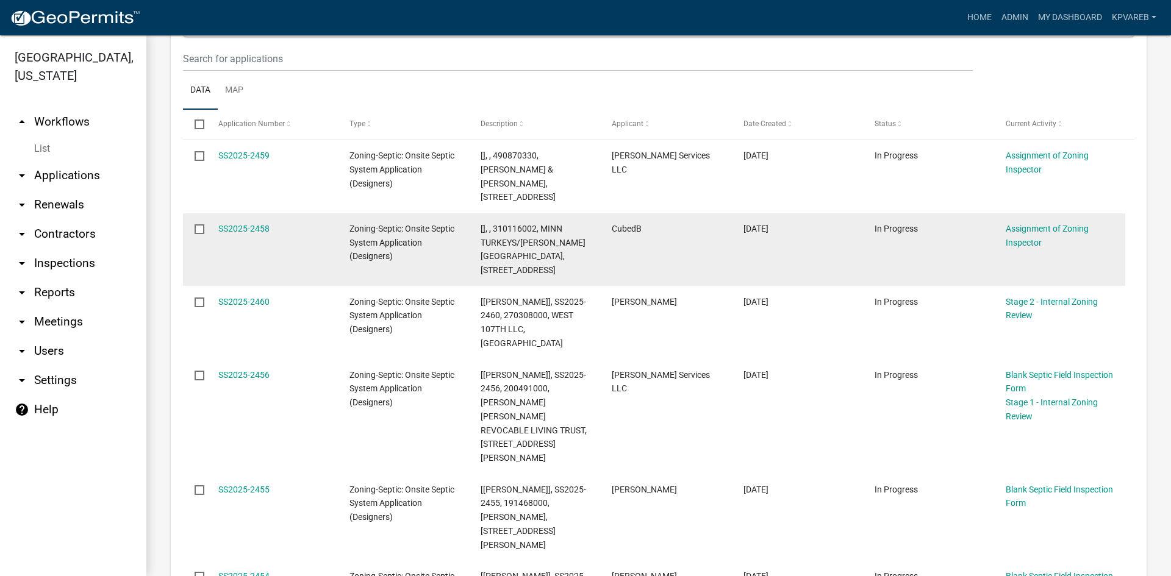
scroll to position [244, 0]
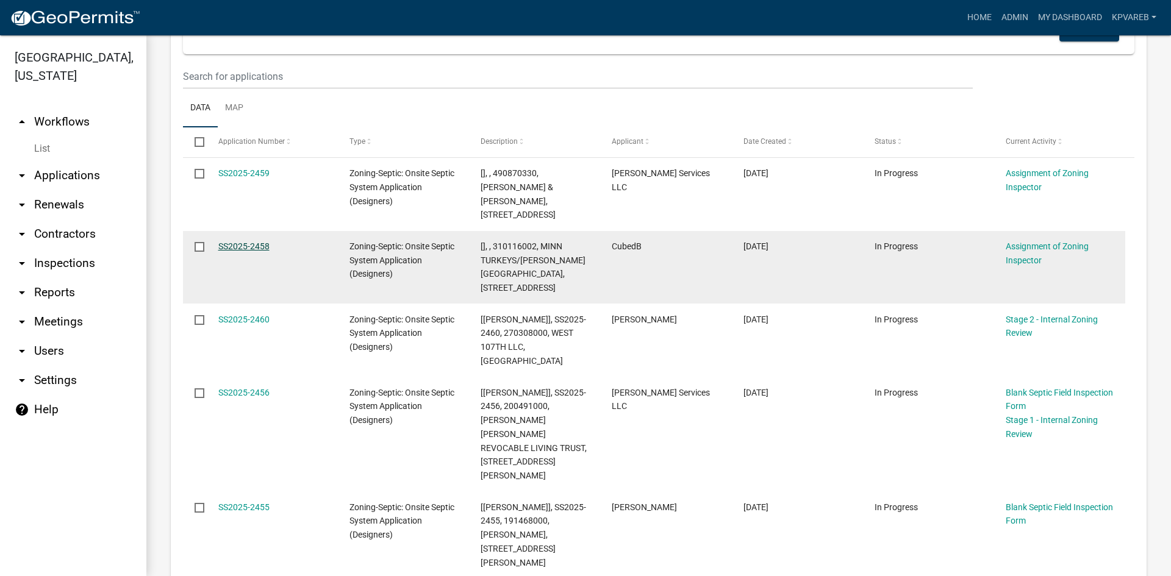
click at [235, 241] on link "SS2025-2458" at bounding box center [243, 246] width 51 height 10
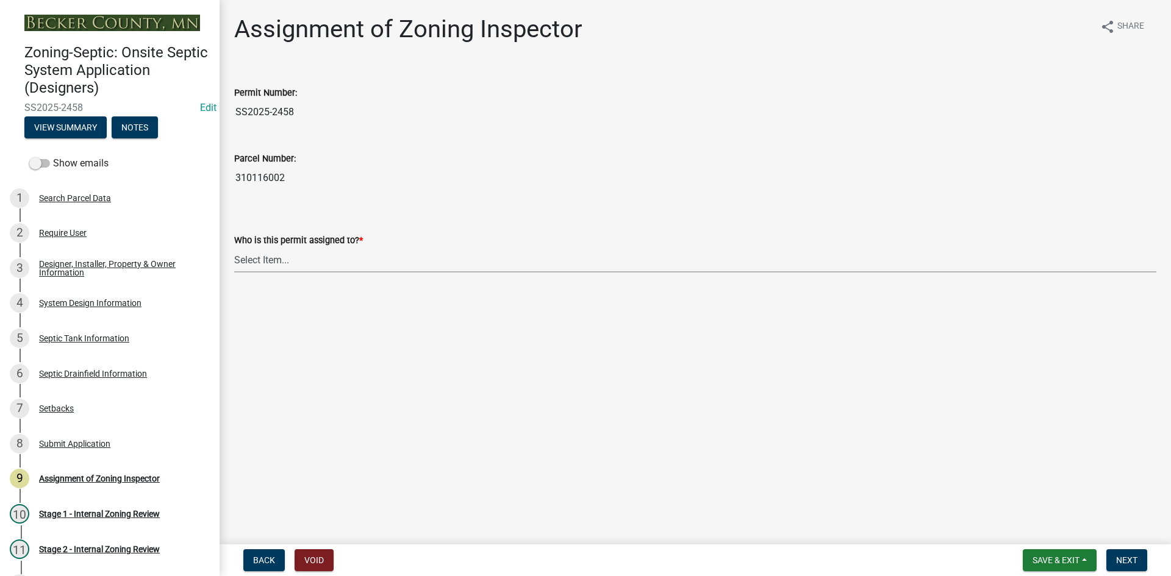
click at [254, 261] on select "Select Item... [PERSON_NAME] [PERSON_NAME] [PERSON_NAME] [PERSON_NAME] [PERSON_…" at bounding box center [695, 260] width 922 height 25
click at [234, 248] on select "Select Item... [PERSON_NAME] [PERSON_NAME] [PERSON_NAME] [PERSON_NAME] [PERSON_…" at bounding box center [695, 260] width 922 height 25
select select "7bfe52ba-73b7-4ac1-9bde-d3bb601555ca"
click at [1117, 555] on span "Next" at bounding box center [1126, 560] width 21 height 10
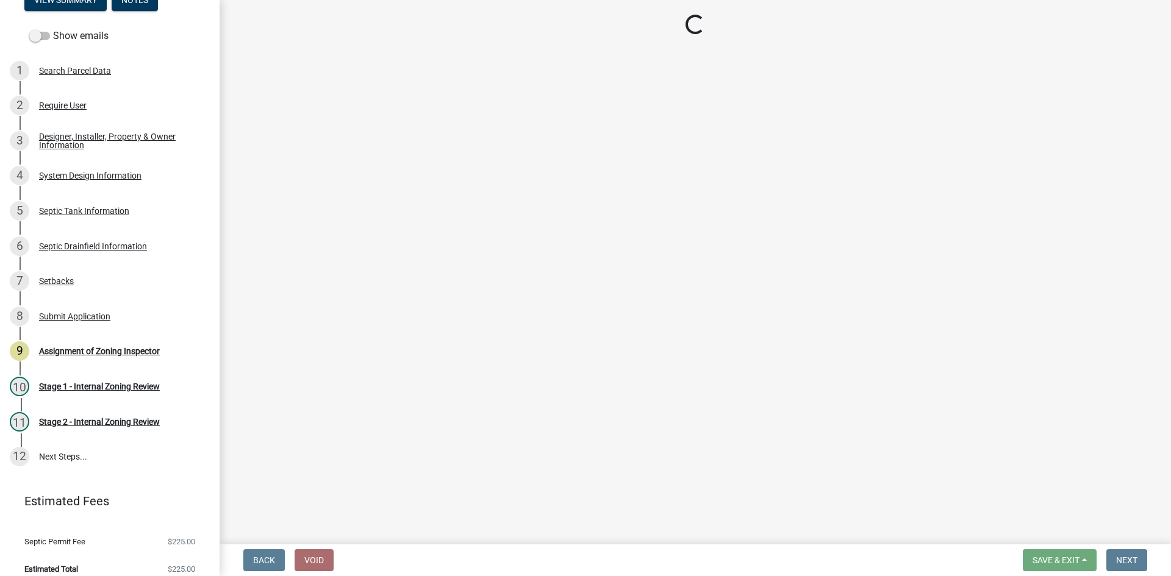
scroll to position [139, 0]
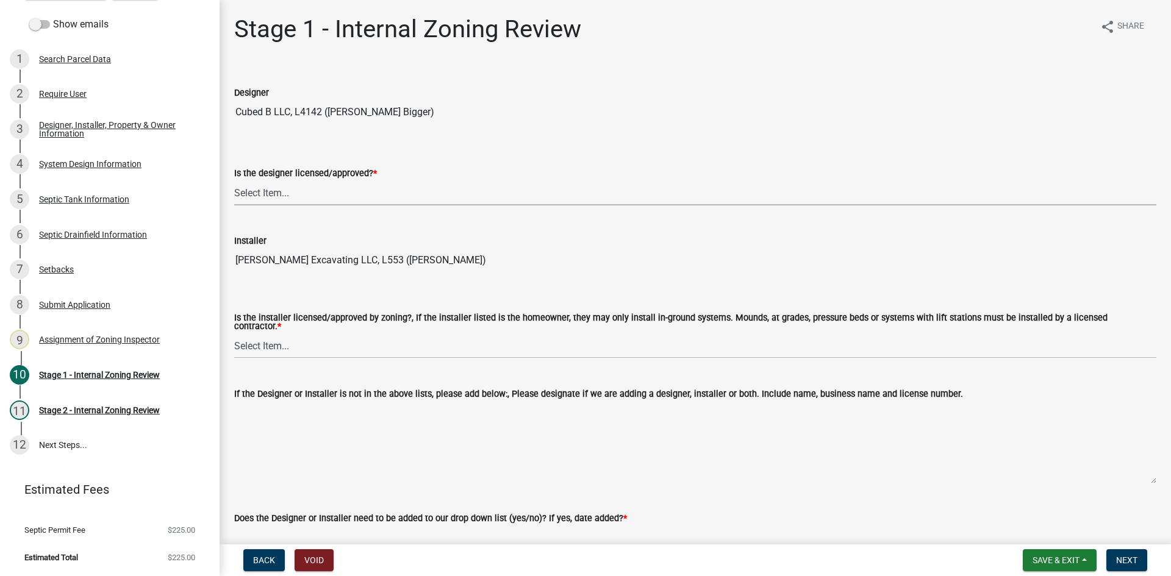
click at [263, 195] on select "Select Item... Yes No" at bounding box center [695, 192] width 922 height 25
click at [234, 180] on select "Select Item... Yes No" at bounding box center [695, 192] width 922 height 25
select select "49e49f1e-3b32-4342-8c2e-9cbd4919fe4d"
click at [268, 349] on select "Select Item... Yes No" at bounding box center [695, 345] width 922 height 25
click at [234, 333] on select "Select Item... Yes No" at bounding box center [695, 345] width 922 height 25
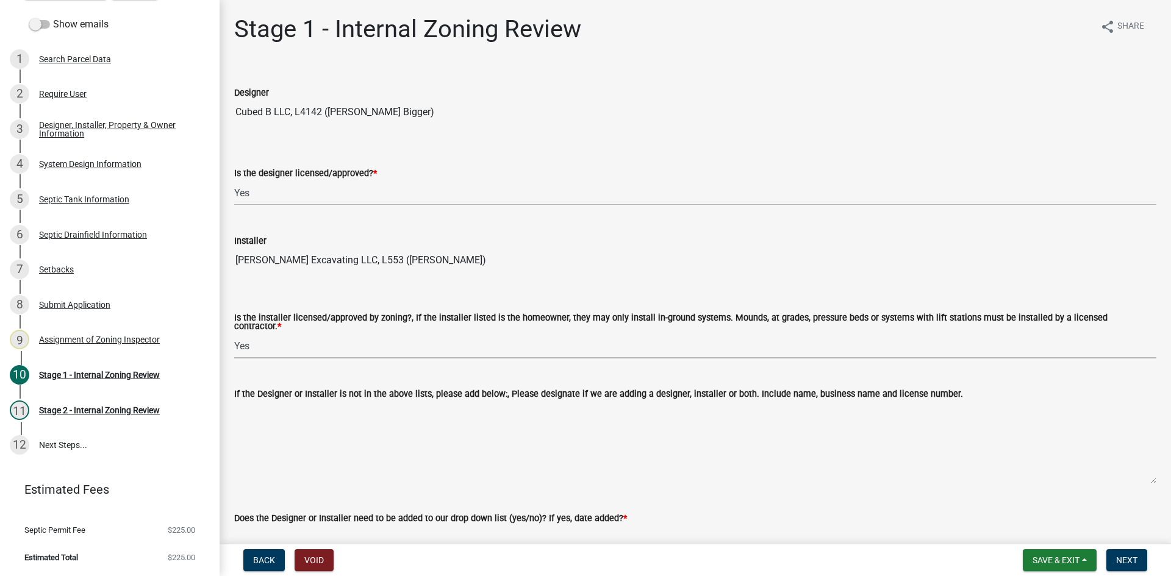
select select "ca07ae0a-7638-46ff-ada2-c67ca3524324"
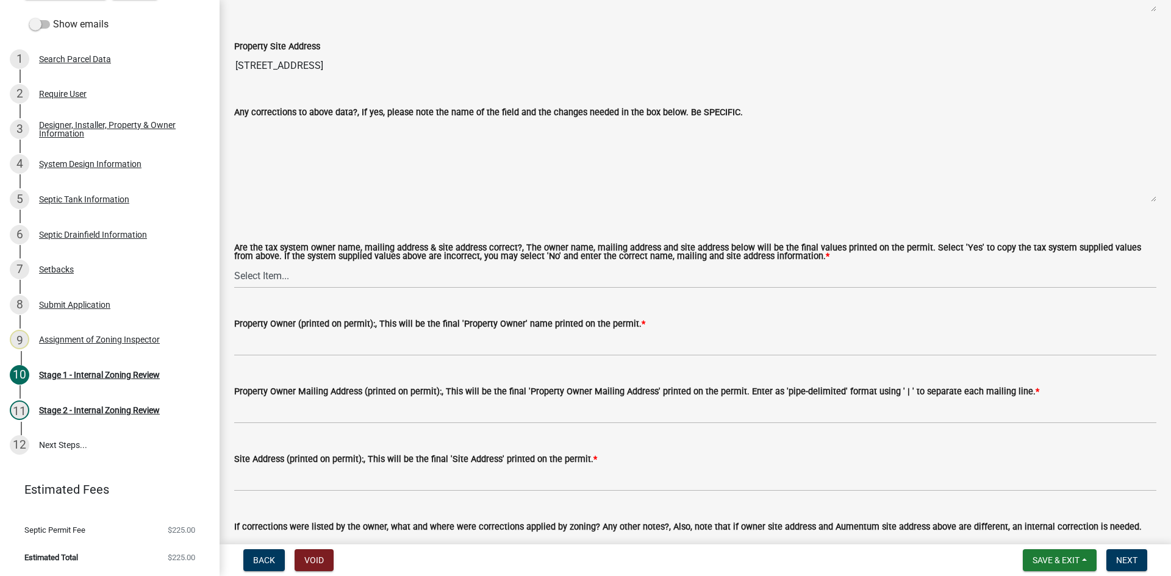
scroll to position [914, 0]
click at [1032, 555] on span "Save & Exit" at bounding box center [1055, 560] width 47 height 10
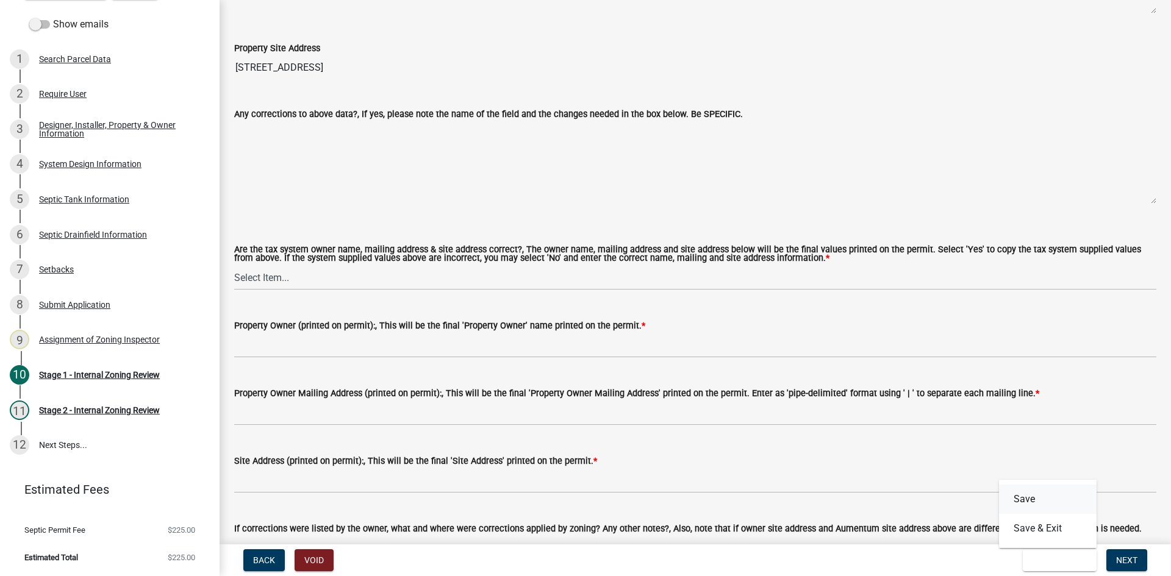
click at [1028, 490] on button "Save" at bounding box center [1048, 499] width 98 height 29
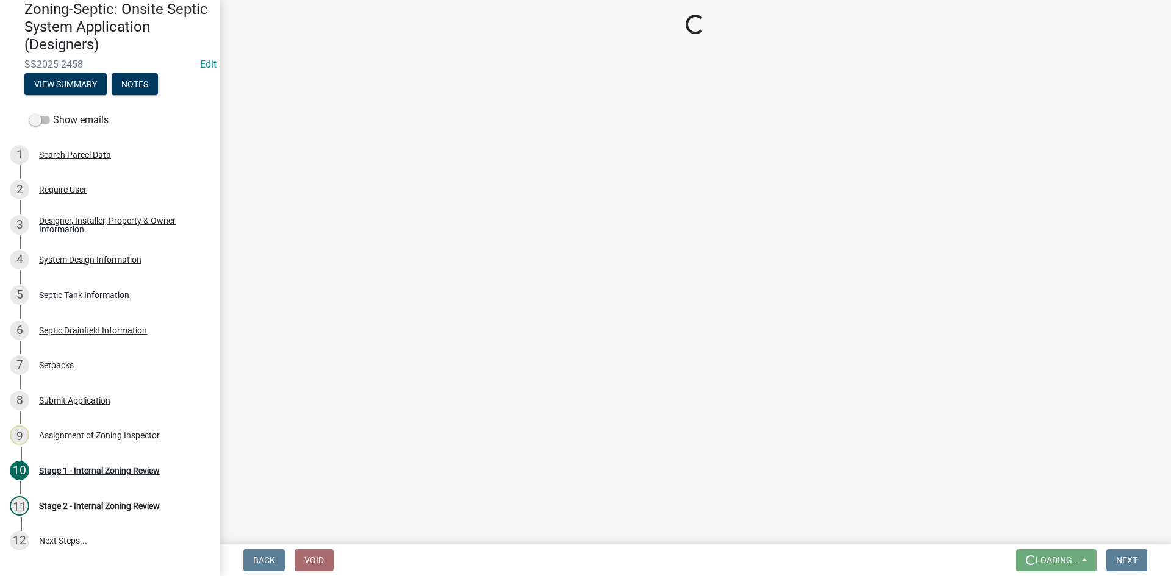
scroll to position [41, 0]
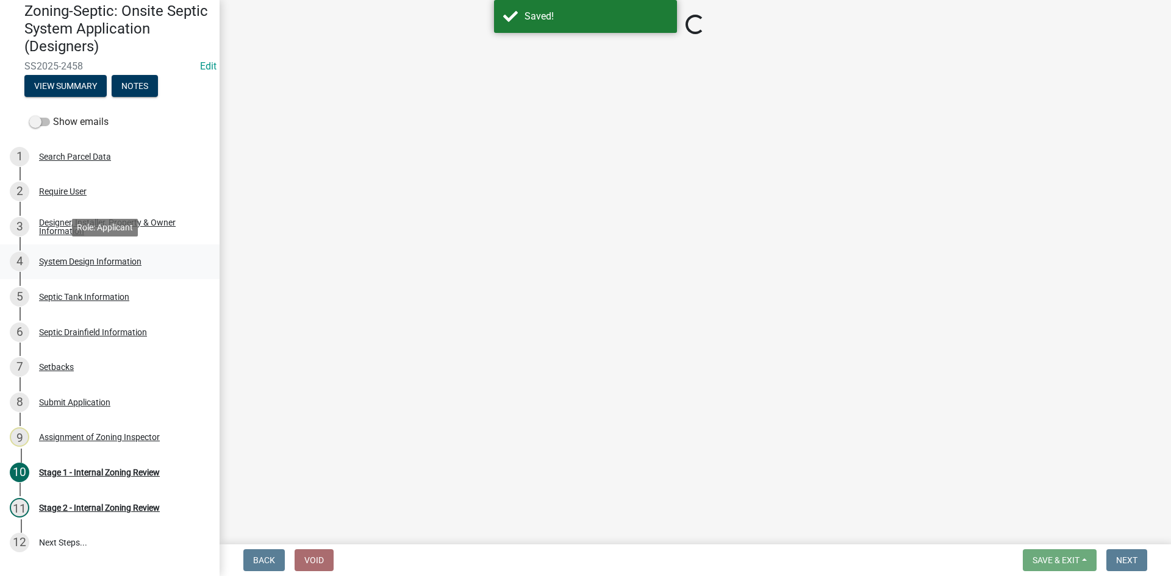
select select "49e49f1e-3b32-4342-8c2e-9cbd4919fe4d"
select select "ca07ae0a-7638-46ff-ada2-c67ca3524324"
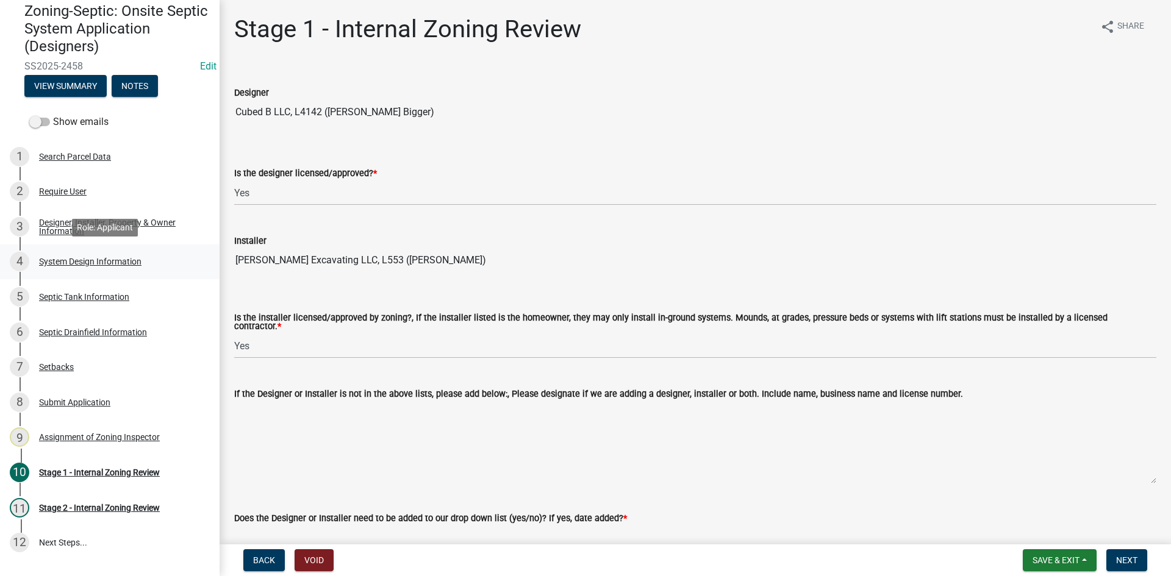
click at [113, 262] on div "System Design Information" at bounding box center [90, 261] width 102 height 9
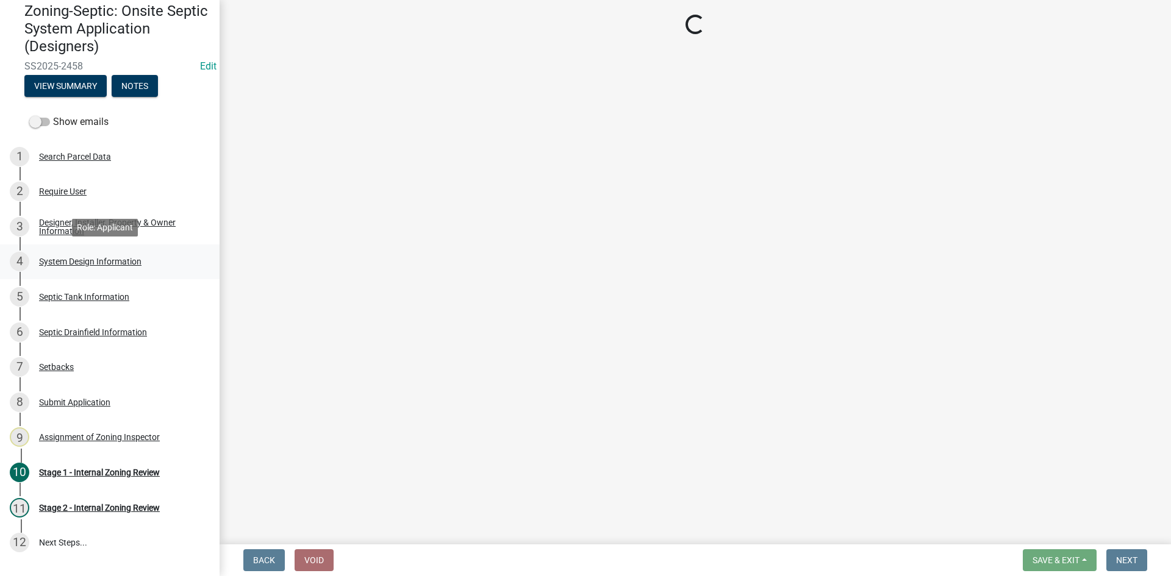
select select "8ba21533-2acf-4cc6-95e5-280e4aabd5a3"
select select "25258e87-3ef9-4f1c-a5f1-75a1d463abfb"
select select "011fbff4-a41d-4a75-9bd8-71c7e6c69e0d"
select select "85fdfef2-2683-4311-b5d5-5505f6411127"
select select "d95a9312-c8a1-4ec7-8581-25dbcf440a1f"
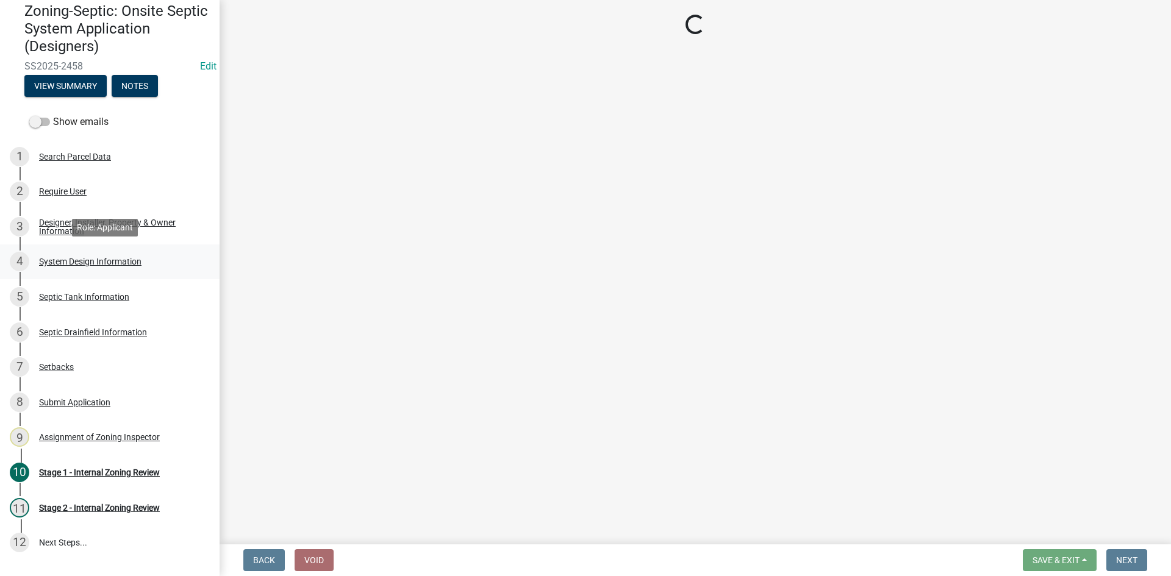
select select "ba735beb-519e-40f0-ae20-62d65fc4c46b"
select select "ef698bf5-6172-44c1-9ffb-522c07469aed"
select select "384fc250-a67e-4e5e-a6e0-19116deb63e7"
select select "a0c59fcd-b61c-4c3a-90a8-e70849750c47"
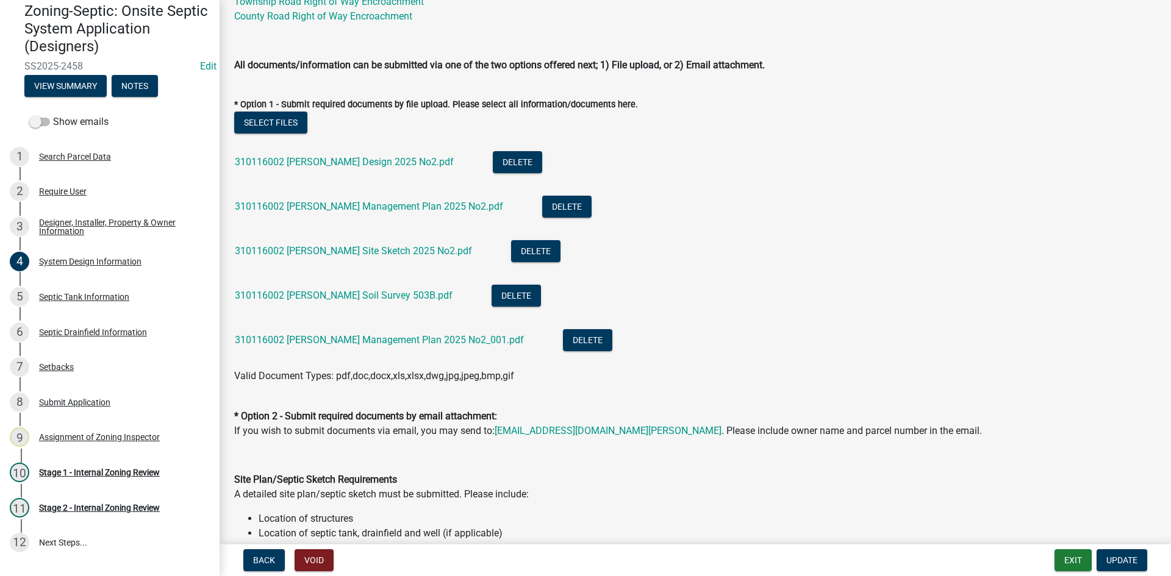
scroll to position [549, 0]
click at [330, 160] on link "310116002 [PERSON_NAME] Design 2025 No2.pdf" at bounding box center [344, 161] width 219 height 12
click at [349, 251] on link "310116002 [PERSON_NAME] Site Sketch 2025 No2.pdf" at bounding box center [353, 250] width 237 height 12
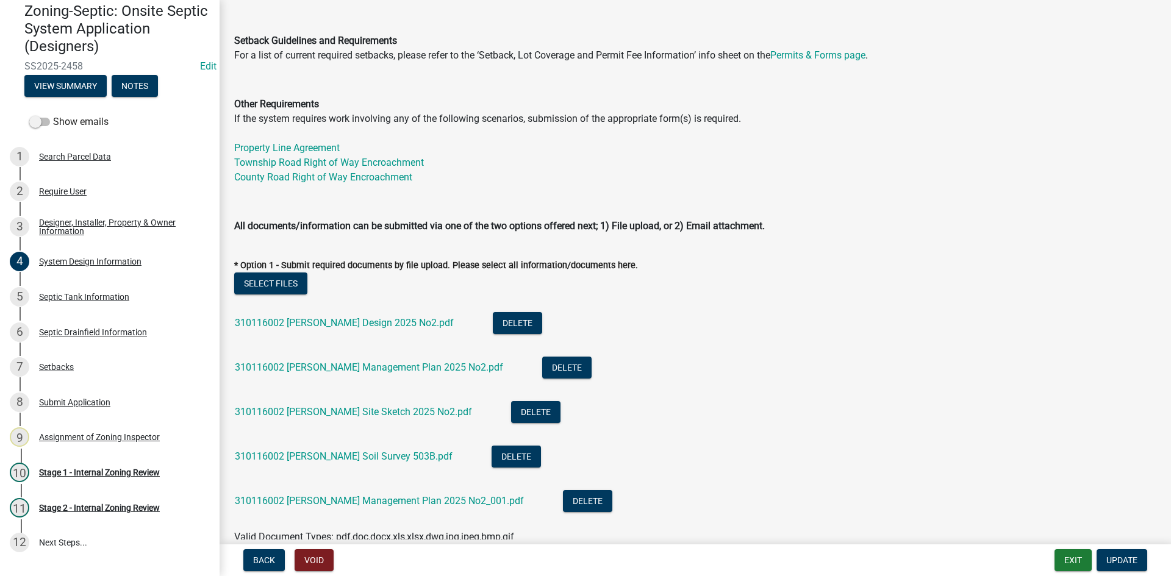
scroll to position [366, 0]
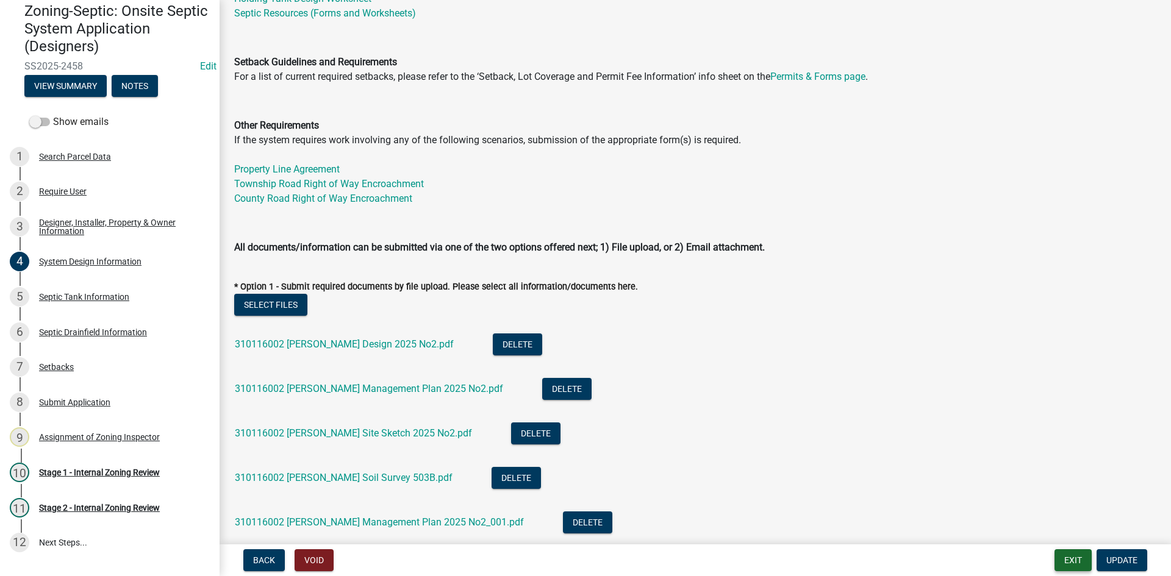
click at [1070, 562] on button "Exit" at bounding box center [1072, 560] width 37 height 22
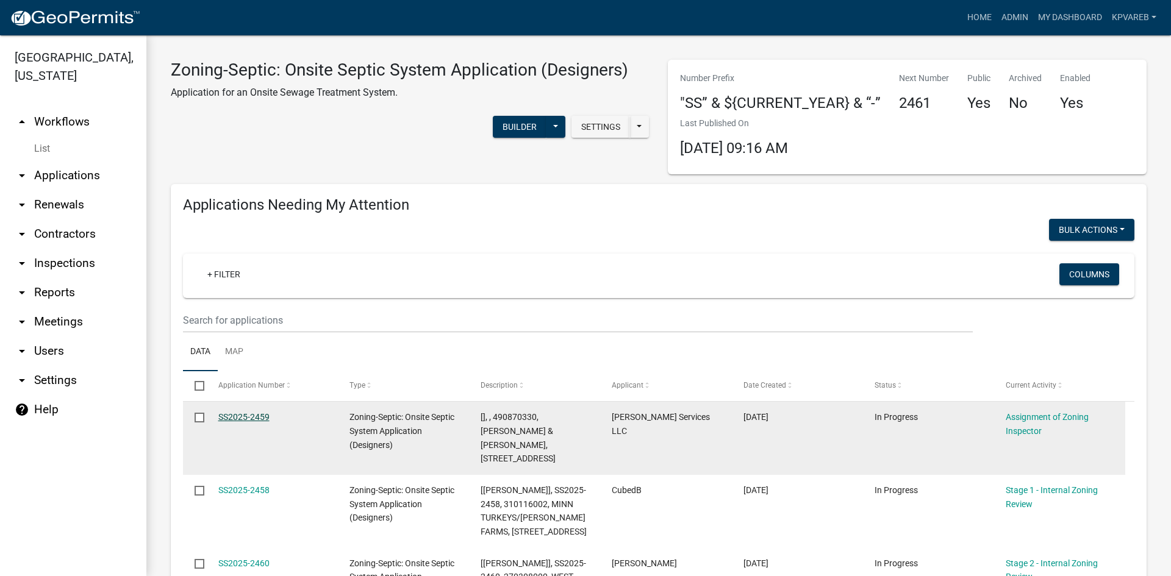
click at [249, 417] on link "SS2025-2459" at bounding box center [243, 417] width 51 height 10
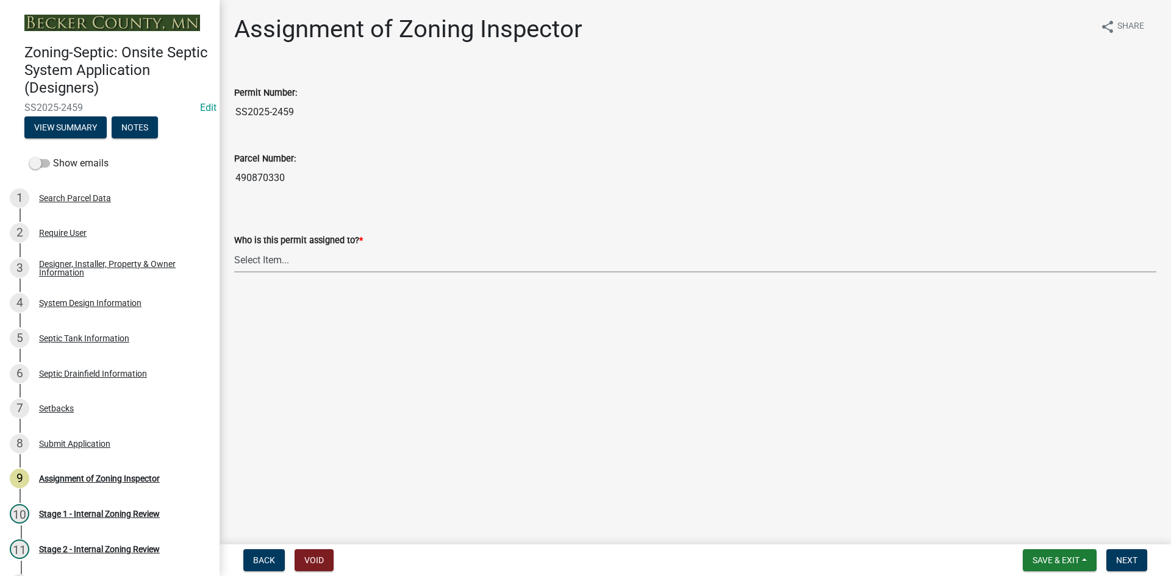
click at [280, 260] on select "Select Item... [PERSON_NAME] [PERSON_NAME] [PERSON_NAME] [PERSON_NAME] [PERSON_…" at bounding box center [695, 260] width 922 height 25
click at [234, 248] on select "Select Item... [PERSON_NAME] [PERSON_NAME] [PERSON_NAME] [PERSON_NAME] [PERSON_…" at bounding box center [695, 260] width 922 height 25
select select "7bfe52ba-73b7-4ac1-9bde-d3bb601555ca"
click at [1127, 554] on button "Next" at bounding box center [1126, 560] width 41 height 22
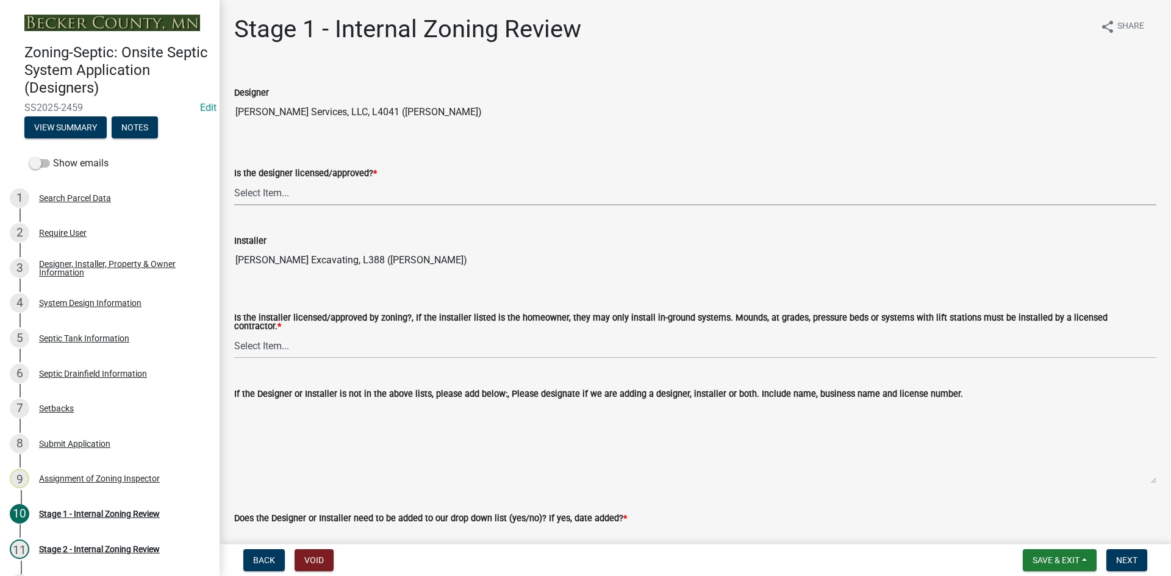
drag, startPoint x: 263, startPoint y: 199, endPoint x: 270, endPoint y: 193, distance: 9.1
click at [263, 199] on select "Select Item... Yes No" at bounding box center [695, 192] width 922 height 25
click at [234, 180] on select "Select Item... Yes No" at bounding box center [695, 192] width 922 height 25
select select "b9abdb0c-c8fa-4904-a43c-602083206d6a"
click at [284, 338] on select "Select Item... Yes No" at bounding box center [695, 345] width 922 height 25
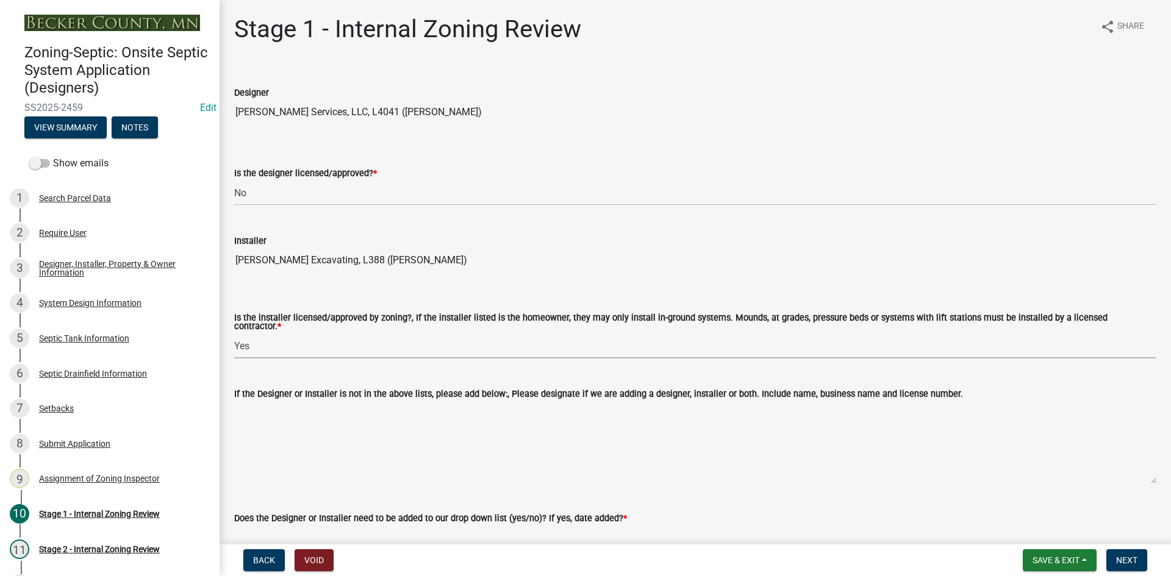
click at [234, 333] on select "Select Item... Yes No" at bounding box center [695, 345] width 922 height 25
select select "ca07ae0a-7638-46ff-ada2-c67ca3524324"
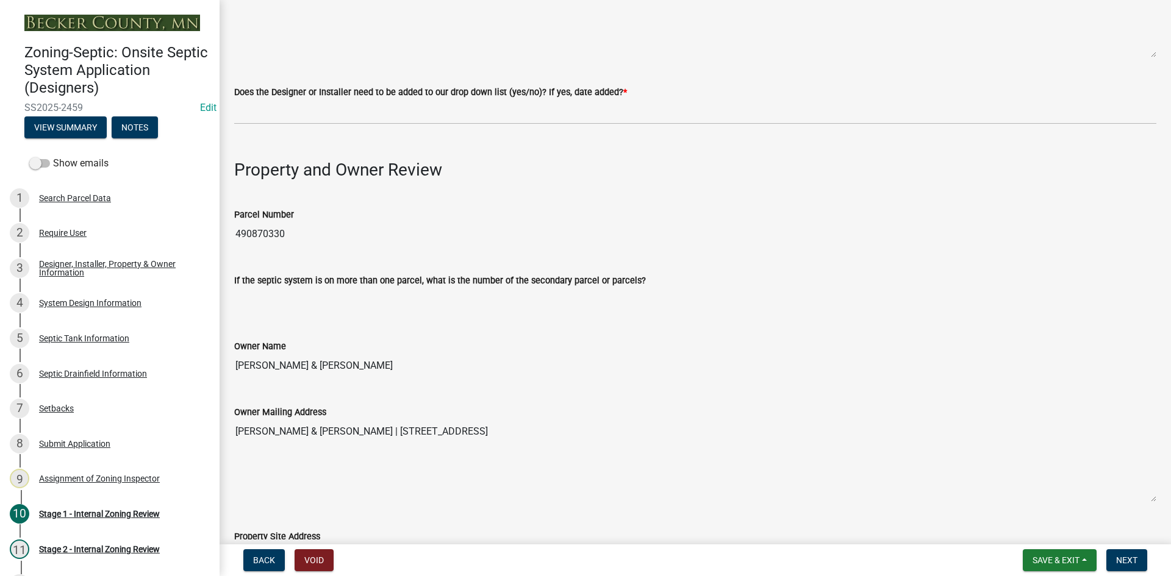
scroll to position [427, 0]
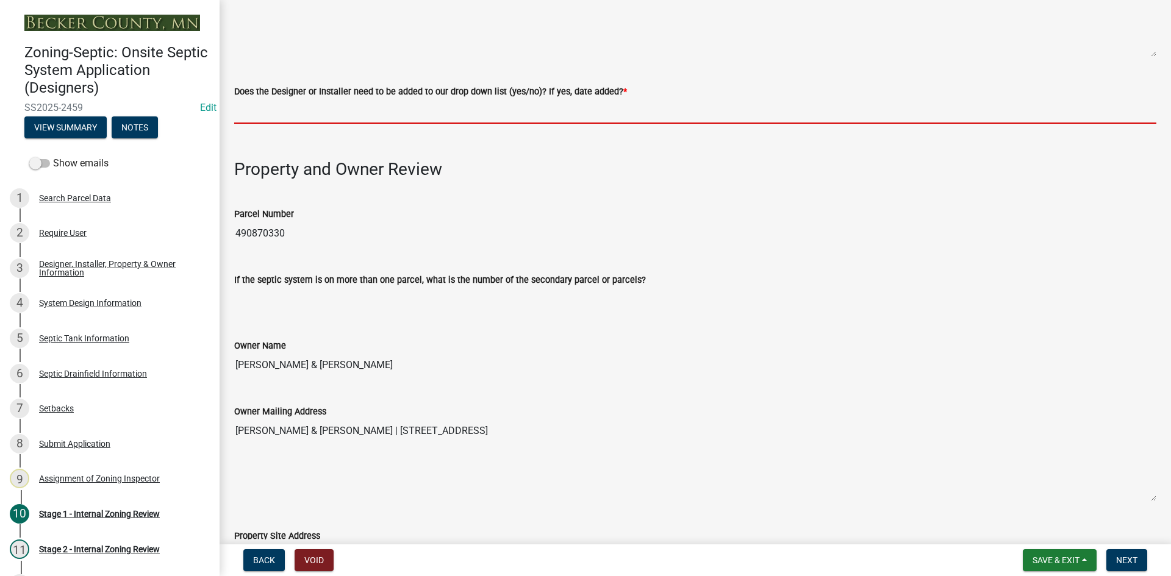
click at [311, 99] on input "Does the Designer or Installer need to be added to our drop down list (yes/no)?…" at bounding box center [695, 111] width 922 height 25
type input "NO"
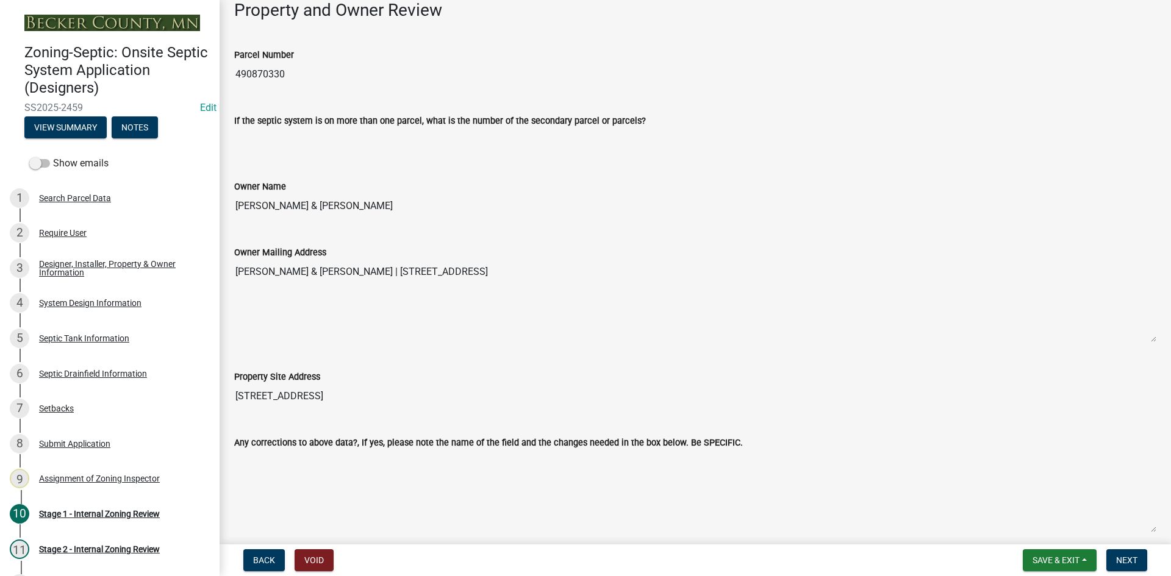
scroll to position [610, 0]
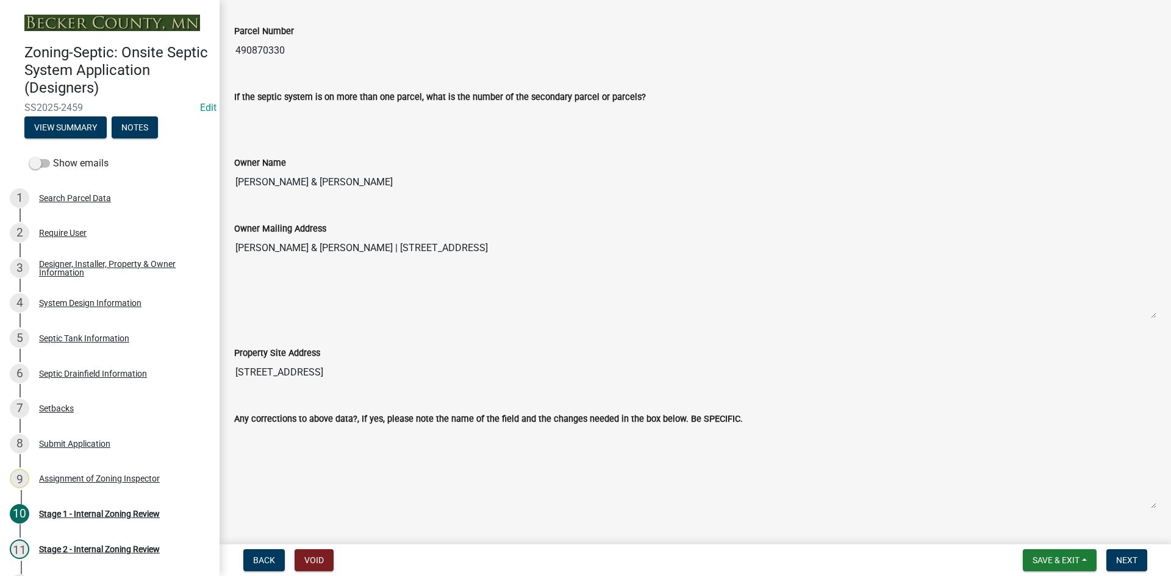
drag, startPoint x: 237, startPoint y: 45, endPoint x: 299, endPoint y: 47, distance: 61.6
click at [299, 47] on input "490870330" at bounding box center [695, 50] width 922 height 24
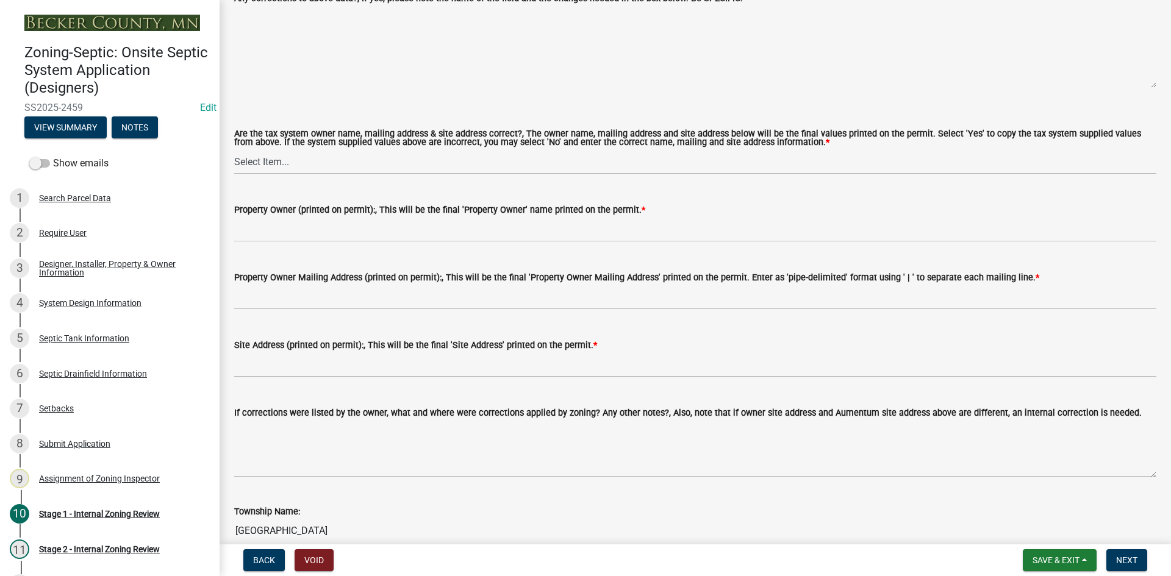
scroll to position [1036, 0]
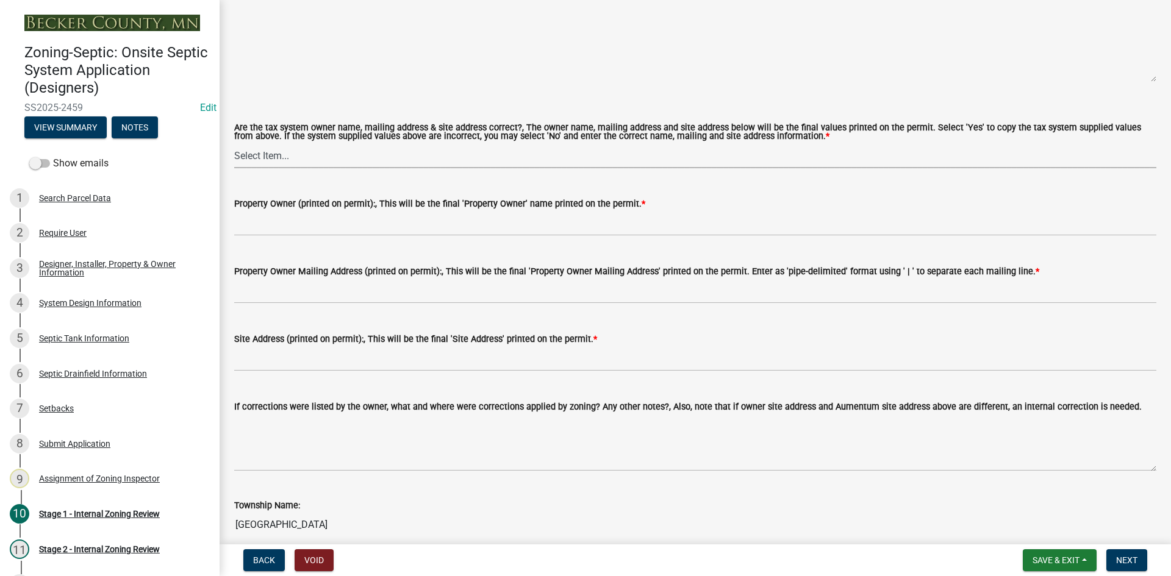
click at [277, 155] on select "Select Item... Yes No" at bounding box center [695, 155] width 922 height 25
click at [234, 143] on select "Select Item... Yes No" at bounding box center [695, 155] width 922 height 25
select select "ec75a761-93b4-47c5-8535-fea253c32937"
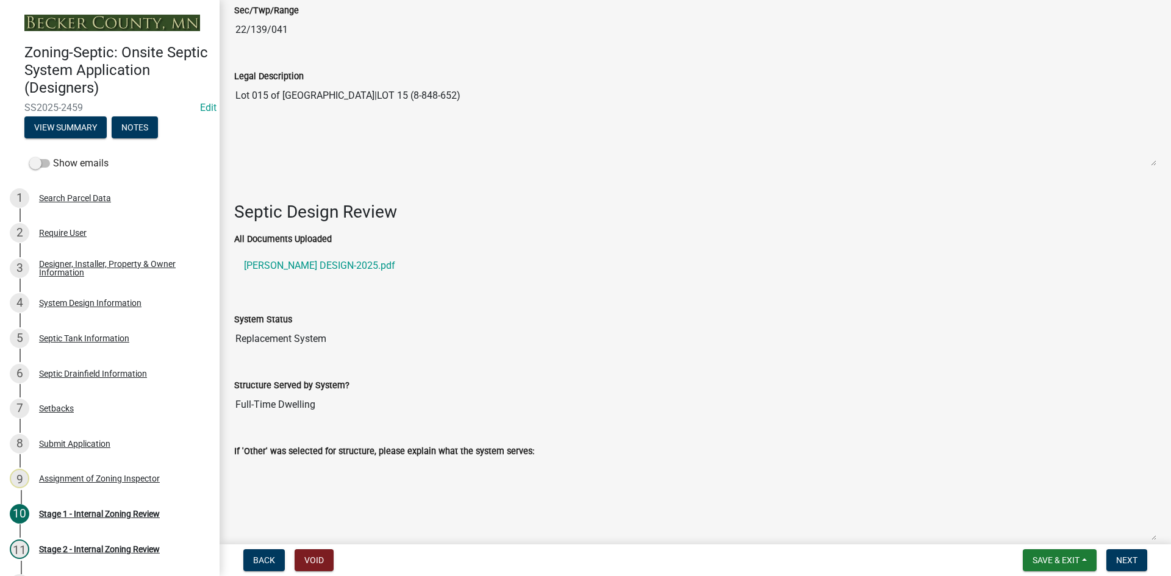
scroll to position [1707, 0]
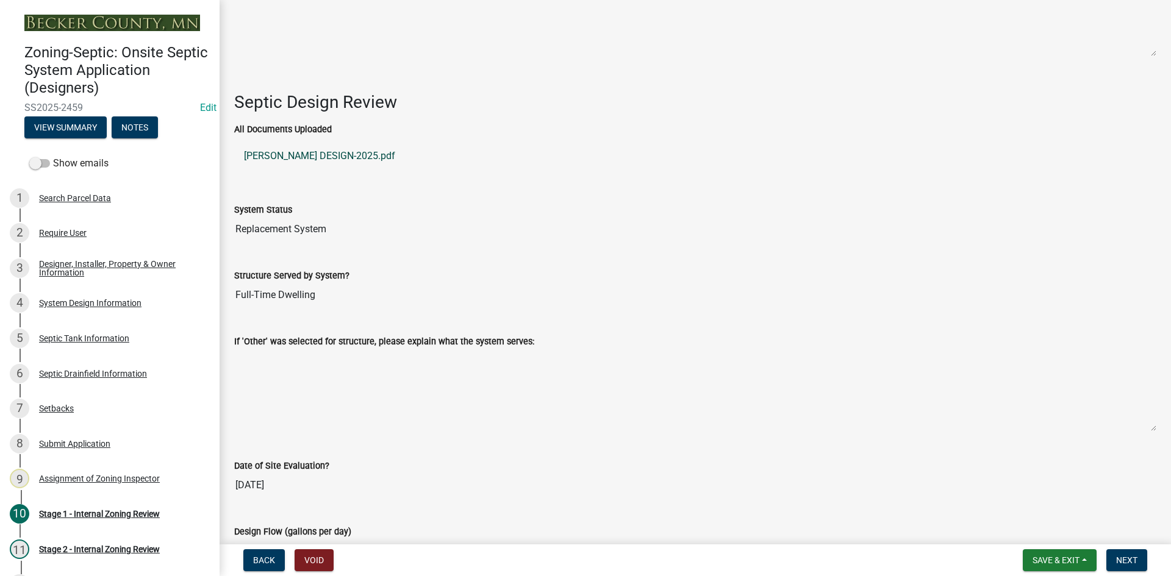
click at [313, 152] on link "[PERSON_NAME] DESIGN-2025.pdf" at bounding box center [695, 155] width 922 height 29
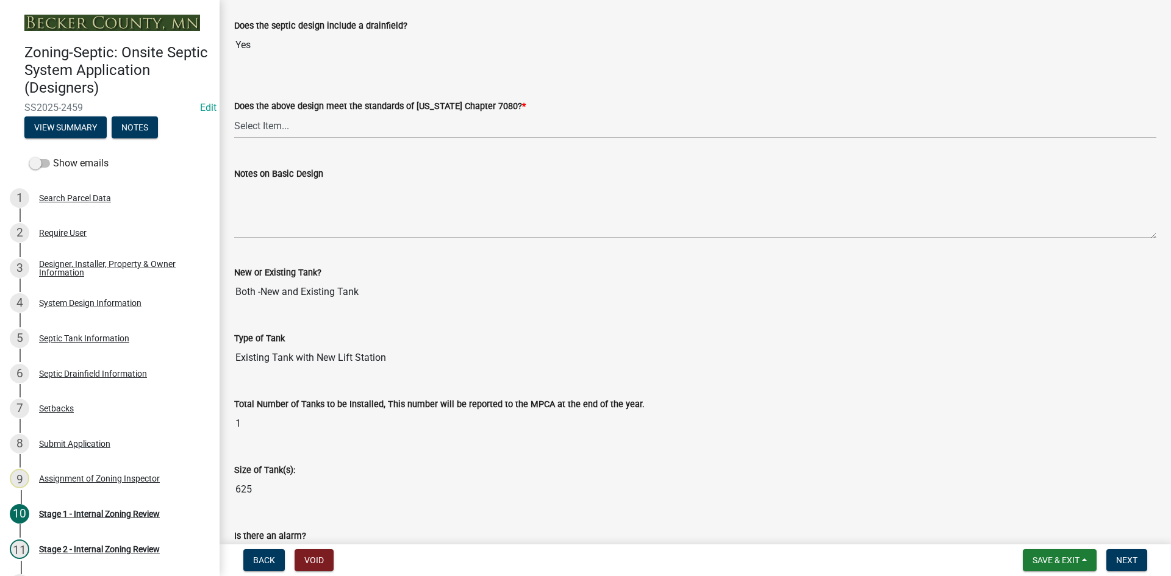
scroll to position [2743, 0]
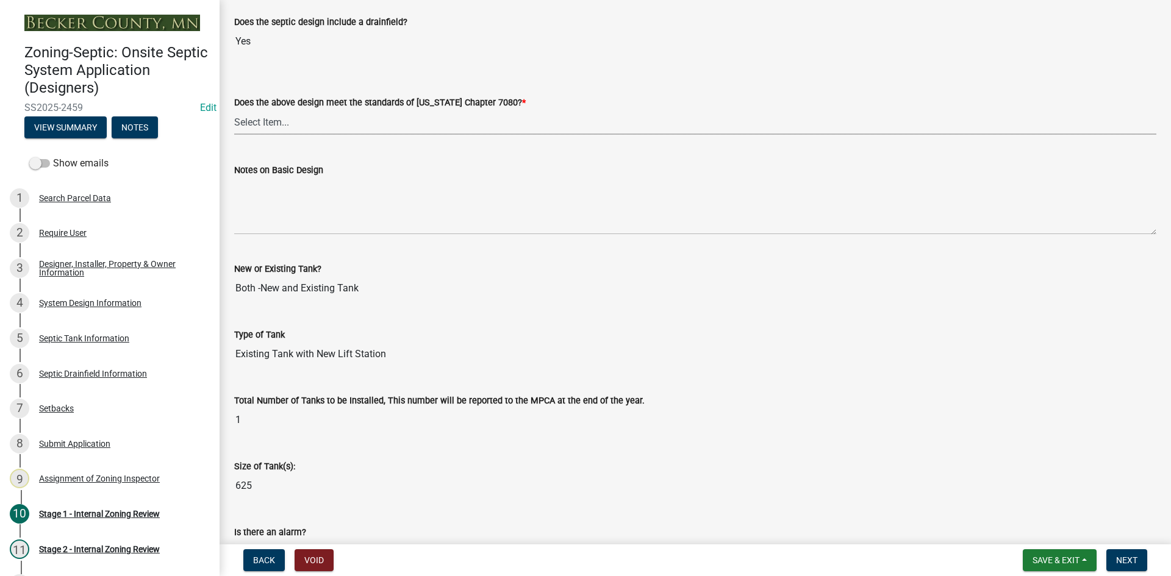
click at [265, 113] on select "Select Item... Yes No" at bounding box center [695, 122] width 922 height 25
click at [234, 110] on select "Select Item... Yes No" at bounding box center [695, 122] width 922 height 25
select select "bcbb982e-a48c-4b4a-a83b-ed1363446a86"
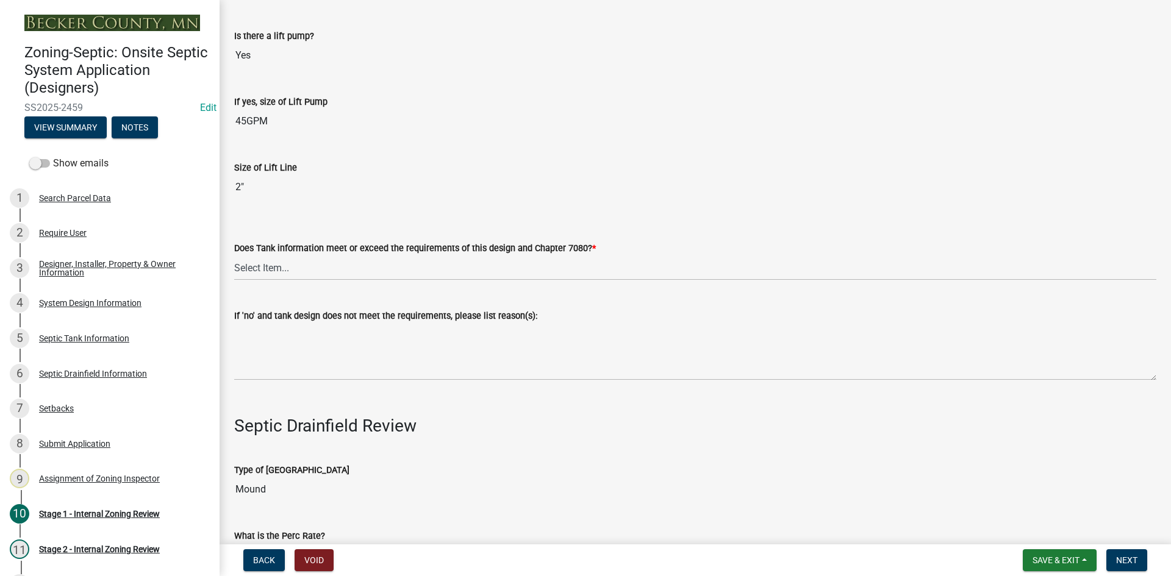
scroll to position [3597, 0]
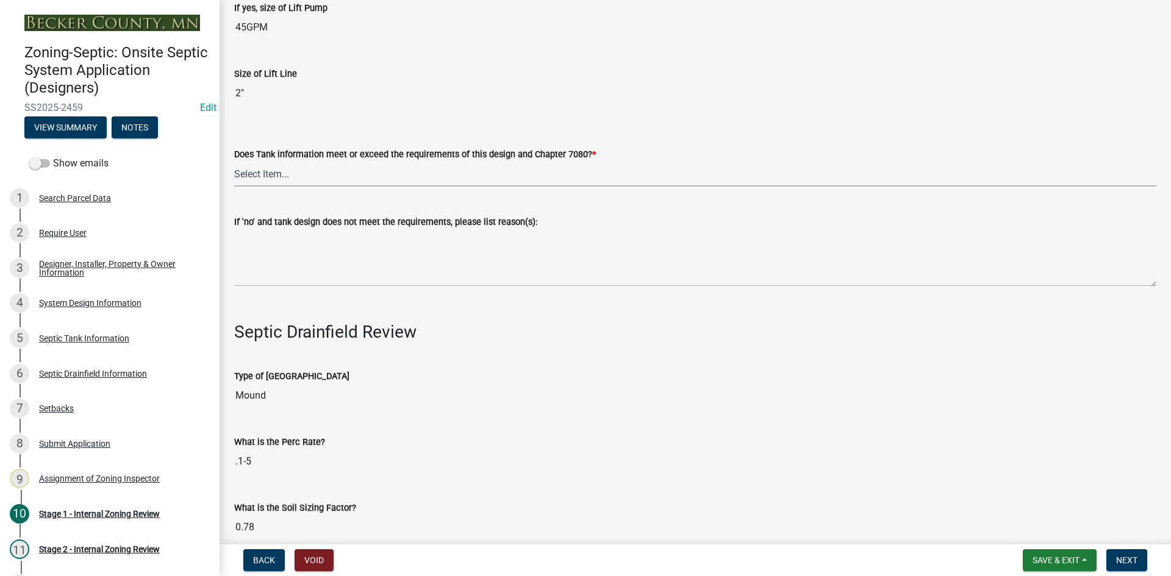
click at [243, 165] on select "Select Item... Yes No" at bounding box center [695, 174] width 922 height 25
click at [234, 162] on select "Select Item... Yes No" at bounding box center [695, 174] width 922 height 25
select select "47a2a5dd-5977-4941-8e6f-09ff03cdfb75"
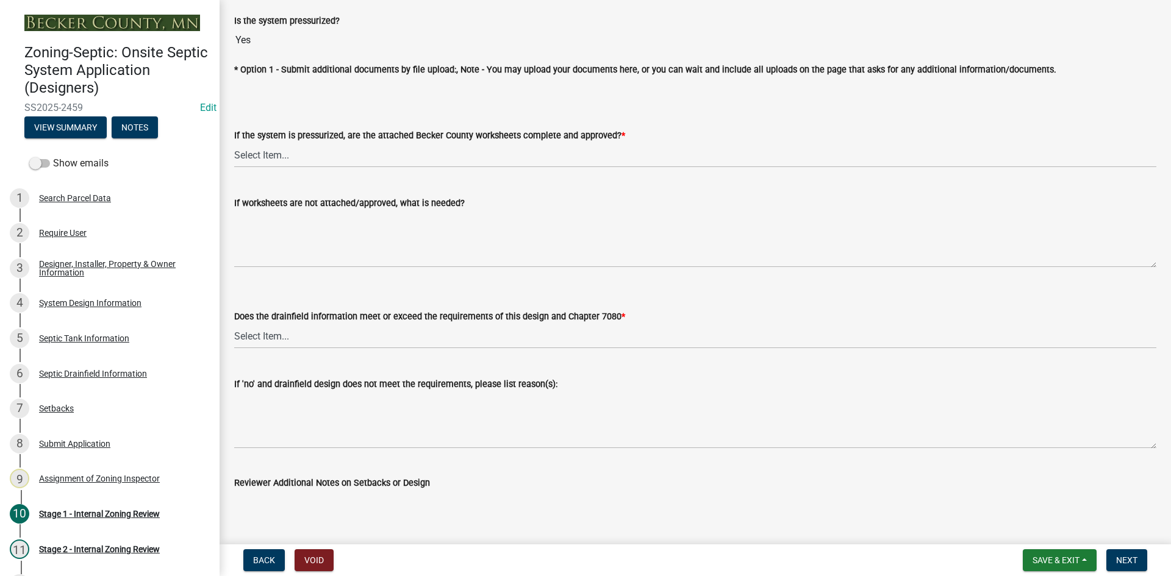
scroll to position [4511, 0]
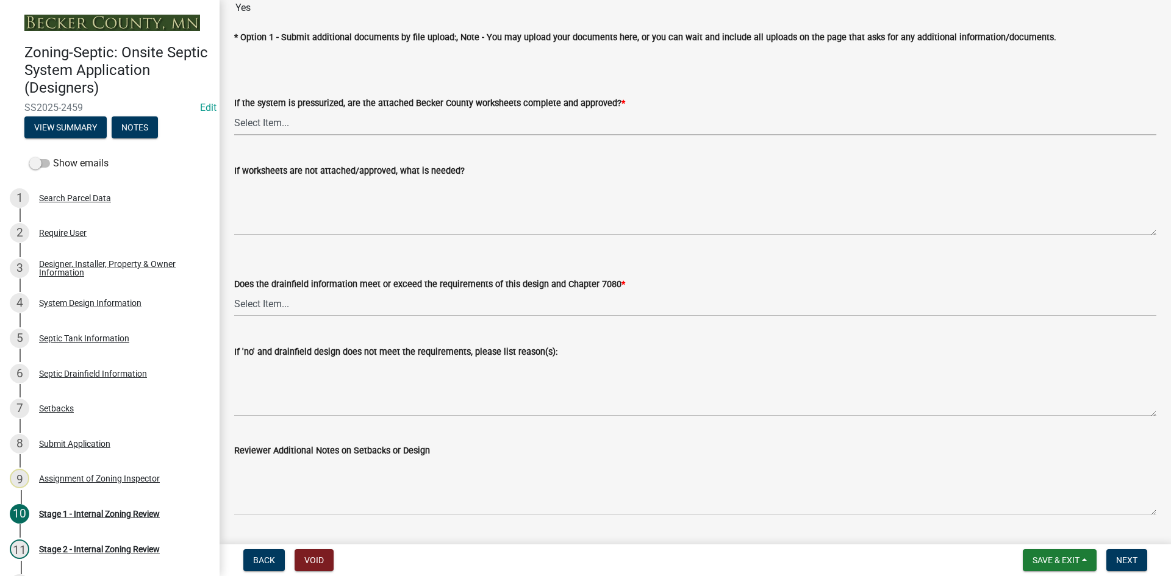
click at [253, 117] on select "Select Item... Yes No NA" at bounding box center [695, 122] width 922 height 25
click at [234, 110] on select "Select Item... Yes No NA" at bounding box center [695, 122] width 922 height 25
select select "3f5b086d-5a4c-4236-93bc-fa7bf4d11838"
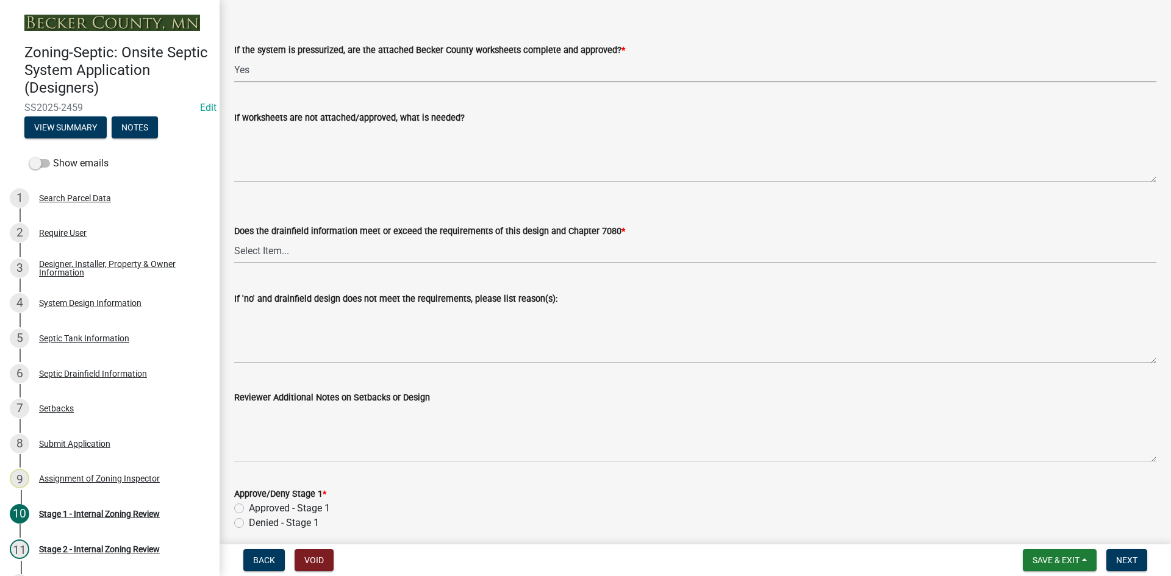
scroll to position [4609, 0]
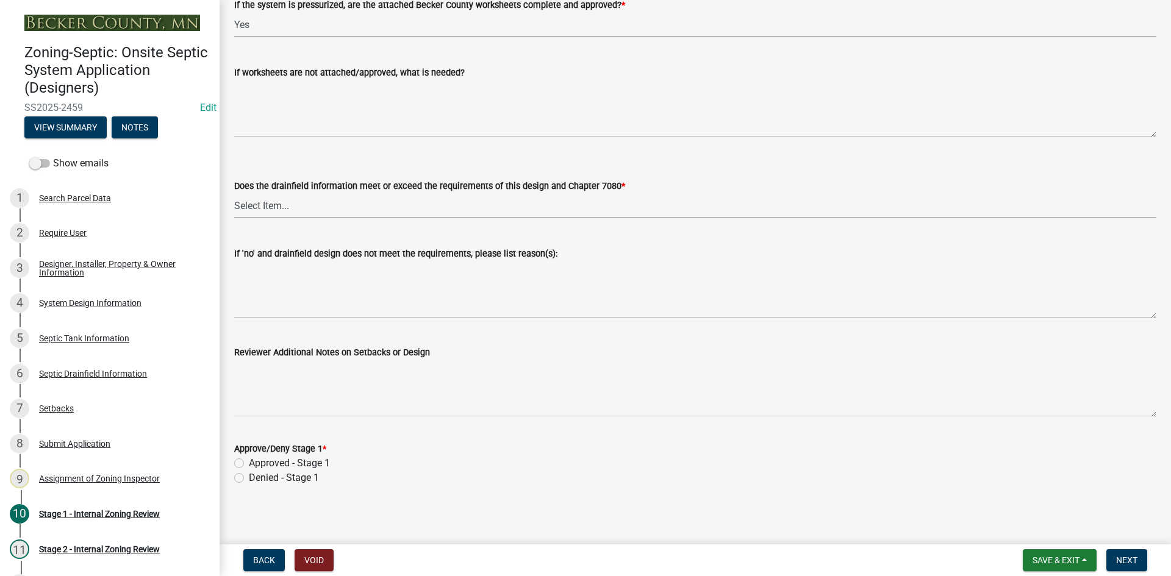
click at [242, 199] on select "Select Item... Yes No" at bounding box center [695, 205] width 922 height 25
click at [234, 193] on select "Select Item... Yes No" at bounding box center [695, 205] width 922 height 25
select select "888a8260-2be6-47f2-a4de-b9f453a4d3bc"
click at [580, 349] on div "Reviewer Additional Notes on Setbacks or Design" at bounding box center [695, 352] width 922 height 15
click at [1053, 558] on span "Save & Exit" at bounding box center [1055, 560] width 47 height 10
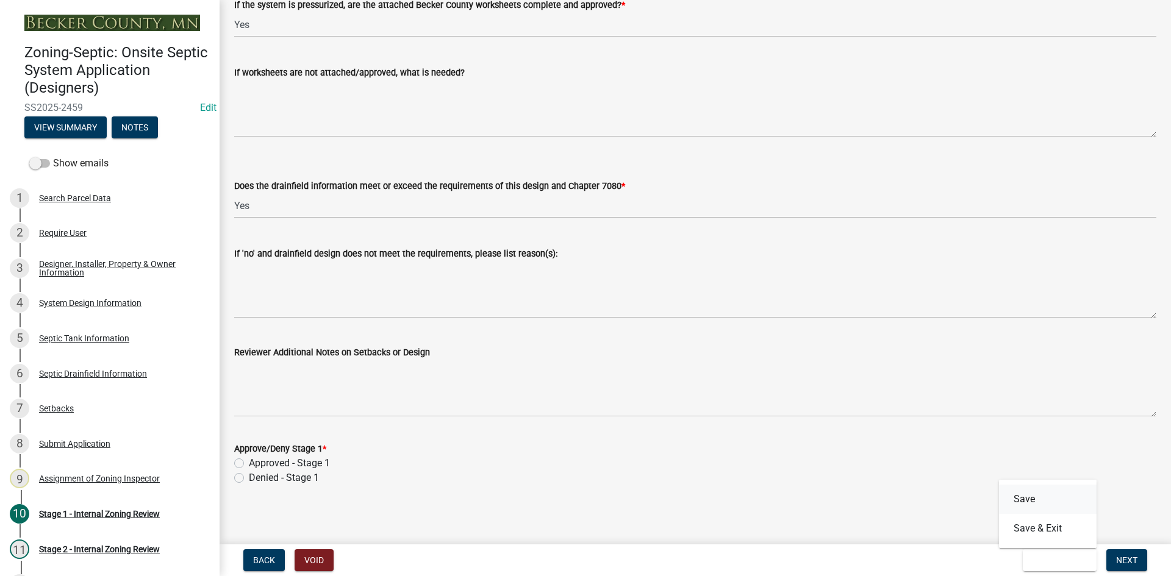
click at [1030, 500] on button "Save" at bounding box center [1048, 499] width 98 height 29
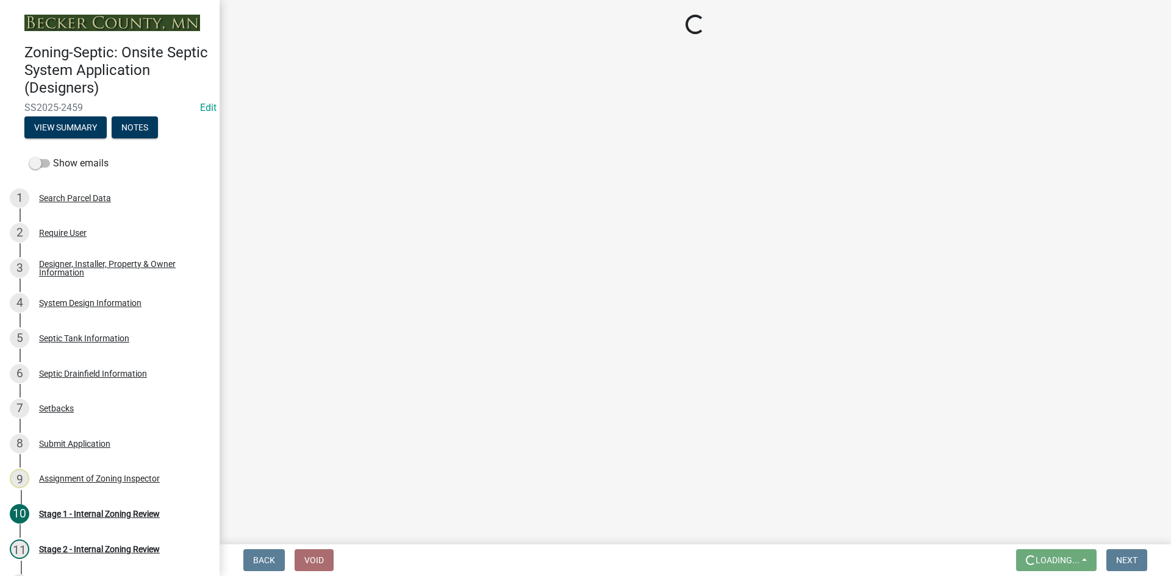
scroll to position [0, 0]
select select "b9abdb0c-c8fa-4904-a43c-602083206d6a"
select select "ca07ae0a-7638-46ff-ada2-c67ca3524324"
select select "ec75a761-93b4-47c5-8535-fea253c32937"
select select "bcbb982e-a48c-4b4a-a83b-ed1363446a86"
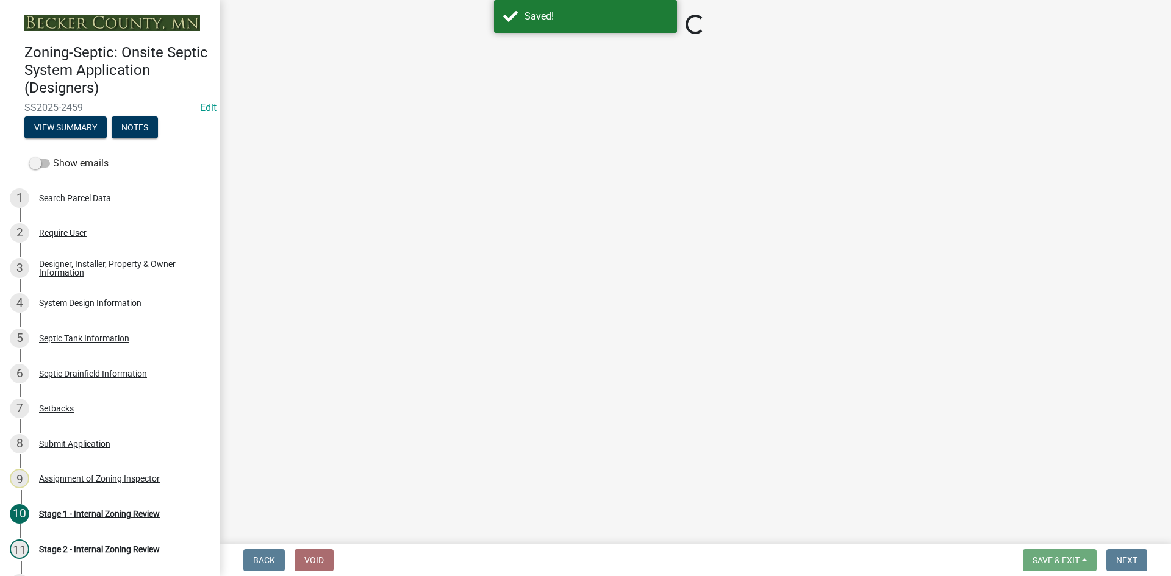
select select "47a2a5dd-5977-4941-8e6f-09ff03cdfb75"
select select "3f5b086d-5a4c-4236-93bc-fa7bf4d11838"
select select "888a8260-2be6-47f2-a4de-b9f453a4d3bc"
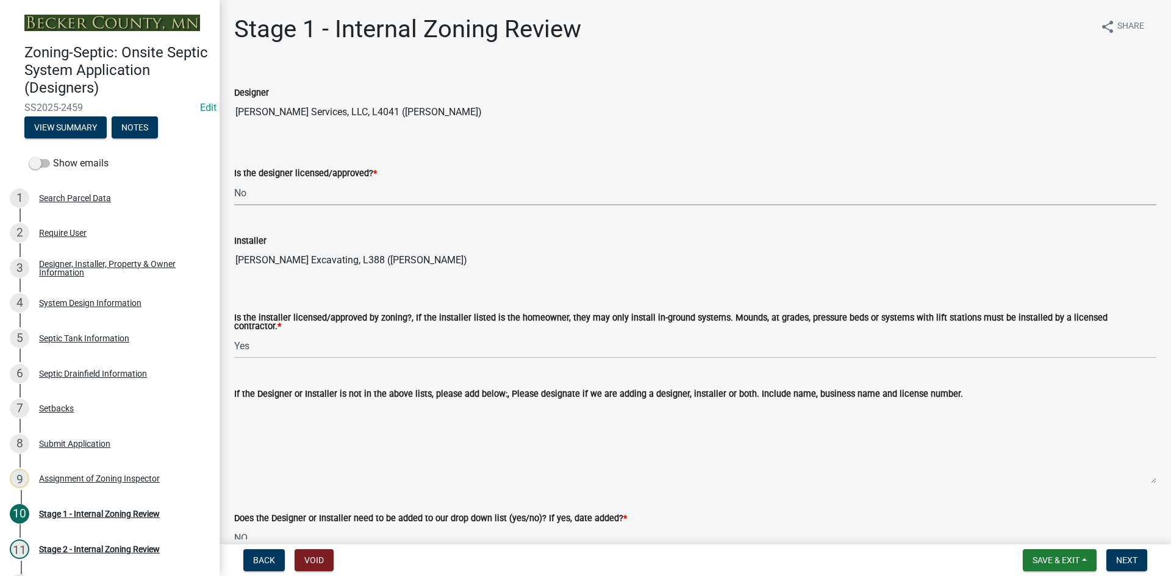
click at [257, 190] on select "Select Item... Yes No" at bounding box center [695, 192] width 922 height 25
click at [234, 180] on select "Select Item... Yes No" at bounding box center [695, 192] width 922 height 25
select select "49e49f1e-3b32-4342-8c2e-9cbd4919fe4d"
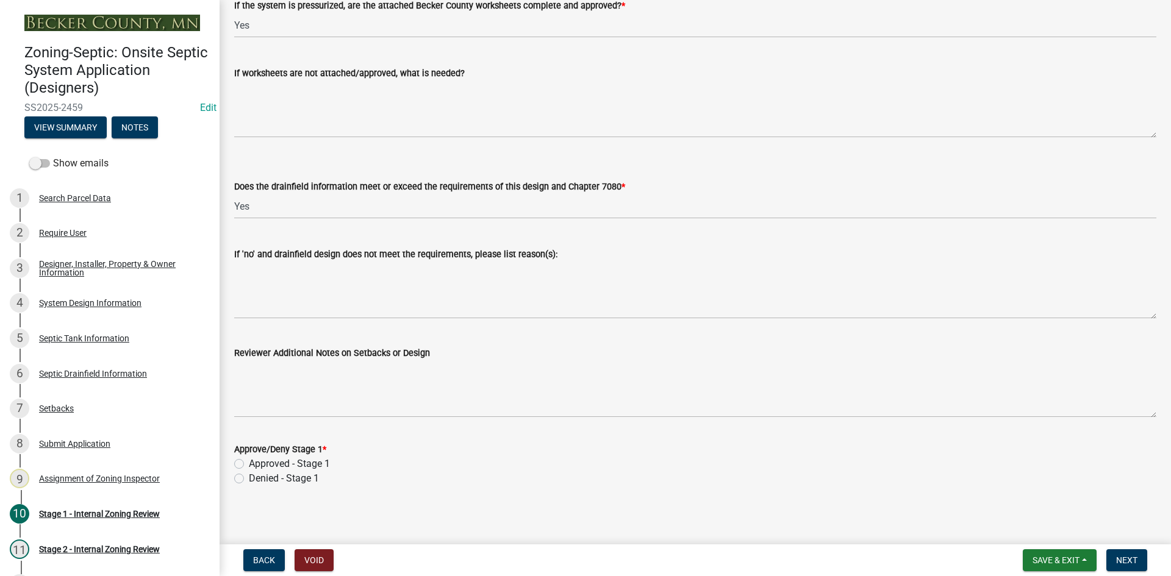
scroll to position [4609, 0]
click at [249, 461] on label "Approved - Stage 1" at bounding box center [289, 463] width 81 height 15
click at [249, 461] on input "Approved - Stage 1" at bounding box center [253, 460] width 8 height 8
radio input "true"
click at [1133, 563] on span "Next" at bounding box center [1126, 560] width 21 height 10
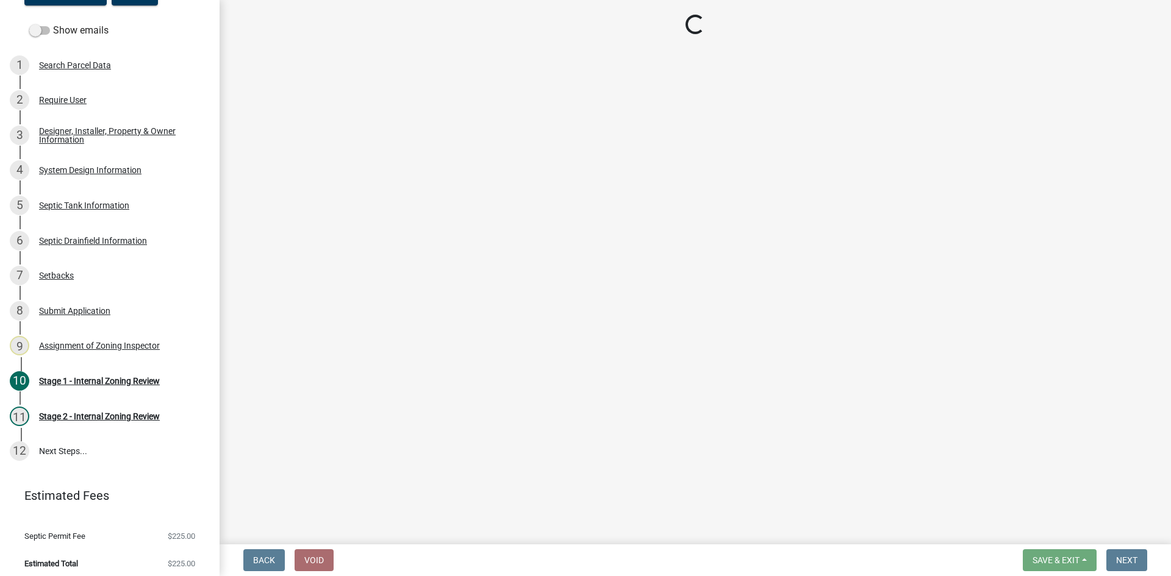
scroll to position [139, 0]
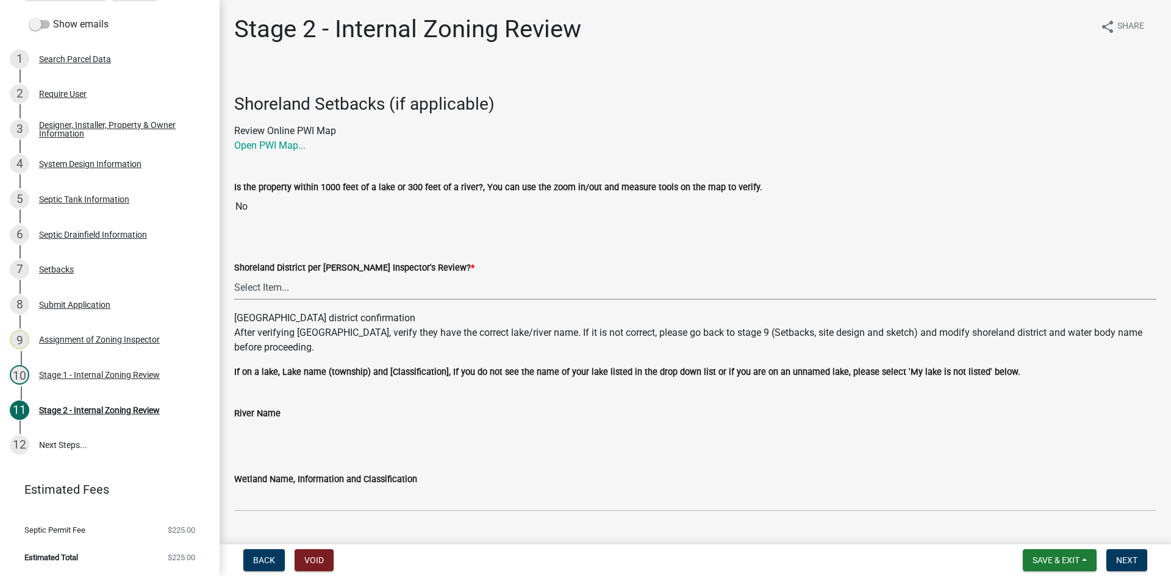
click at [264, 285] on select "Select Item... Yes No" at bounding box center [695, 287] width 922 height 25
click at [234, 275] on select "Select Item... Yes No" at bounding box center [695, 287] width 922 height 25
click at [311, 283] on select "Select Item... Yes No" at bounding box center [695, 287] width 922 height 25
click at [234, 275] on select "Select Item... Yes No" at bounding box center [695, 287] width 922 height 25
select select "6aff4bf5-f522-4fb2-96f1-02faf4b88fa3"
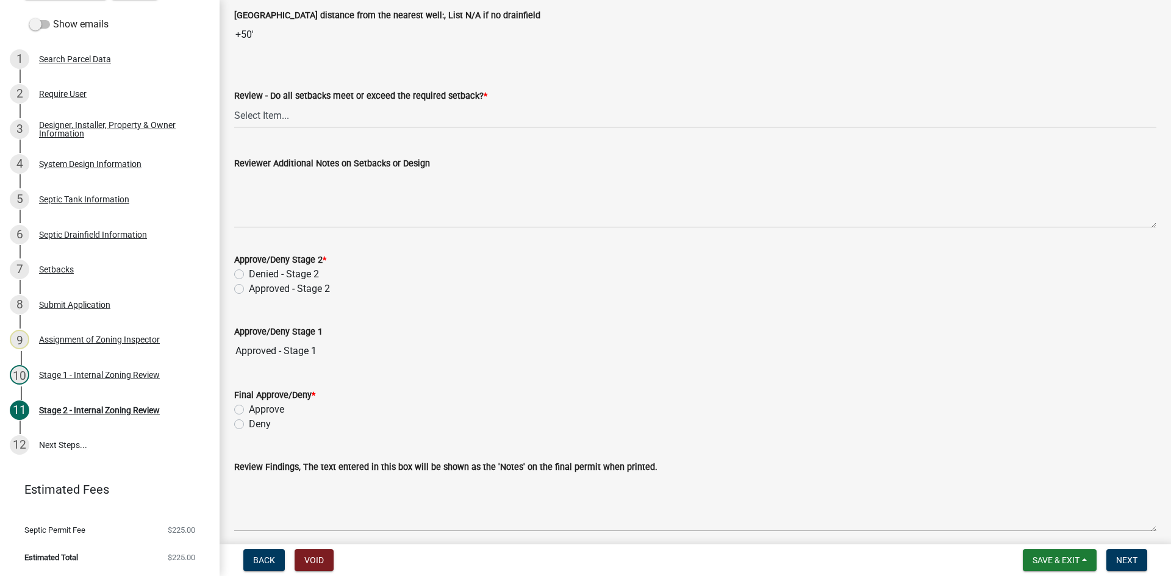
scroll to position [1646, 0]
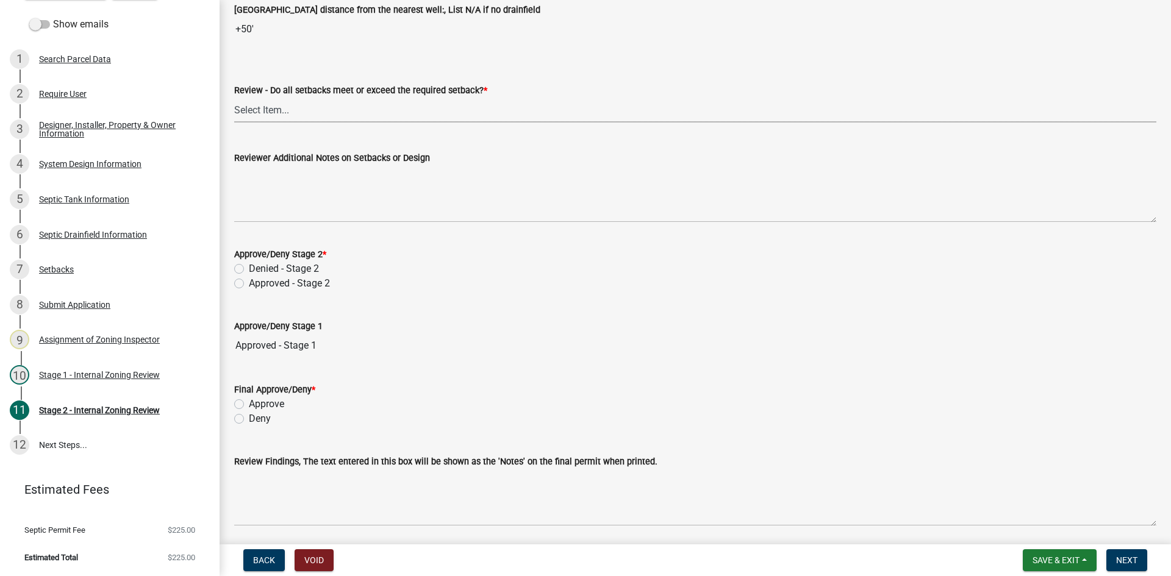
drag, startPoint x: 263, startPoint y: 113, endPoint x: 265, endPoint y: 120, distance: 7.5
click at [266, 112] on select "Select Item... Yes No N/A" at bounding box center [695, 110] width 922 height 25
click at [234, 98] on select "Select Item... Yes No N/A" at bounding box center [695, 110] width 922 height 25
select select "1ad81be4-5d59-46bf-8b7b-d7c0f20ad891"
click at [249, 285] on label "Approved - Stage 2" at bounding box center [289, 283] width 81 height 15
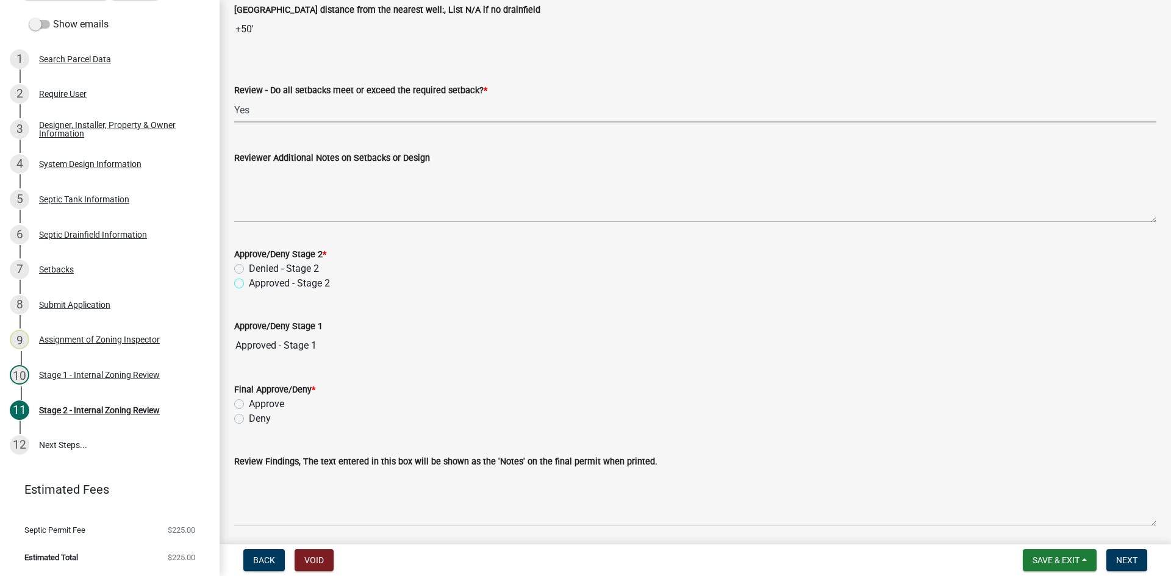
click at [249, 284] on input "Approved - Stage 2" at bounding box center [253, 280] width 8 height 8
radio input "true"
click at [233, 404] on div "Final Approve/Deny * Approve Deny" at bounding box center [695, 397] width 940 height 59
drag, startPoint x: 232, startPoint y: 399, endPoint x: 238, endPoint y: 402, distance: 6.6
click at [232, 402] on div "Final Approve/Deny * Approve Deny" at bounding box center [695, 397] width 940 height 59
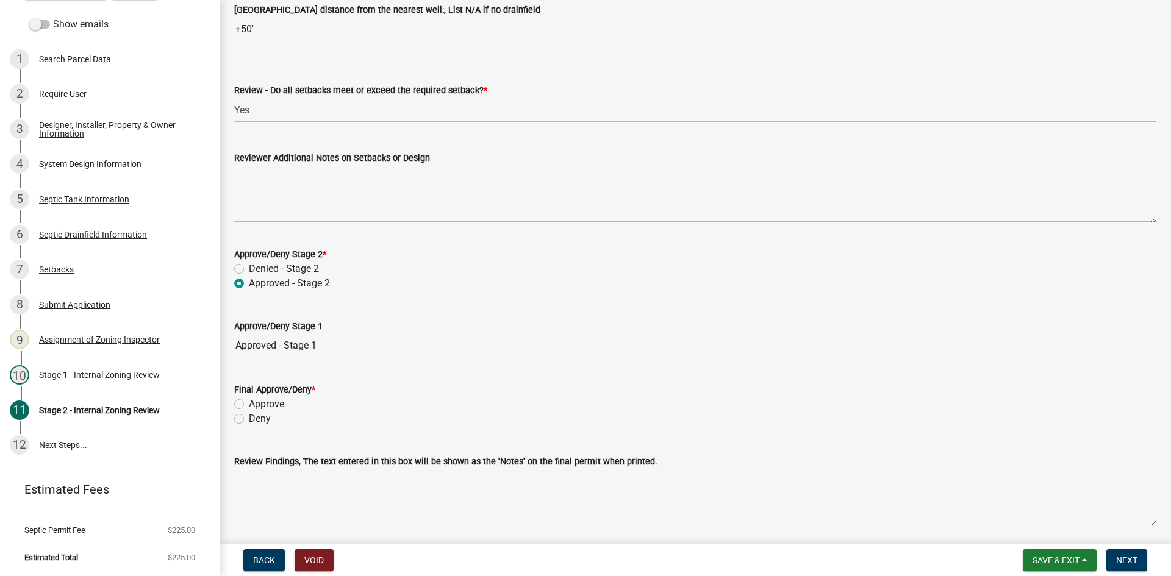
click at [249, 404] on label "Approve" at bounding box center [266, 404] width 35 height 15
click at [249, 404] on input "Approve" at bounding box center [253, 401] width 8 height 8
radio input "true"
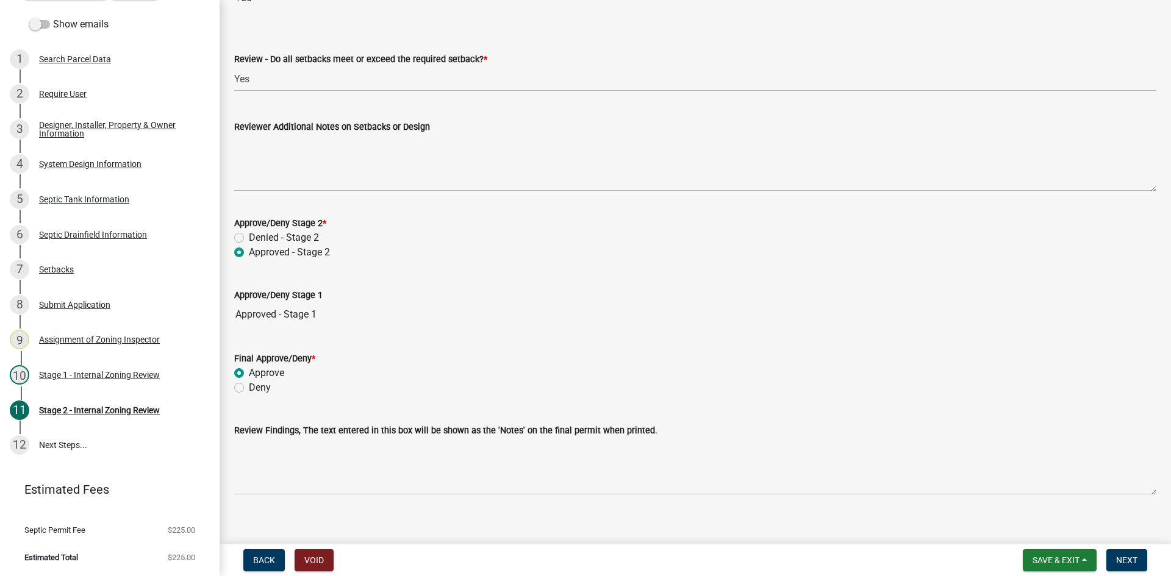
scroll to position [1690, 0]
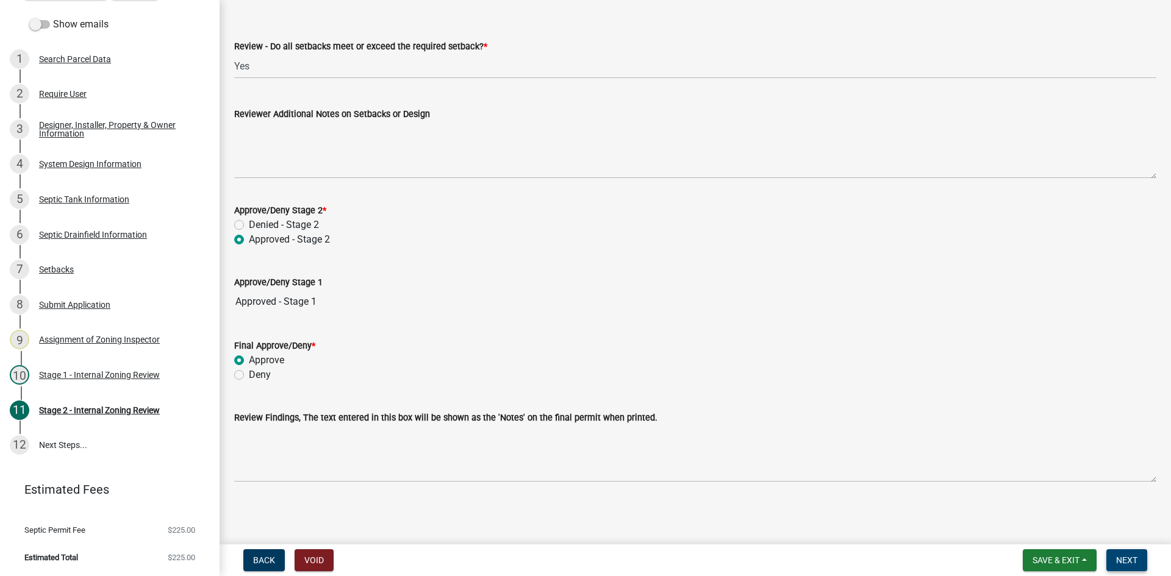
click at [1133, 558] on span "Next" at bounding box center [1126, 560] width 21 height 10
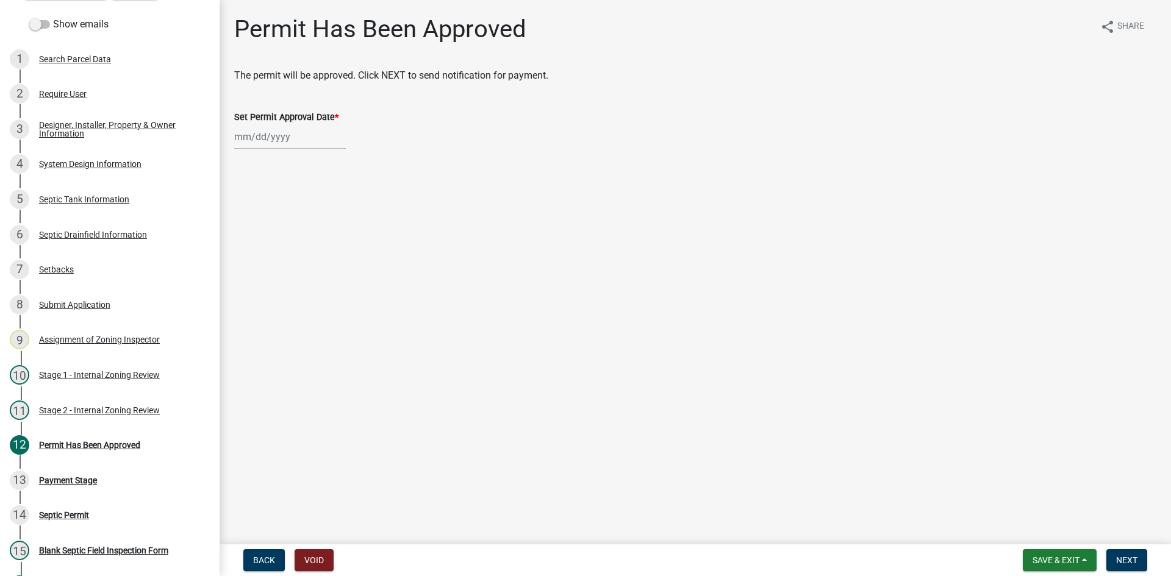
click at [277, 110] on div "Set Permit Approval Date *" at bounding box center [695, 117] width 922 height 15
select select "8"
select select "2025"
click at [285, 142] on div "[PERSON_NAME] Feb Mar Apr [PERSON_NAME][DATE] Oct Nov [DATE] 1526 1527 1528 152…" at bounding box center [290, 136] width 112 height 25
click at [245, 265] on div "18" at bounding box center [247, 261] width 20 height 20
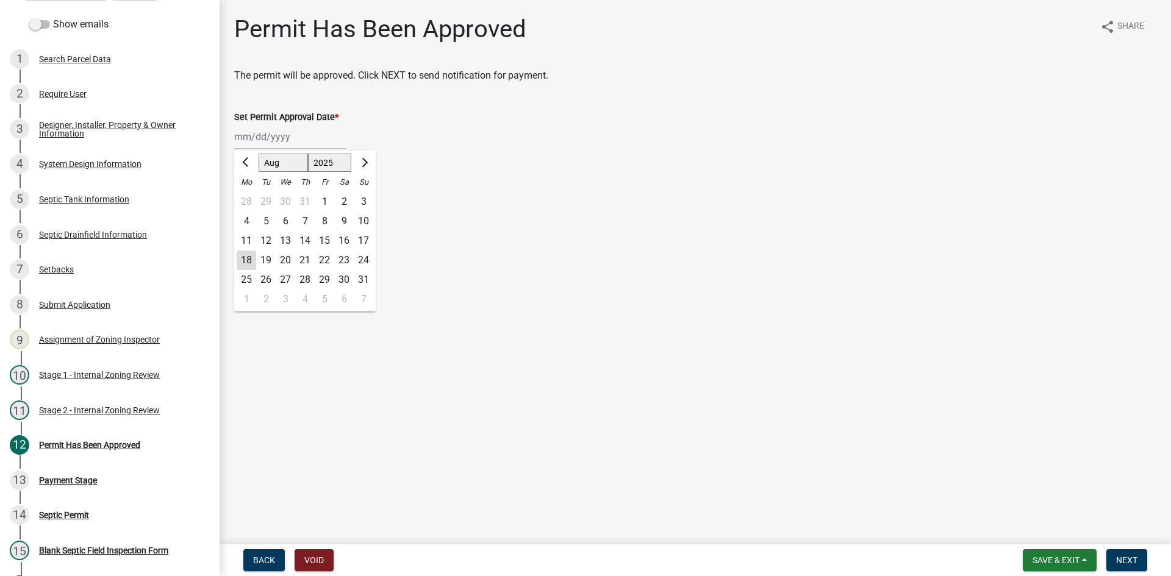
type input "[DATE]"
click at [1124, 558] on span "Next" at bounding box center [1126, 560] width 21 height 10
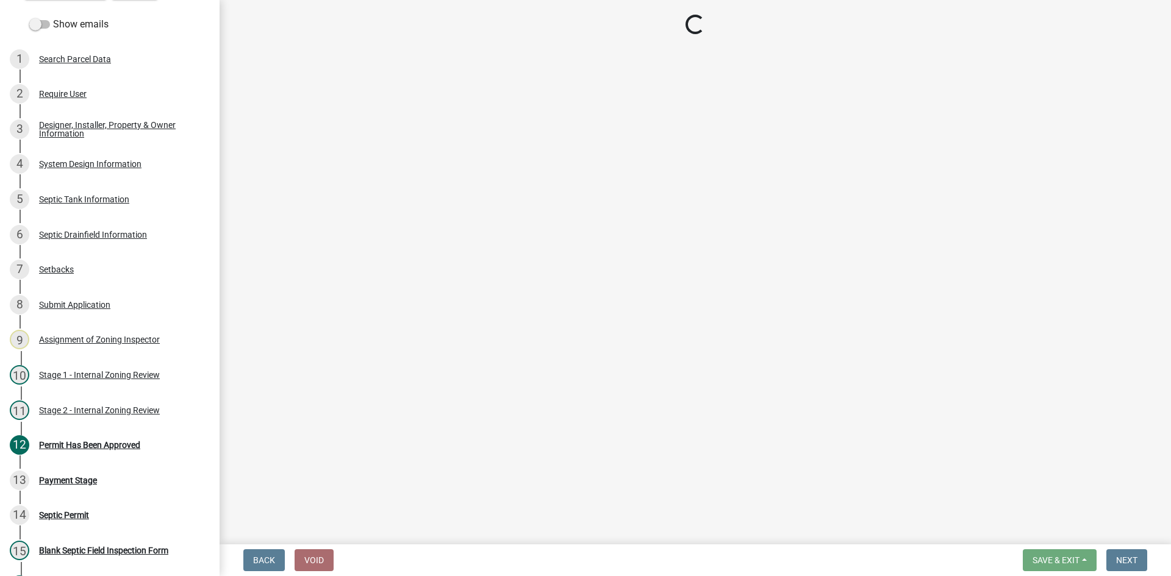
select select "3: 3"
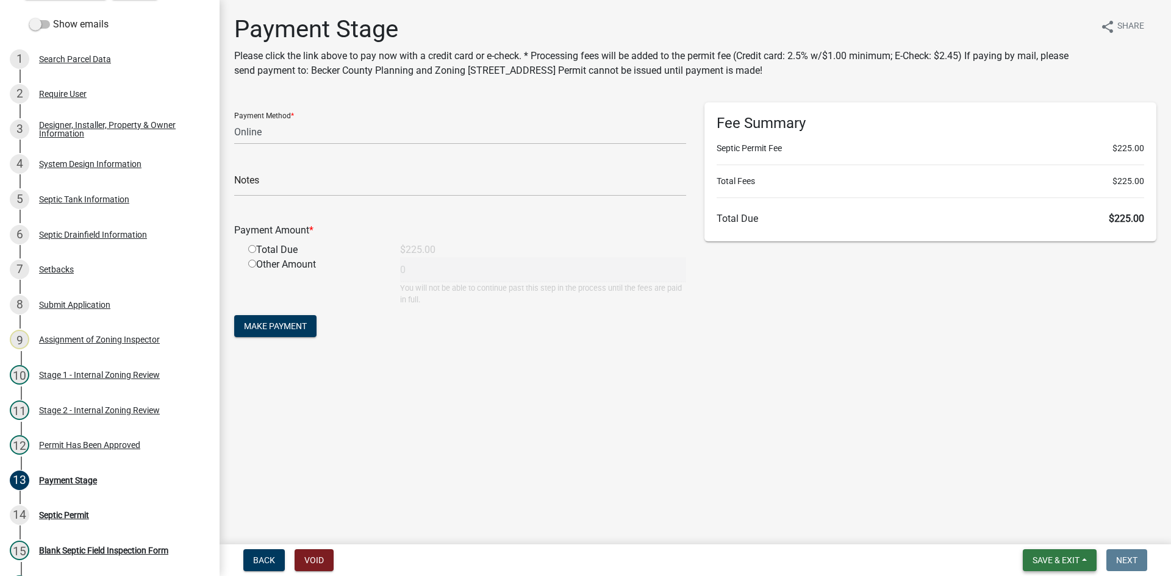
click at [1065, 561] on span "Save & Exit" at bounding box center [1055, 560] width 47 height 10
click at [1041, 529] on button "Save & Exit" at bounding box center [1048, 528] width 98 height 29
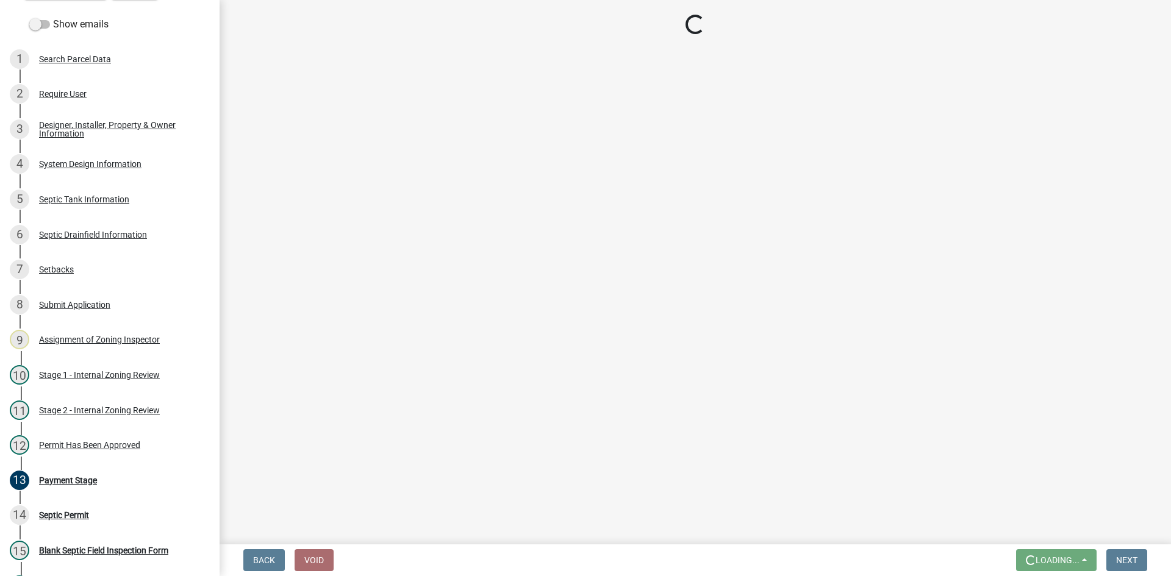
click at [1041, 529] on main "Loading..." at bounding box center [694, 270] width 951 height 540
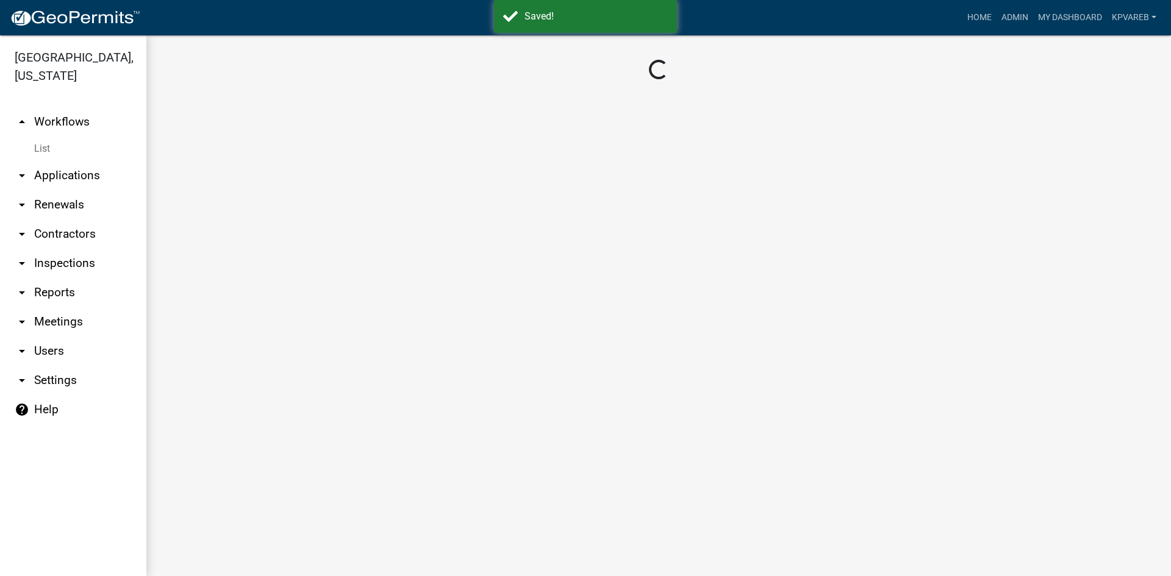
drag, startPoint x: 388, startPoint y: 237, endPoint x: 379, endPoint y: 272, distance: 36.4
click at [379, 272] on main "Loading..." at bounding box center [658, 305] width 1024 height 541
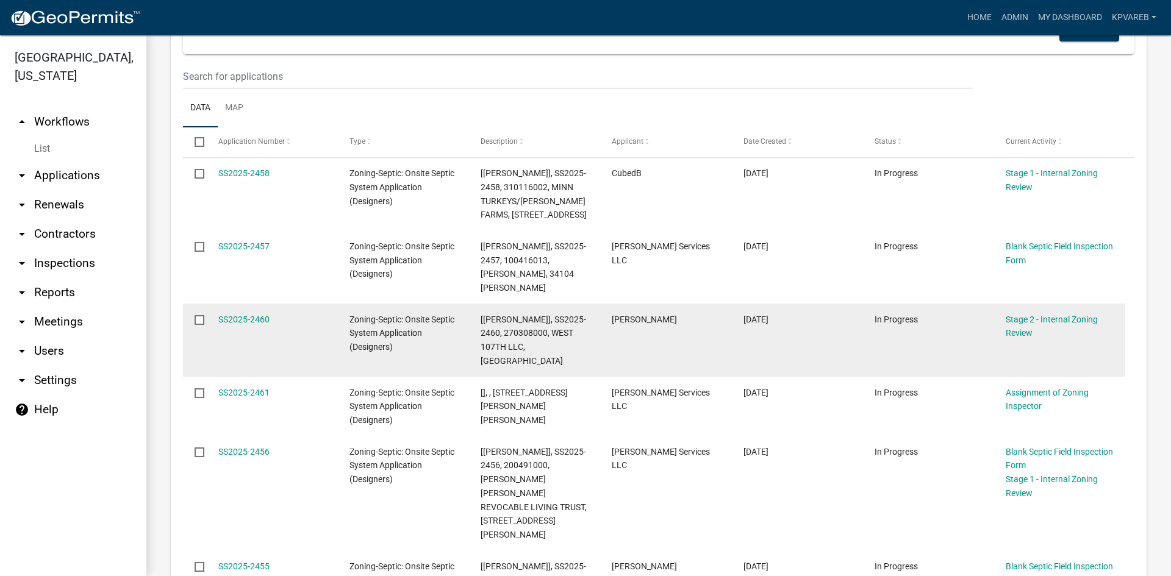
scroll to position [183, 0]
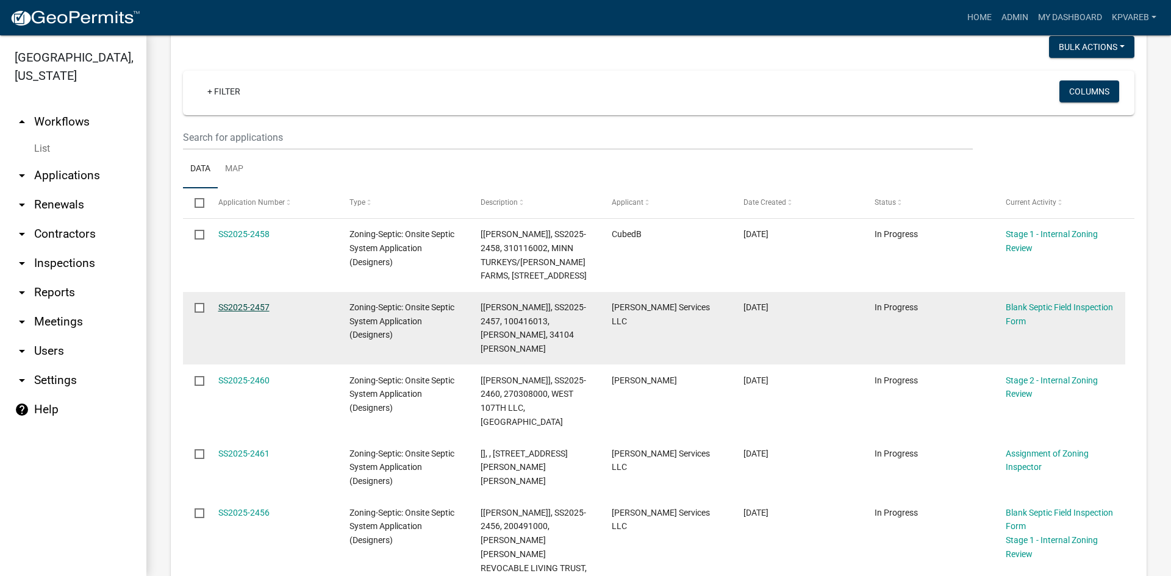
click at [250, 305] on link "SS2025-2457" at bounding box center [243, 307] width 51 height 10
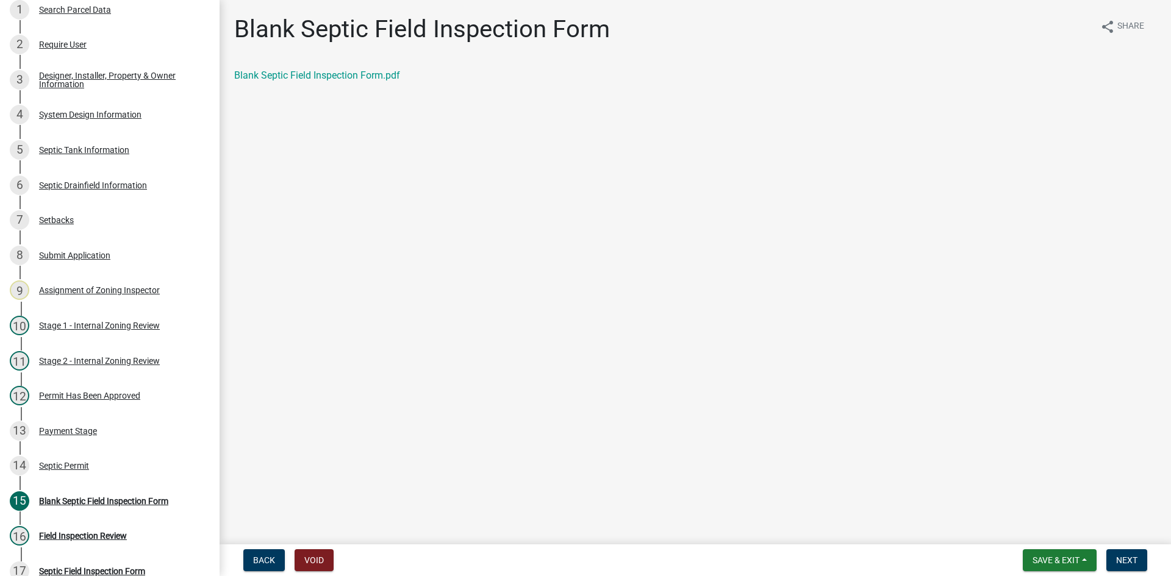
scroll to position [194, 0]
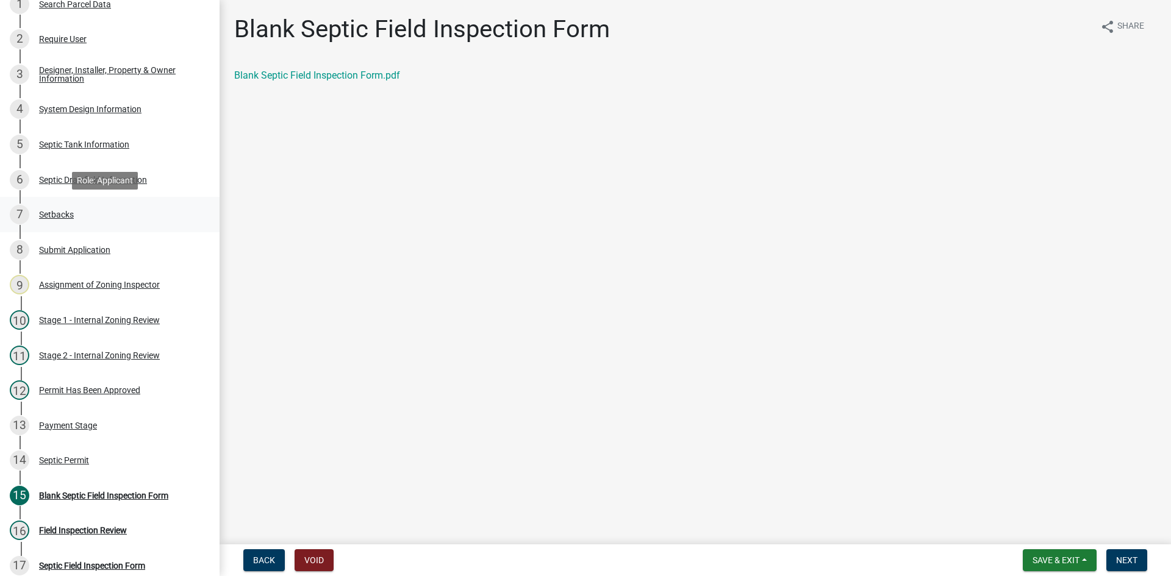
click at [72, 212] on div "Setbacks" at bounding box center [56, 214] width 35 height 9
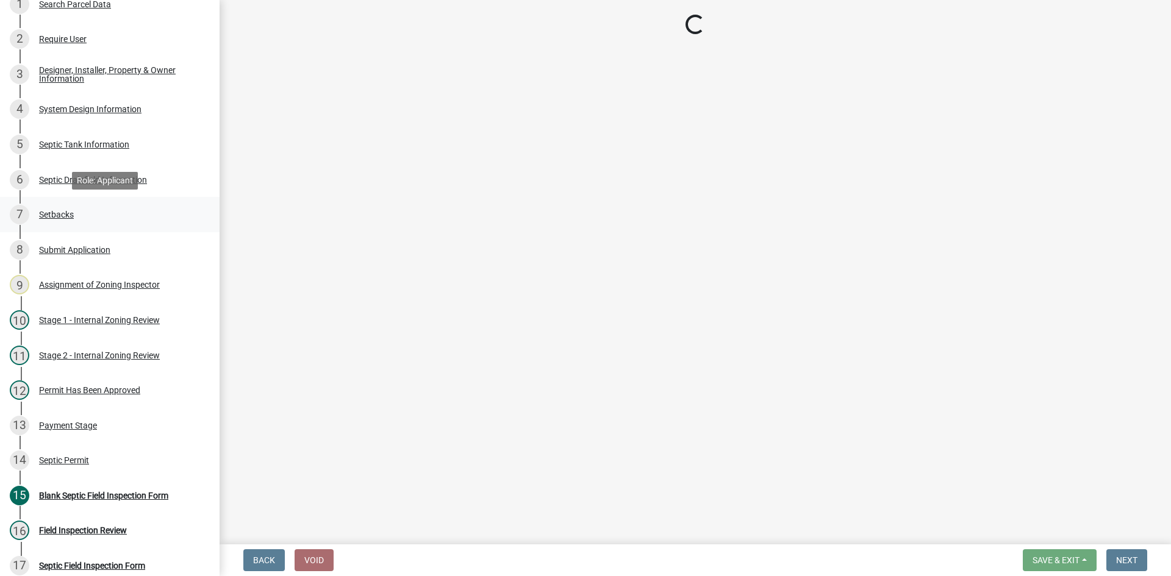
select select "479aafb6-b6e6-4f54-9b3a-e9d3c09fb6b0"
select select "4f16557e-0b2e-47e3-8cf2-f05cc2293782"
select select "21af9b93-f494-48c6-91ae-235d36c6c939"
select select "2c0c9673-cfd8-4d5e-8ea6-73593e257713"
select select "cf78f1da-f066-4305-88a2-864abad1fa52"
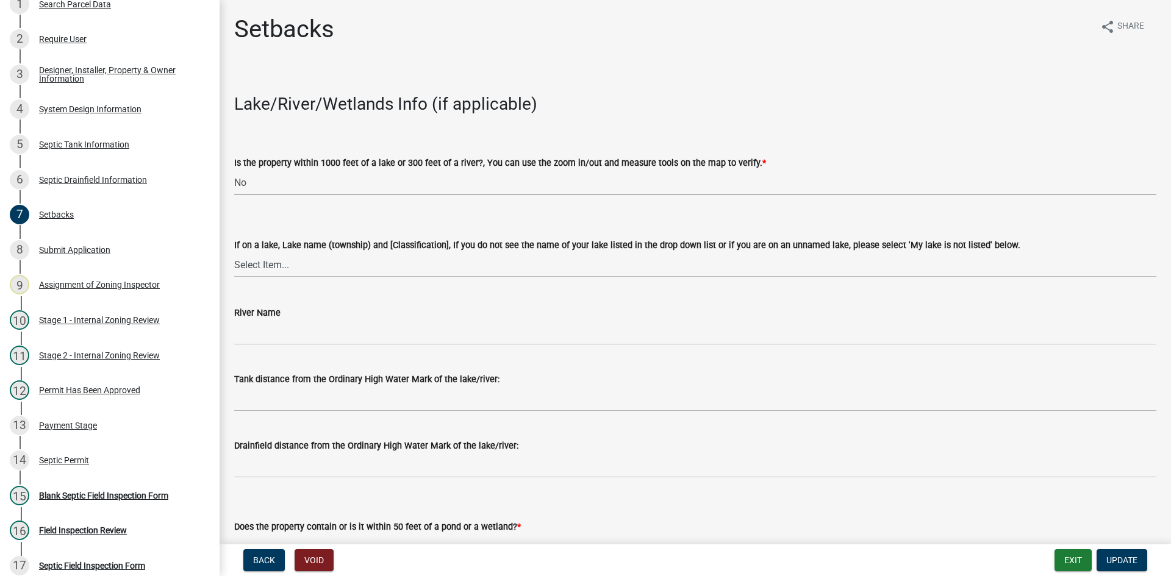
click at [332, 180] on select "Select Item... Yes No" at bounding box center [695, 182] width 922 height 25
click at [234, 170] on select "Select Item... Yes No" at bounding box center [695, 182] width 922 height 25
drag, startPoint x: 311, startPoint y: 262, endPoint x: 310, endPoint y: 283, distance: 20.8
click at [311, 262] on select "Select Item... [GEOGRAPHIC_DATA] is not listed below [GEOGRAPHIC_DATA] ([GEOGRA…" at bounding box center [695, 264] width 922 height 25
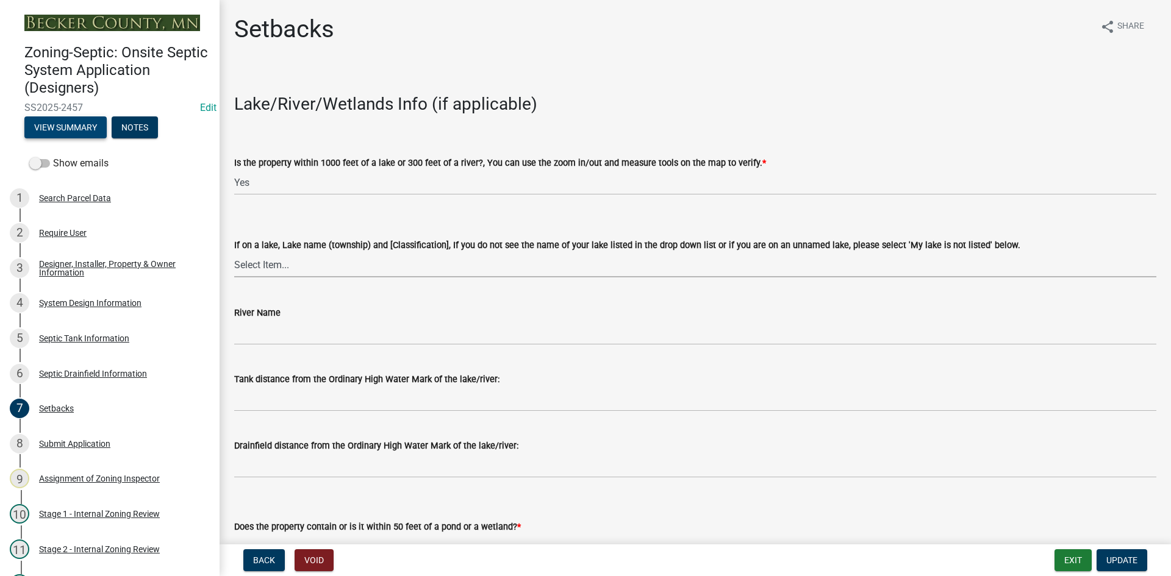
click at [66, 124] on button "View Summary" at bounding box center [65, 127] width 82 height 22
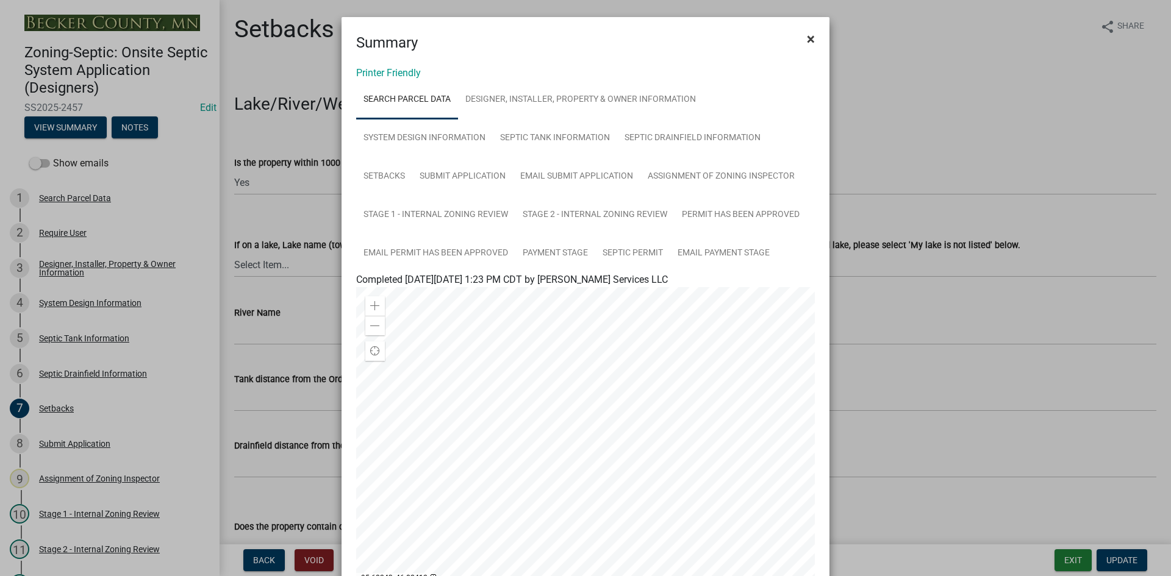
click at [808, 35] on span "×" at bounding box center [811, 38] width 8 height 17
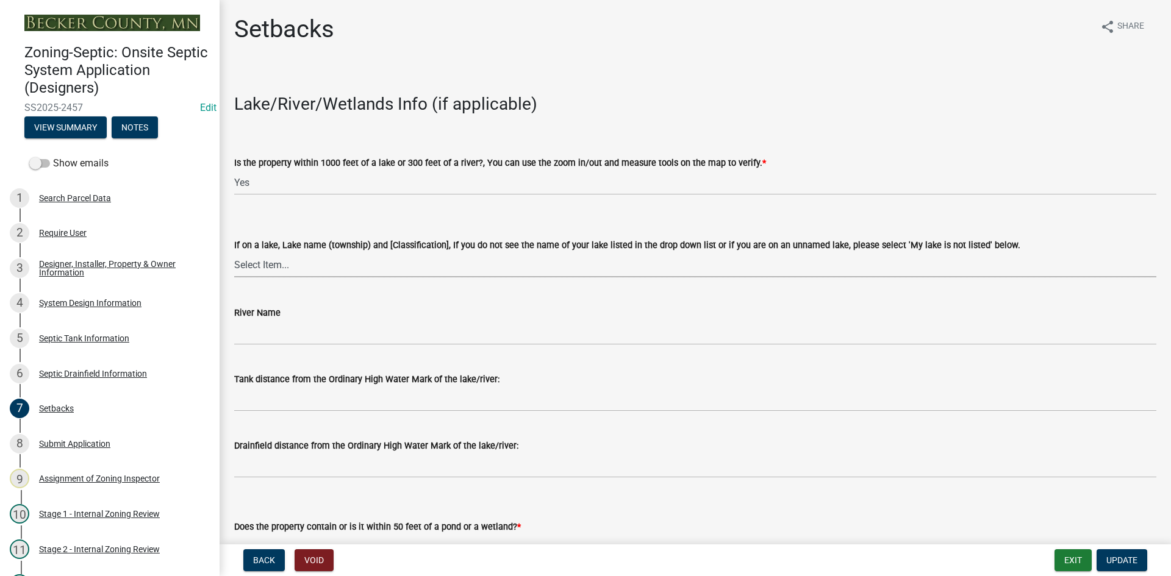
click at [263, 273] on select "Select Item... [GEOGRAPHIC_DATA] is not listed below [GEOGRAPHIC_DATA] ([GEOGRA…" at bounding box center [695, 264] width 922 height 25
click at [268, 265] on select "Select Item... [GEOGRAPHIC_DATA] is not listed below [GEOGRAPHIC_DATA] ([GEOGRA…" at bounding box center [695, 264] width 922 height 25
click at [273, 273] on select "Select Item... [GEOGRAPHIC_DATA] is not listed below [GEOGRAPHIC_DATA] ([GEOGRA…" at bounding box center [695, 264] width 922 height 25
click at [282, 177] on select "Select Item... Yes No" at bounding box center [695, 182] width 922 height 25
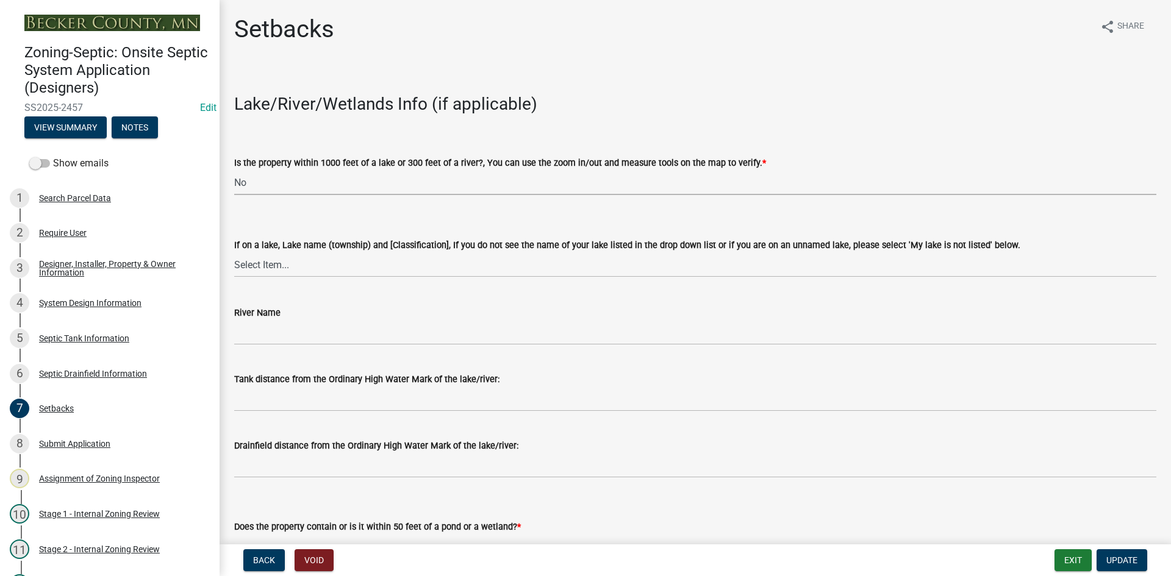
click at [234, 170] on select "Select Item... Yes No" at bounding box center [695, 182] width 922 height 25
select select "479aafb6-b6e6-4f54-9b3a-e9d3c09fb6b0"
click at [492, 298] on div "River Name" at bounding box center [695, 316] width 922 height 57
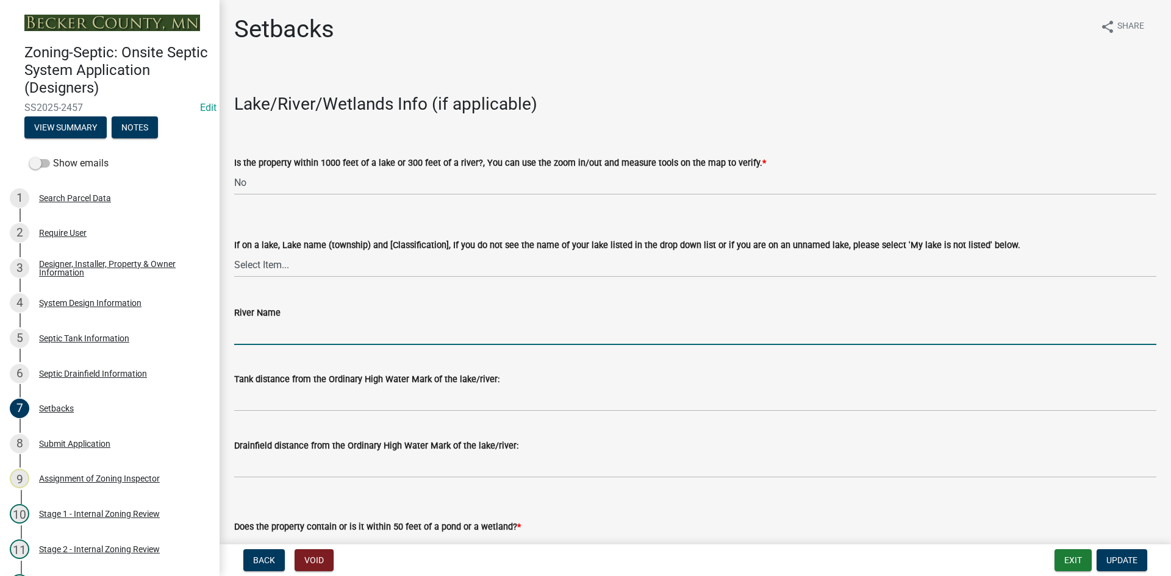
drag, startPoint x: 312, startPoint y: 334, endPoint x: 371, endPoint y: 329, distance: 60.0
click at [312, 334] on input "River Name" at bounding box center [695, 332] width 922 height 25
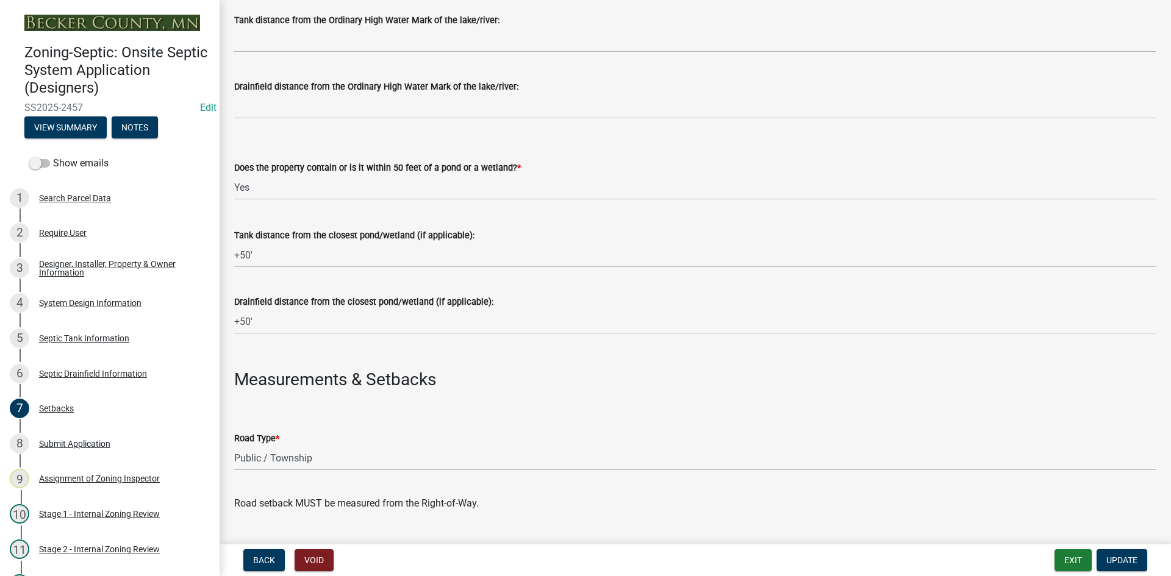
scroll to position [671, 0]
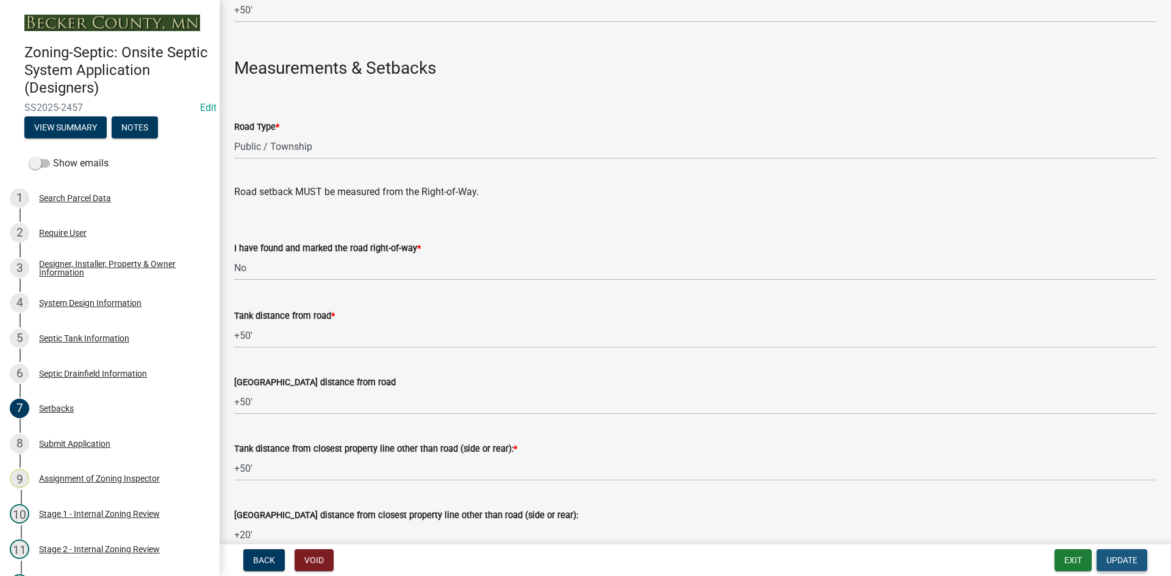
click at [1127, 566] on button "Update" at bounding box center [1121, 560] width 51 height 22
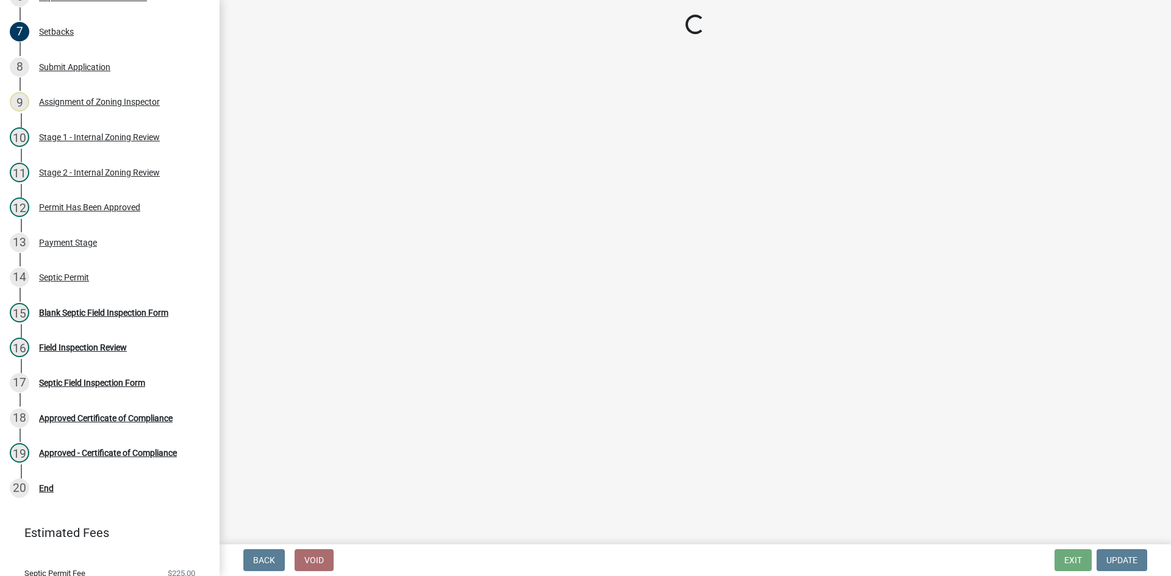
scroll to position [419, 0]
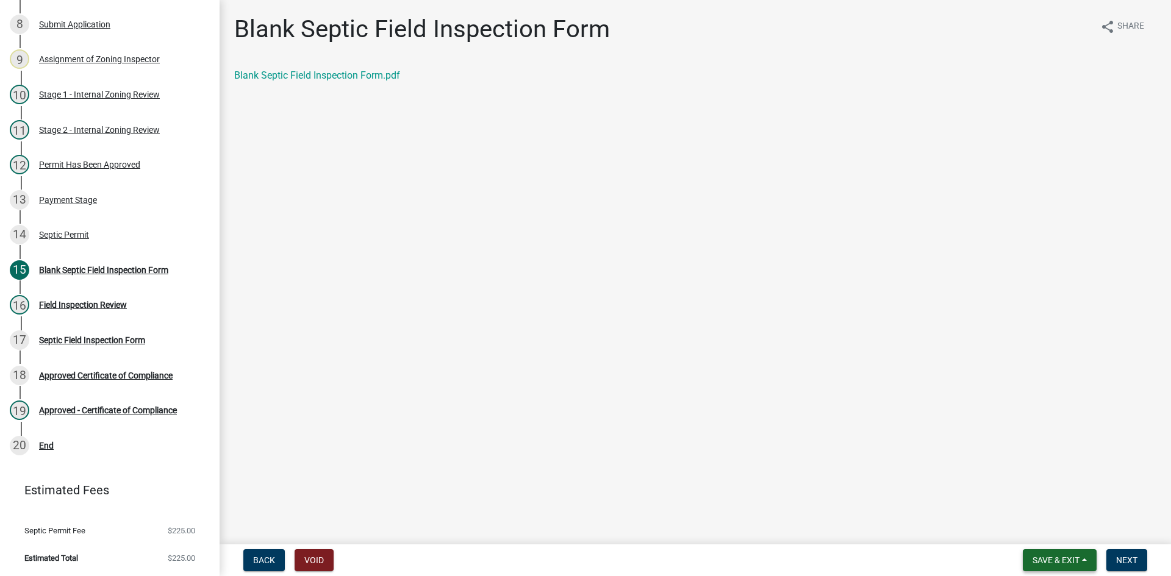
click at [1064, 554] on button "Save & Exit" at bounding box center [1059, 560] width 74 height 22
click at [1044, 529] on button "Save & Exit" at bounding box center [1048, 528] width 98 height 29
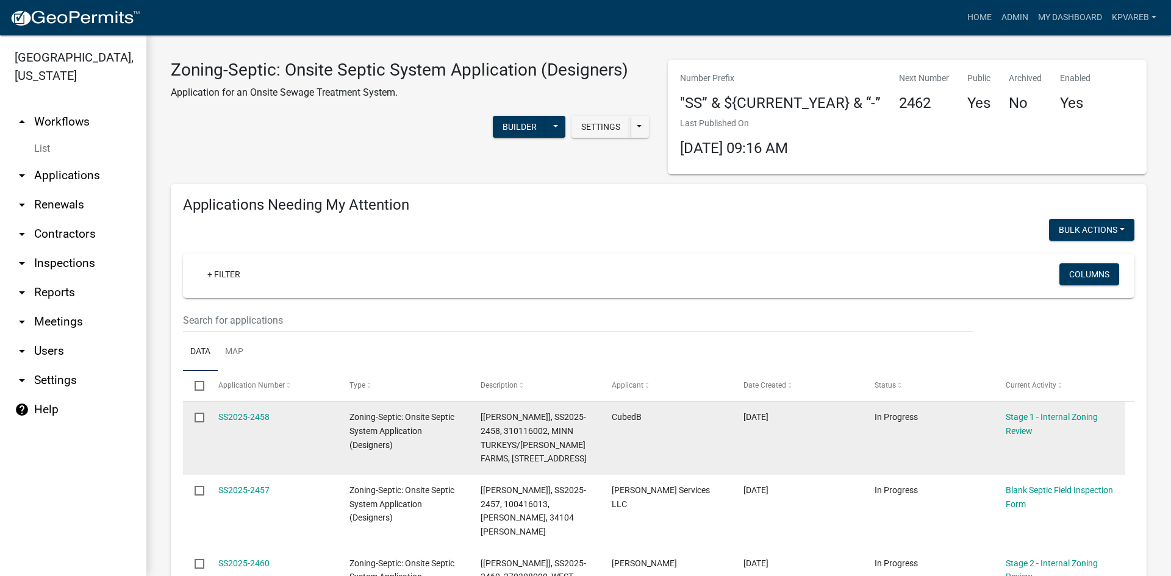
scroll to position [183, 0]
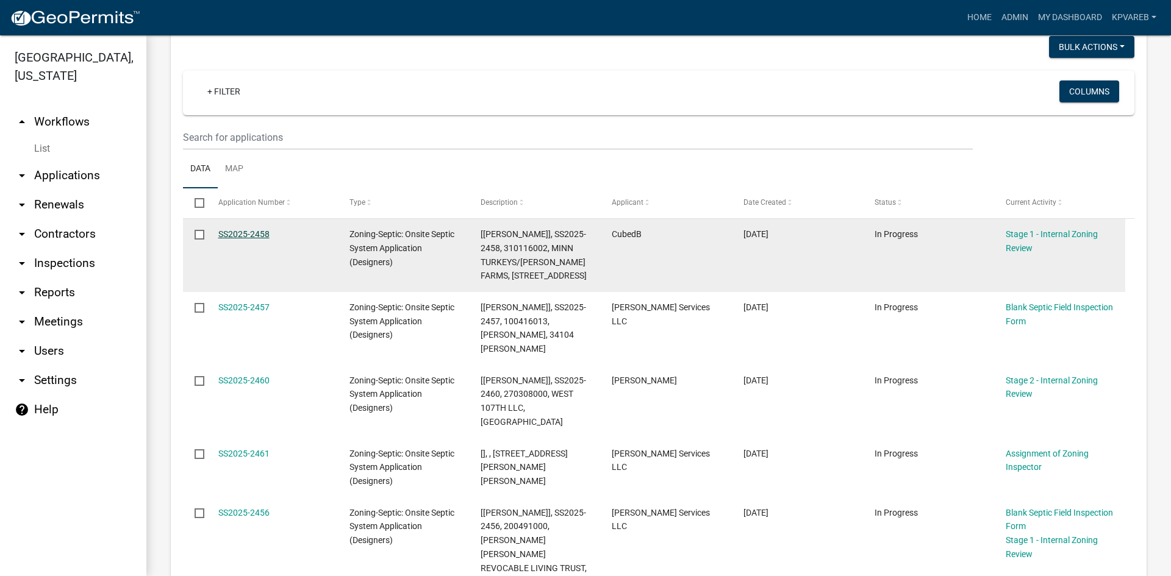
click at [258, 235] on link "SS2025-2458" at bounding box center [243, 234] width 51 height 10
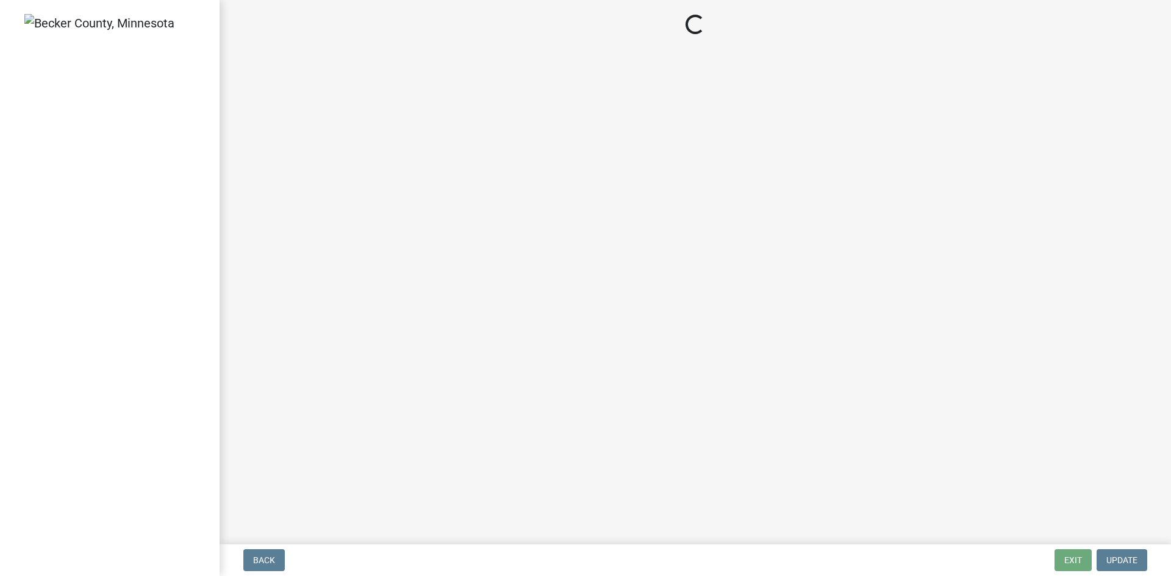
select select "49e49f1e-3b32-4342-8c2e-9cbd4919fe4d"
select select "ca07ae0a-7638-46ff-ada2-c67ca3524324"
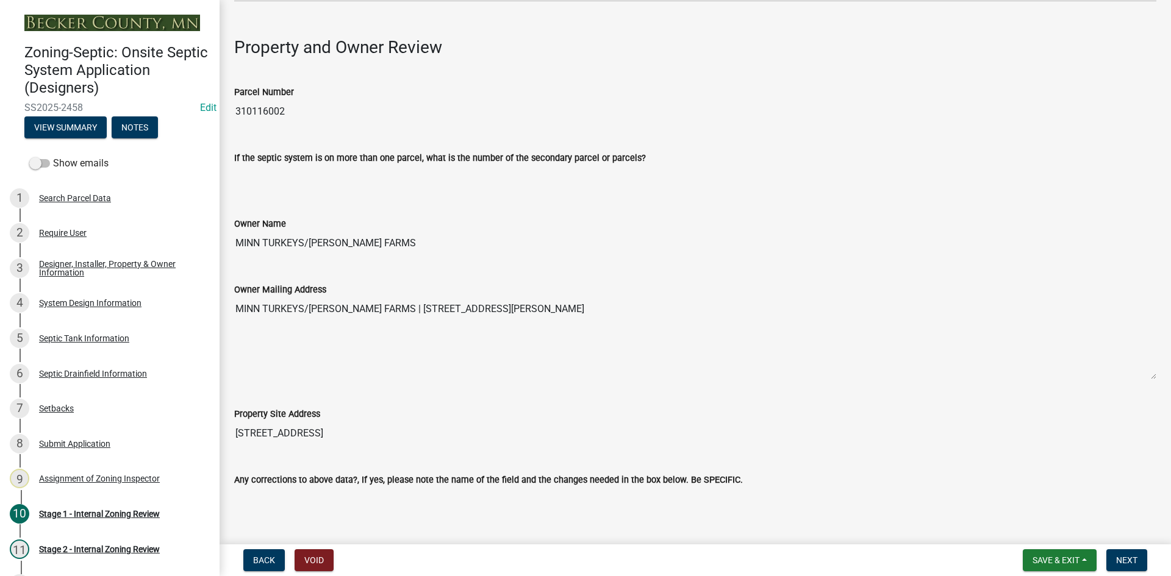
scroll to position [366, 0]
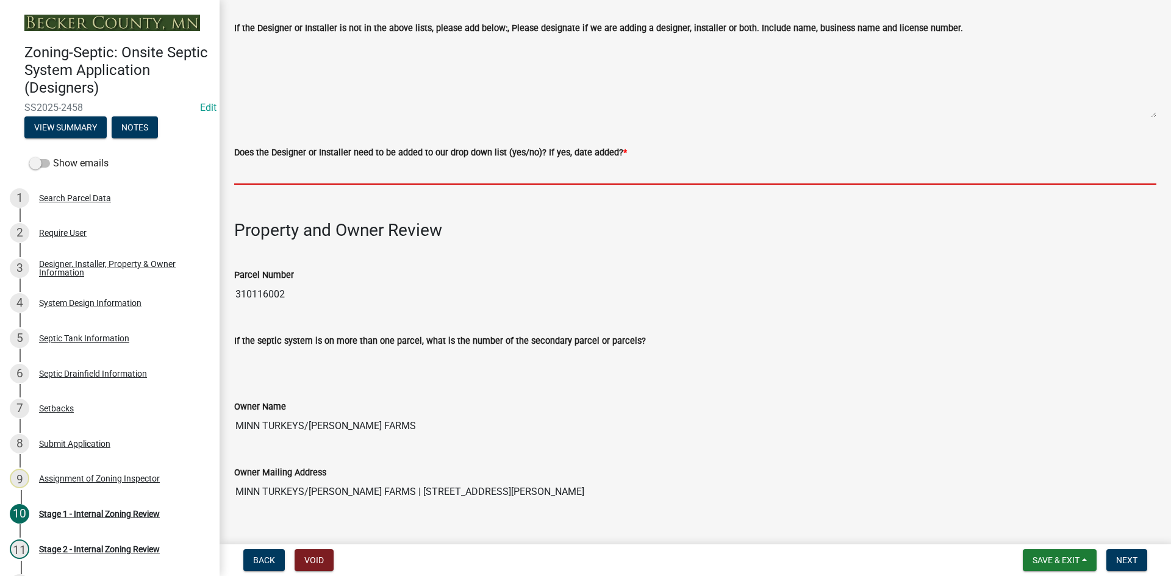
click at [288, 162] on input "Does the Designer or Installer need to be added to our drop down list (yes/no)?…" at bounding box center [695, 172] width 922 height 25
type input "NO"
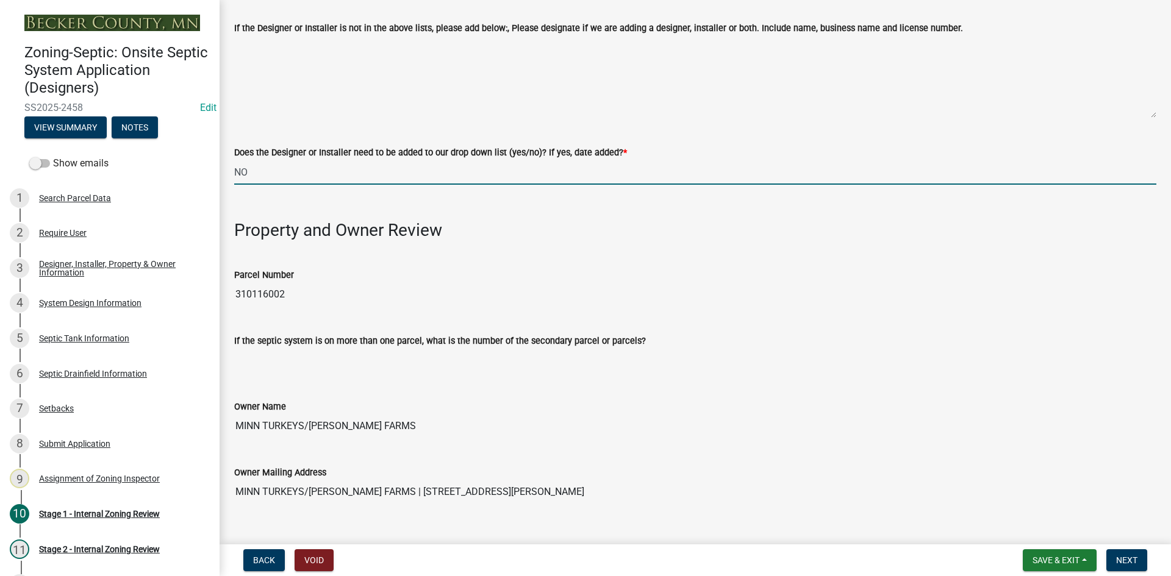
click at [613, 202] on h3 at bounding box center [695, 204] width 922 height 21
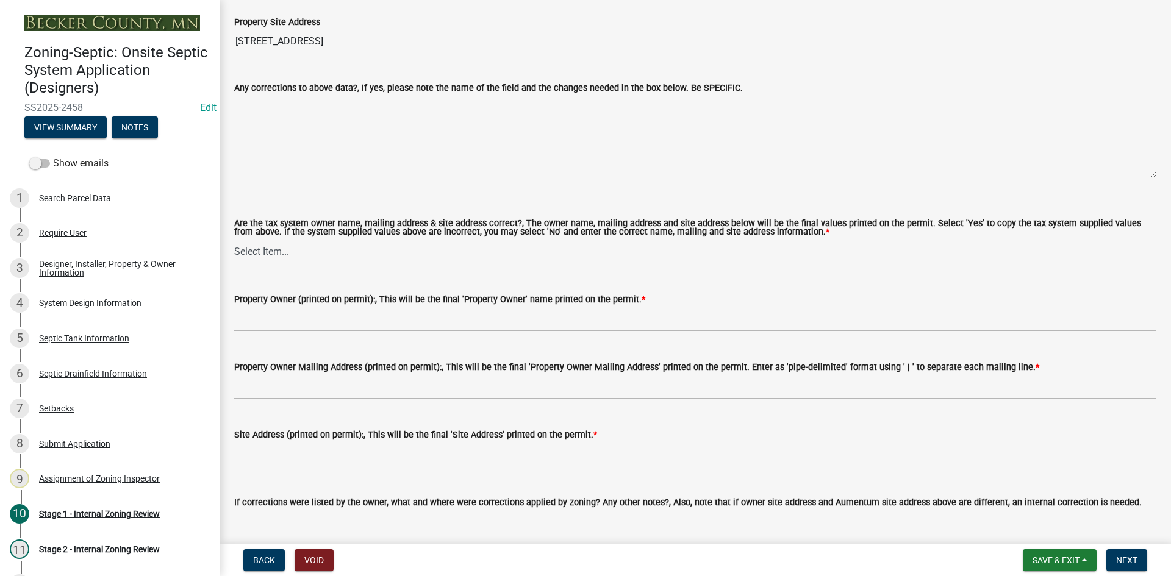
scroll to position [1097, 0]
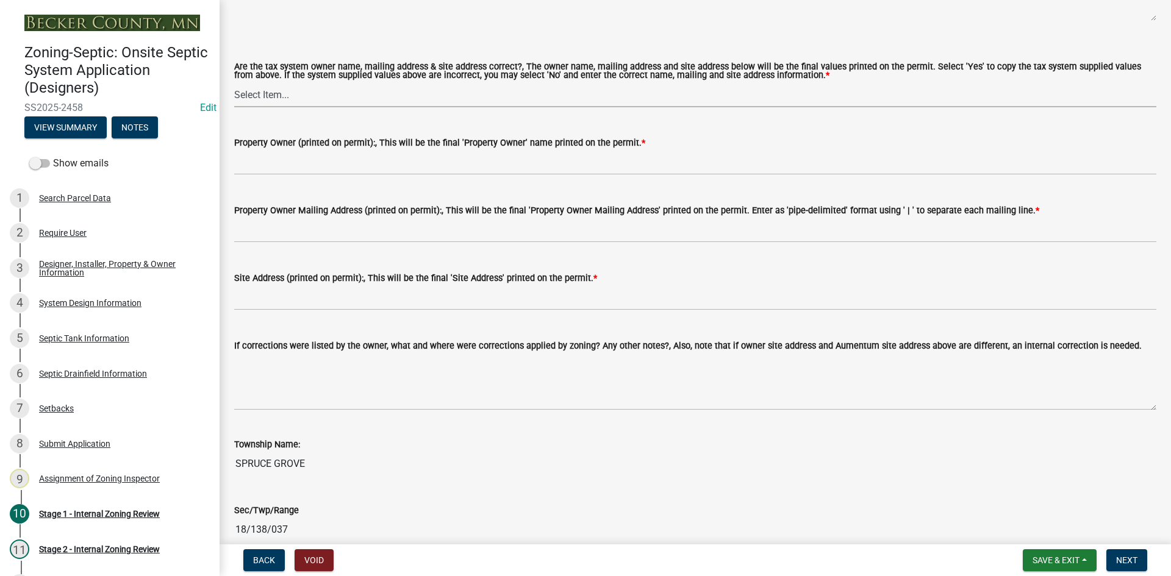
click at [274, 97] on select "Select Item... Yes No" at bounding box center [695, 94] width 922 height 25
click at [234, 82] on select "Select Item... Yes No" at bounding box center [695, 94] width 922 height 25
select select "ec75a761-93b4-47c5-8535-fea253c32937"
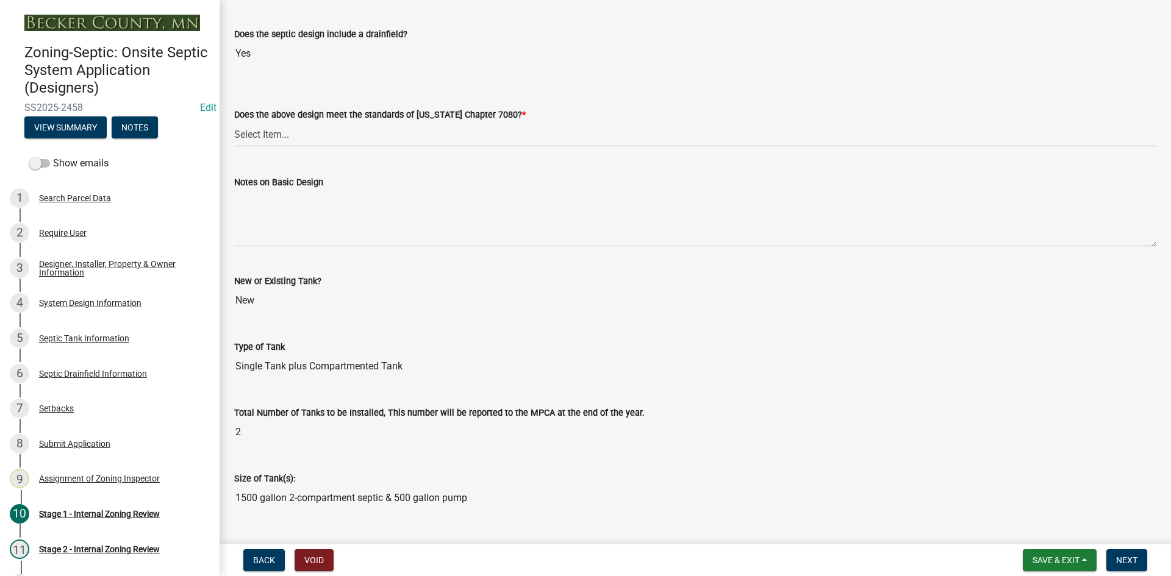
scroll to position [2743, 0]
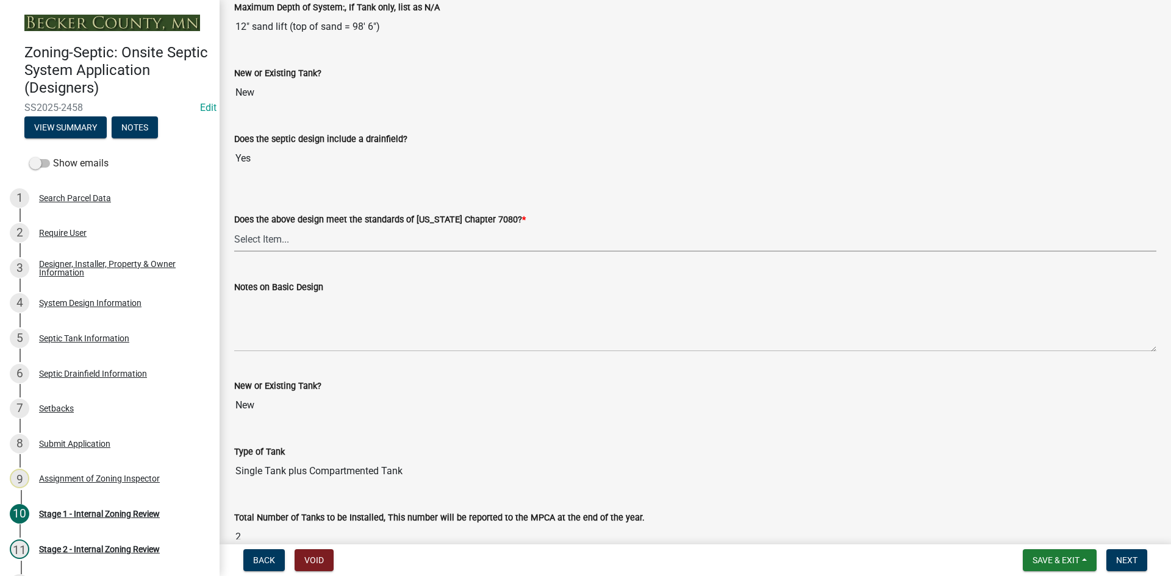
click at [291, 233] on select "Select Item... Yes No" at bounding box center [695, 239] width 922 height 25
click at [234, 227] on select "Select Item... Yes No" at bounding box center [695, 239] width 922 height 25
select select "bcbb982e-a48c-4b4a-a83b-ed1363446a86"
click at [540, 227] on select "Select Item... Yes No" at bounding box center [695, 239] width 922 height 25
click at [296, 232] on select "Select Item... Yes No" at bounding box center [695, 239] width 922 height 25
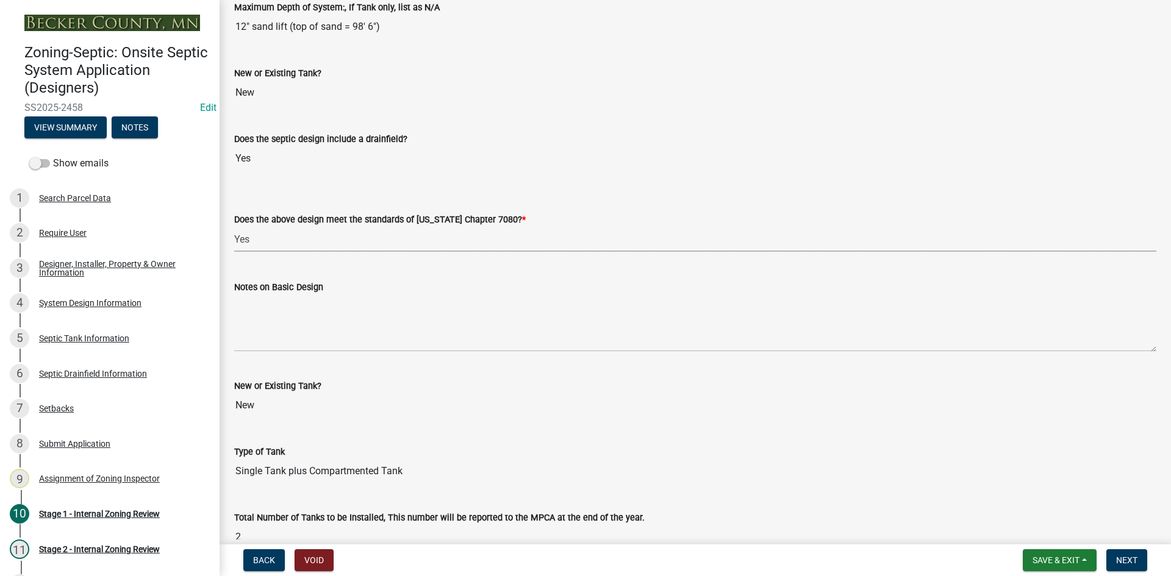
click at [292, 232] on select "Select Item... Yes No" at bounding box center [695, 239] width 922 height 25
click at [293, 232] on select "Select Item... Yes No" at bounding box center [695, 239] width 922 height 25
click at [474, 233] on select "Select Item... Yes No" at bounding box center [695, 239] width 922 height 25
click at [476, 232] on select "Select Item... Yes No" at bounding box center [695, 239] width 922 height 25
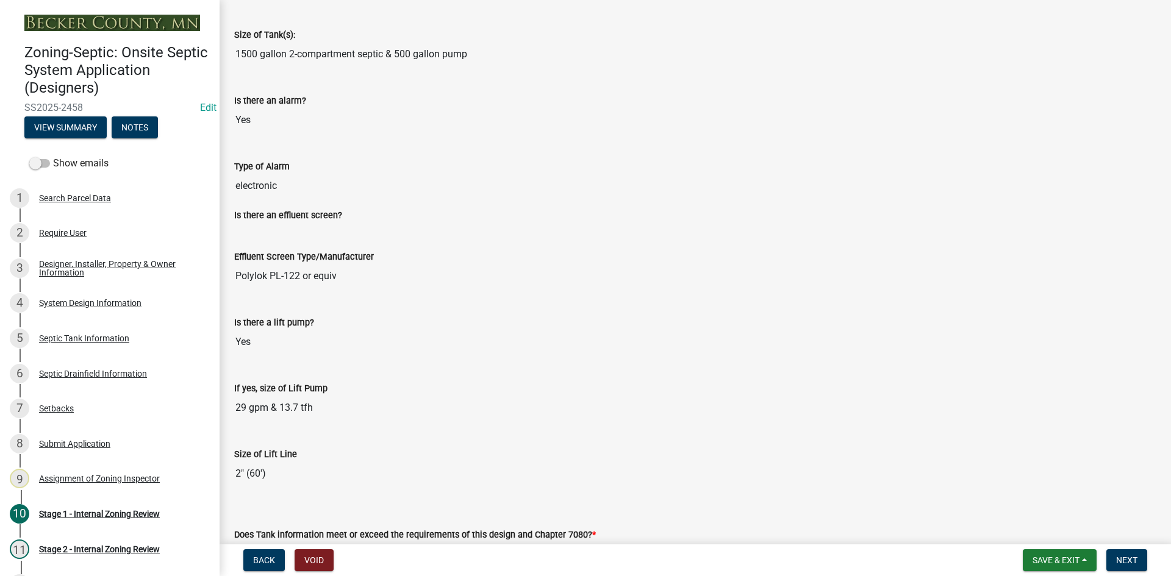
scroll to position [3597, 0]
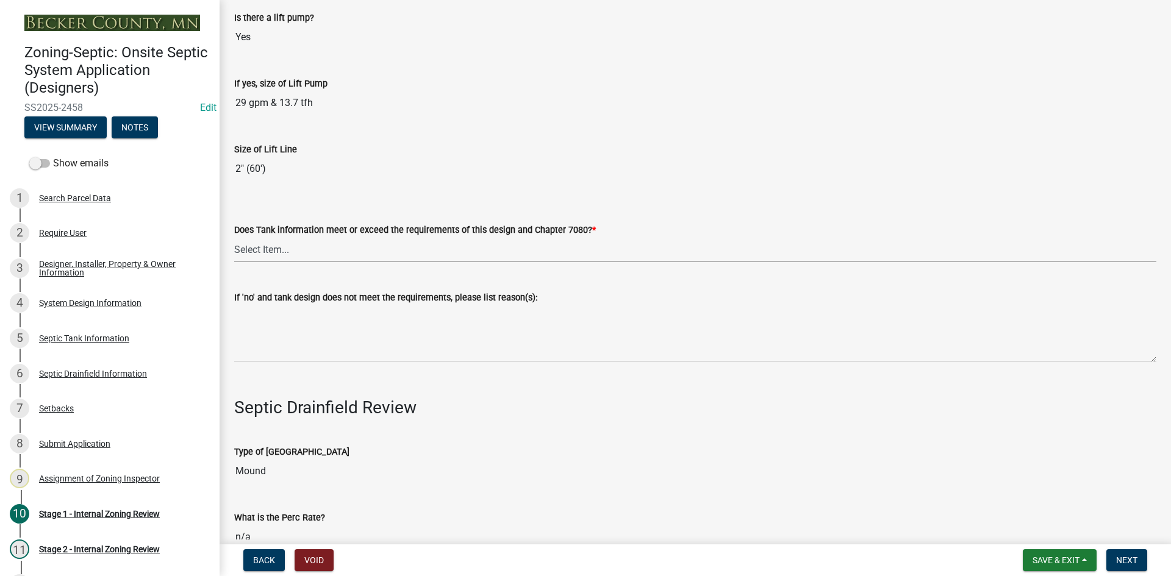
click at [258, 246] on select "Select Item... Yes No" at bounding box center [695, 249] width 922 height 25
click at [234, 237] on select "Select Item... Yes No" at bounding box center [695, 249] width 922 height 25
select select "47a2a5dd-5977-4941-8e6f-09ff03cdfb75"
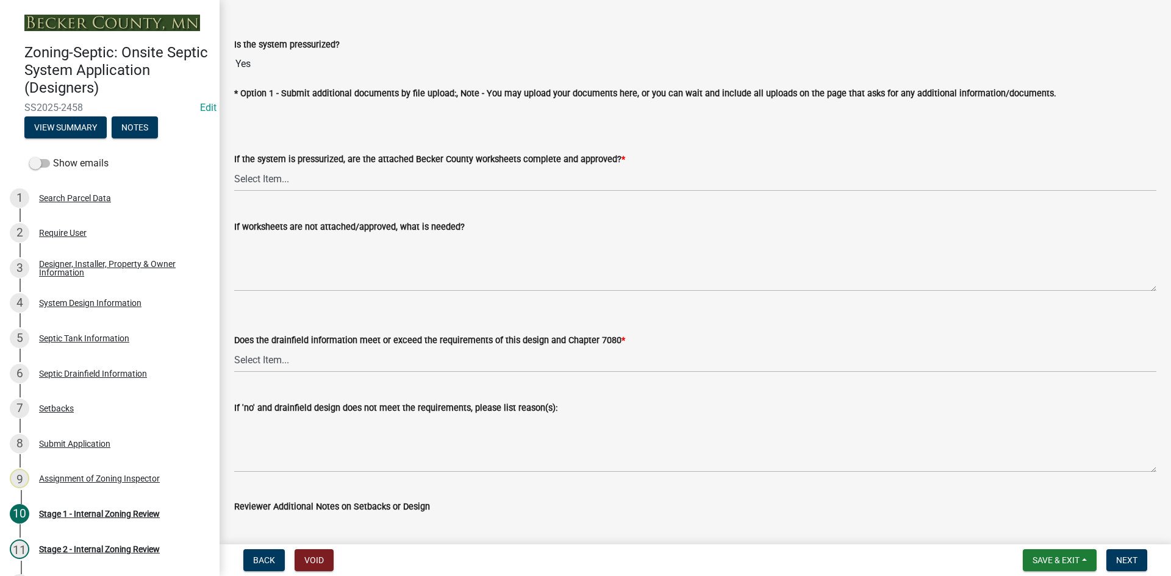
scroll to position [4633, 0]
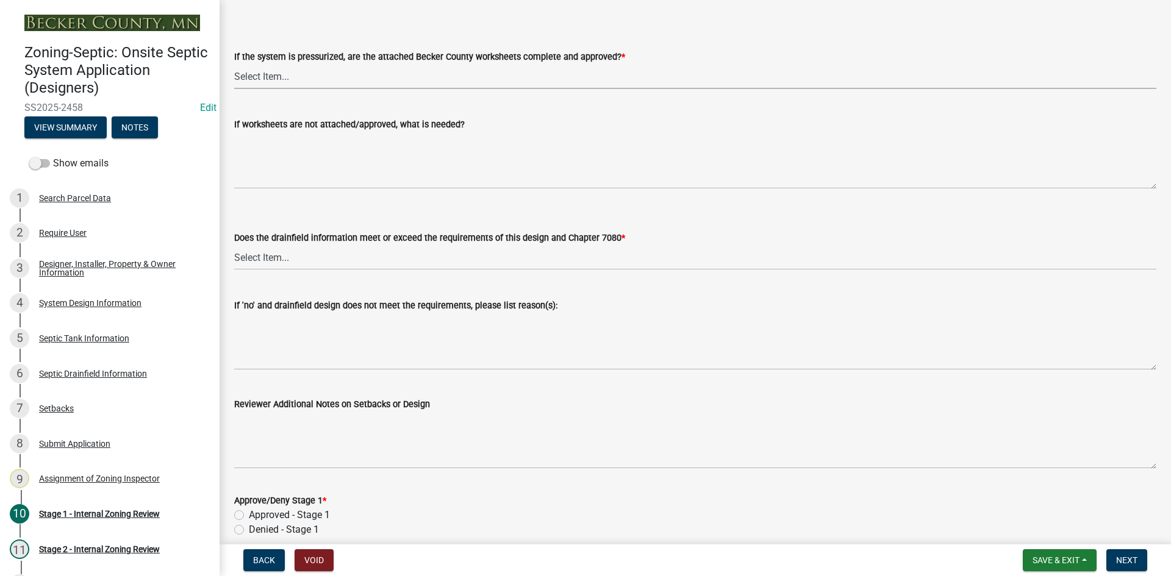
drag, startPoint x: 240, startPoint y: 69, endPoint x: 257, endPoint y: 76, distance: 17.8
click at [240, 69] on select "Select Item... Yes No NA" at bounding box center [695, 76] width 922 height 25
click at [234, 64] on select "Select Item... Yes No NA" at bounding box center [695, 76] width 922 height 25
select select "3f5b086d-5a4c-4236-93bc-fa7bf4d11838"
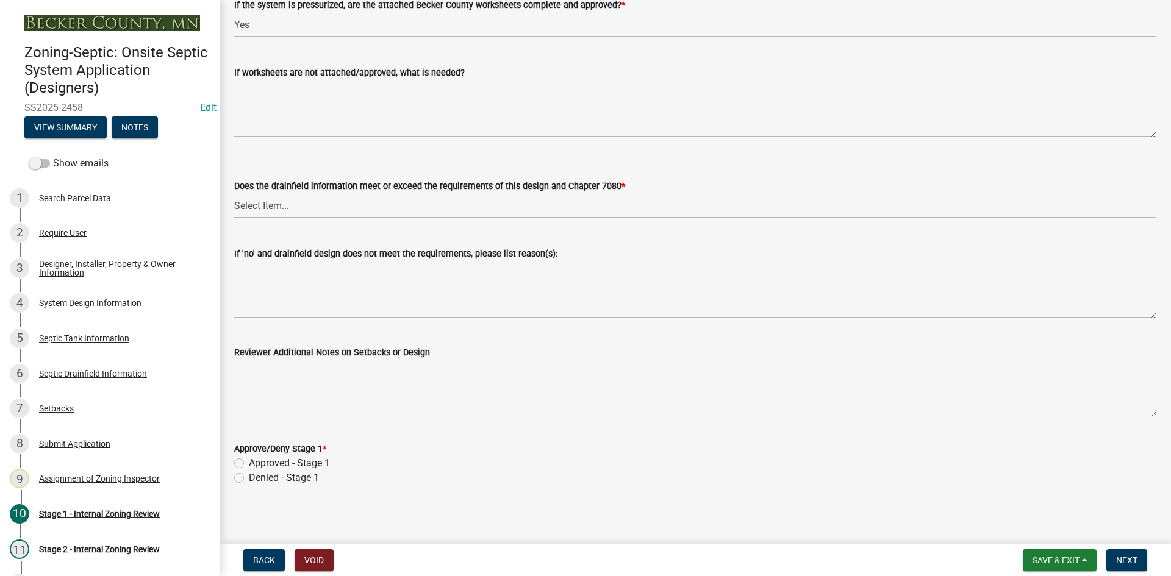
drag, startPoint x: 272, startPoint y: 198, endPoint x: 280, endPoint y: 210, distance: 14.5
click at [271, 198] on select "Select Item... Yes No" at bounding box center [695, 205] width 922 height 25
click at [234, 193] on select "Select Item... Yes No" at bounding box center [695, 205] width 922 height 25
select select "888a8260-2be6-47f2-a4de-b9f453a4d3bc"
click at [243, 471] on div "Denied - Stage 1" at bounding box center [695, 478] width 922 height 15
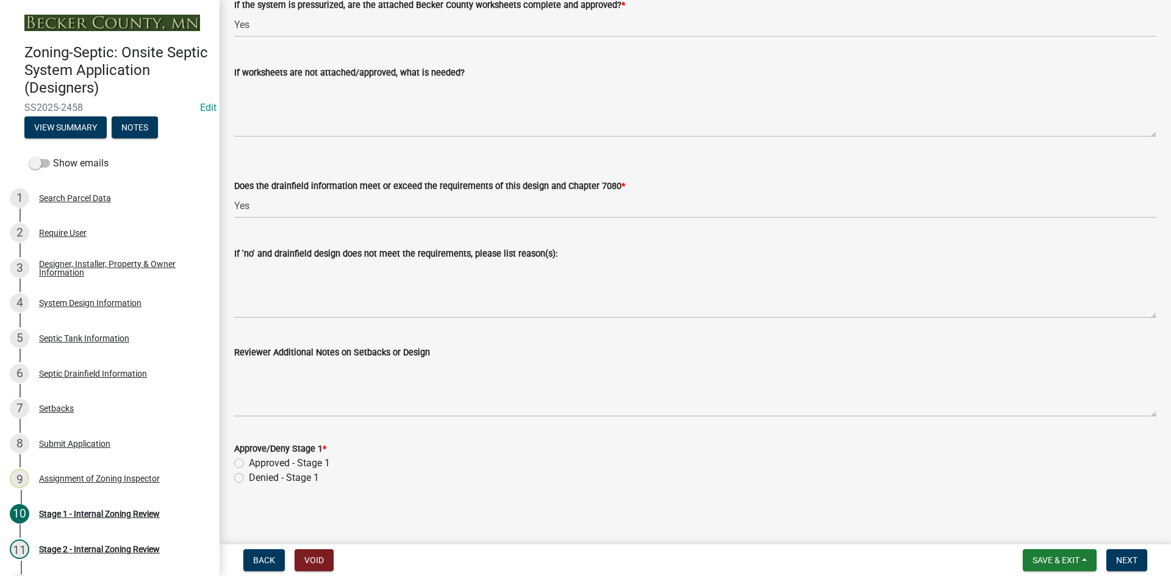
click at [249, 458] on label "Approved - Stage 1" at bounding box center [289, 463] width 81 height 15
click at [249, 458] on input "Approved - Stage 1" at bounding box center [253, 460] width 8 height 8
radio input "true"
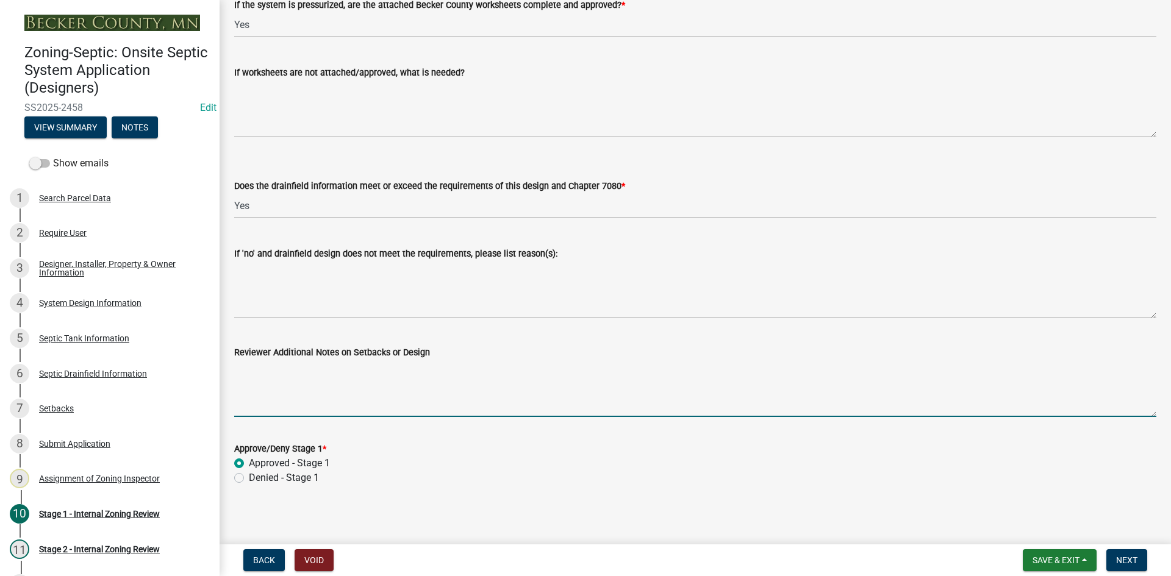
click at [443, 383] on textarea "Reviewer Additional Notes on Setbacks or Design" at bounding box center [695, 388] width 922 height 57
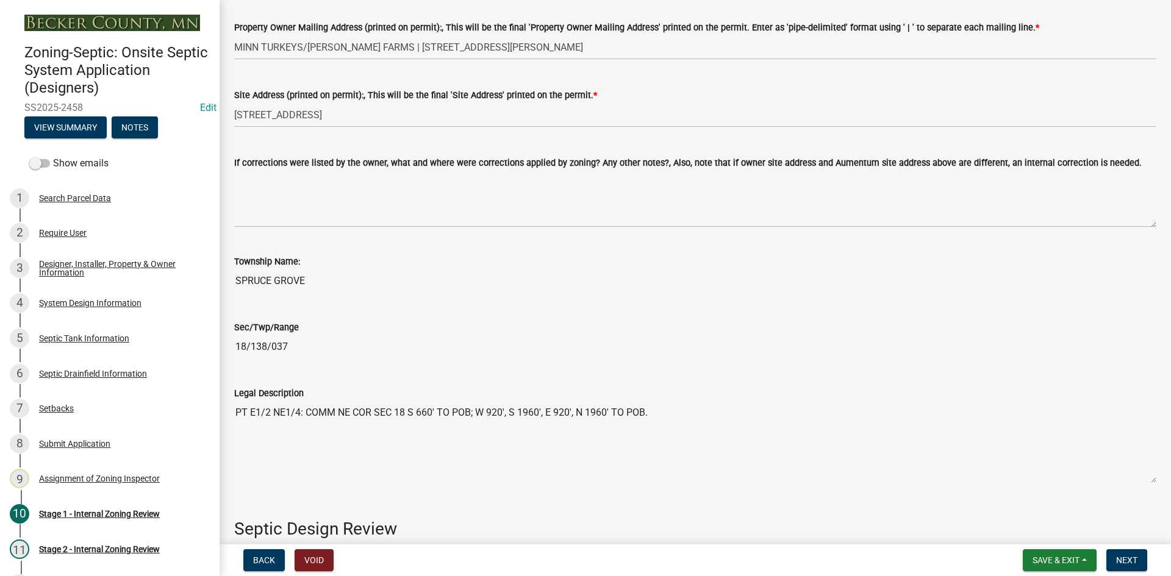
scroll to position [1646, 0]
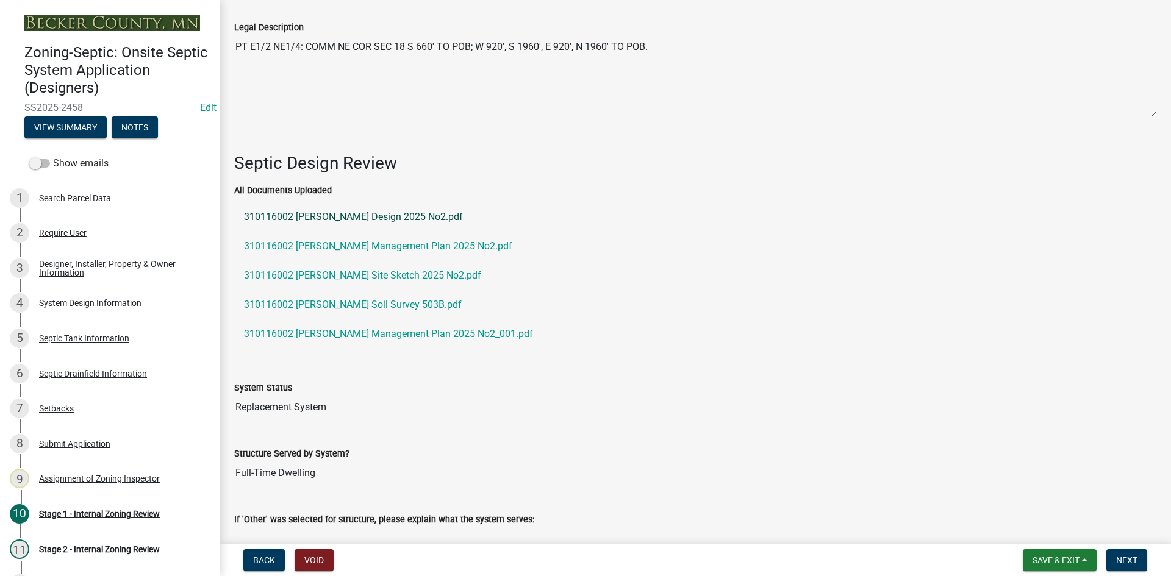
click at [371, 214] on link "310116002 [PERSON_NAME] Design 2025 No2.pdf" at bounding box center [695, 216] width 922 height 29
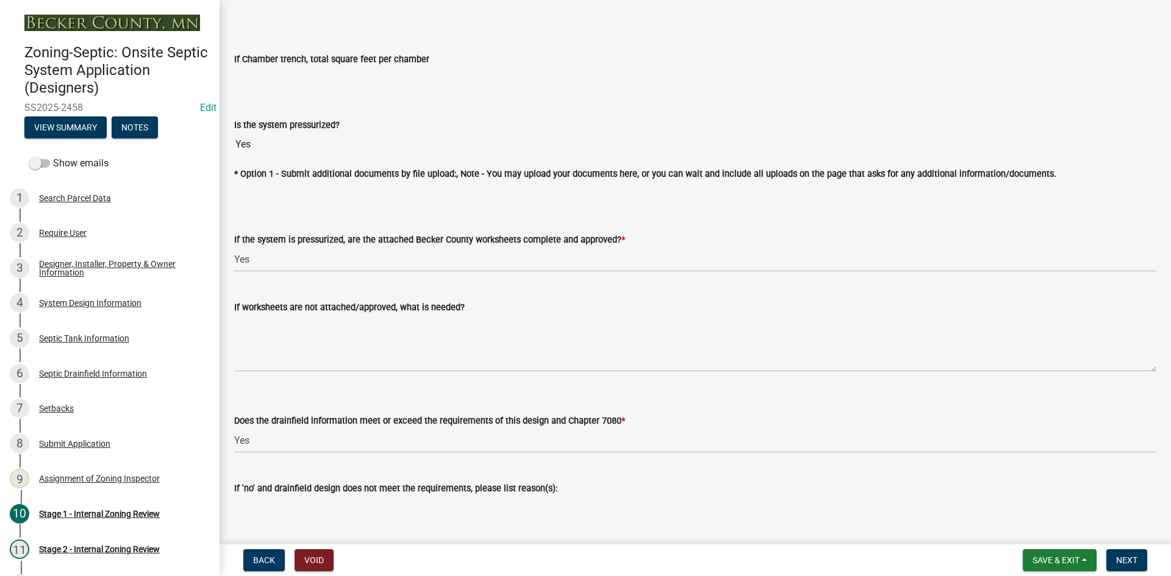
scroll to position [4685, 0]
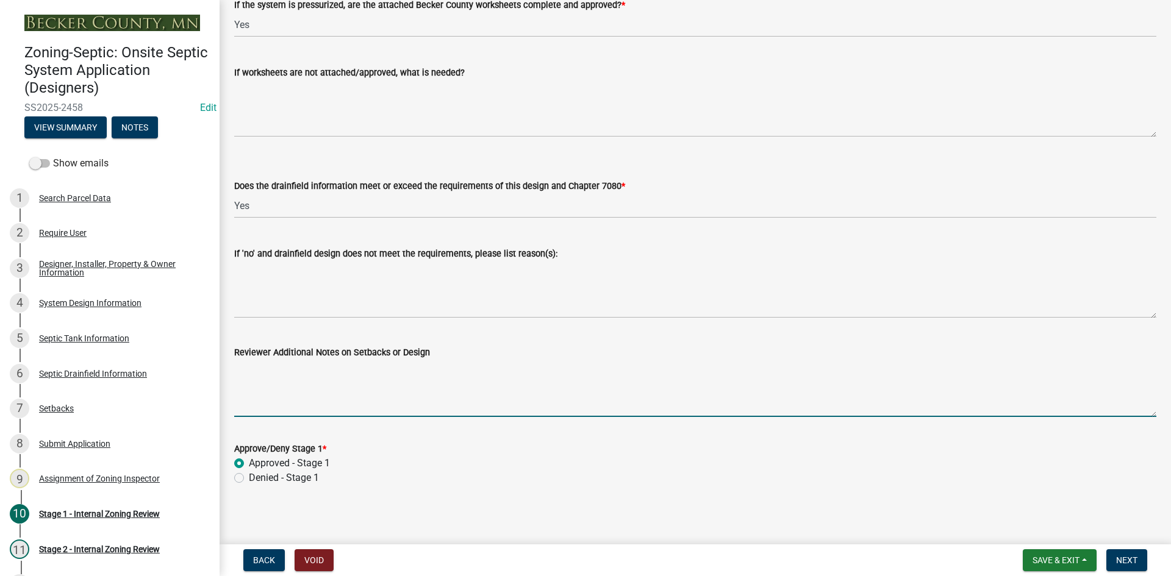
click at [300, 379] on textarea "Reviewer Additional Notes on Setbacks or Design" at bounding box center [695, 388] width 922 height 57
type textarea "10x38 rock bed"
click at [1135, 565] on span "Next" at bounding box center [1126, 560] width 21 height 10
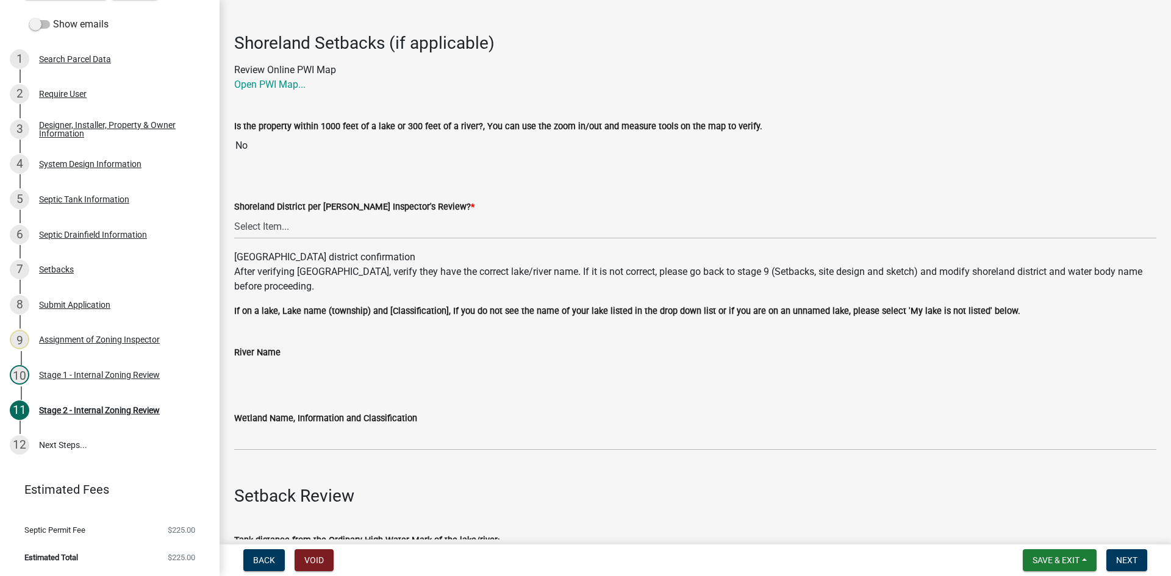
scroll to position [244, 0]
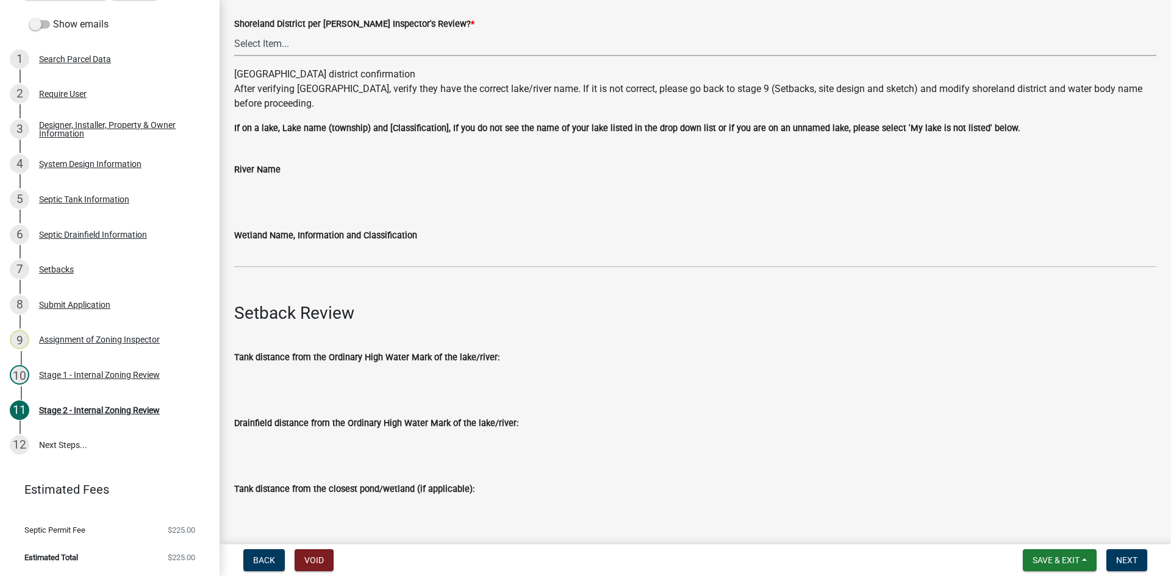
click at [249, 42] on select "Select Item... Yes No" at bounding box center [695, 43] width 922 height 25
click at [234, 31] on select "Select Item... Yes No" at bounding box center [695, 43] width 922 height 25
select select "6aff4bf5-f522-4fb2-96f1-02faf4b88fa3"
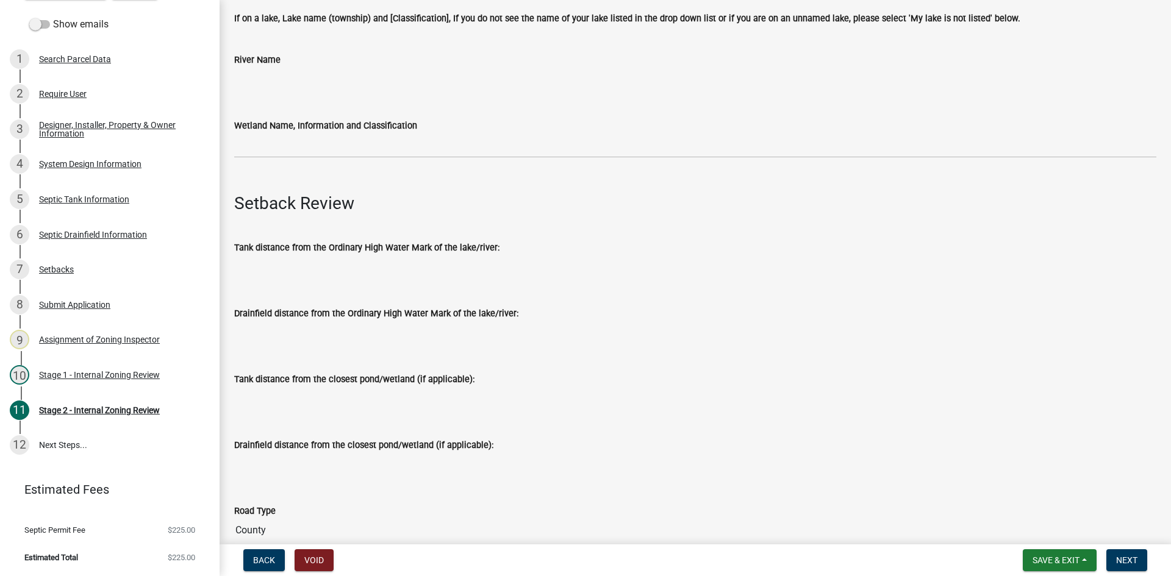
scroll to position [366, 0]
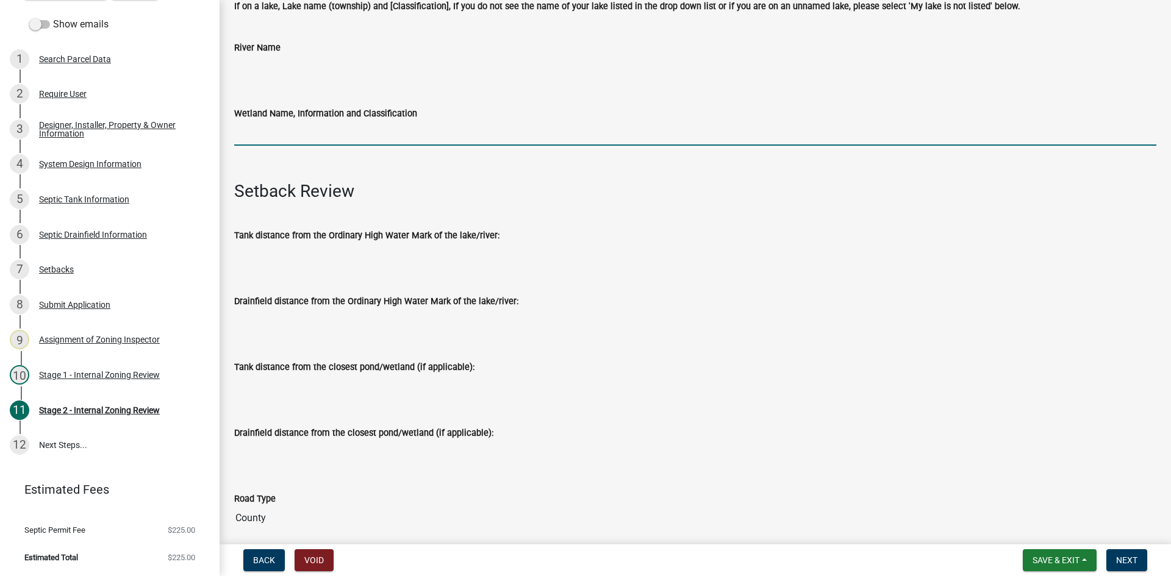
drag, startPoint x: 293, startPoint y: 134, endPoint x: 301, endPoint y: 146, distance: 14.5
click at [293, 134] on input "Wetland Name, Information and Classification" at bounding box center [695, 133] width 922 height 25
type input "na"
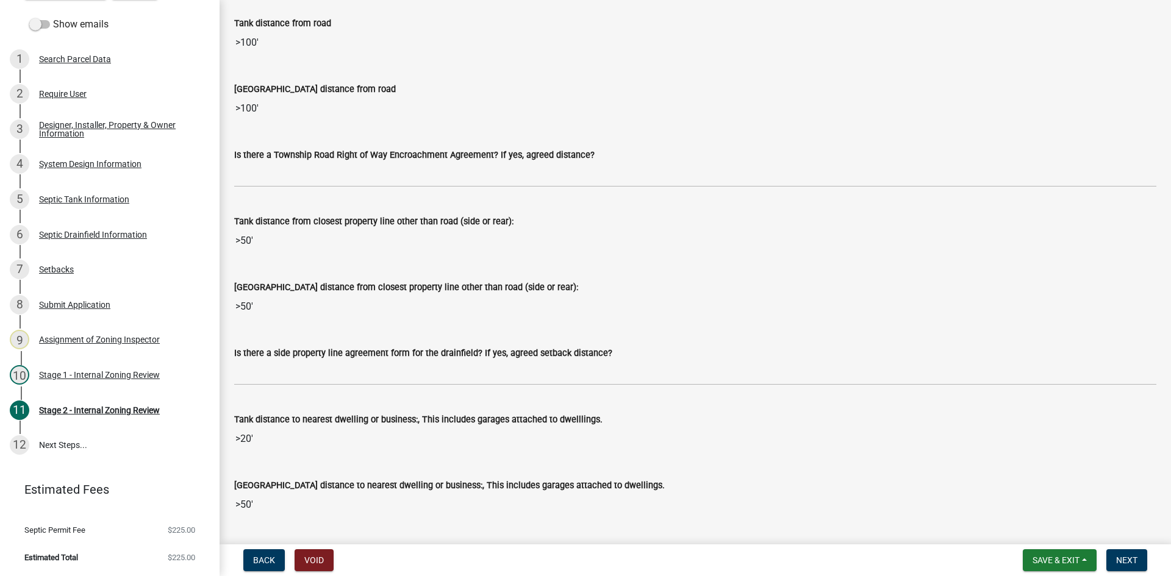
scroll to position [975, 0]
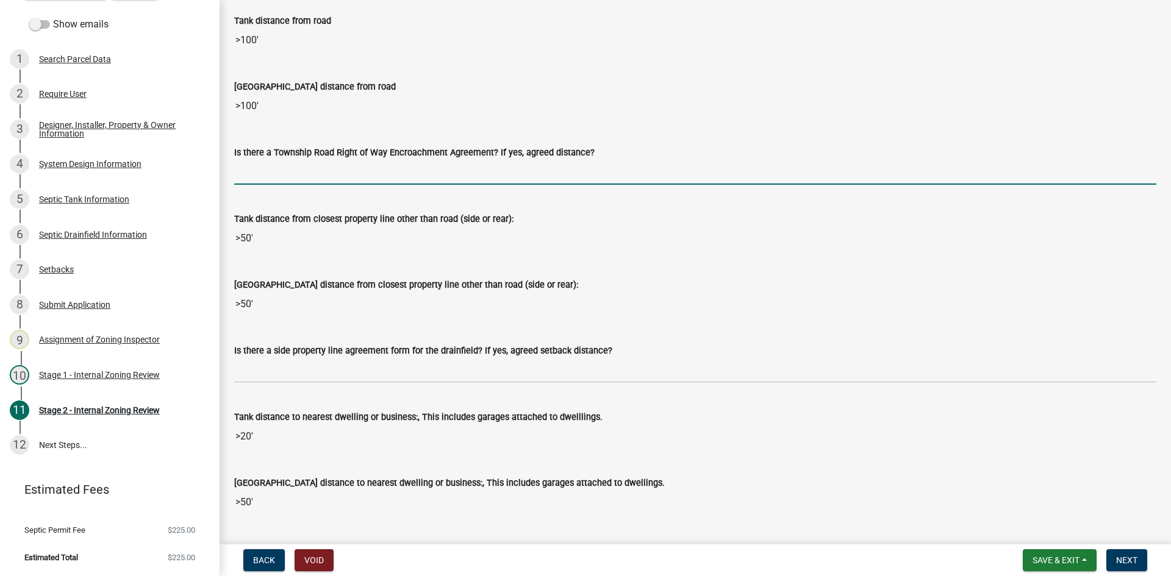
click at [295, 162] on input "Is there a Township Road Right of Way Encroachment Agreement? If yes, agreed di…" at bounding box center [695, 172] width 922 height 25
type input "na"
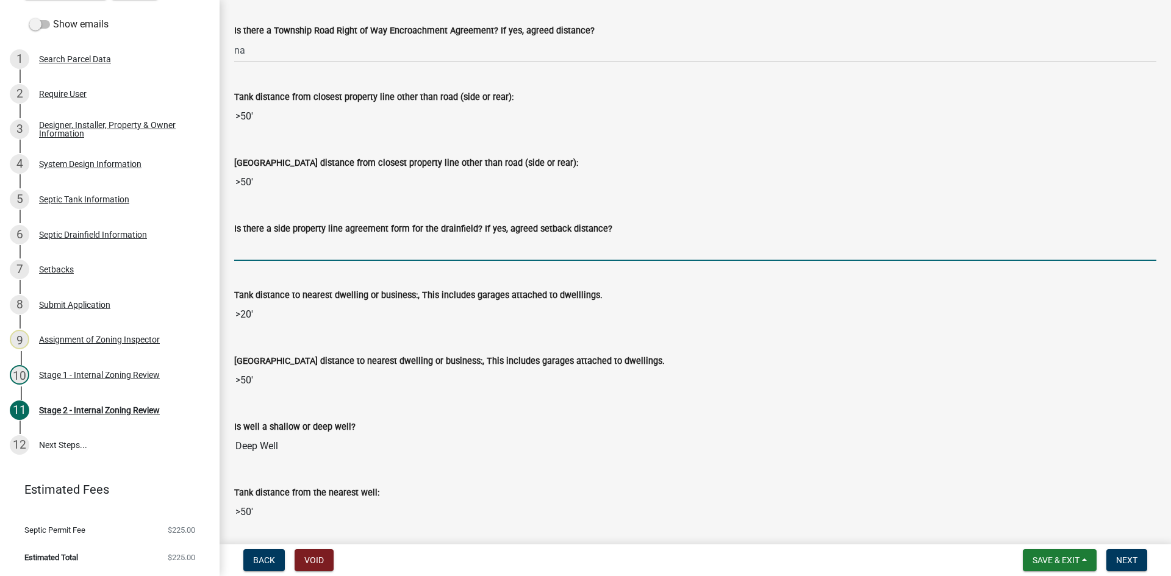
drag, startPoint x: 251, startPoint y: 241, endPoint x: 290, endPoint y: 261, distance: 43.6
click at [251, 241] on input "Is there a side property line agreement form for the drainfield? If yes, agreed…" at bounding box center [695, 248] width 922 height 25
type input "na"
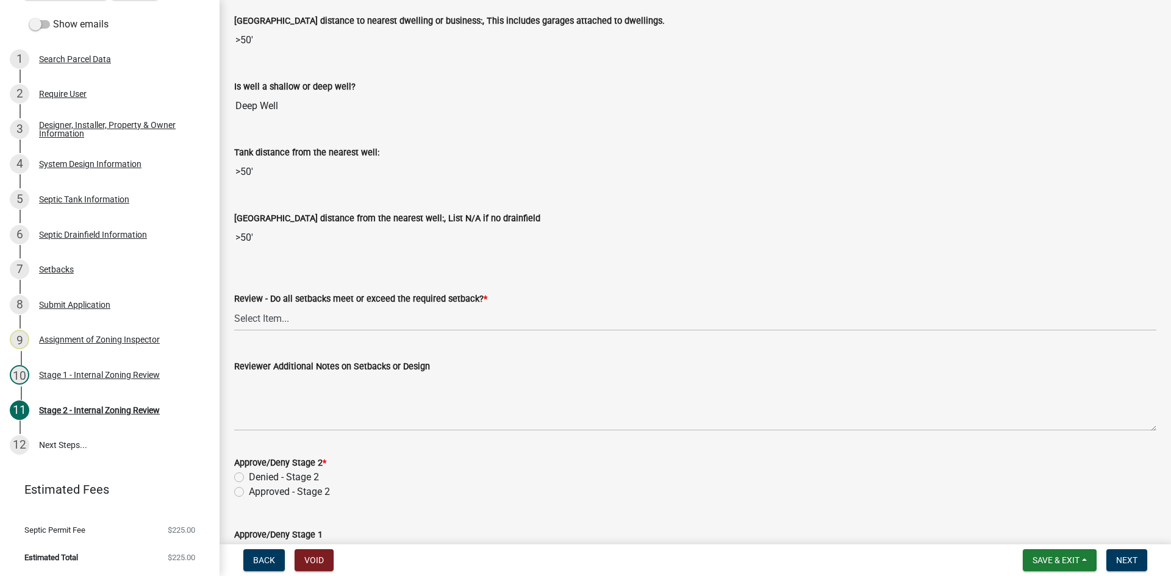
scroll to position [1463, 0]
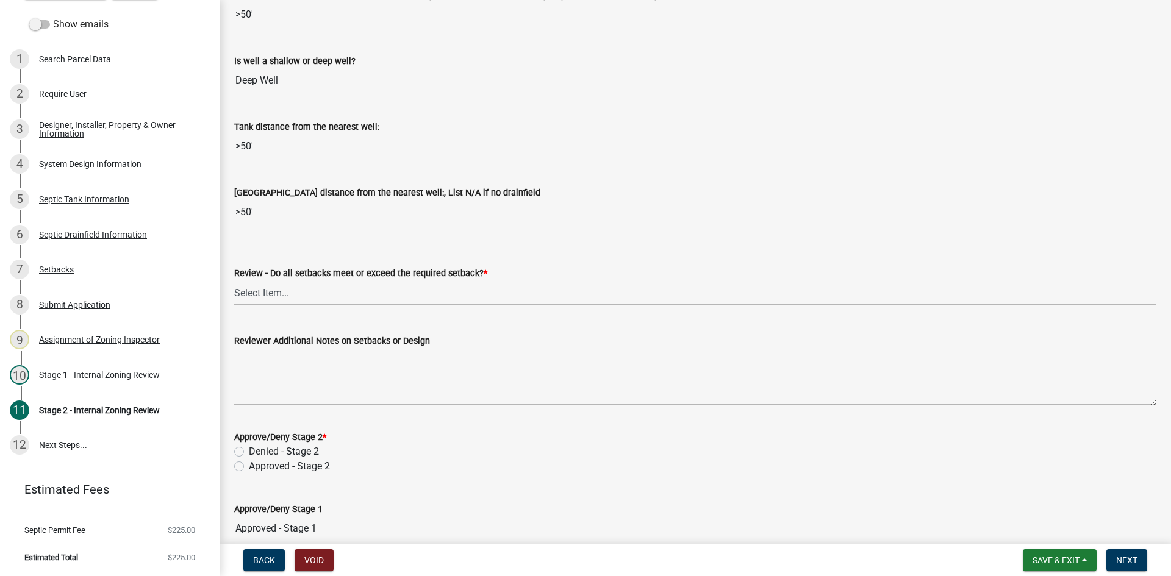
click at [262, 301] on select "Select Item... Yes No N/A" at bounding box center [695, 292] width 922 height 25
click at [234, 280] on select "Select Item... Yes No N/A" at bounding box center [695, 292] width 922 height 25
select select "1ad81be4-5d59-46bf-8b7b-d7c0f20ad891"
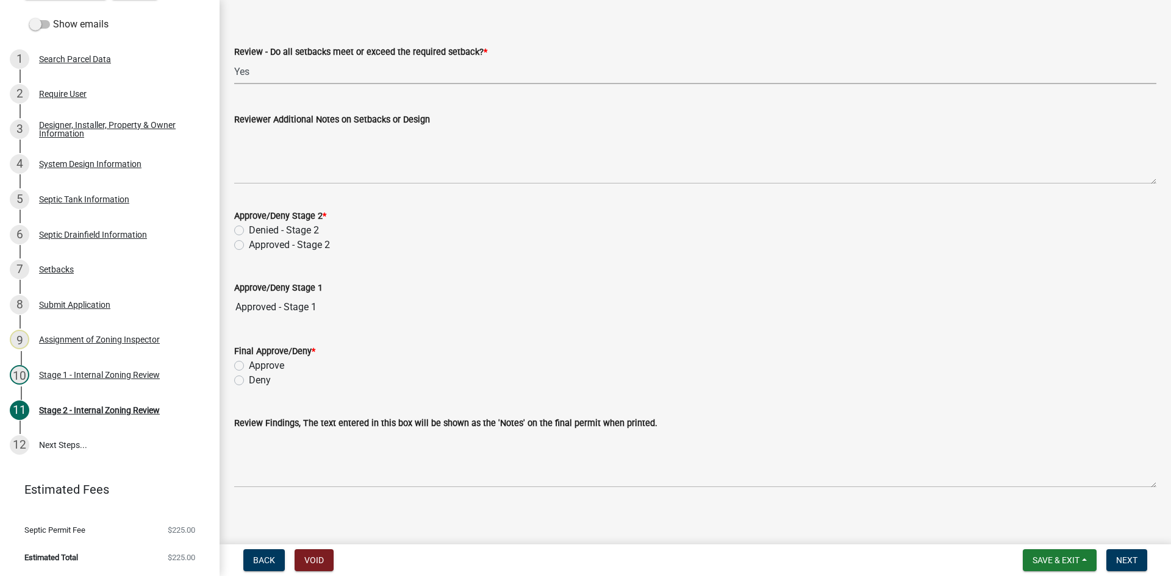
scroll to position [1690, 0]
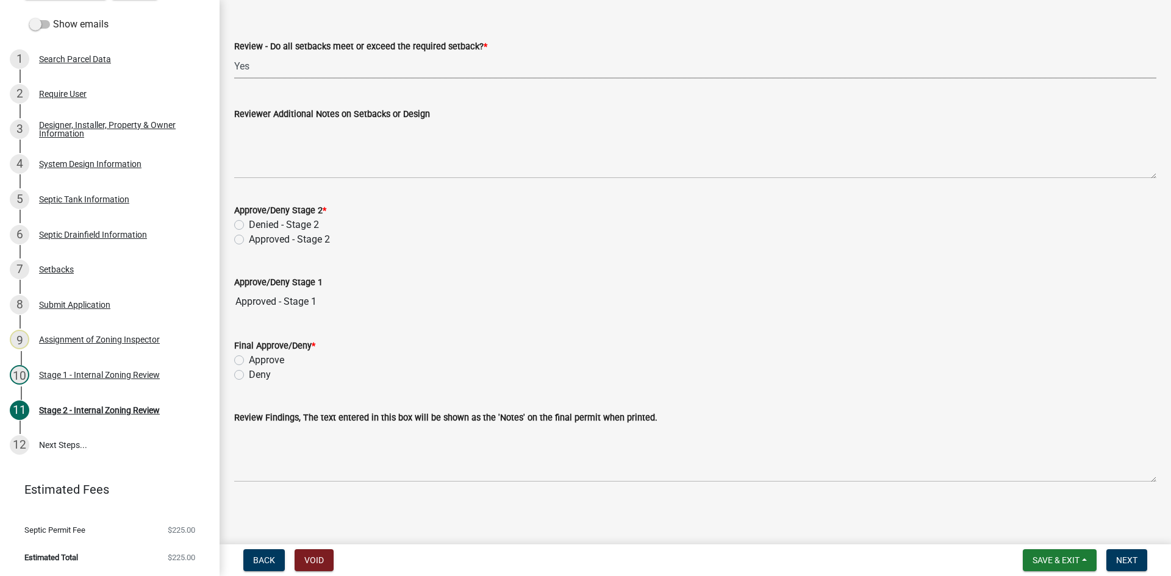
click at [249, 235] on label "Approved - Stage 2" at bounding box center [289, 239] width 81 height 15
click at [249, 235] on input "Approved - Stage 2" at bounding box center [253, 236] width 8 height 8
radio input "true"
drag, startPoint x: 355, startPoint y: 265, endPoint x: 363, endPoint y: 266, distance: 7.5
click at [356, 266] on div "Approve/Deny Stage 1 Approved - Stage 1" at bounding box center [695, 286] width 922 height 56
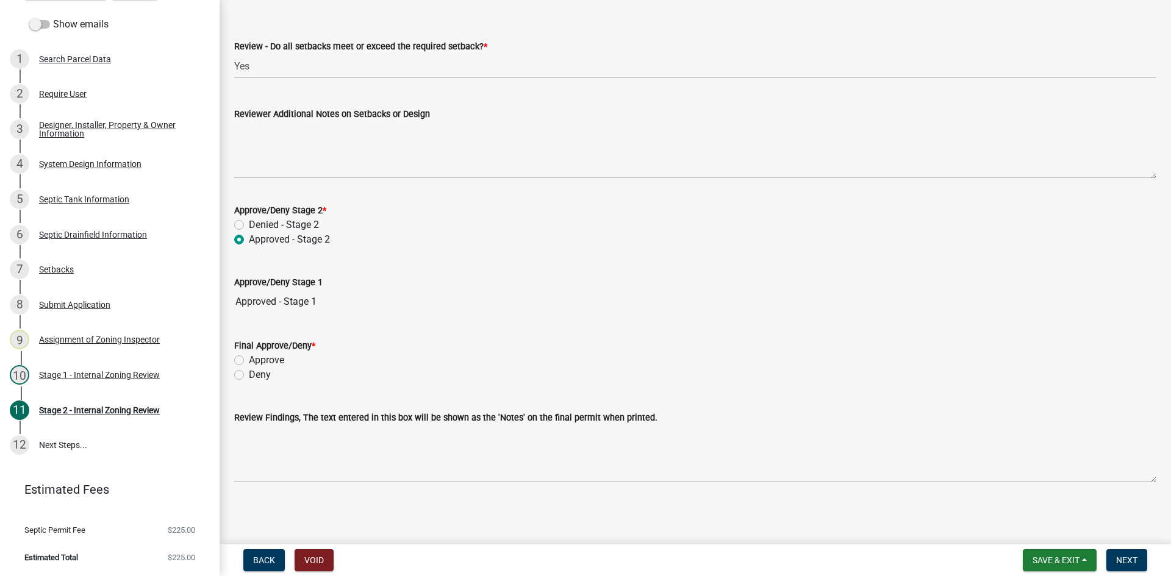
click at [373, 256] on wm-data-entity-input "Approve/Deny Stage 2 * Denied - Stage 2 Approved - Stage 2" at bounding box center [695, 222] width 922 height 69
click at [249, 360] on label "Approve" at bounding box center [266, 360] width 35 height 15
click at [249, 360] on input "Approve" at bounding box center [253, 357] width 8 height 8
radio input "true"
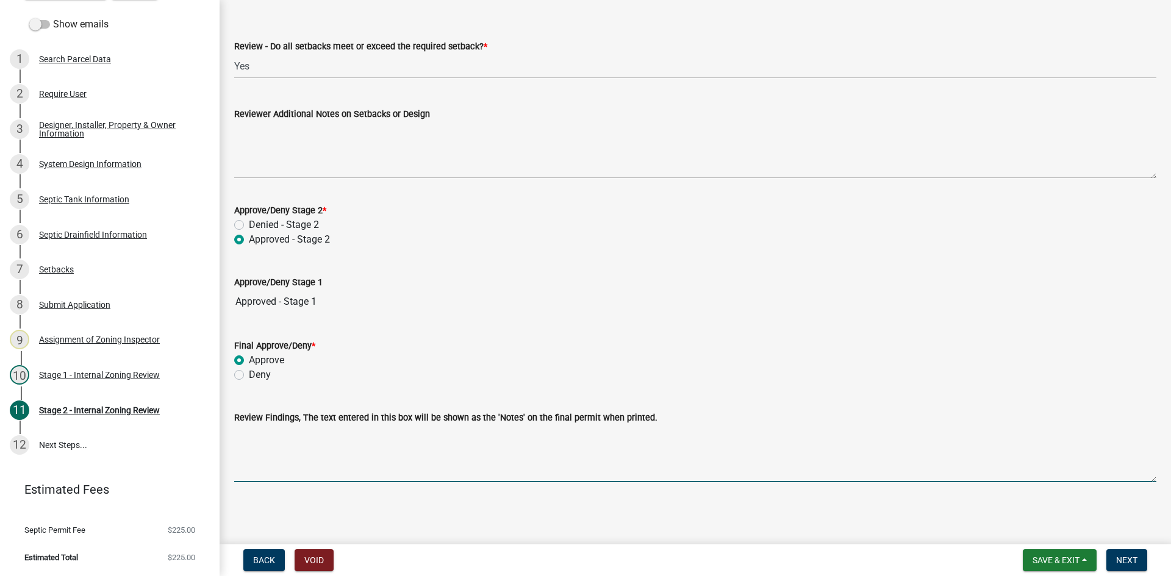
click at [286, 461] on textarea "Review Findings, The text entered in this box will be shown as the 'Notes' on t…" at bounding box center [695, 453] width 922 height 57
type textarea "4"
type textarea "10x38 rockbed 1500/2 tank"
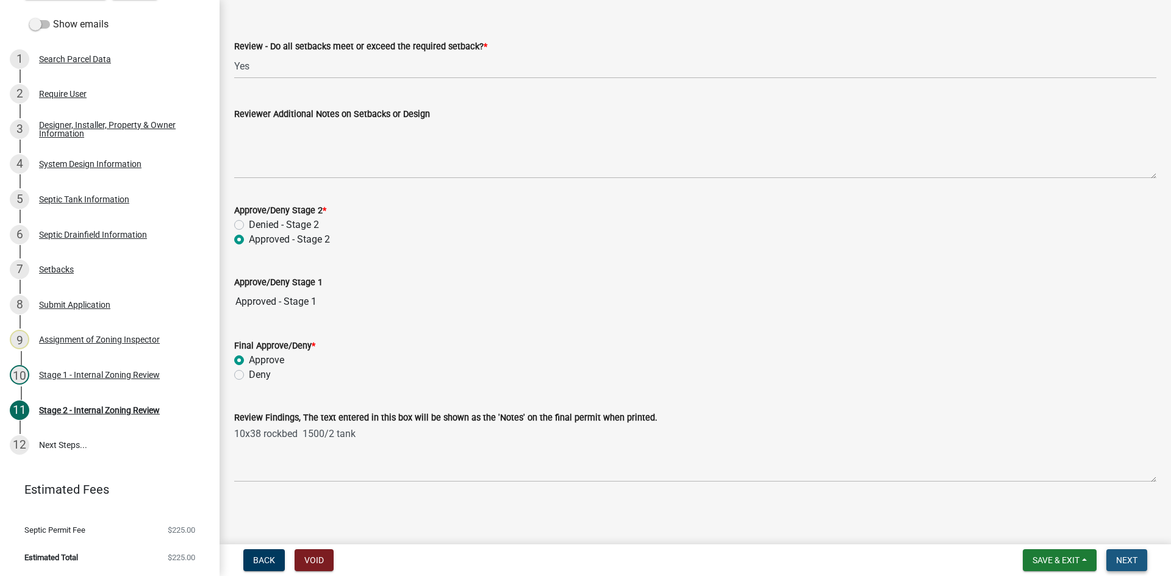
click at [1122, 556] on span "Next" at bounding box center [1126, 560] width 21 height 10
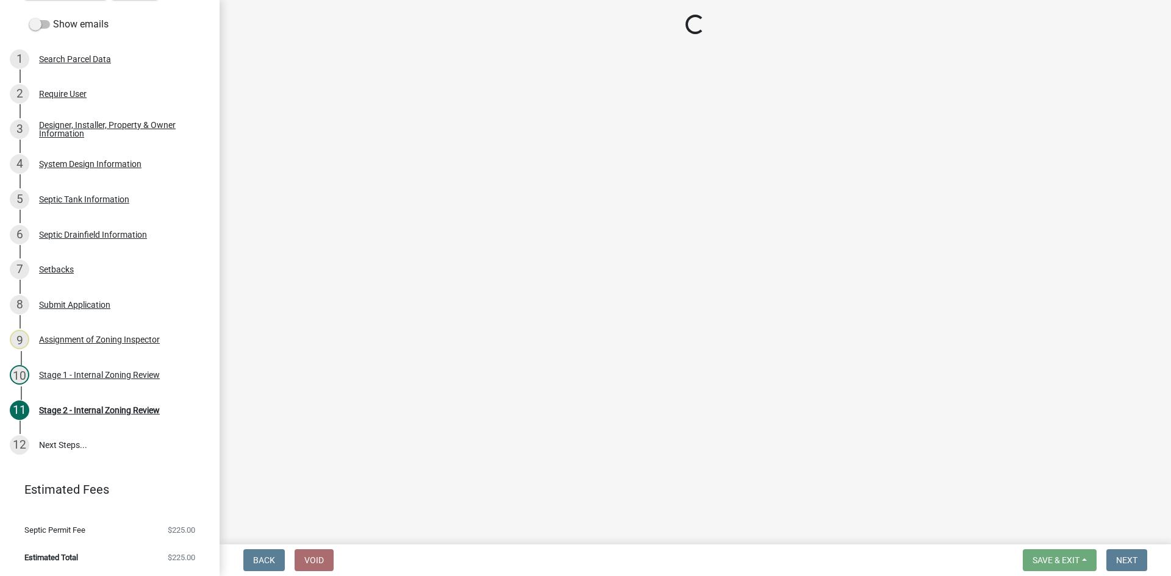
scroll to position [0, 0]
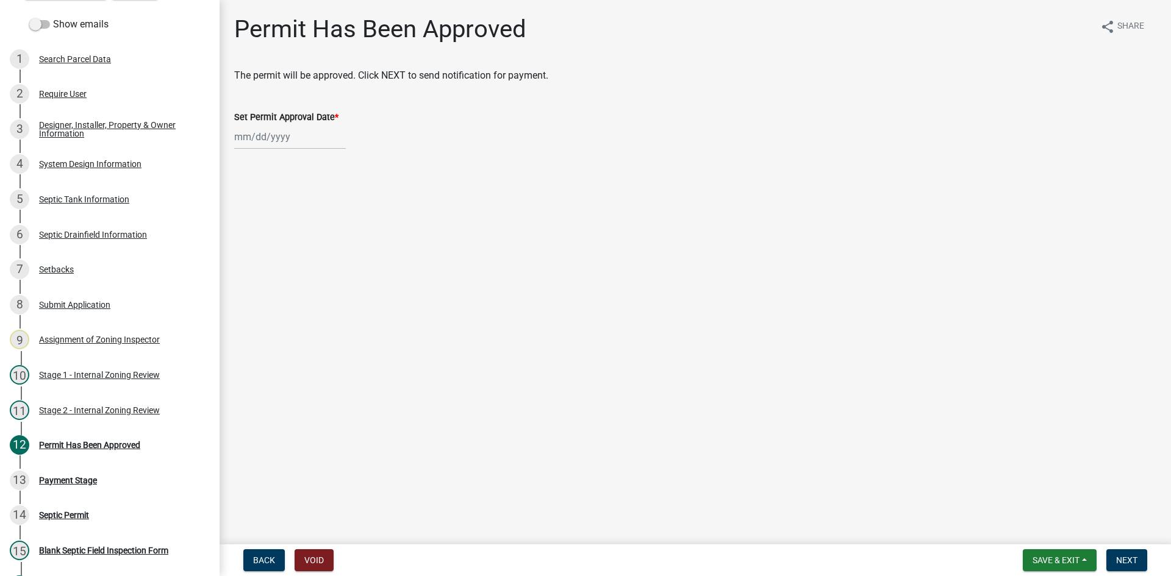
click at [299, 140] on div at bounding box center [290, 136] width 112 height 25
select select "8"
select select "2025"
click at [236, 259] on div "18 19 20 21 22 23 24" at bounding box center [304, 261] width 141 height 20
click at [241, 257] on div "18" at bounding box center [247, 261] width 20 height 20
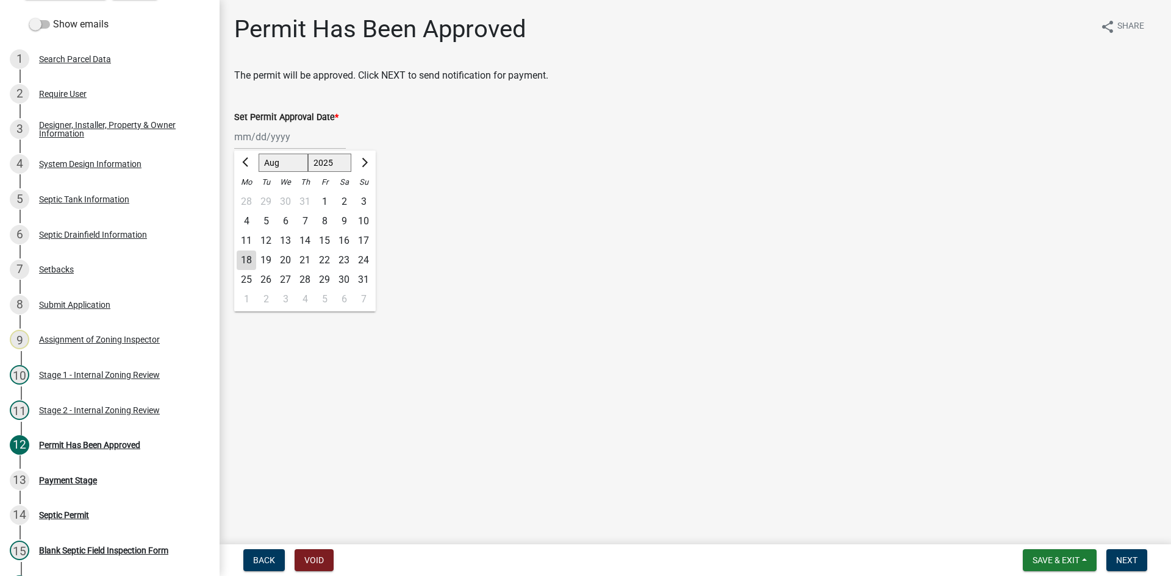
type input "[DATE]"
click at [1130, 558] on span "Next" at bounding box center [1126, 560] width 21 height 10
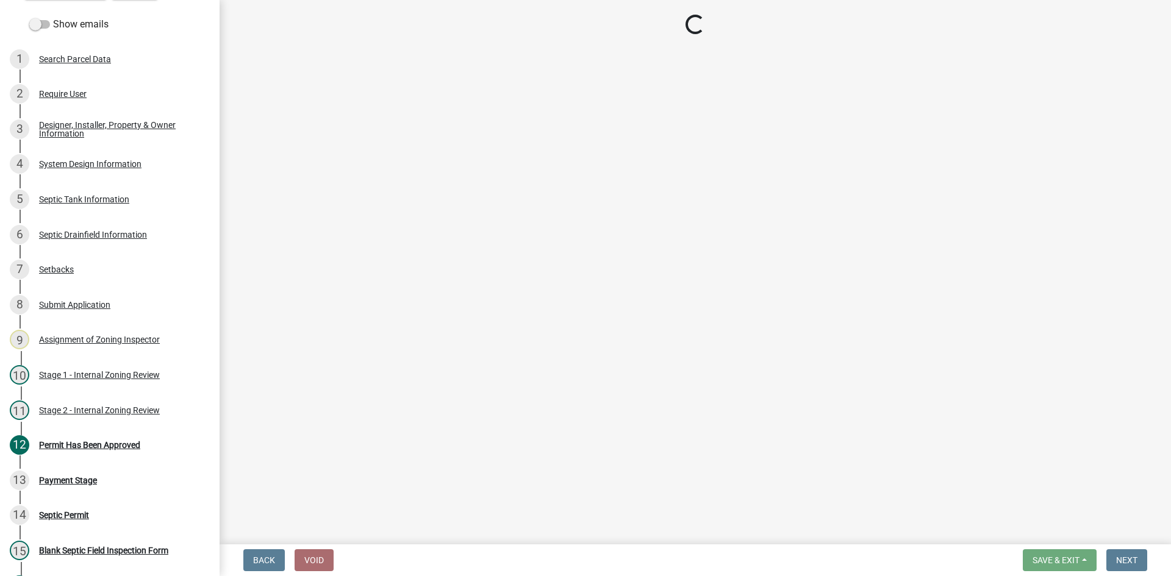
scroll to position [12, 0]
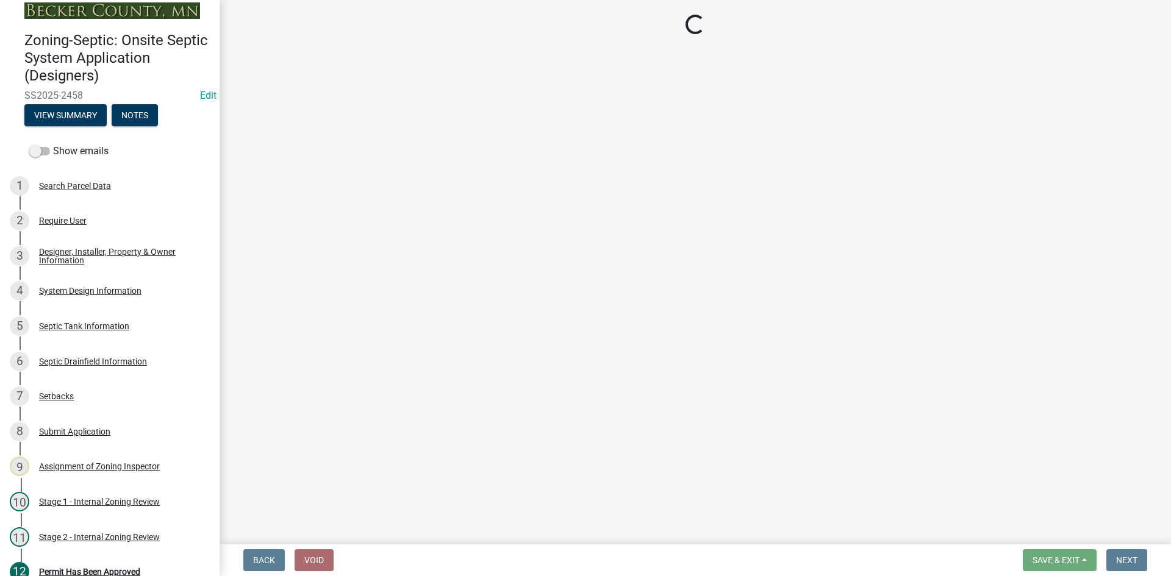
select select "3: 3"
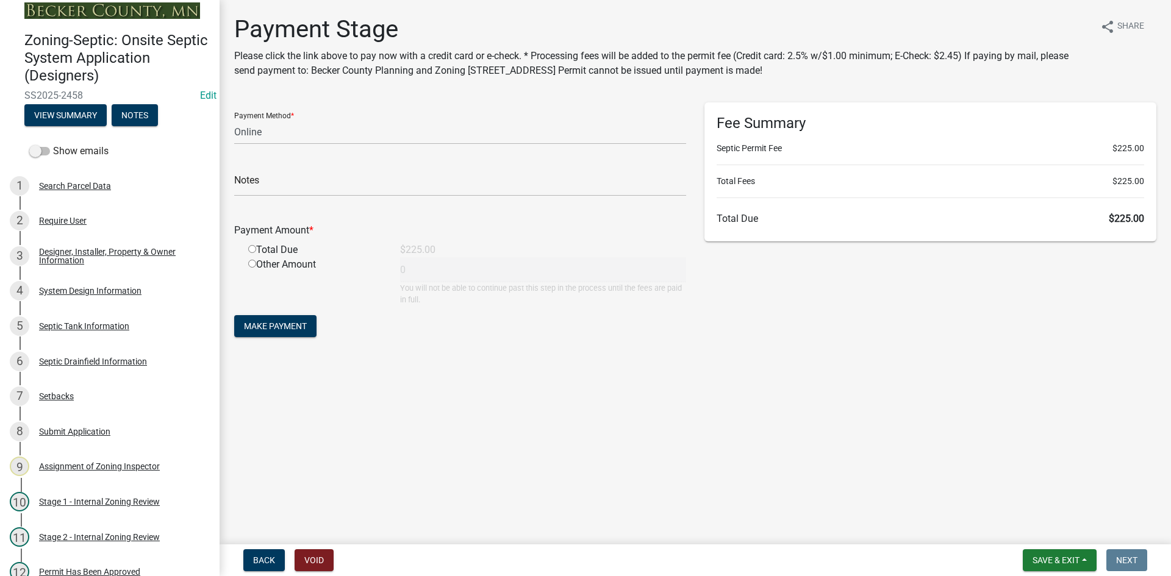
scroll to position [0, 0]
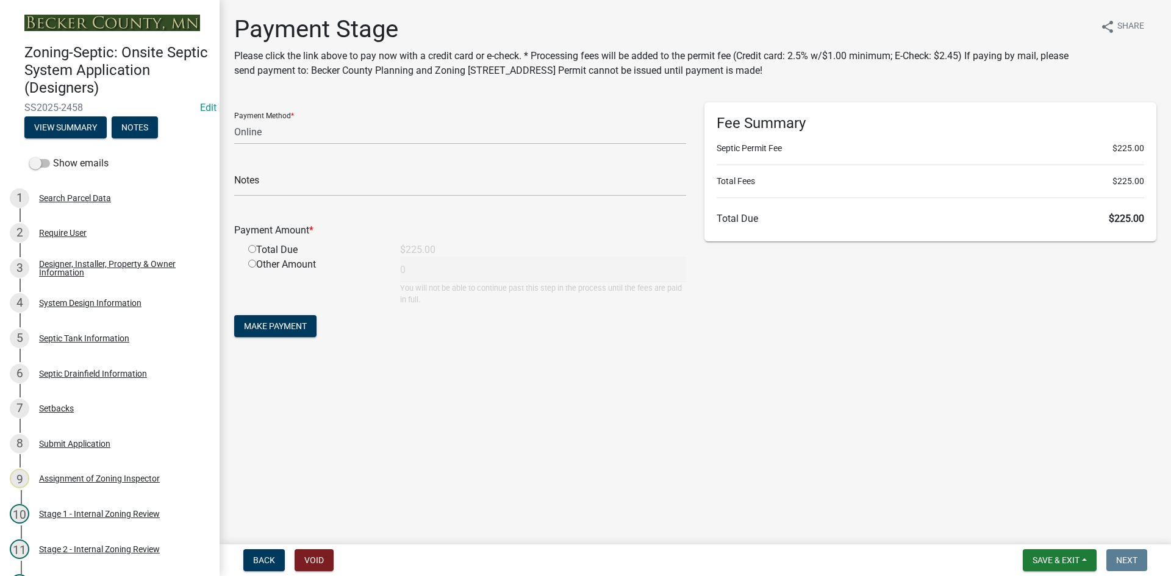
click at [1053, 574] on nav "Back Void Save & Exit Save Save & Exit Next" at bounding box center [694, 560] width 951 height 32
click at [1052, 563] on span "Save & Exit" at bounding box center [1055, 560] width 47 height 10
click at [1041, 530] on button "Save & Exit" at bounding box center [1048, 528] width 98 height 29
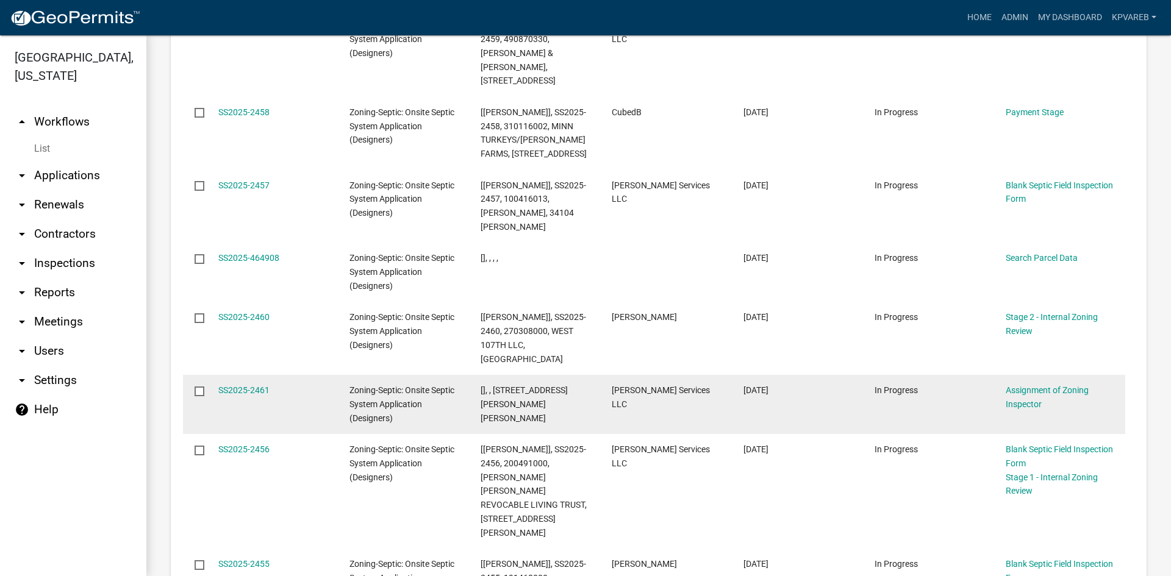
scroll to position [1612, 0]
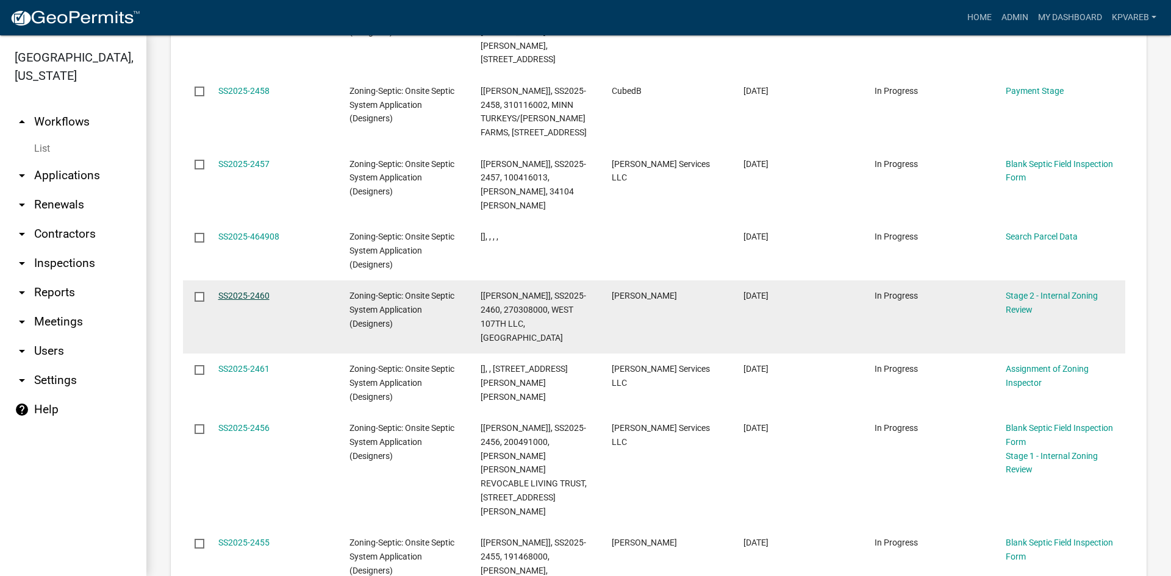
click at [251, 291] on link "SS2025-2460" at bounding box center [243, 296] width 51 height 10
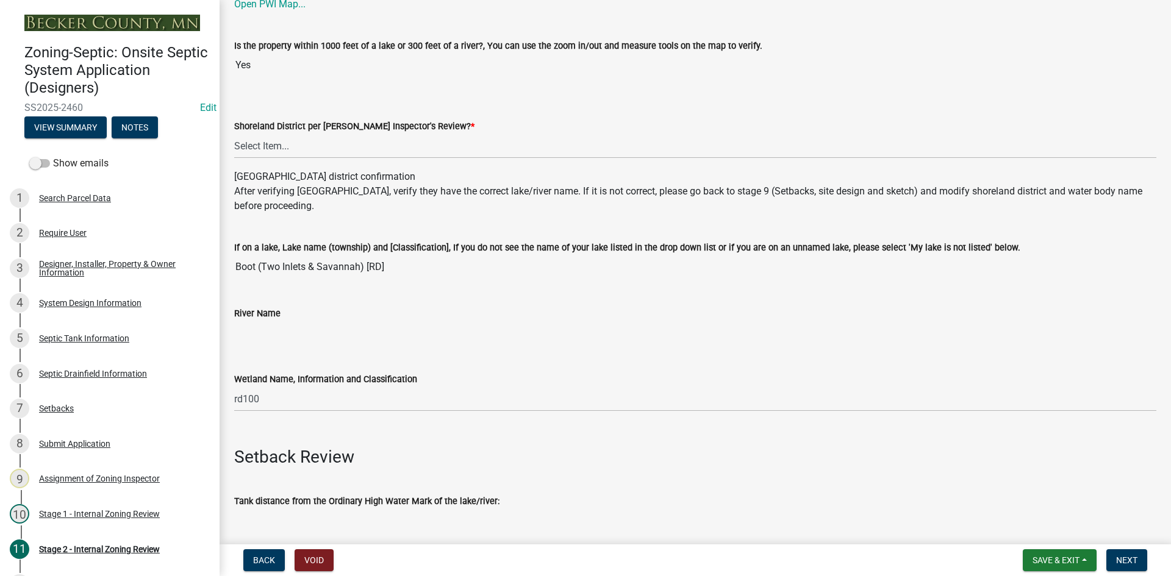
scroll to position [183, 0]
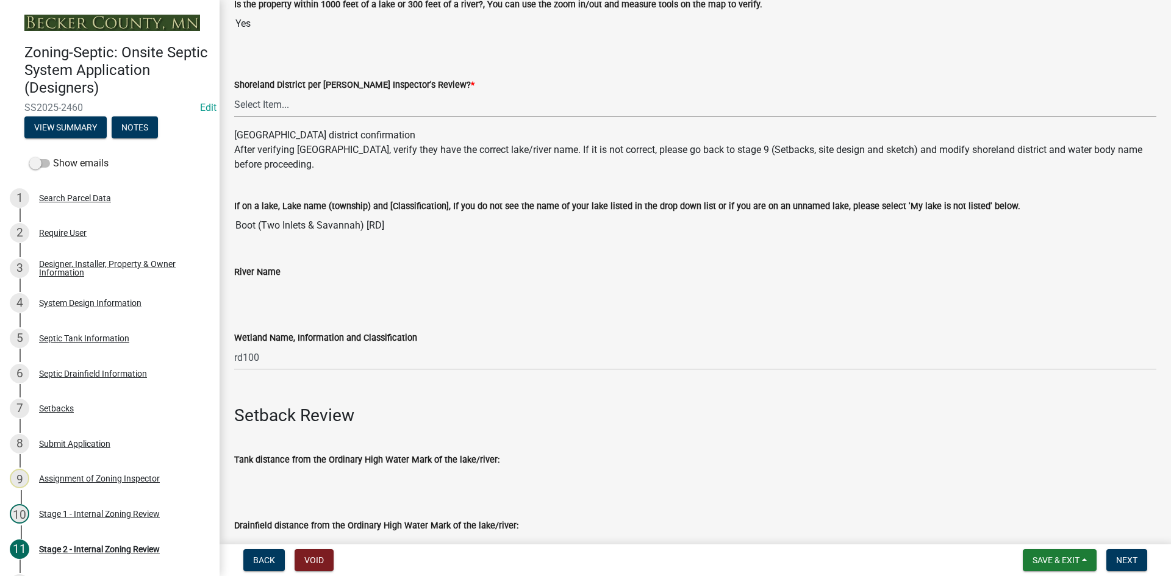
click at [265, 108] on select "Select Item... Yes No" at bounding box center [695, 104] width 922 height 25
click at [234, 92] on select "Select Item... Yes No" at bounding box center [695, 104] width 922 height 25
select select "69d592bb-9906-4277-a6fb-df8686255161"
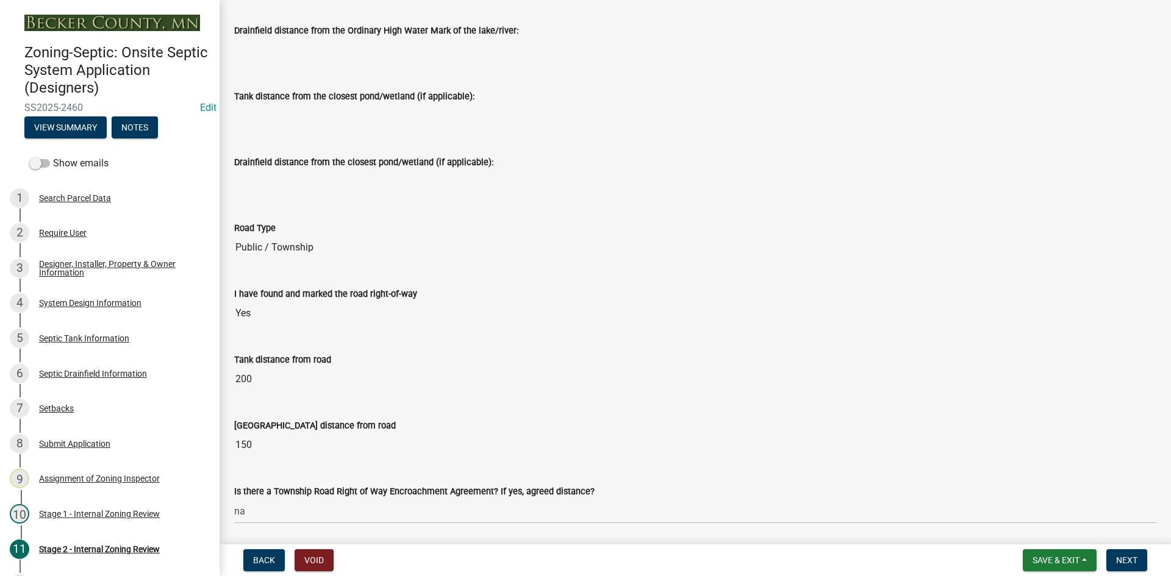
scroll to position [488, 0]
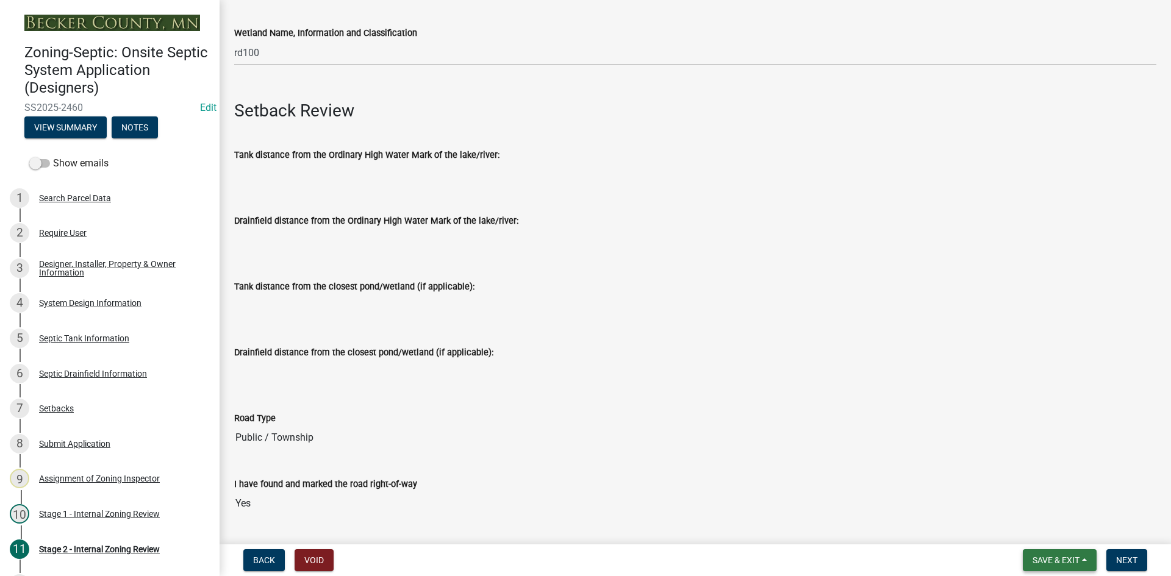
click at [1071, 563] on span "Save & Exit" at bounding box center [1055, 560] width 47 height 10
click at [1041, 532] on button "Save & Exit" at bounding box center [1048, 528] width 98 height 29
